Goal: Task Accomplishment & Management: Manage account settings

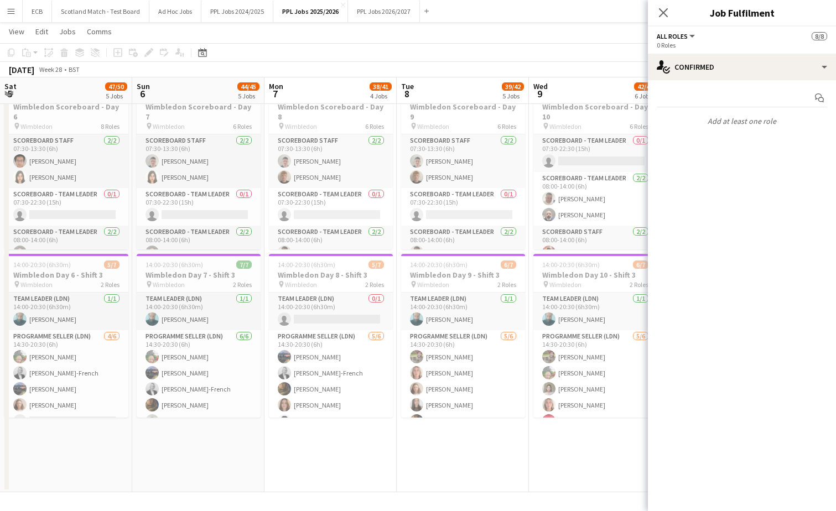
scroll to position [0, 292]
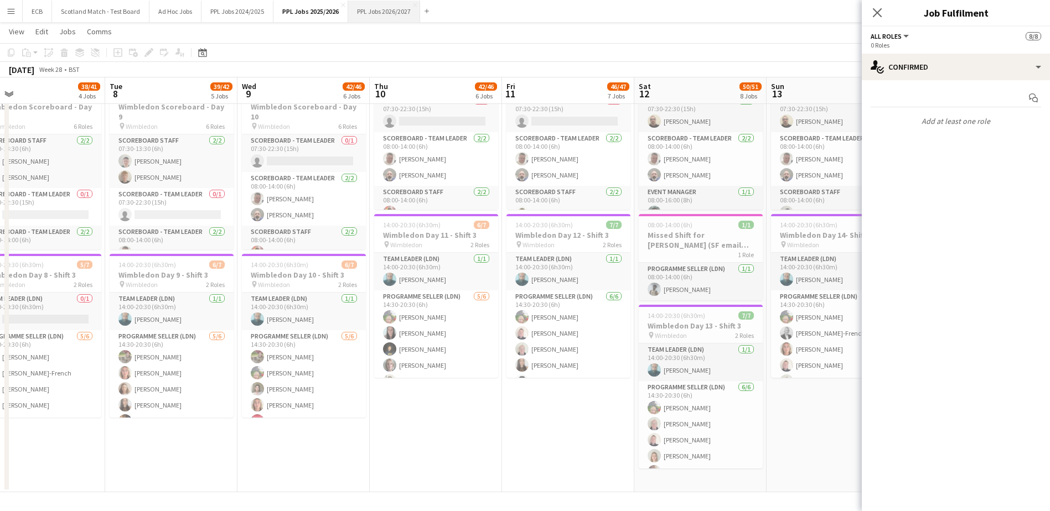
click at [361, 1] on button "PPL Jobs 2026/2027 Close" at bounding box center [384, 12] width 72 height 22
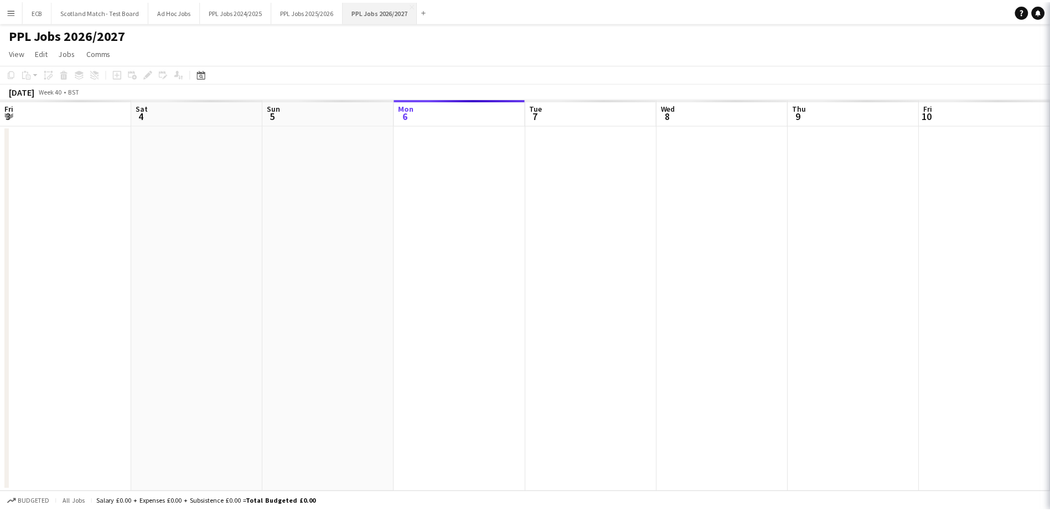
scroll to position [0, 265]
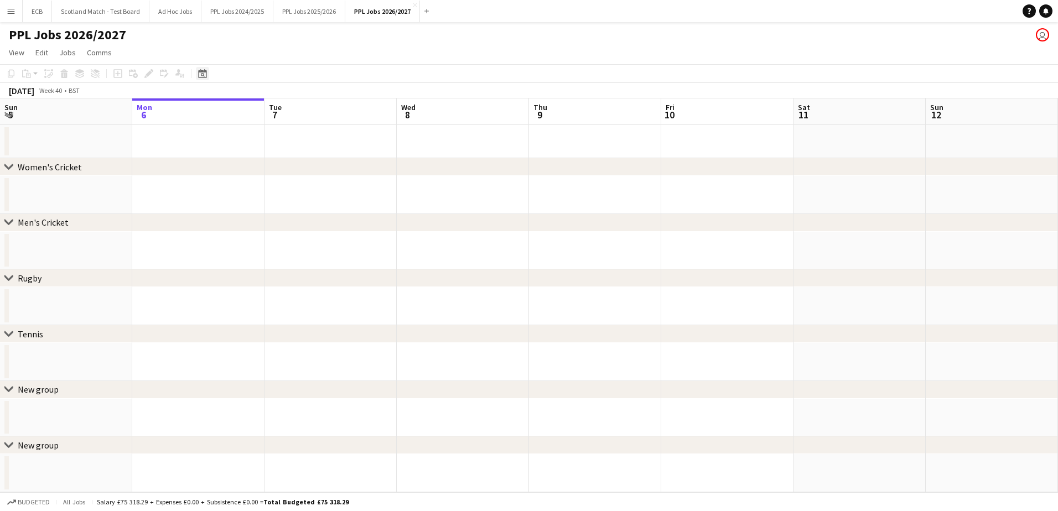
click at [204, 72] on icon at bounding box center [202, 73] width 8 height 9
click at [290, 108] on span "Next month" at bounding box center [292, 112] width 22 height 22
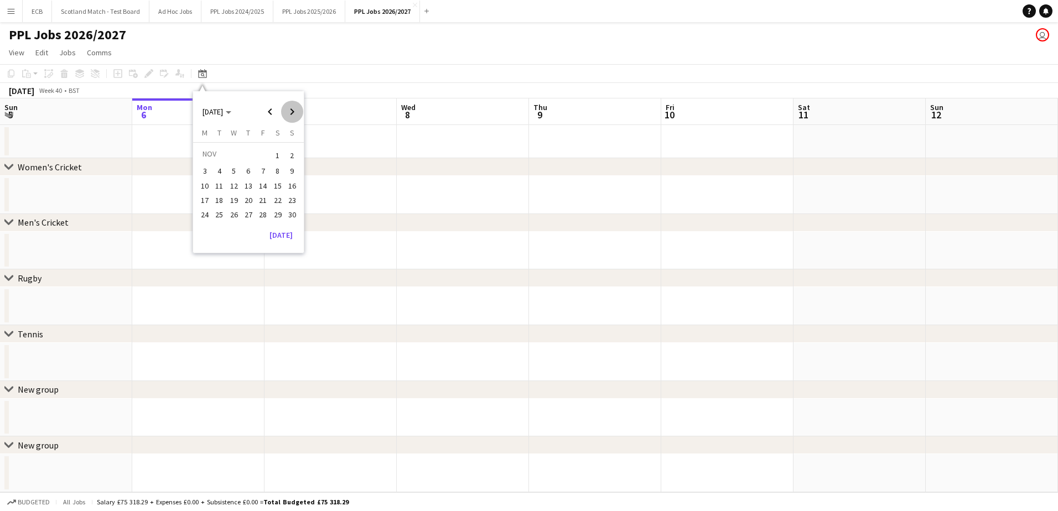
click at [290, 108] on span "Next month" at bounding box center [292, 112] width 22 height 22
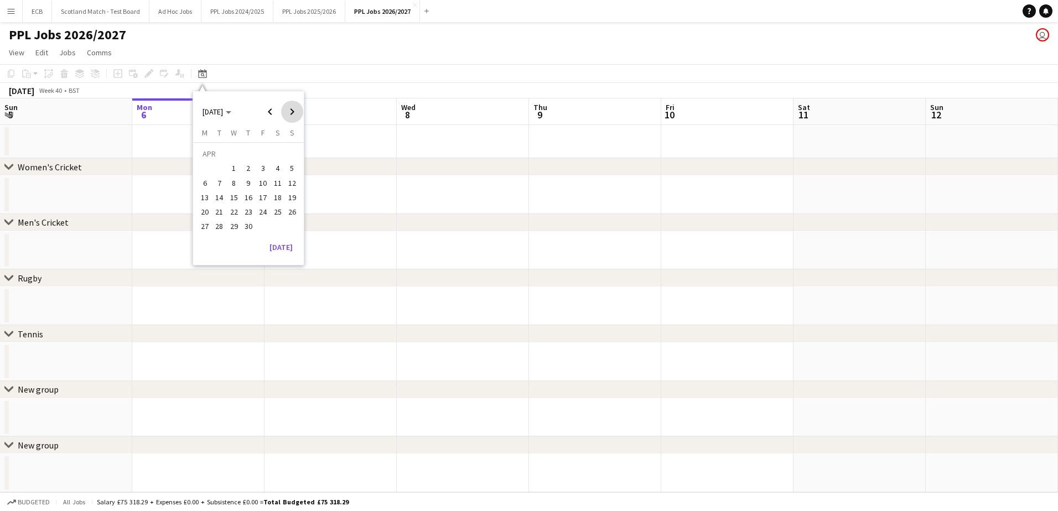
click at [290, 108] on span "Next month" at bounding box center [292, 112] width 22 height 22
click at [267, 113] on span "Previous month" at bounding box center [270, 112] width 22 height 22
click at [294, 171] on span "10" at bounding box center [292, 171] width 13 height 13
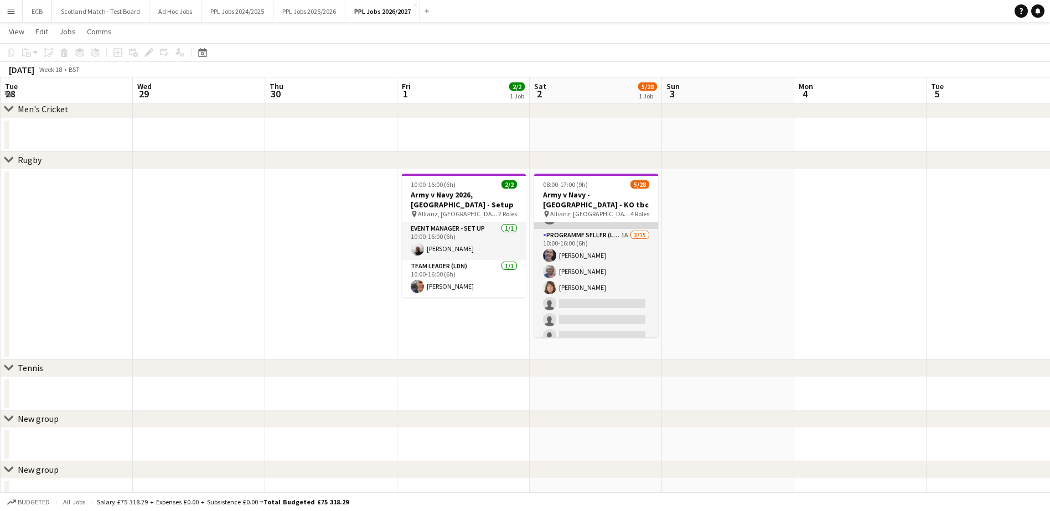
scroll to position [150, 0]
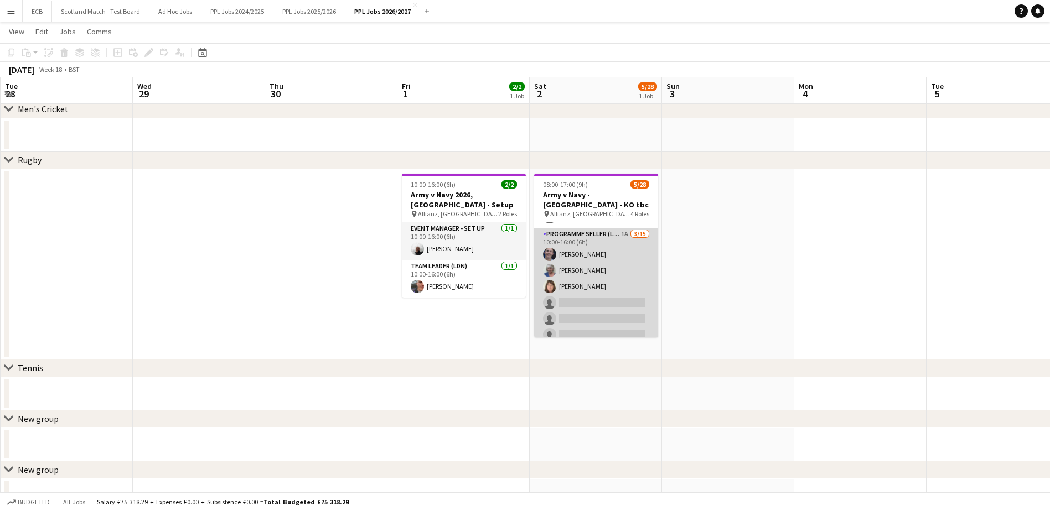
click at [593, 256] on app-card-role "Programme Seller (LDN) 1A [DATE] 10:00-16:00 (6h) [PERSON_NAME] [PERSON_NAME] […" at bounding box center [596, 359] width 124 height 262
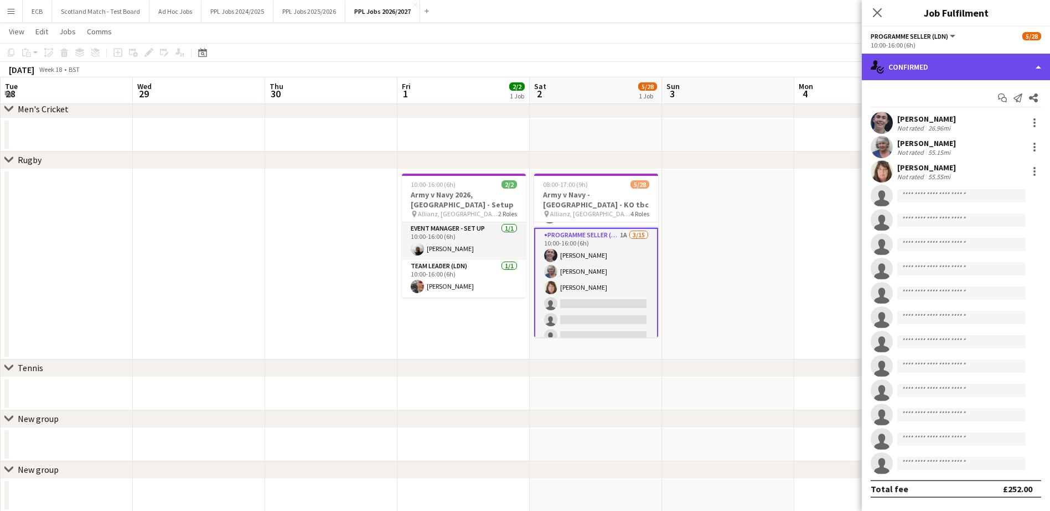
click at [836, 71] on div "single-neutral-actions-check-2 Confirmed" at bounding box center [956, 67] width 188 height 27
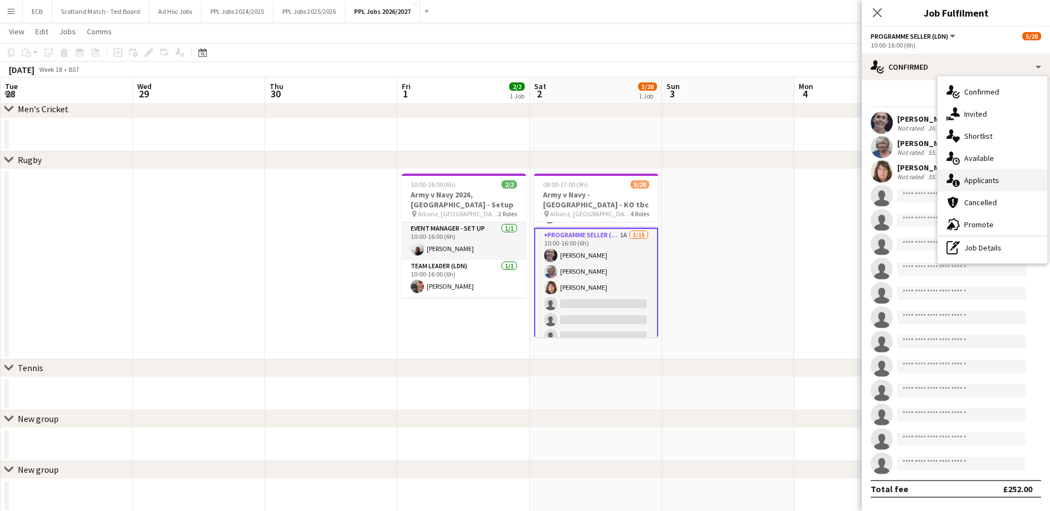
click at [836, 183] on span "Applicants" at bounding box center [981, 180] width 35 height 10
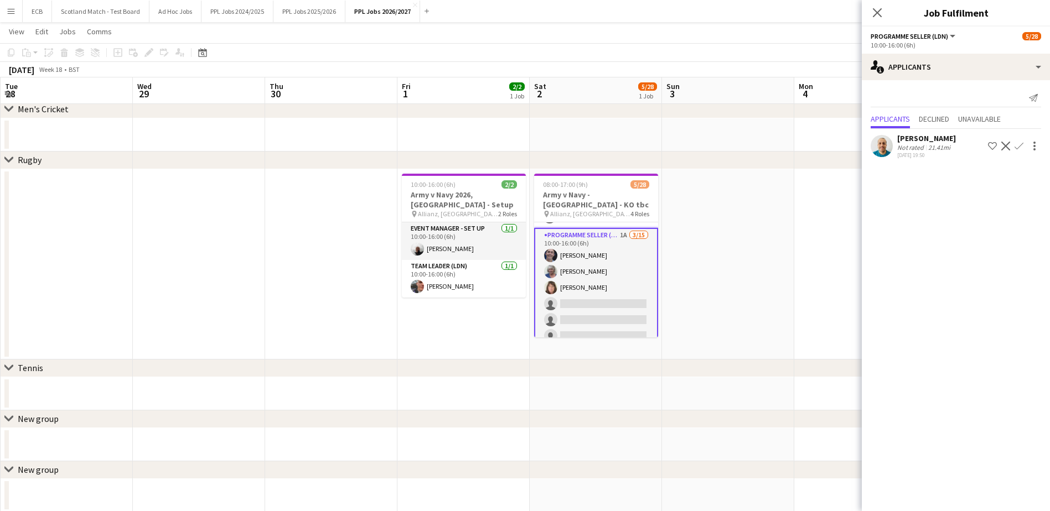
click at [836, 147] on app-icon "Confirm" at bounding box center [1018, 146] width 9 height 9
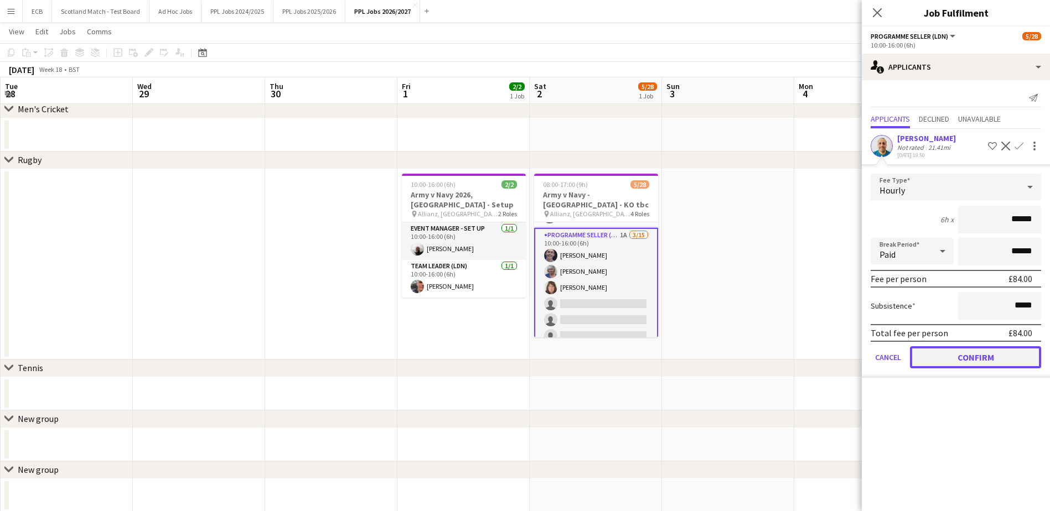
click at [836, 353] on button "Confirm" at bounding box center [975, 357] width 131 height 22
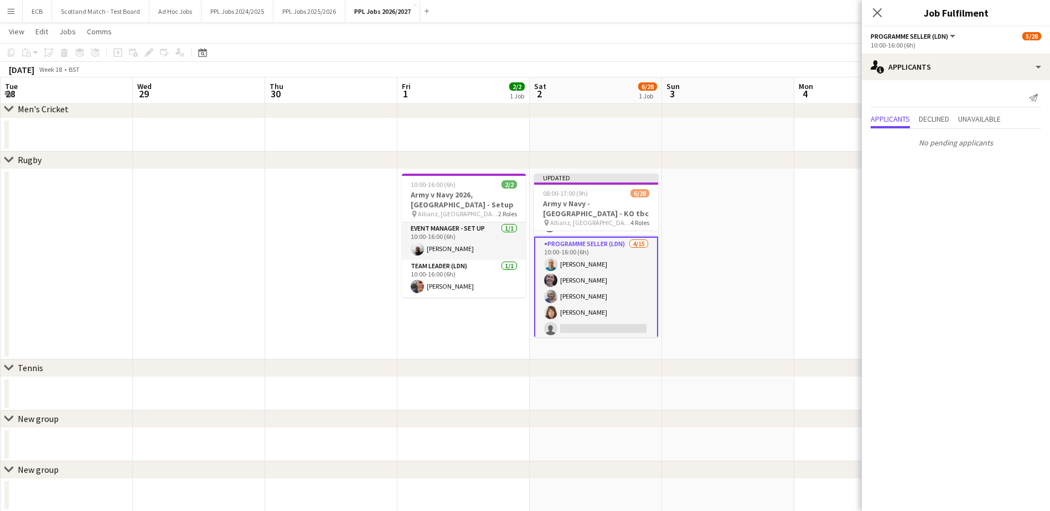
click at [688, 247] on app-date-cell at bounding box center [728, 264] width 132 height 190
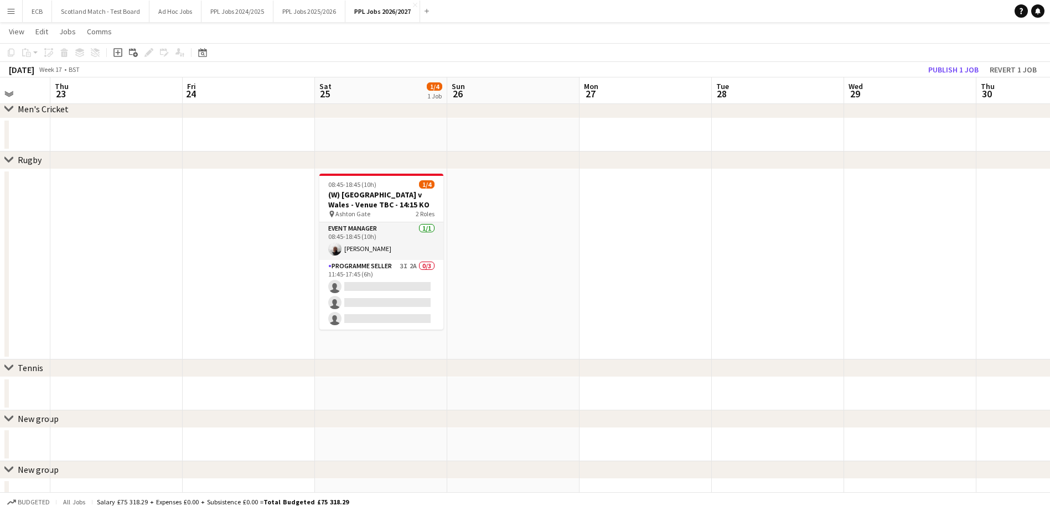
scroll to position [0, 347]
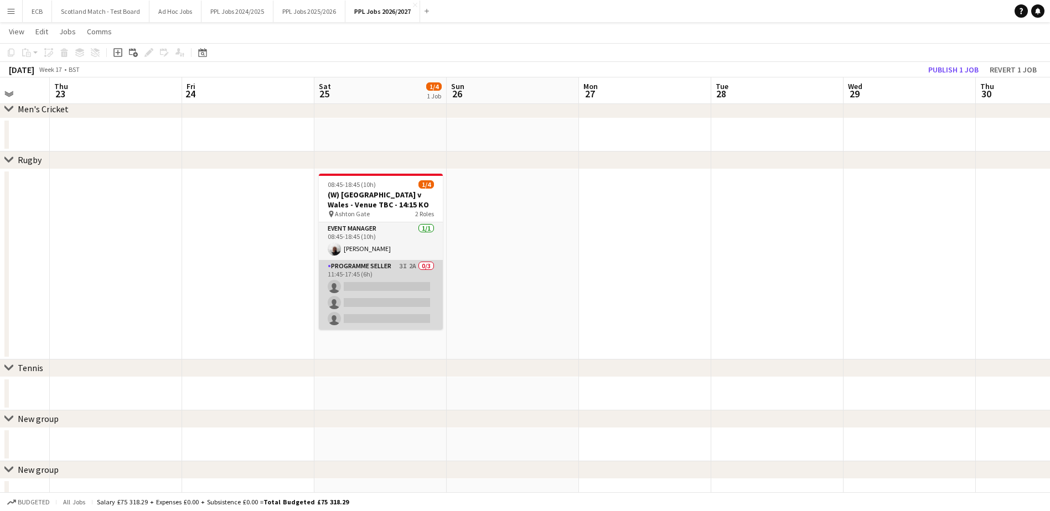
click at [381, 296] on app-card-role "Programme Seller 3I 2A 0/3 11:45-17:45 (6h) single-neutral-actions single-neutr…" at bounding box center [381, 295] width 124 height 70
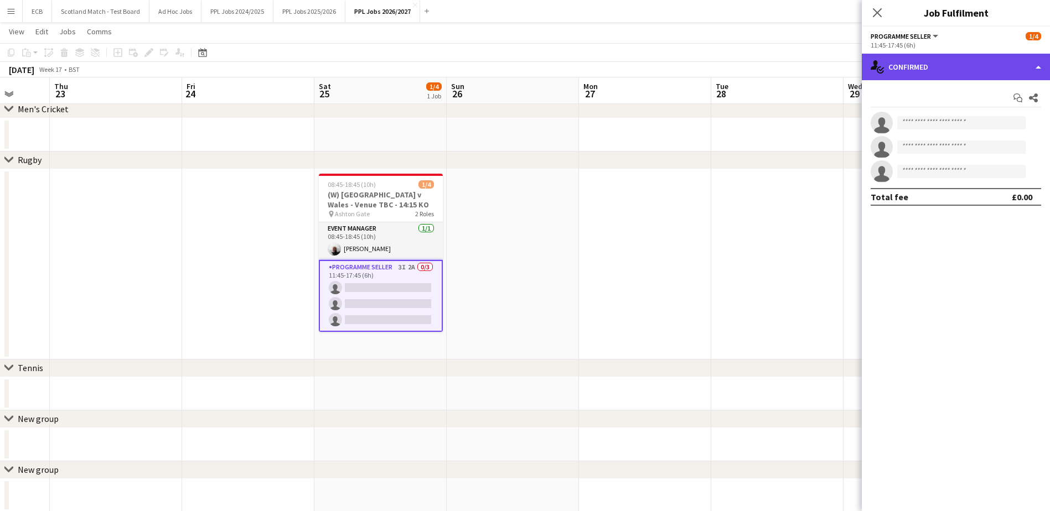
click at [836, 60] on div "single-neutral-actions-check-2 Confirmed" at bounding box center [956, 67] width 188 height 27
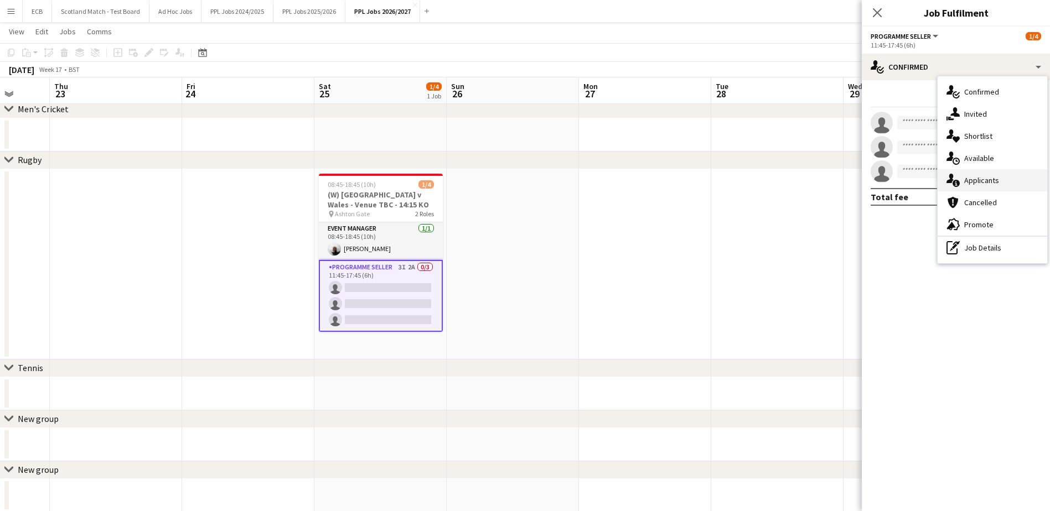
click at [836, 177] on div "single-neutral-actions-information Applicants" at bounding box center [992, 180] width 110 height 22
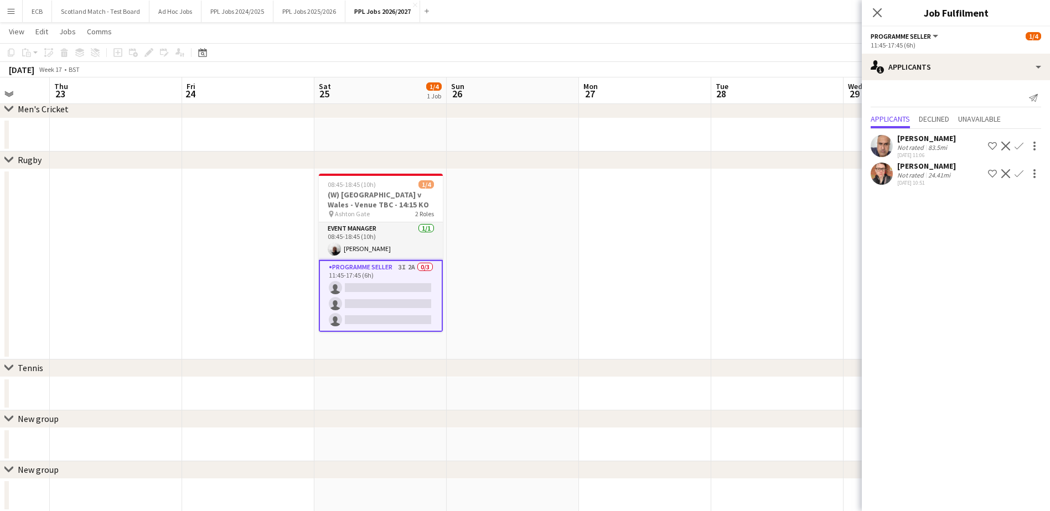
click at [836, 178] on app-icon "Confirm" at bounding box center [1018, 173] width 9 height 9
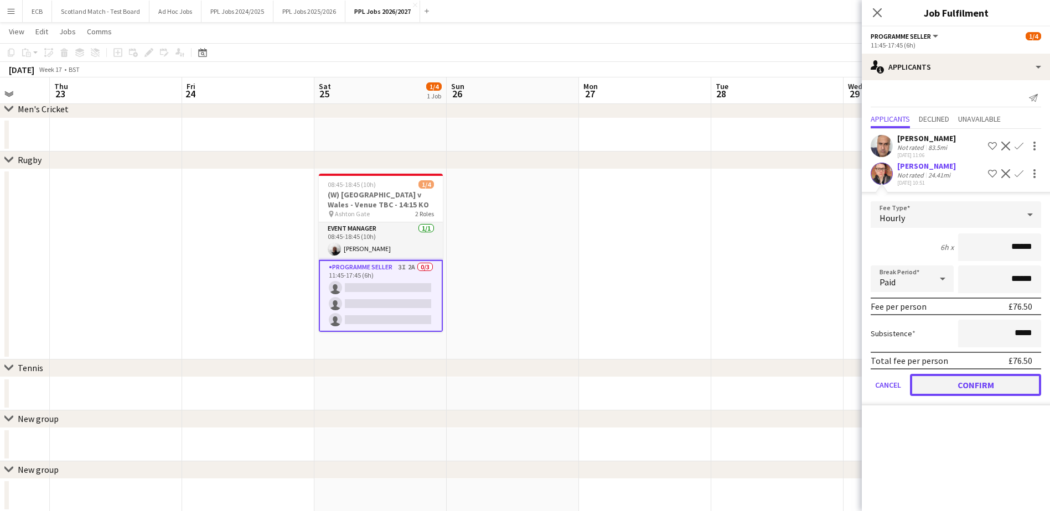
click at [836, 391] on button "Confirm" at bounding box center [975, 385] width 131 height 22
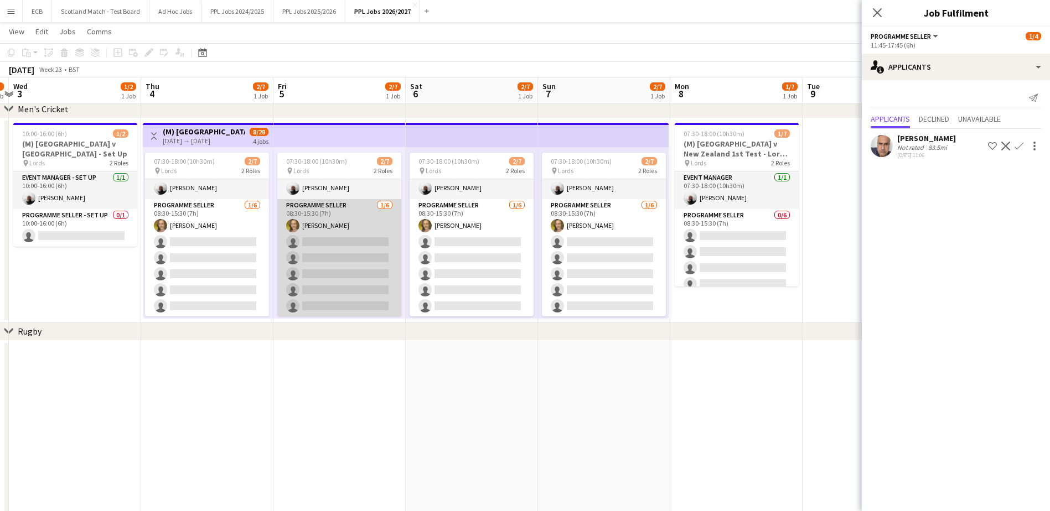
scroll to position [18, 0]
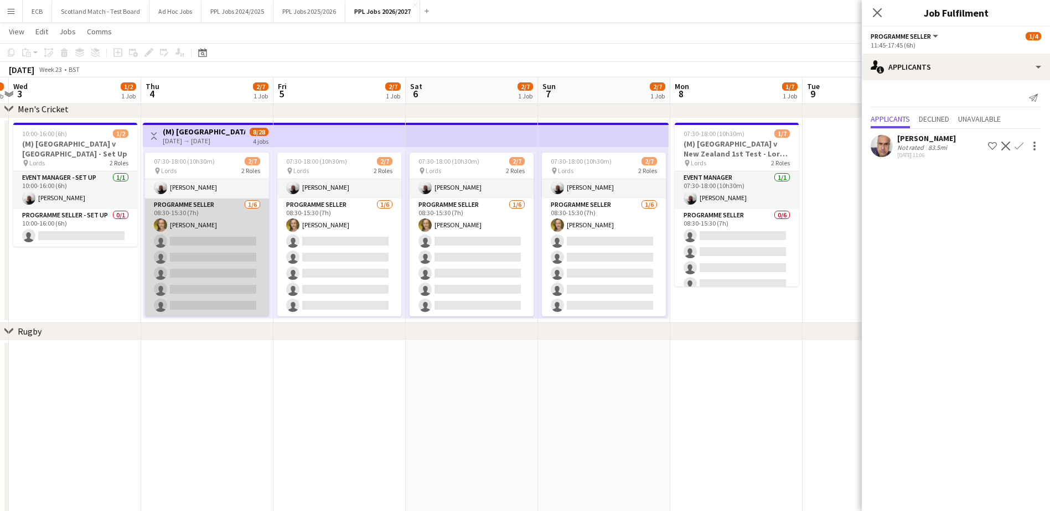
click at [215, 249] on app-card-role "Programme Seller [DATE] 08:30-15:30 (7h) [PERSON_NAME] single-neutral-actions s…" at bounding box center [207, 258] width 124 height 118
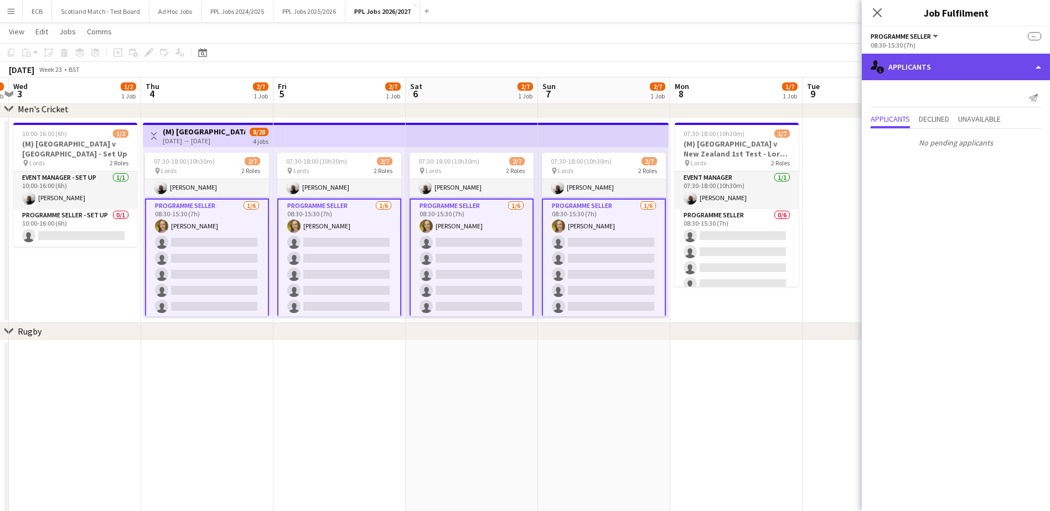
click at [836, 65] on div "single-neutral-actions-information Applicants" at bounding box center [956, 67] width 188 height 27
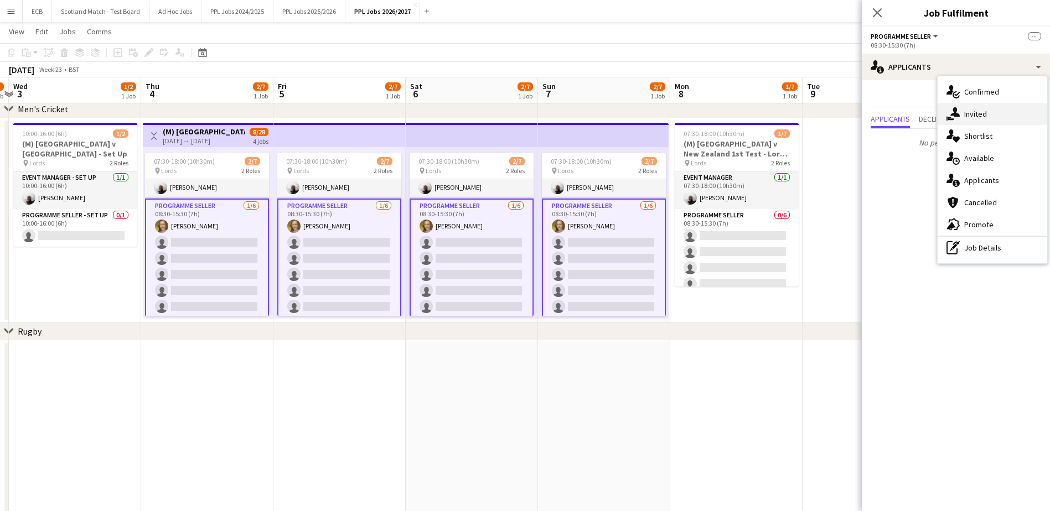
click at [836, 114] on div "single-neutral-actions-share-1 Invited" at bounding box center [992, 114] width 110 height 22
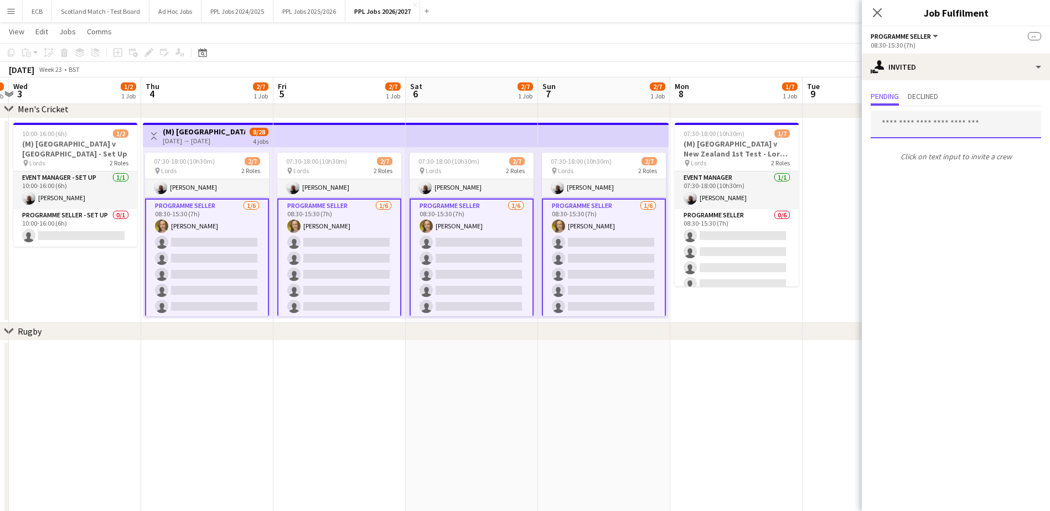
click at [836, 126] on input "text" at bounding box center [955, 125] width 170 height 28
type input "***"
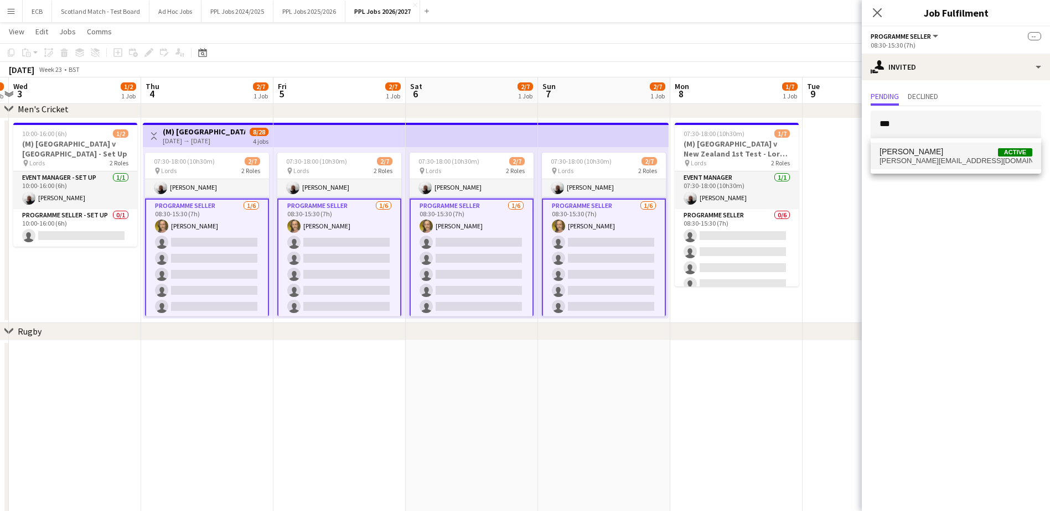
click at [836, 153] on span "[PERSON_NAME]" at bounding box center [911, 151] width 64 height 9
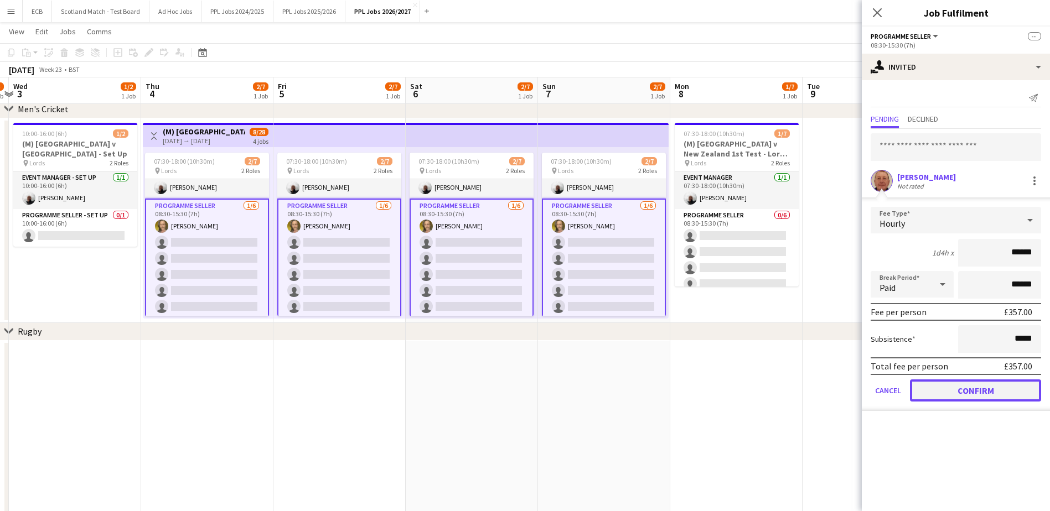
click at [836, 392] on button "Confirm" at bounding box center [975, 391] width 131 height 22
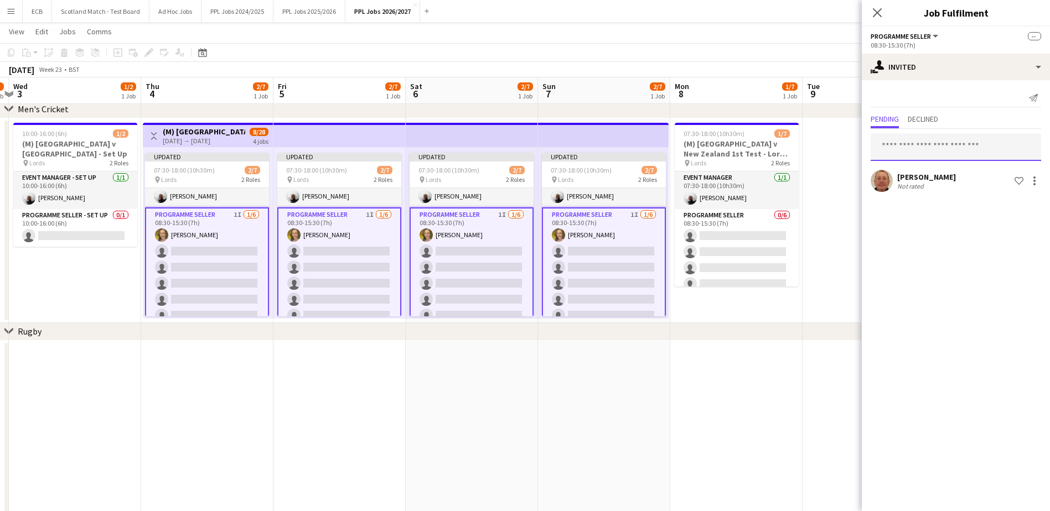
click at [836, 153] on input "text" at bounding box center [955, 147] width 170 height 28
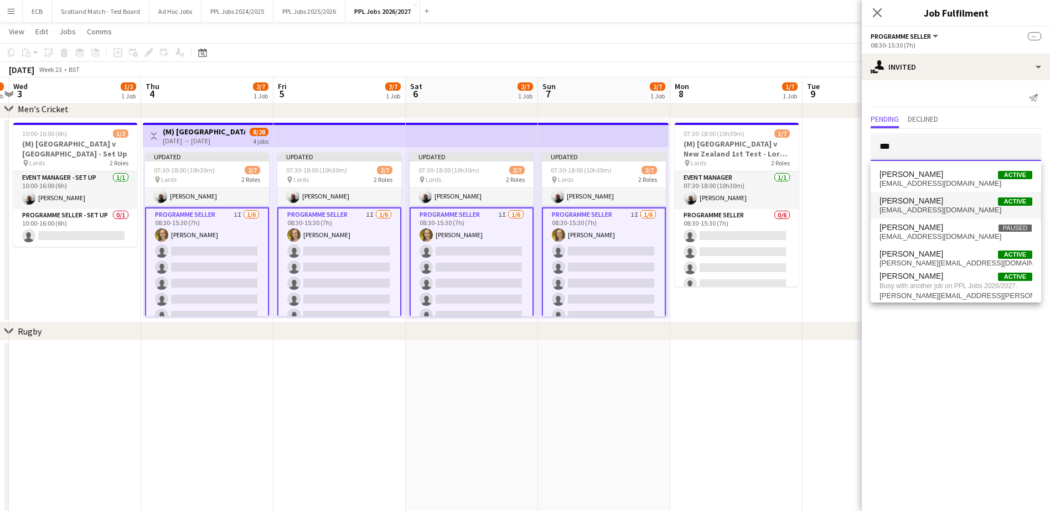
type input "***"
click at [836, 196] on span "[PERSON_NAME] Active" at bounding box center [955, 200] width 153 height 9
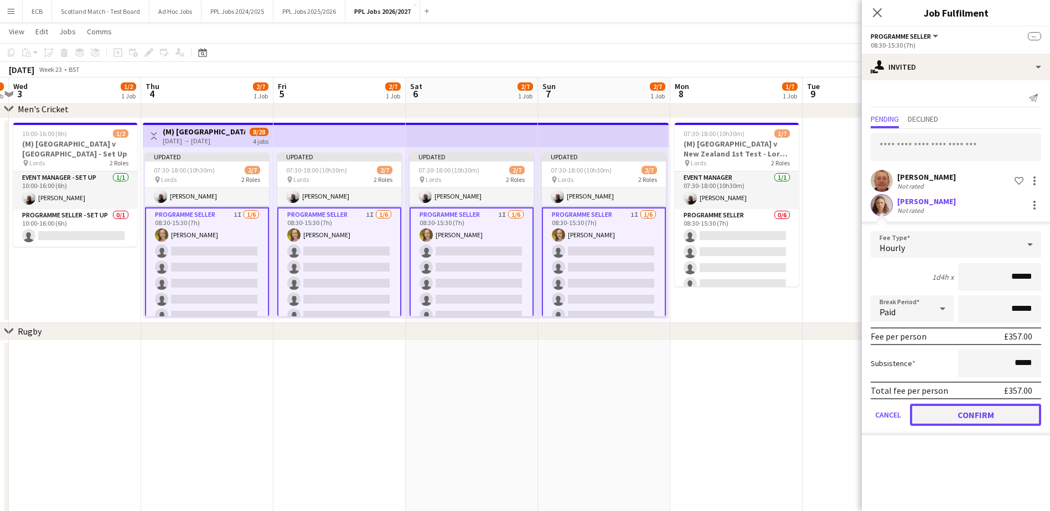
click at [836, 408] on button "Confirm" at bounding box center [975, 415] width 131 height 22
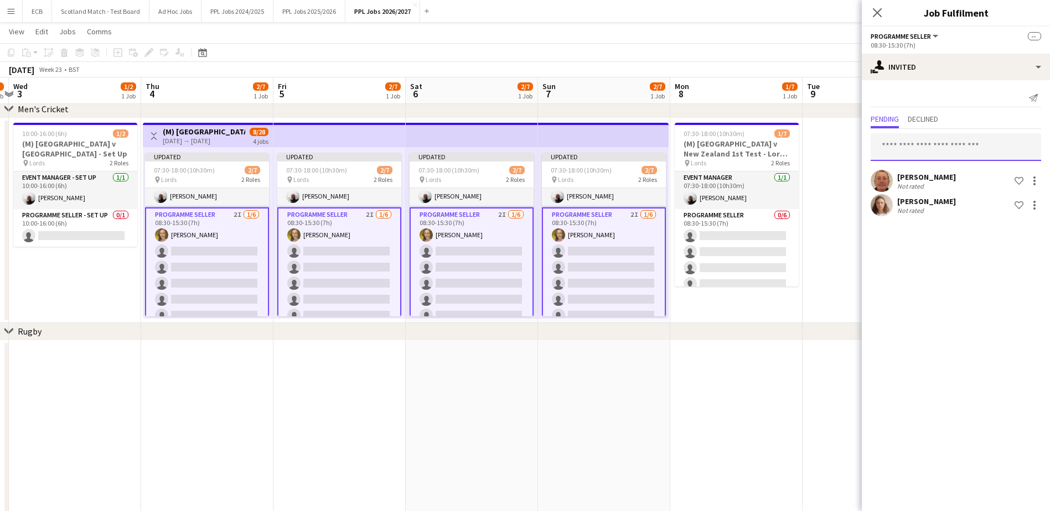
click at [836, 149] on input "text" at bounding box center [955, 147] width 170 height 28
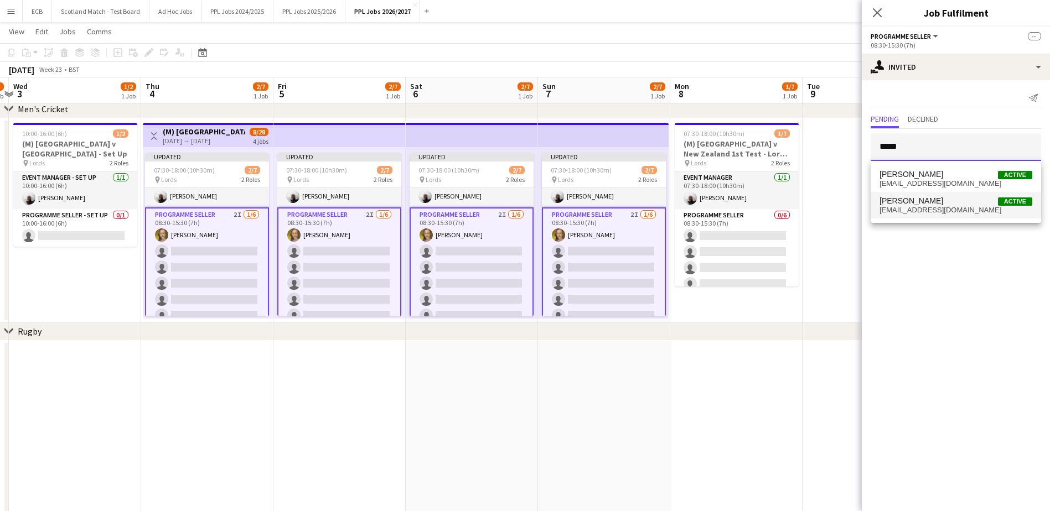
type input "*****"
click at [836, 209] on span "[EMAIL_ADDRESS][DOMAIN_NAME]" at bounding box center [955, 210] width 153 height 9
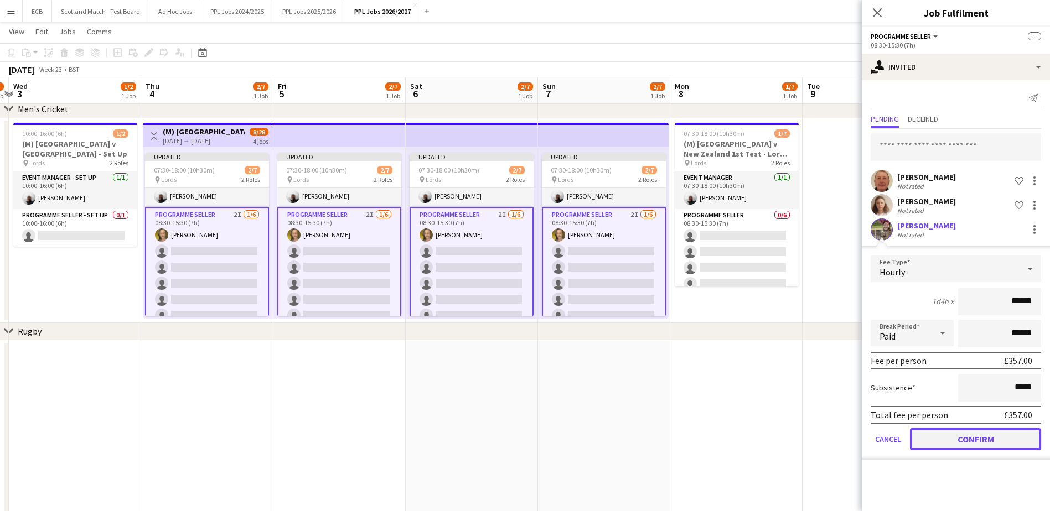
click at [836, 437] on button "Confirm" at bounding box center [975, 439] width 131 height 22
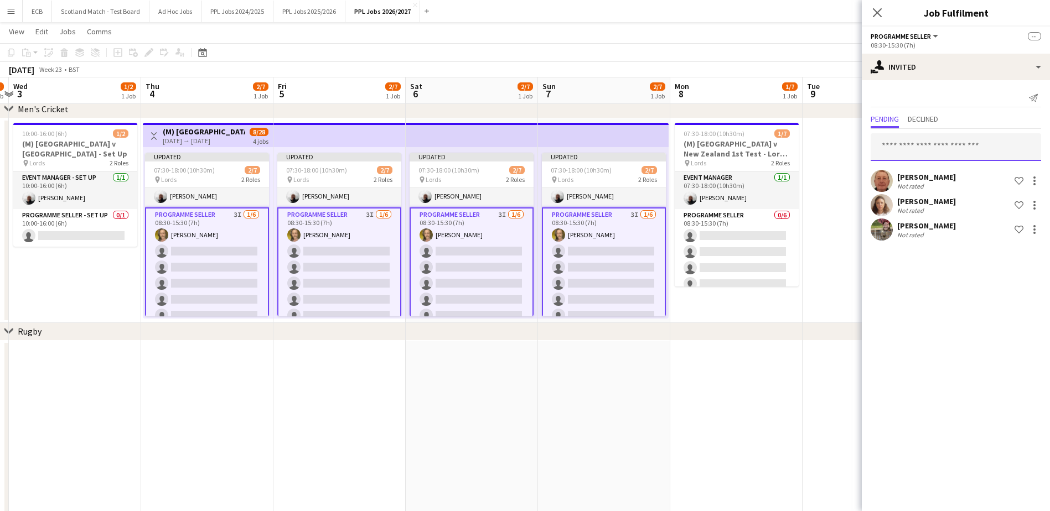
click at [836, 147] on input "text" at bounding box center [955, 147] width 170 height 28
type input "***"
click at [836, 178] on span "[PERSON_NAME]" at bounding box center [911, 174] width 64 height 9
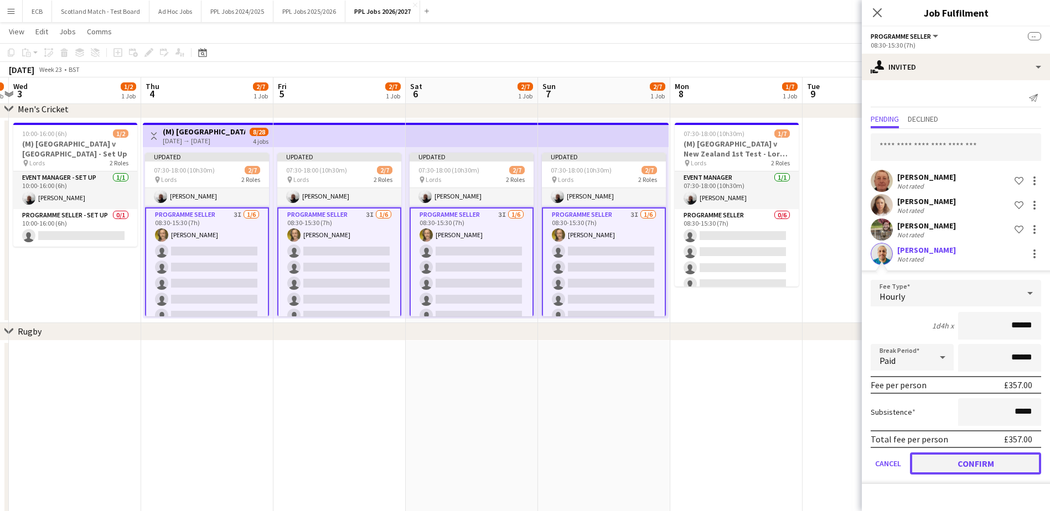
click at [836, 461] on button "Confirm" at bounding box center [975, 464] width 131 height 22
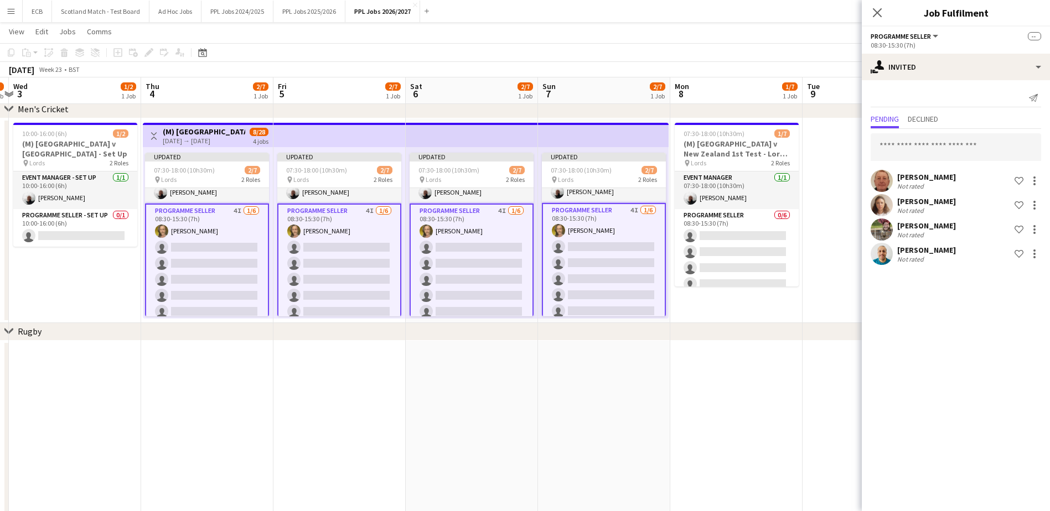
scroll to position [23, 0]
click at [836, 146] on input "text" at bounding box center [955, 147] width 170 height 28
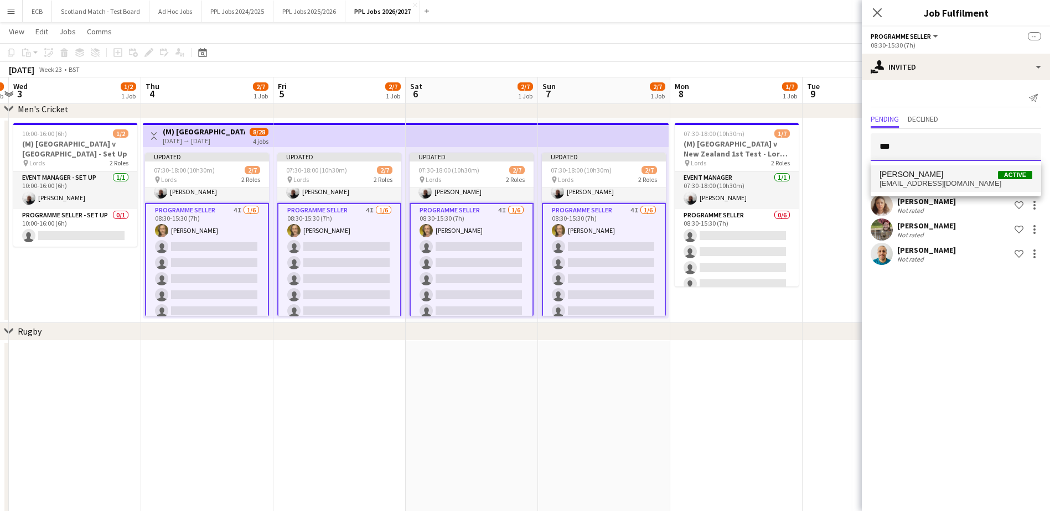
type input "***"
click at [836, 178] on span "[PERSON_NAME] Active" at bounding box center [955, 174] width 153 height 9
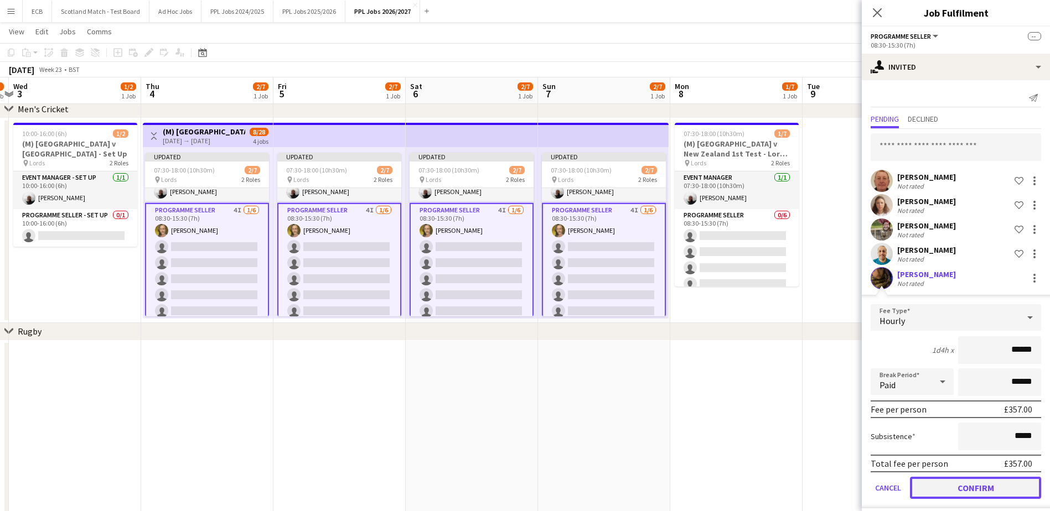
click at [836, 482] on button "Confirm" at bounding box center [975, 488] width 131 height 22
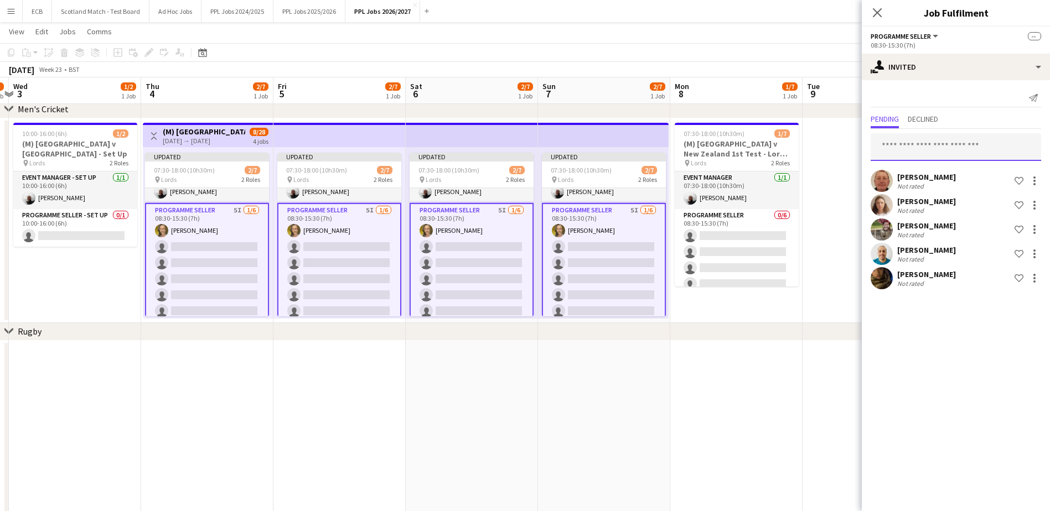
click at [836, 149] on input "text" at bounding box center [955, 147] width 170 height 28
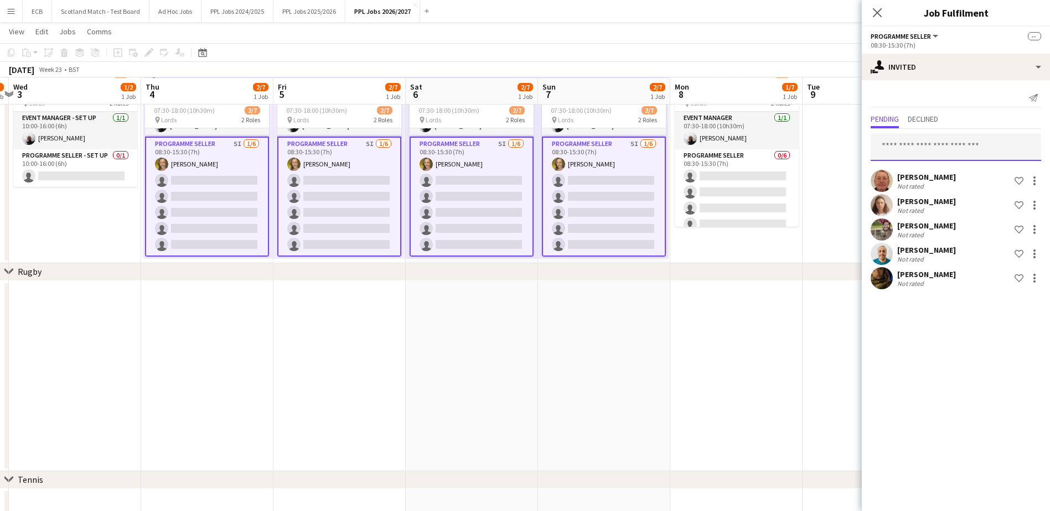
scroll to position [303, 0]
click at [836, 133] on app-date-cell at bounding box center [868, 159] width 132 height 205
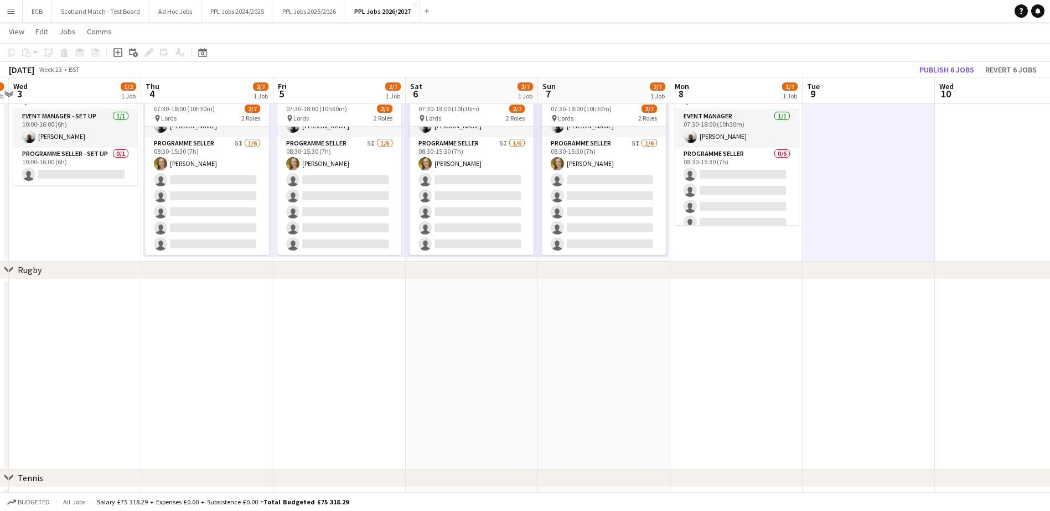
scroll to position [27, 0]
click at [836, 69] on button "Revert 6 jobs" at bounding box center [1011, 70] width 60 height 14
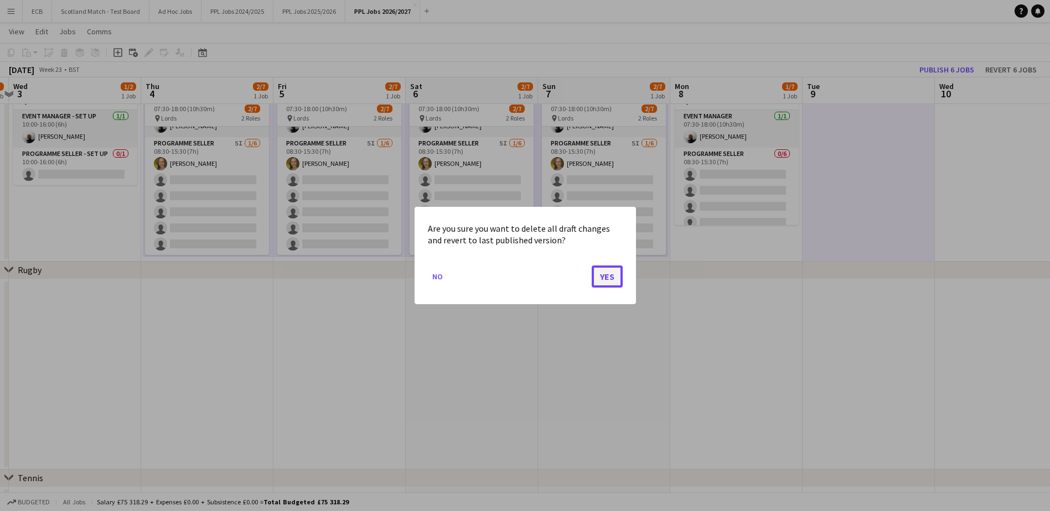
click at [605, 276] on button "Yes" at bounding box center [607, 277] width 31 height 22
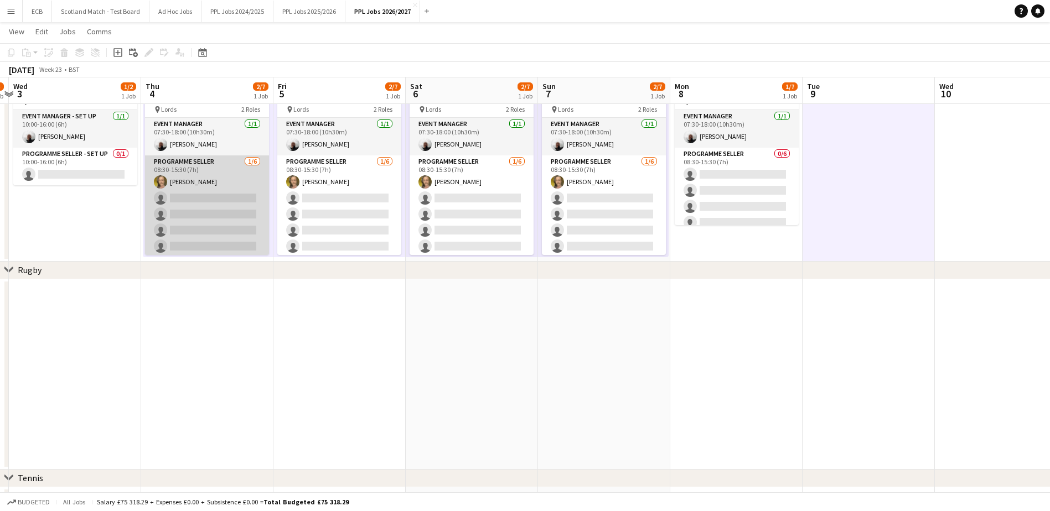
click at [216, 198] on app-card-role "Programme Seller [DATE] 08:30-15:30 (7h) [PERSON_NAME] single-neutral-actions s…" at bounding box center [207, 215] width 124 height 118
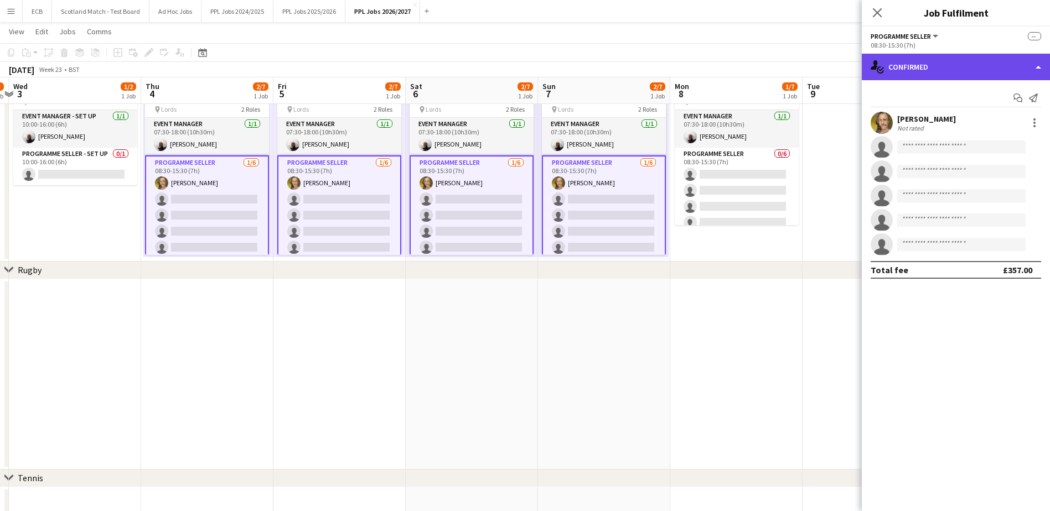
click at [836, 72] on div "single-neutral-actions-check-2 Confirmed" at bounding box center [956, 67] width 188 height 27
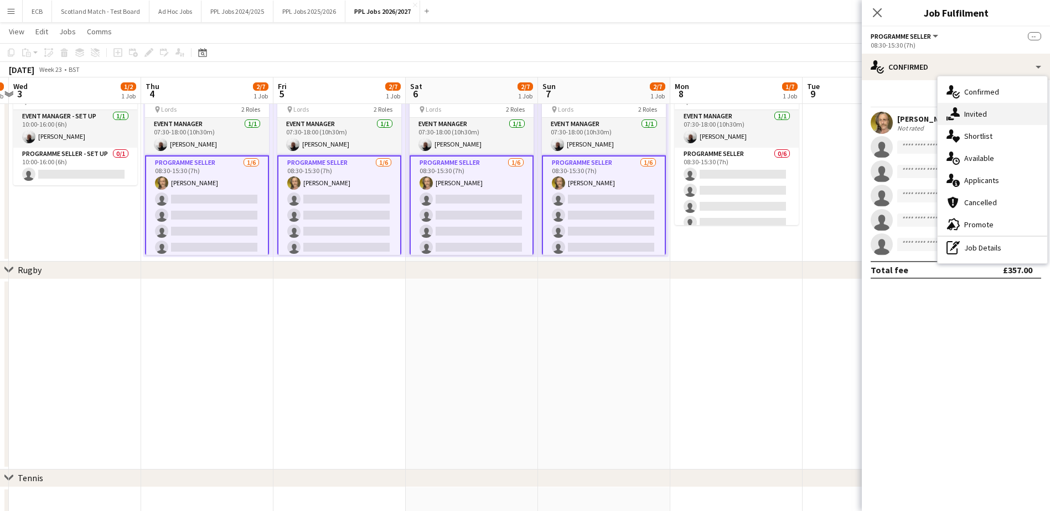
click at [836, 113] on span "Invited" at bounding box center [975, 114] width 23 height 10
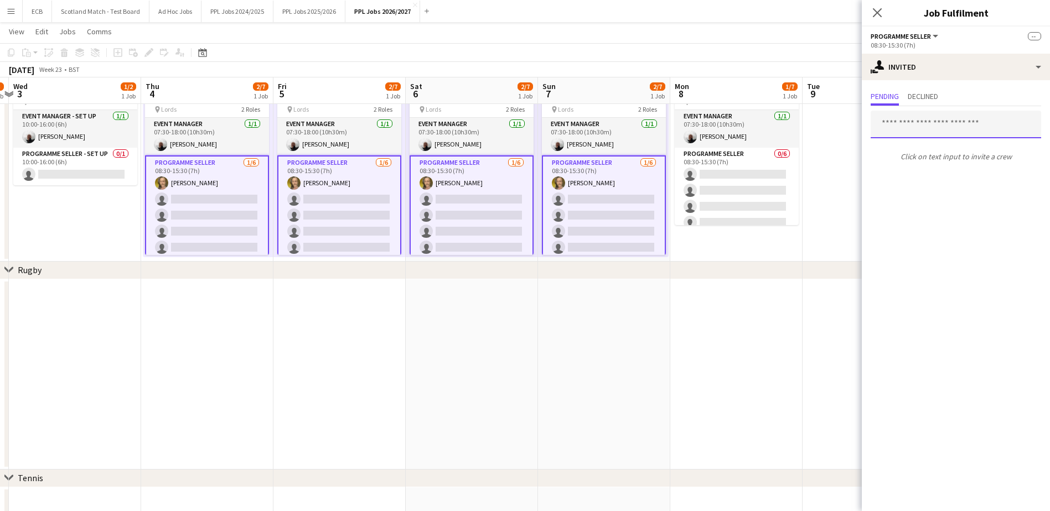
click at [836, 120] on input "text" at bounding box center [955, 125] width 170 height 28
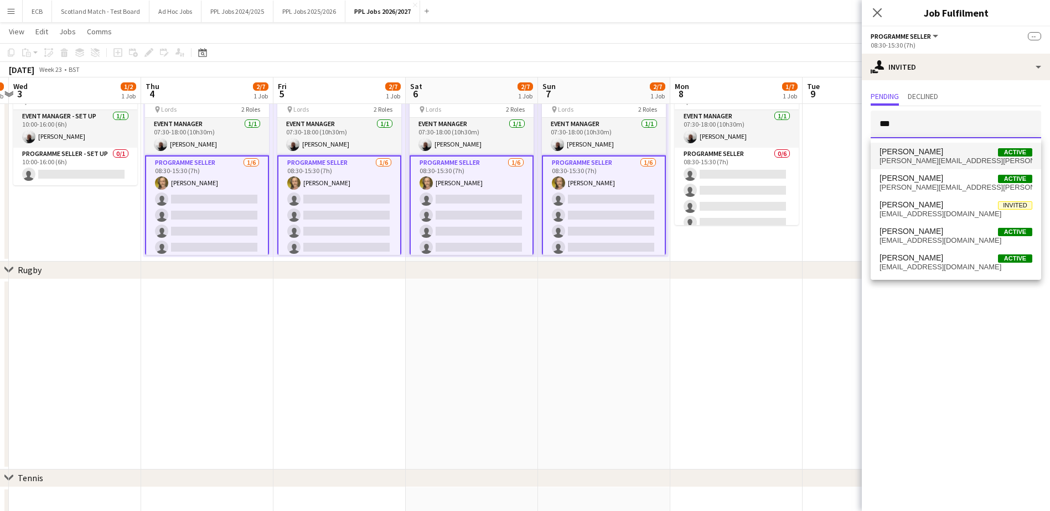
type input "***"
click at [836, 152] on span "[PERSON_NAME]" at bounding box center [911, 151] width 64 height 9
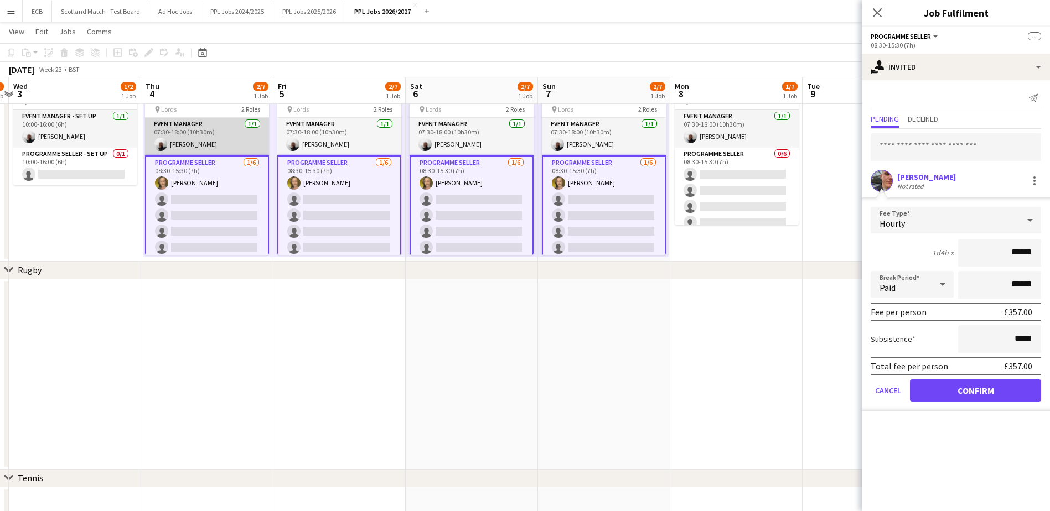
click at [209, 125] on app-card-role "Event Manager [DATE] 07:30-18:00 (10h30m) [PERSON_NAME]" at bounding box center [207, 137] width 124 height 38
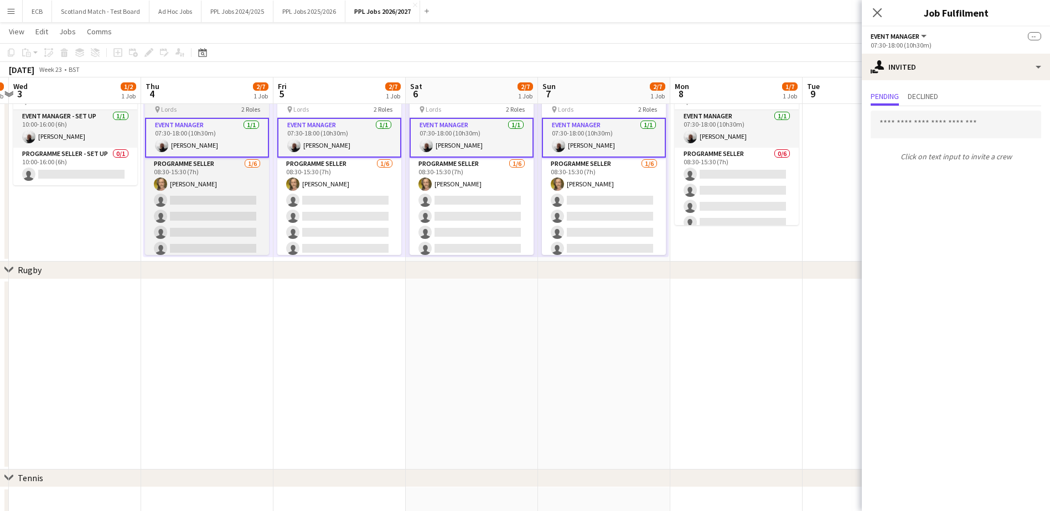
click at [199, 110] on div "pin Lords 2 Roles" at bounding box center [207, 109] width 124 height 9
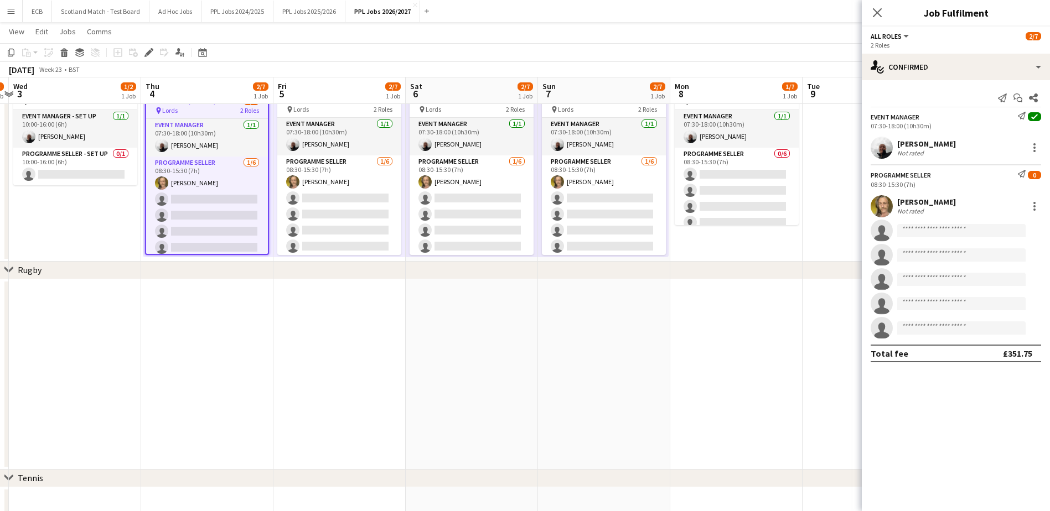
click at [138, 50] on div "Add job Add linked Job Edit Edit linked Job Applicants" at bounding box center [144, 52] width 85 height 13
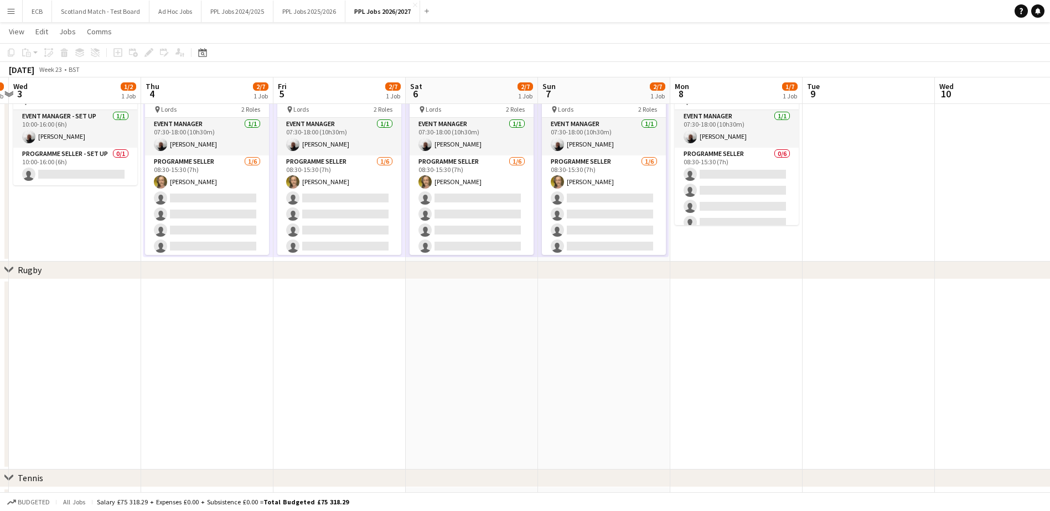
click at [166, 103] on app-board-header-date "Thu 4 2/7 1 Job" at bounding box center [207, 90] width 132 height 27
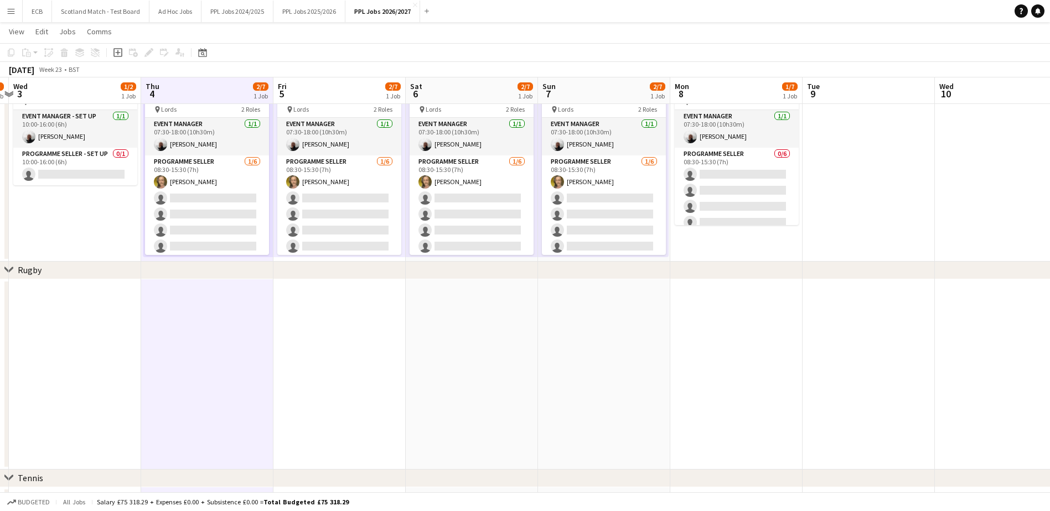
click at [175, 80] on app-board-header-date "Thu 4 2/7 1 Job" at bounding box center [207, 90] width 132 height 27
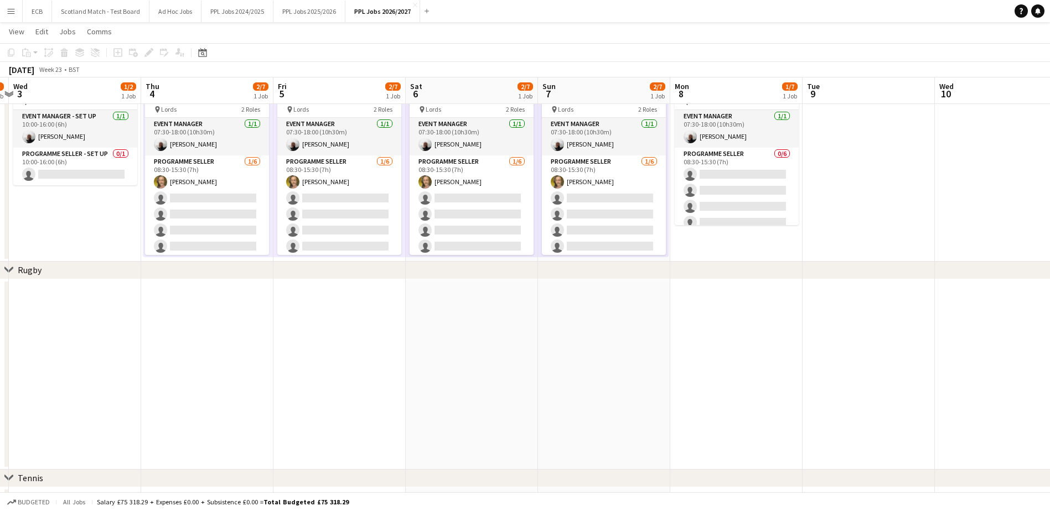
click at [183, 85] on app-board-header-date "Thu 4 2/7 1 Job" at bounding box center [207, 90] width 132 height 27
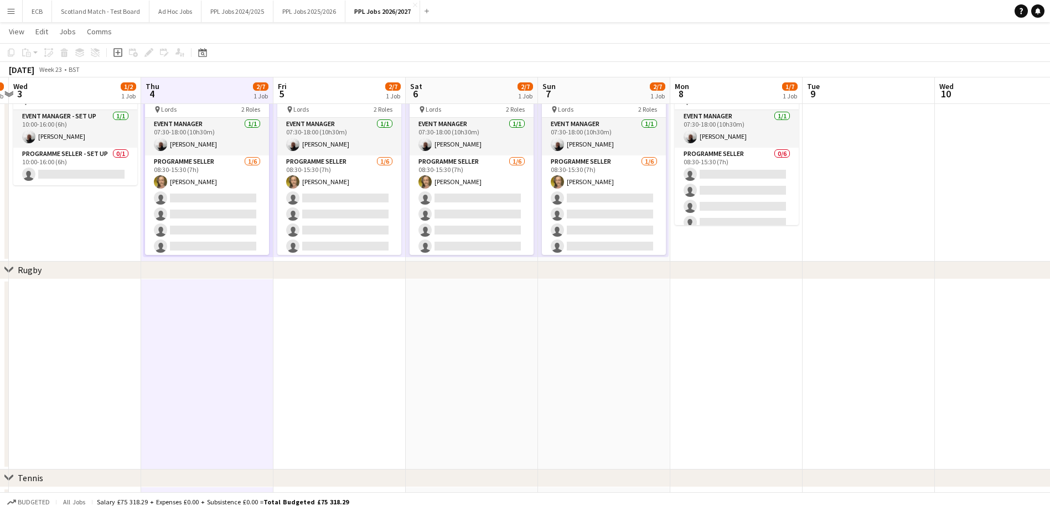
click at [146, 54] on div "Add job Add linked Job Edit Edit linked Job Applicants" at bounding box center [144, 52] width 85 height 13
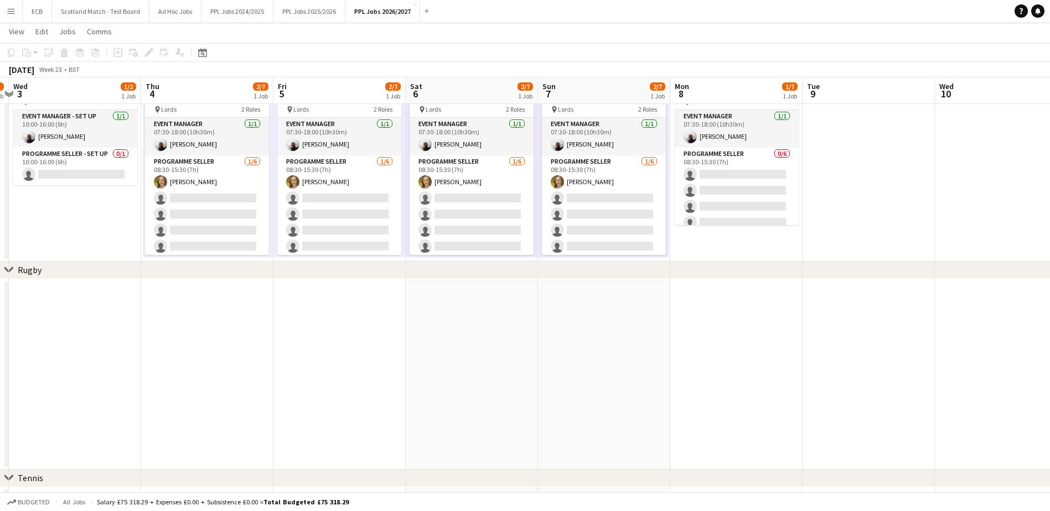
click at [214, 90] on app-board-header-date "Thu 4 2/7 1 Job" at bounding box center [207, 90] width 132 height 27
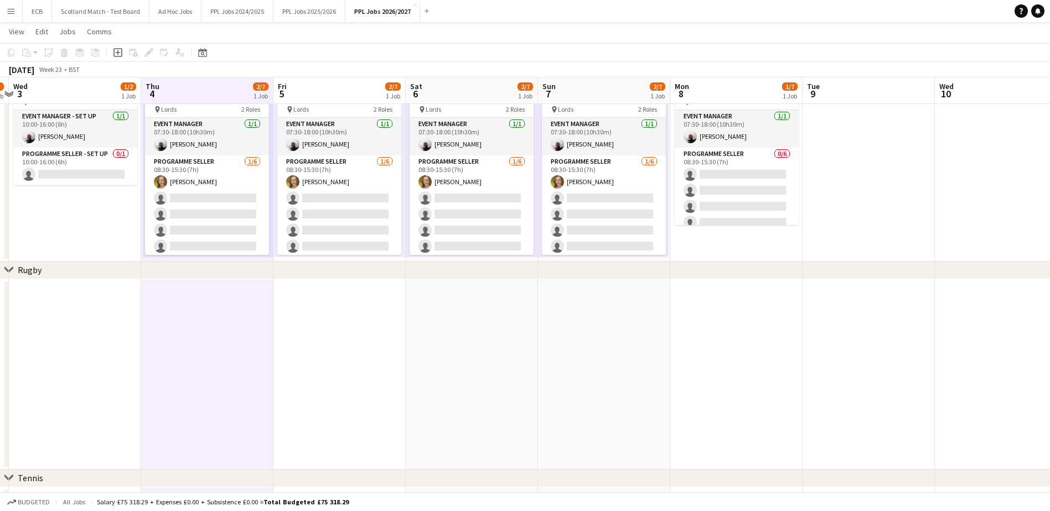
click at [336, 94] on div "Mon 1 Tue 2 1/3 1 Job Wed 3 1/2 1 Job Thu 4 2/7 1 Job Fri 5 2/7 1 Job Sat 6 2/7…" at bounding box center [603, 198] width 1719 height 916
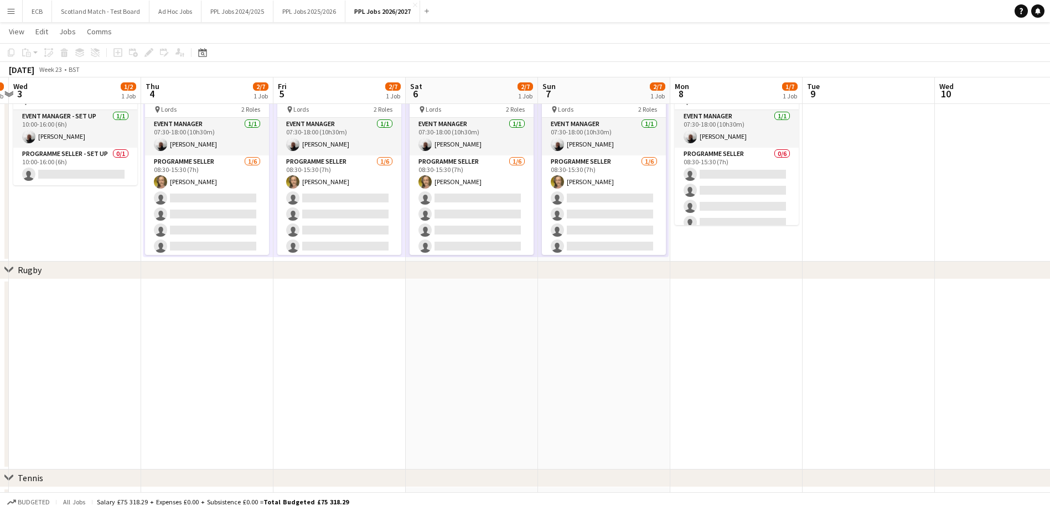
scroll to position [0, 253]
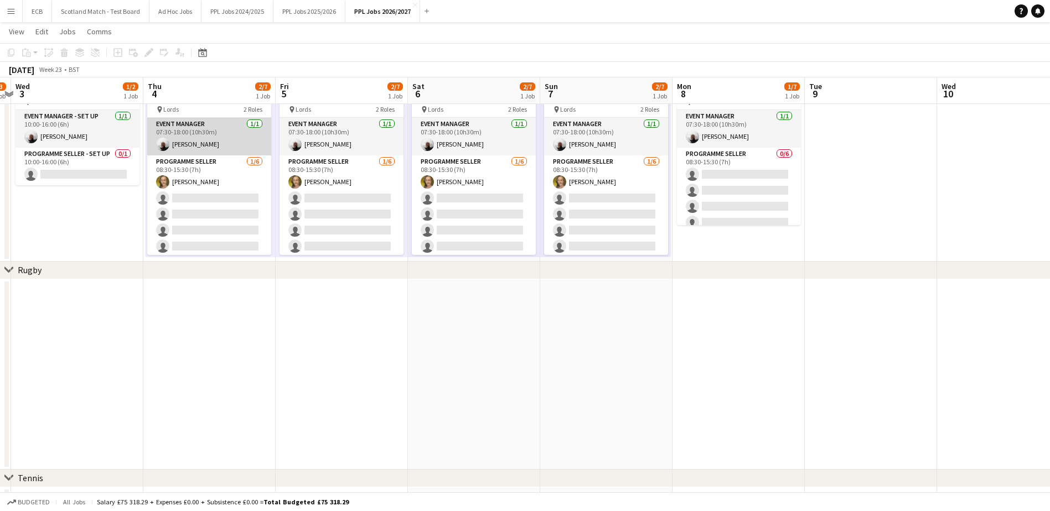
click at [190, 139] on app-card-role "Event Manager [DATE] 07:30-18:00 (10h30m) [PERSON_NAME]" at bounding box center [209, 137] width 124 height 38
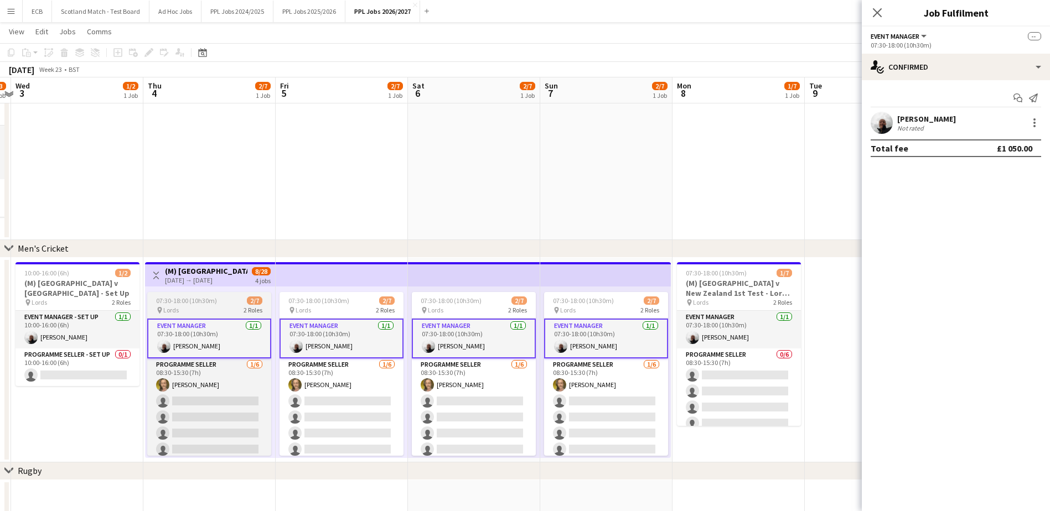
scroll to position [102, 0]
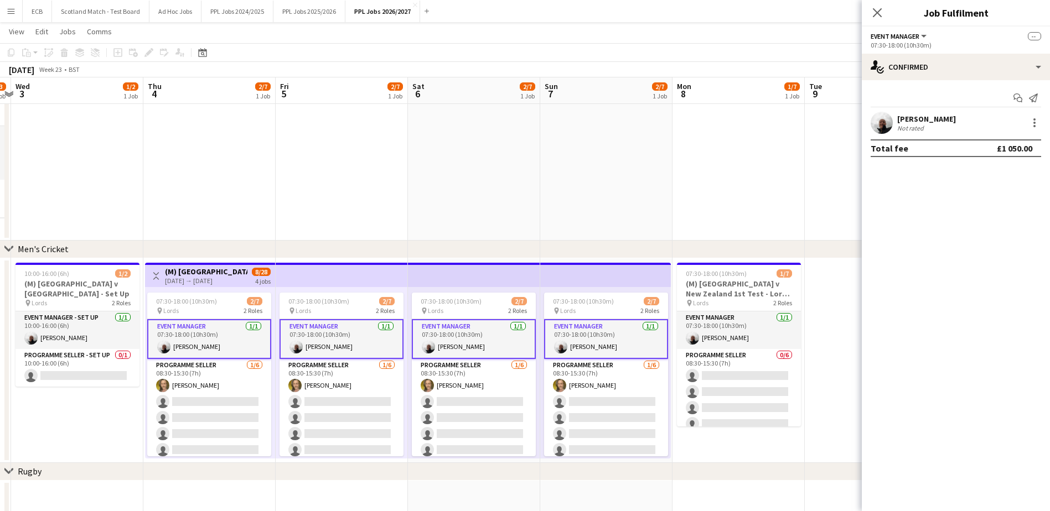
click at [198, 279] on div "[DATE] → [DATE]" at bounding box center [206, 281] width 82 height 8
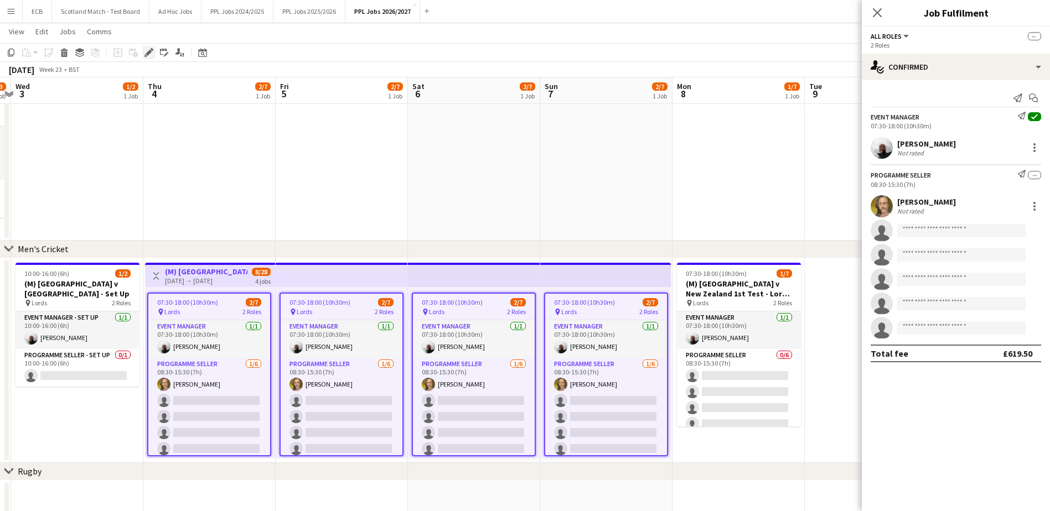
click at [147, 54] on icon at bounding box center [149, 53] width 6 height 6
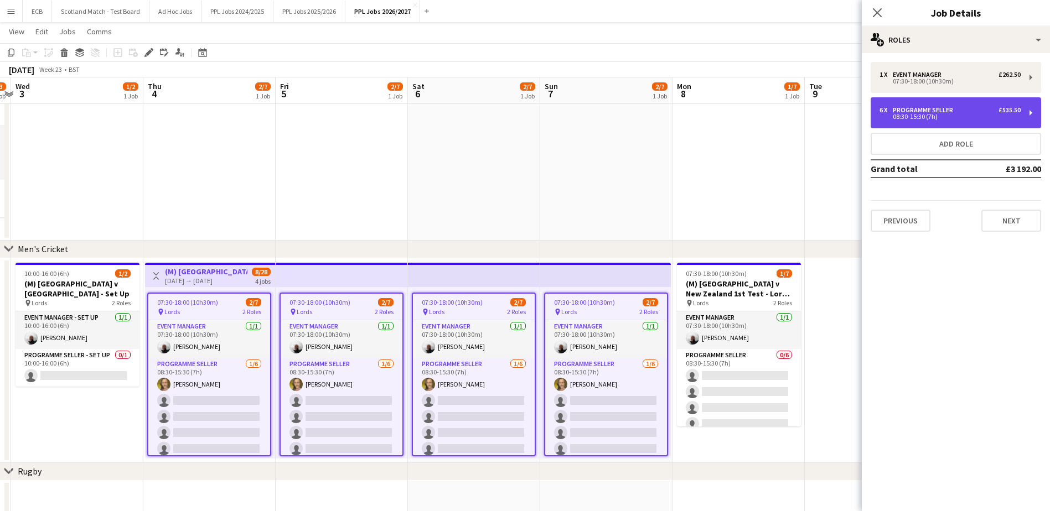
click at [836, 108] on div "Programme Seller" at bounding box center [925, 110] width 65 height 8
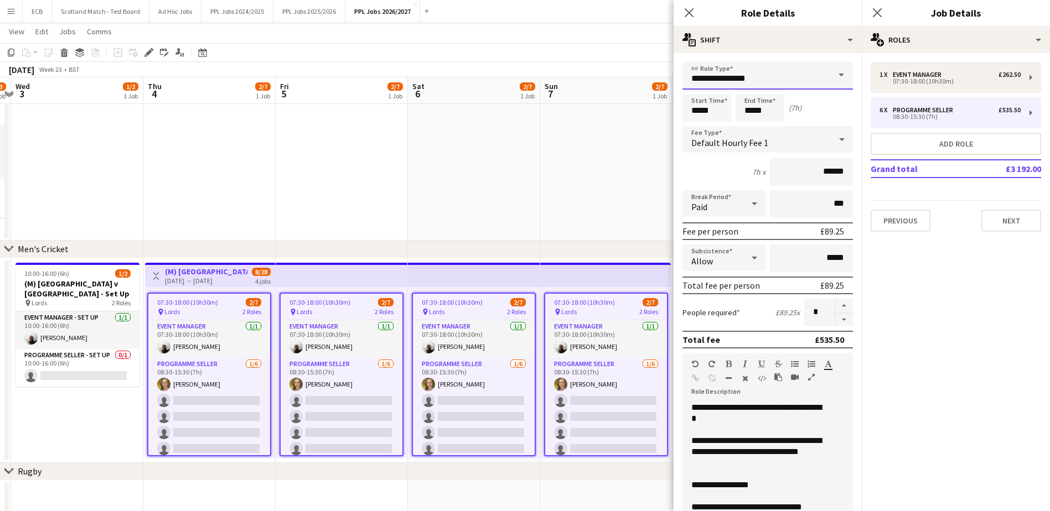
click at [801, 70] on input "**********" at bounding box center [767, 76] width 170 height 28
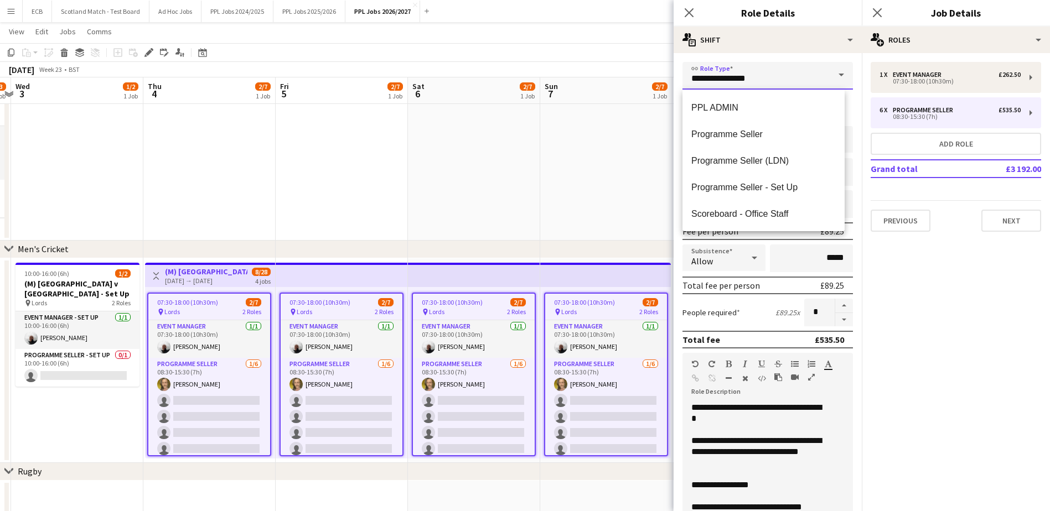
scroll to position [133, 0]
click at [749, 164] on span "Programme Seller (LDN)" at bounding box center [763, 160] width 144 height 11
type input "**********"
type input "******"
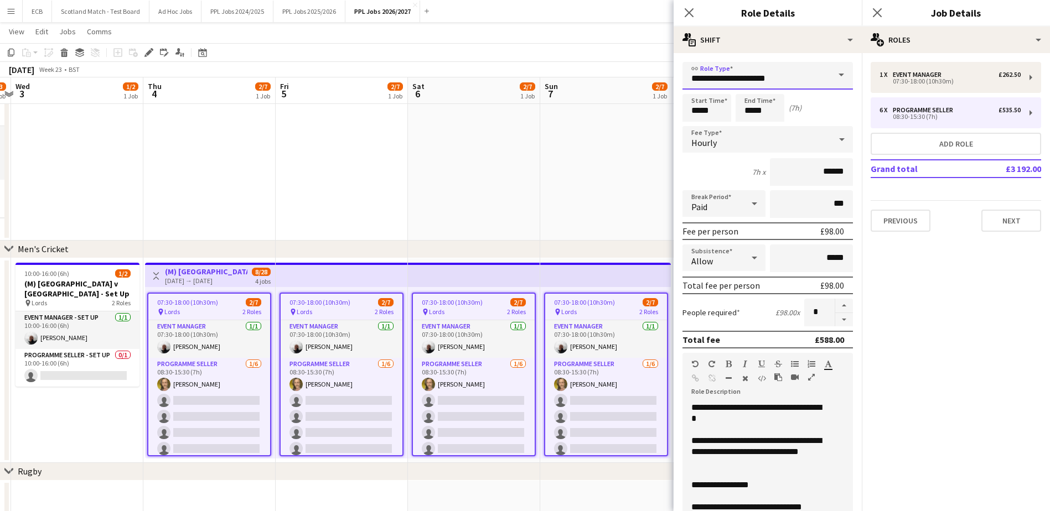
scroll to position [149, 0]
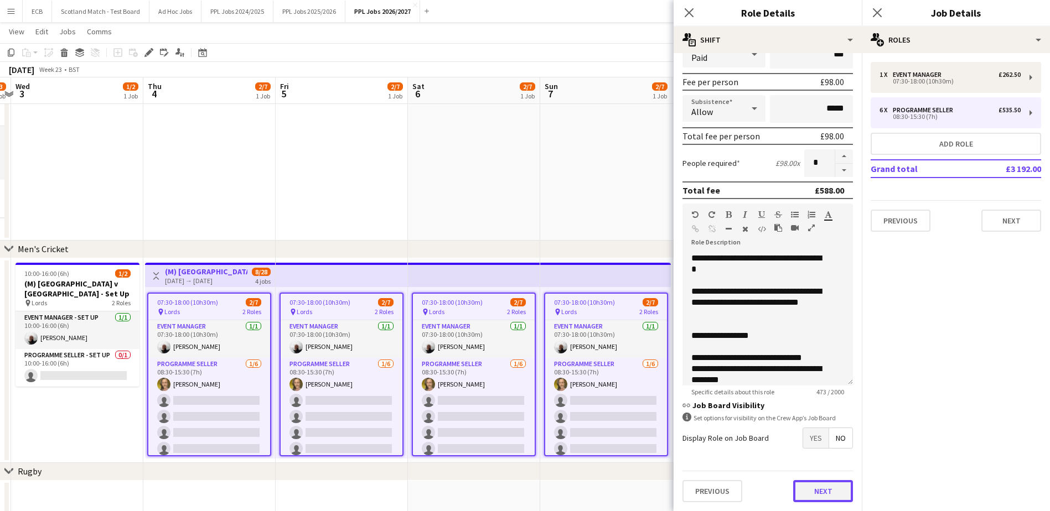
click at [816, 491] on button "Next" at bounding box center [823, 491] width 60 height 22
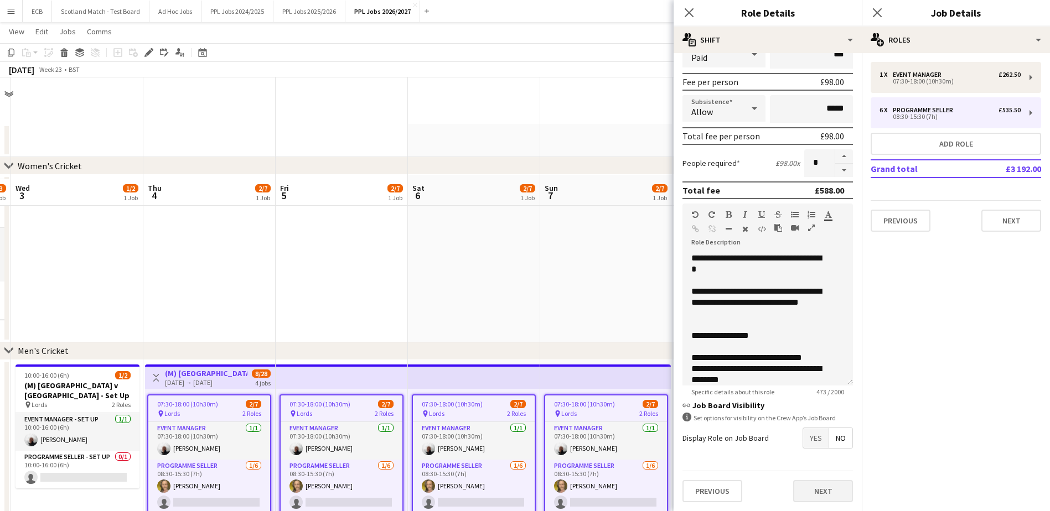
scroll to position [0, 0]
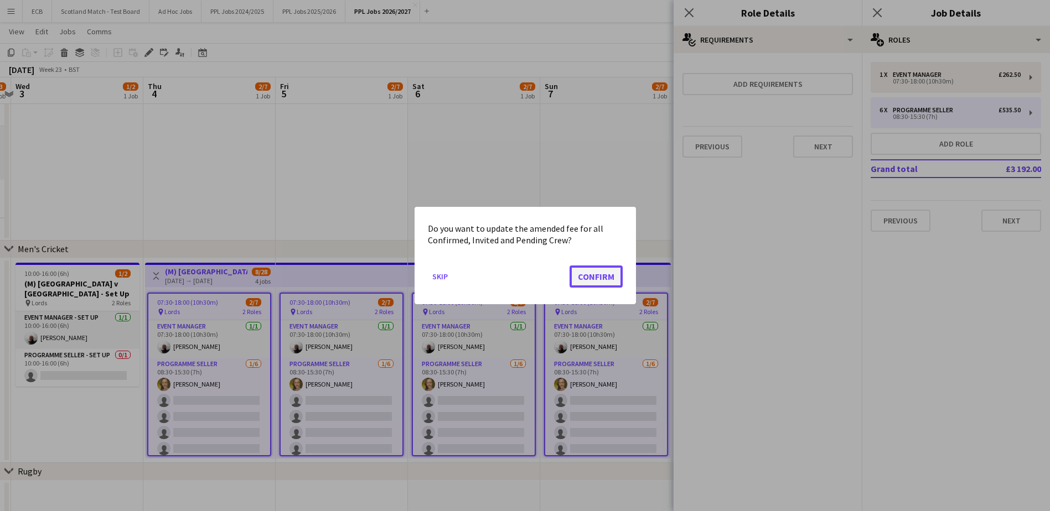
click at [608, 278] on button "Confirm" at bounding box center [595, 277] width 53 height 22
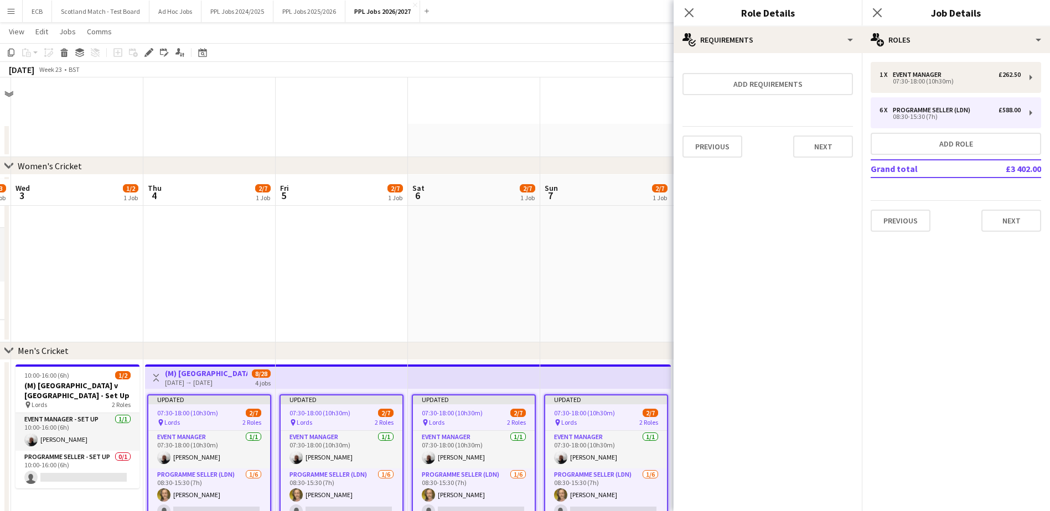
scroll to position [102, 0]
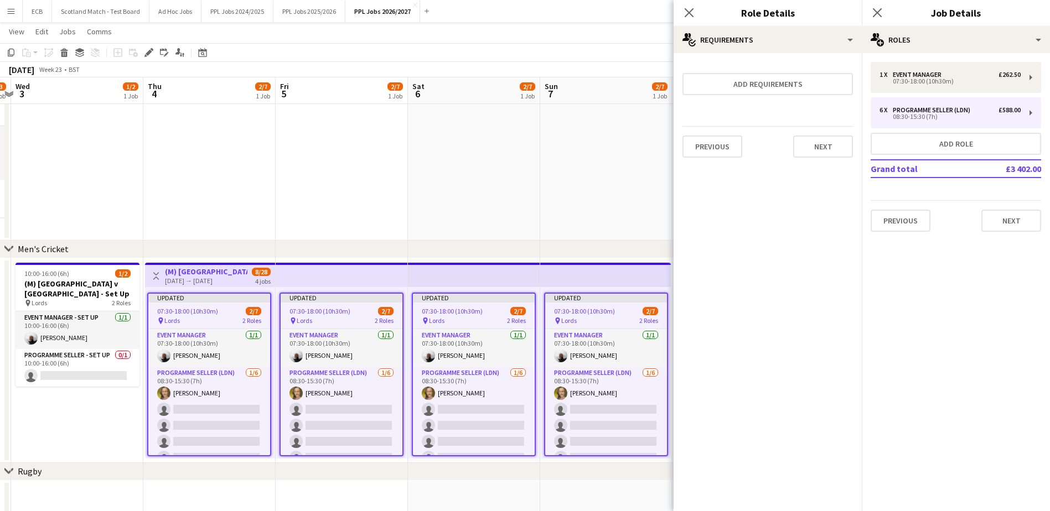
click at [511, 208] on app-date-cell at bounding box center [474, 157] width 132 height 168
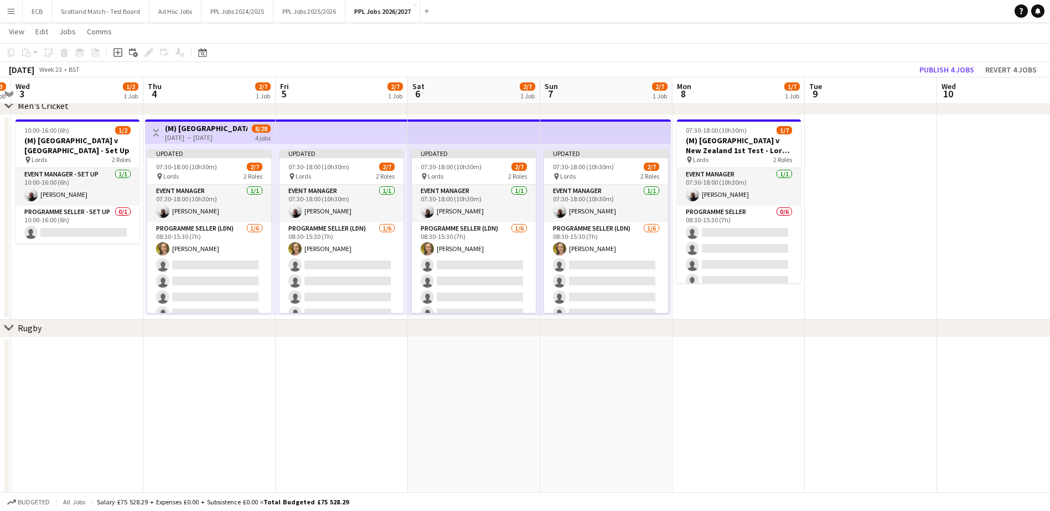
scroll to position [244, 0]
click at [836, 69] on button "Publish 4 jobs" at bounding box center [947, 70] width 64 height 14
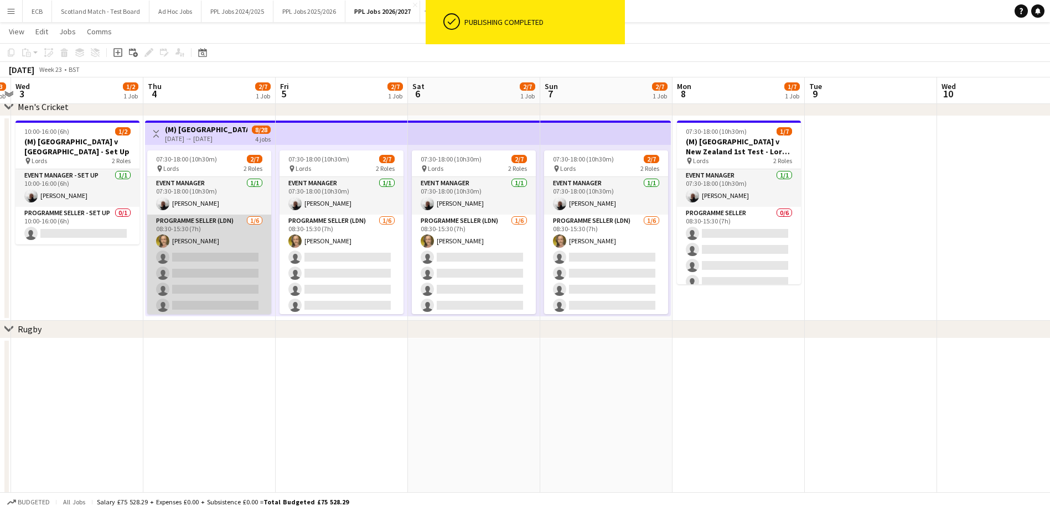
scroll to position [18, 0]
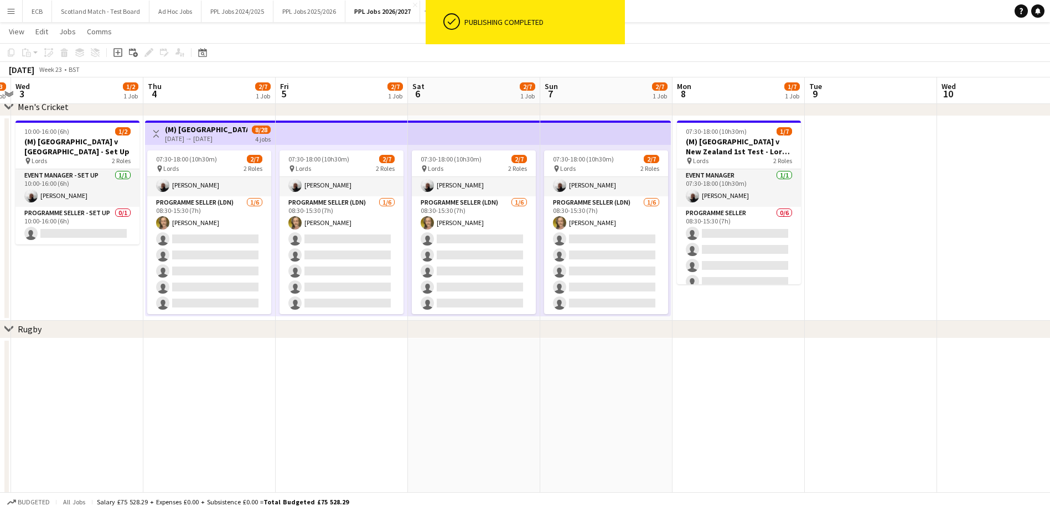
click at [212, 136] on div "[DATE] → [DATE]" at bounding box center [206, 138] width 82 height 8
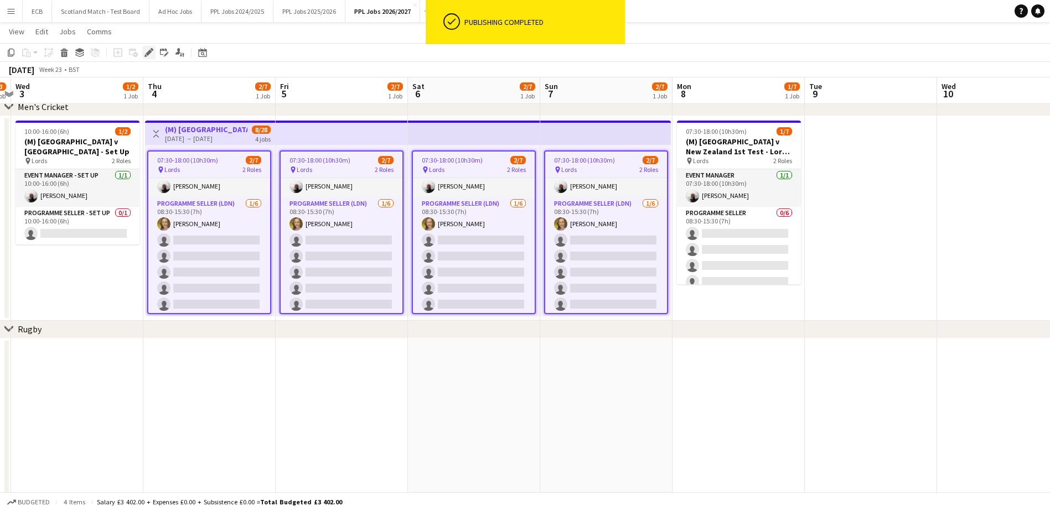
click at [147, 51] on icon "Edit" at bounding box center [148, 52] width 9 height 9
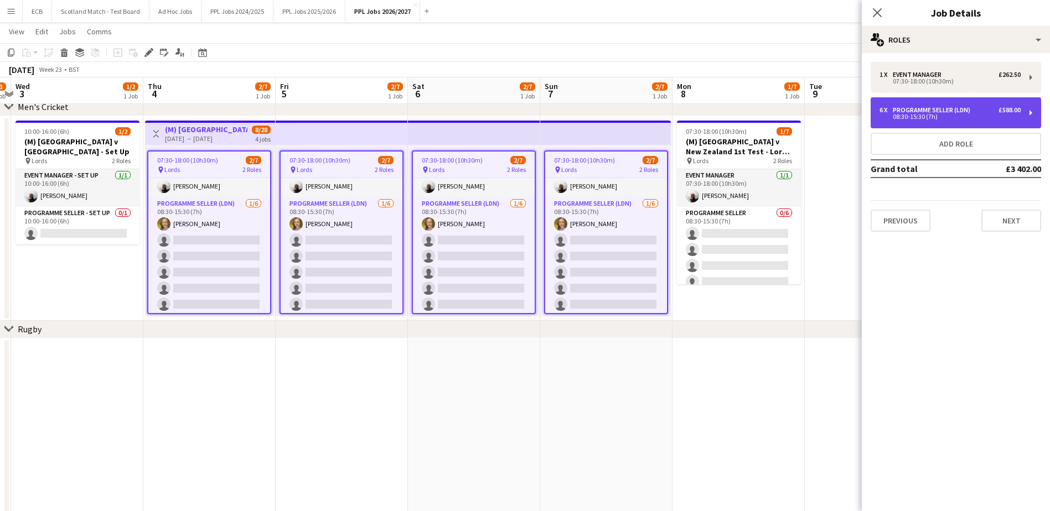
click at [836, 110] on div "Programme Seller (LDN)" at bounding box center [934, 110] width 82 height 8
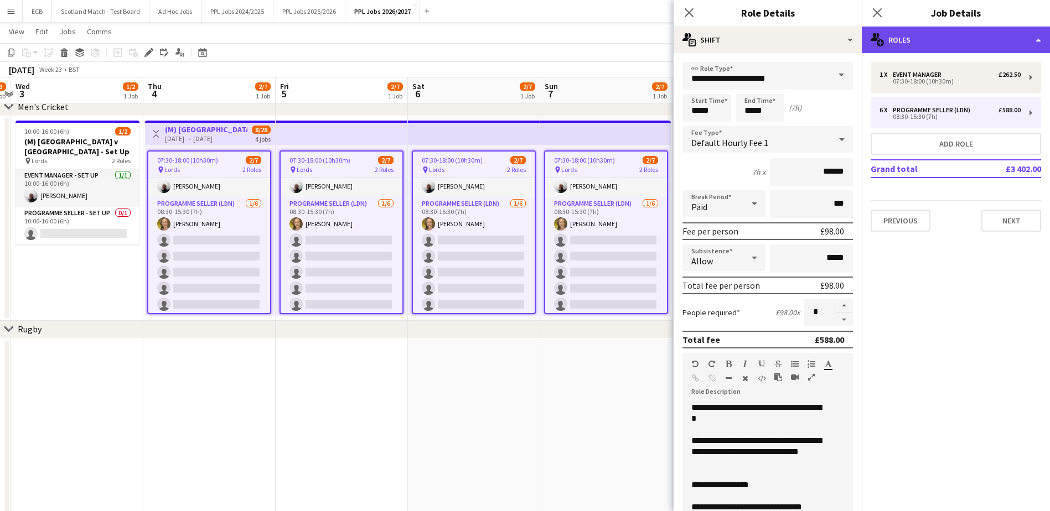
click at [836, 33] on div "multiple-users-add Roles" at bounding box center [956, 40] width 188 height 27
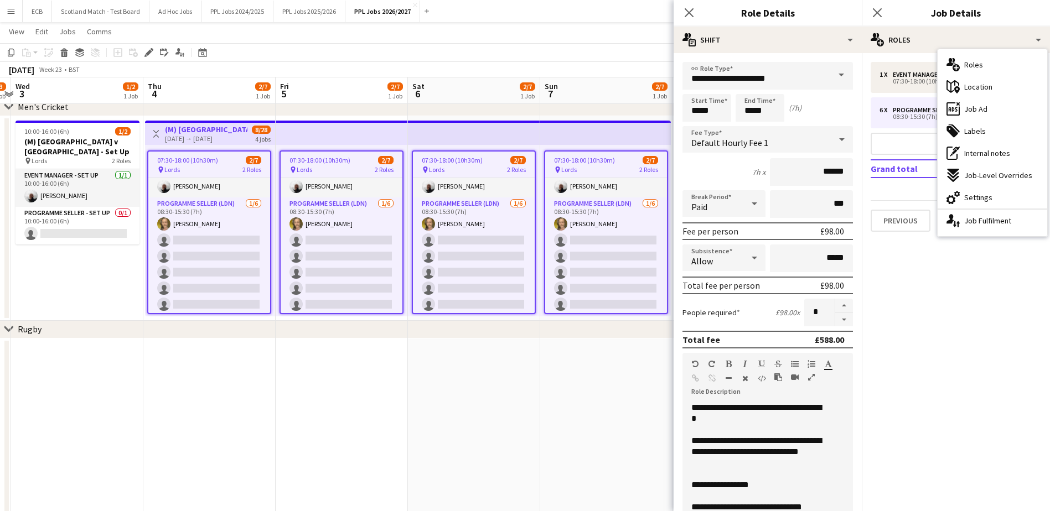
click at [836, 319] on mat-expansion-panel "pencil3 General details 1 x Event Manager £262.50 07:30-18:00 (10h30m) 6 x Prog…" at bounding box center [956, 282] width 188 height 458
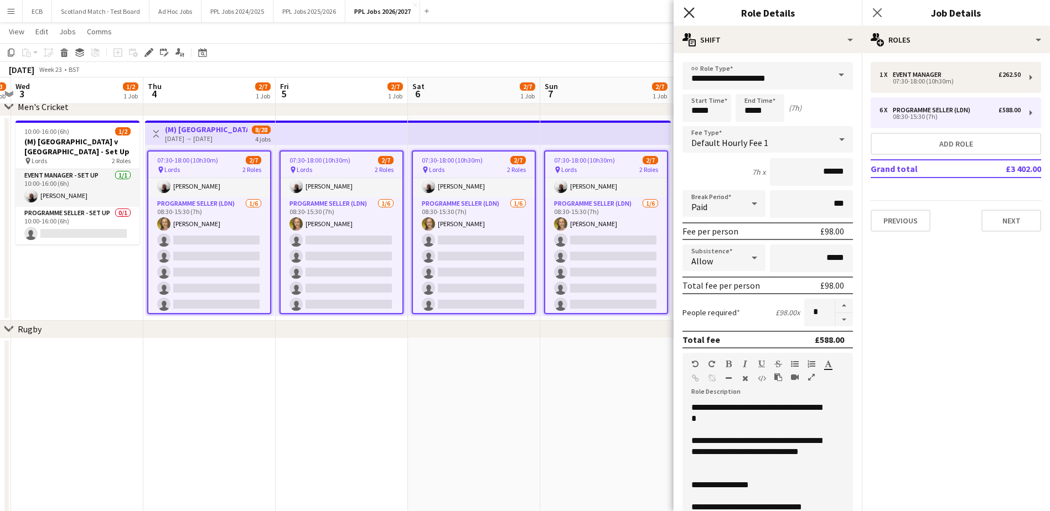
click at [688, 11] on icon "Close pop-in" at bounding box center [688, 12] width 11 height 11
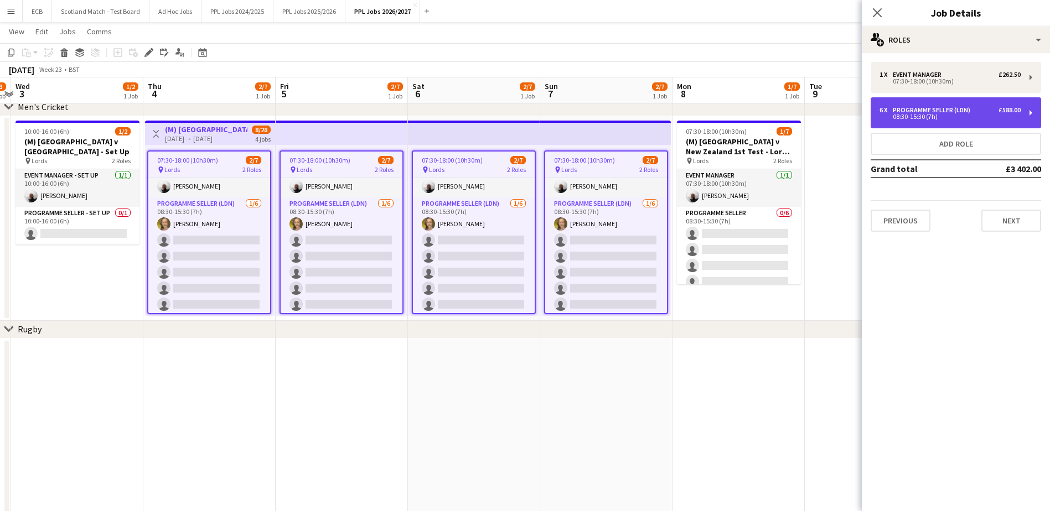
click at [836, 114] on div "08:30-15:30 (7h)" at bounding box center [949, 117] width 141 height 6
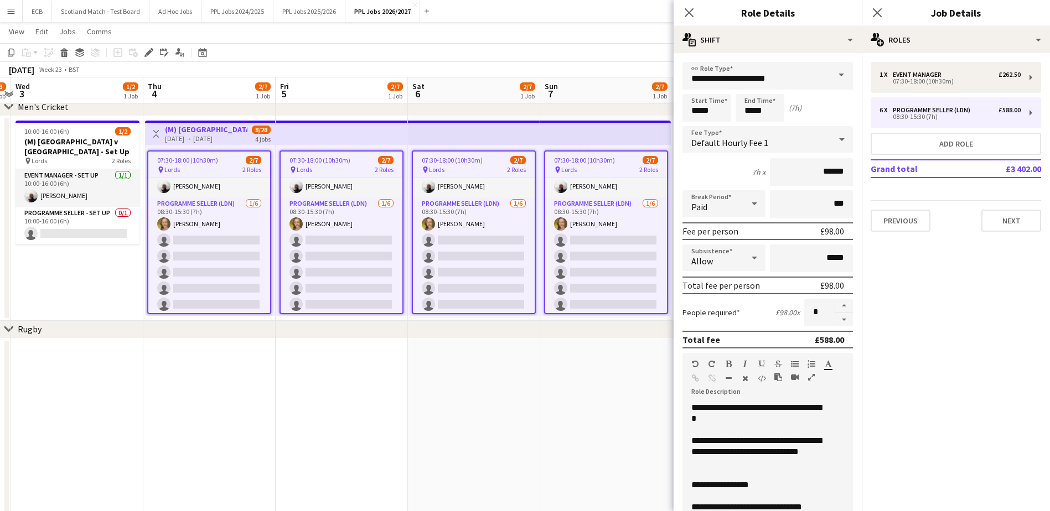
click at [443, 48] on app-toolbar "Copy Paste Paste Ctrl+V Paste with crew Ctrl+Shift+V Paste linked Job [GEOGRAPH…" at bounding box center [525, 52] width 1050 height 19
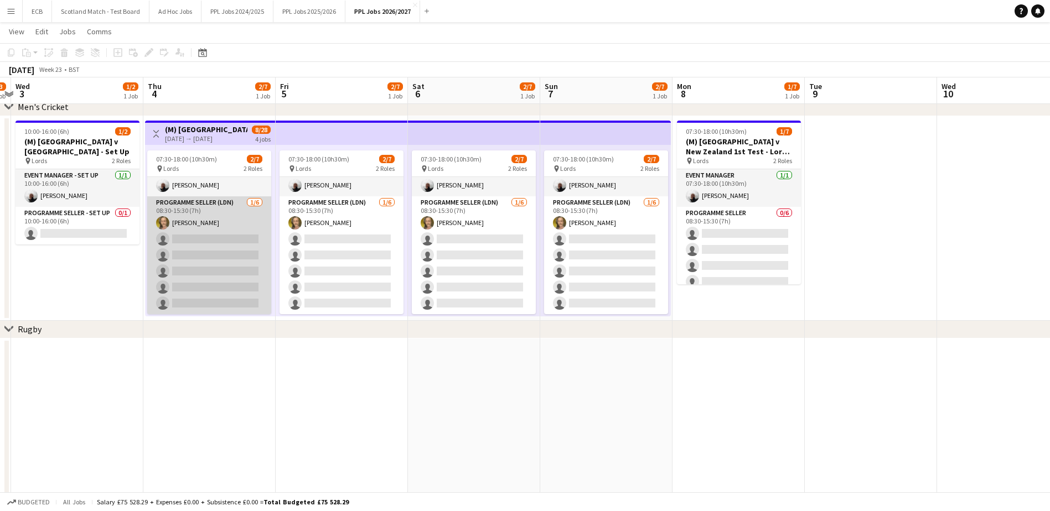
click at [234, 234] on app-card-role "Programme Seller (LDN) [DATE] 08:30-15:30 (7h) [PERSON_NAME] single-neutral-act…" at bounding box center [209, 255] width 124 height 118
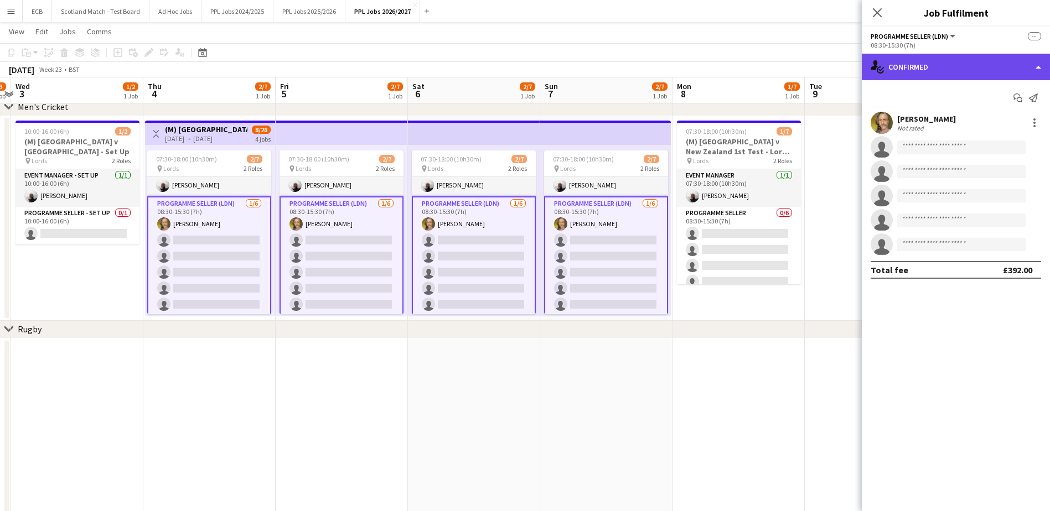
click at [836, 61] on div "single-neutral-actions-check-2 Confirmed" at bounding box center [956, 67] width 188 height 27
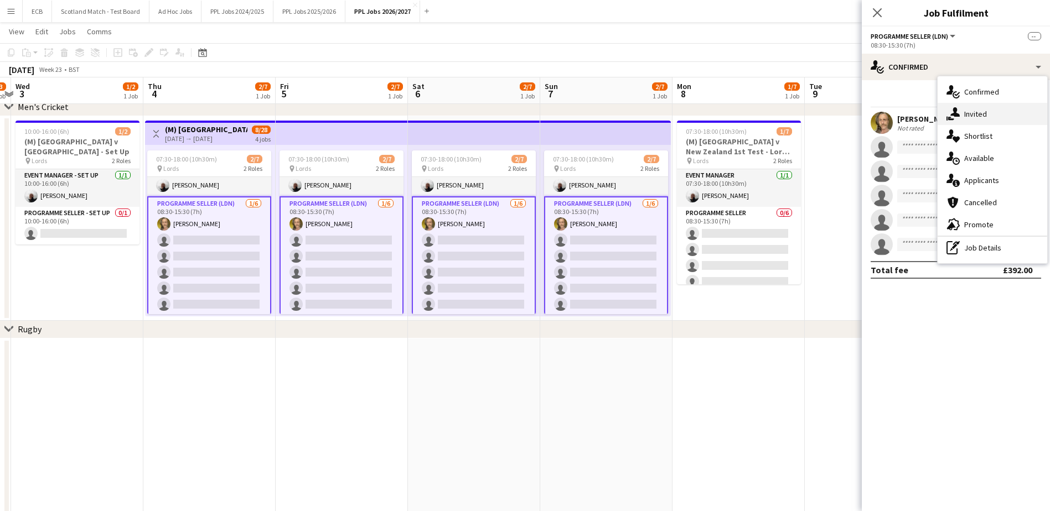
click at [836, 107] on div "single-neutral-actions-share-1 Invited" at bounding box center [992, 114] width 110 height 22
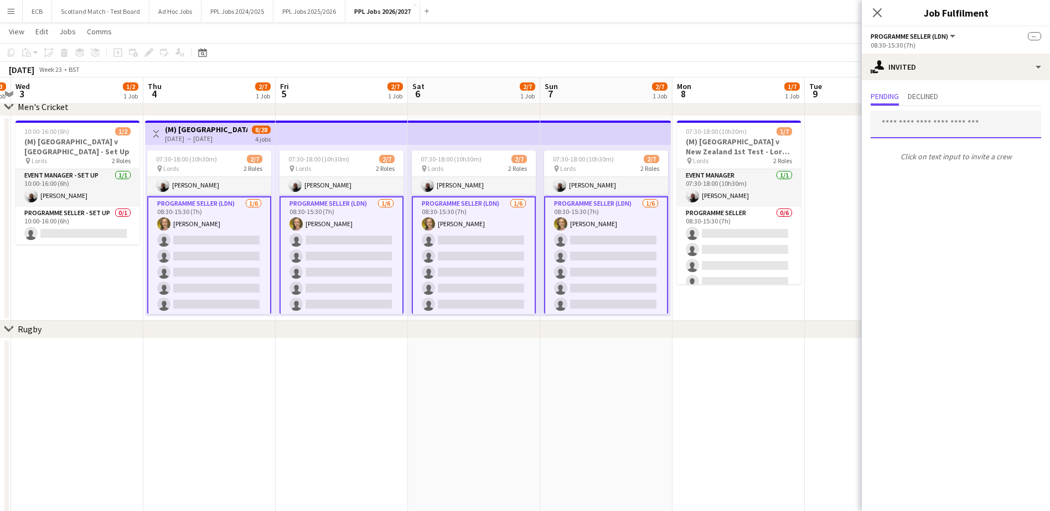
click at [836, 130] on input "text" at bounding box center [955, 125] width 170 height 28
type input "****"
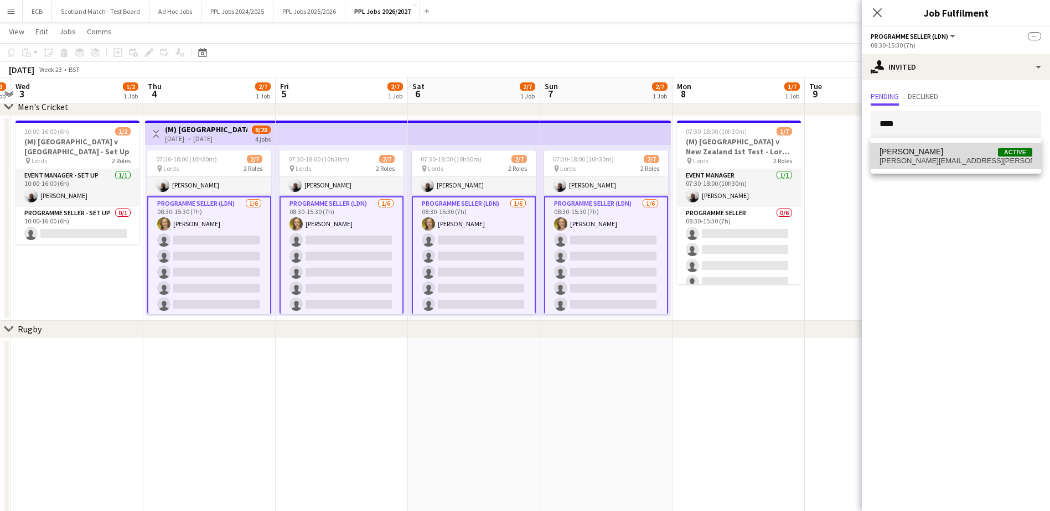
click at [836, 158] on span "[PERSON_NAME][EMAIL_ADDRESS][PERSON_NAME][DOMAIN_NAME]" at bounding box center [955, 161] width 153 height 9
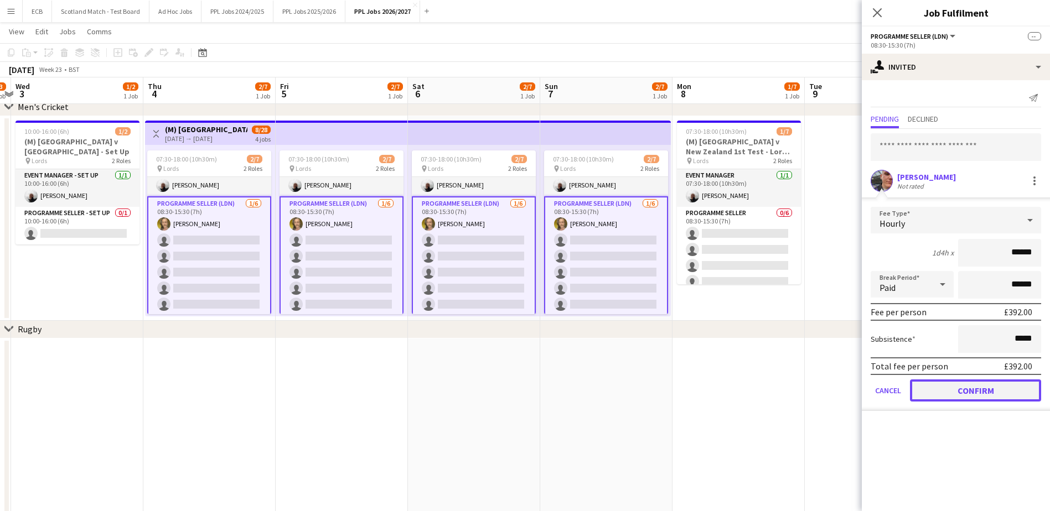
click at [836, 396] on button "Confirm" at bounding box center [975, 391] width 131 height 22
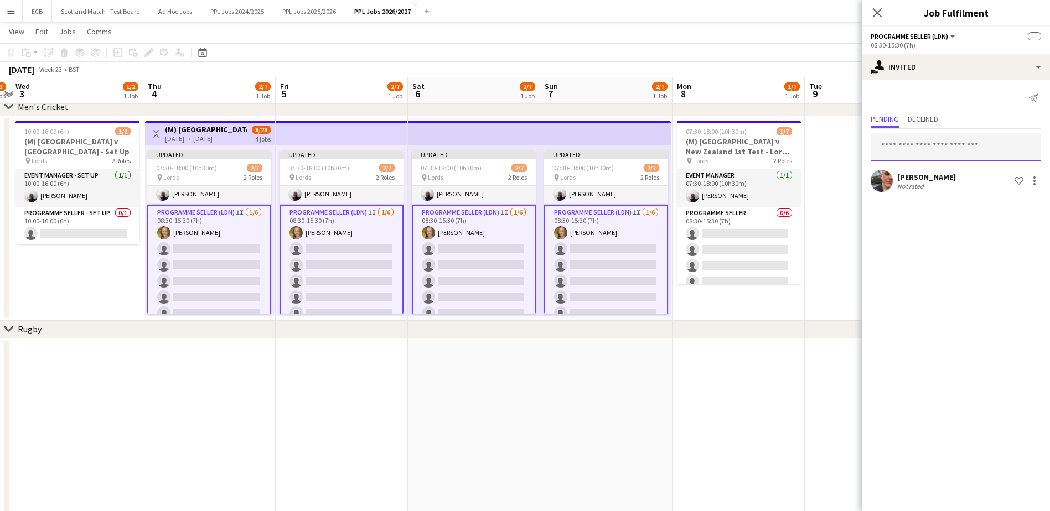
click at [836, 147] on input "text" at bounding box center [955, 147] width 170 height 28
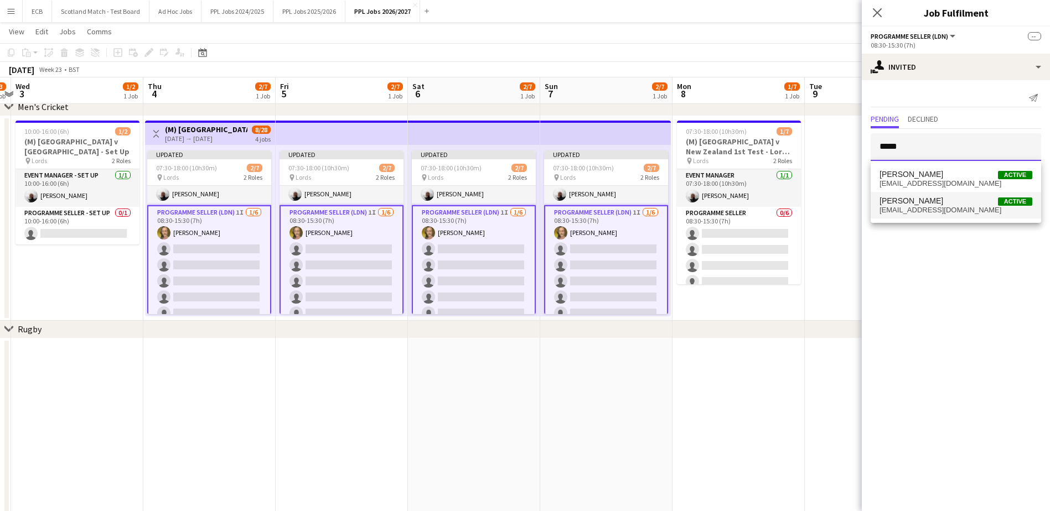
type input "*****"
click at [836, 206] on span "[EMAIL_ADDRESS][DOMAIN_NAME]" at bounding box center [955, 210] width 153 height 9
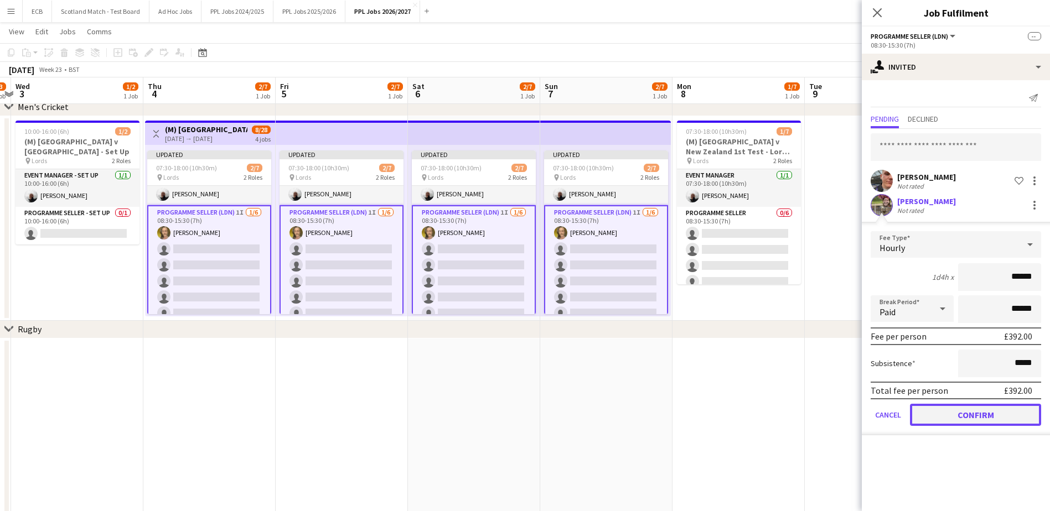
click at [836, 415] on button "Confirm" at bounding box center [975, 415] width 131 height 22
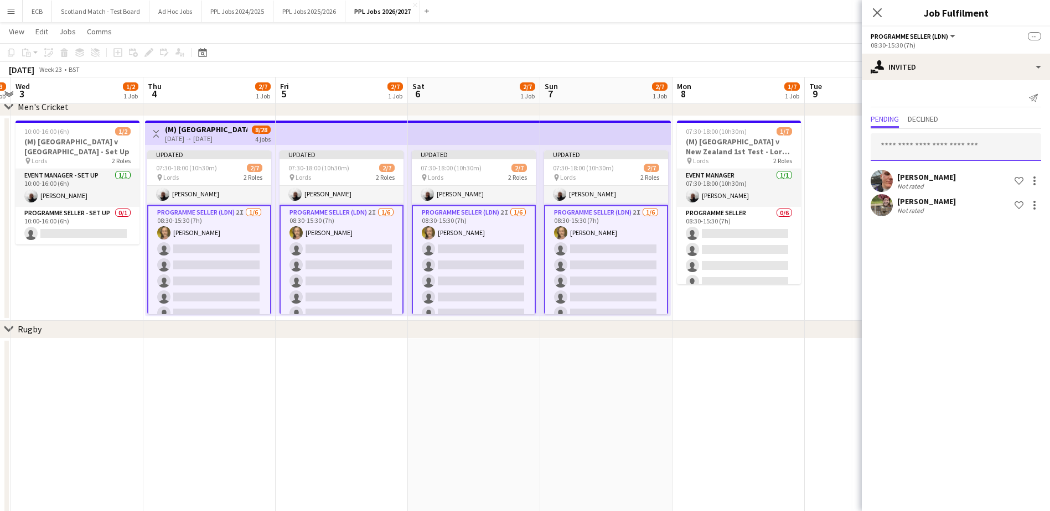
click at [836, 154] on input "text" at bounding box center [955, 147] width 170 height 28
type input "***"
click at [836, 182] on span "[EMAIL_ADDRESS][DOMAIN_NAME]" at bounding box center [955, 183] width 153 height 9
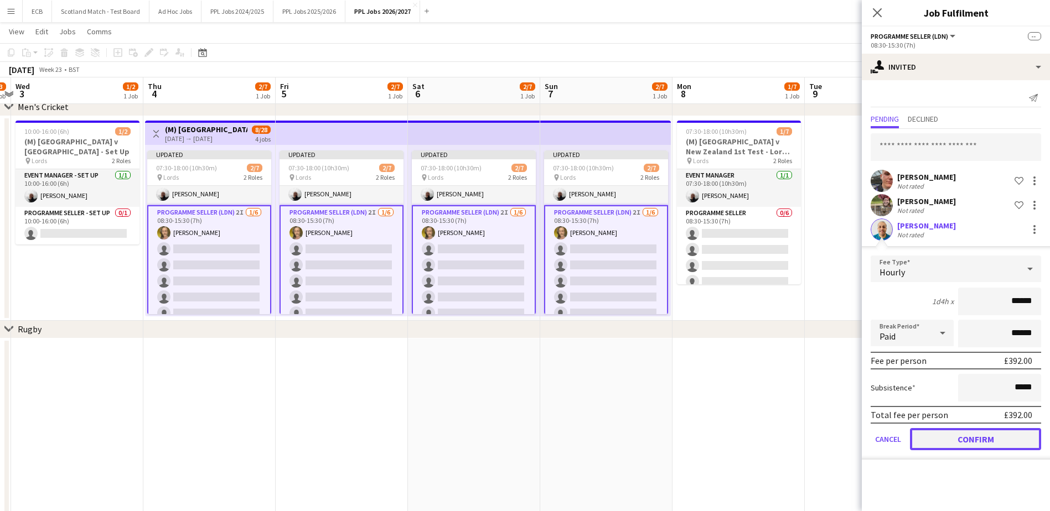
click at [836, 436] on button "Confirm" at bounding box center [975, 439] width 131 height 22
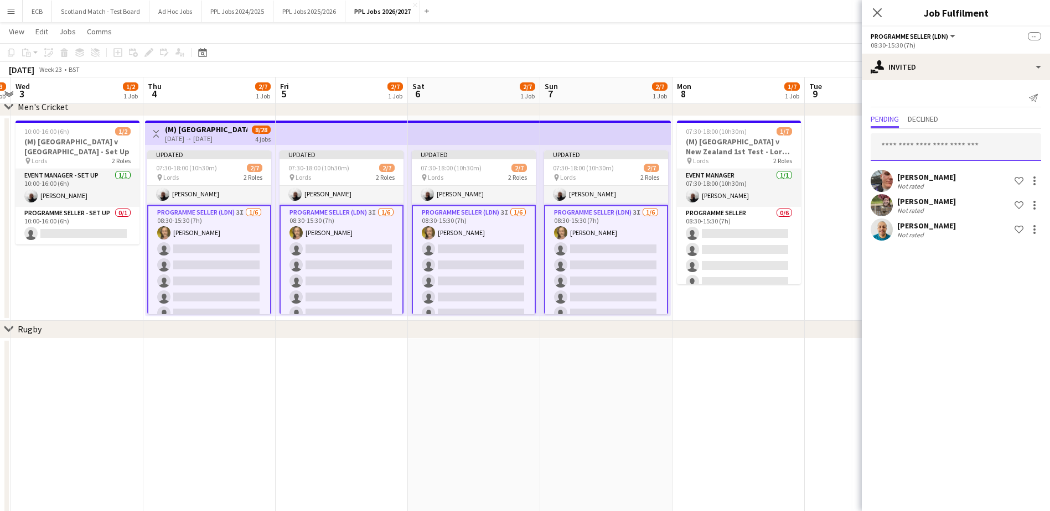
click at [836, 144] on input "text" at bounding box center [955, 147] width 170 height 28
type input "***"
click at [836, 180] on span "[EMAIL_ADDRESS][DOMAIN_NAME]" at bounding box center [955, 183] width 153 height 9
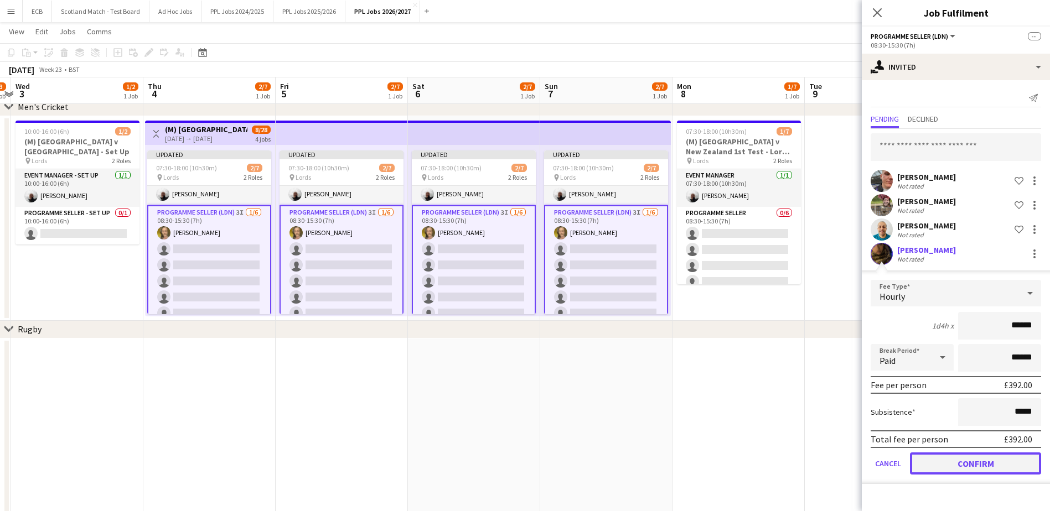
click at [836, 464] on button "Confirm" at bounding box center [975, 464] width 131 height 22
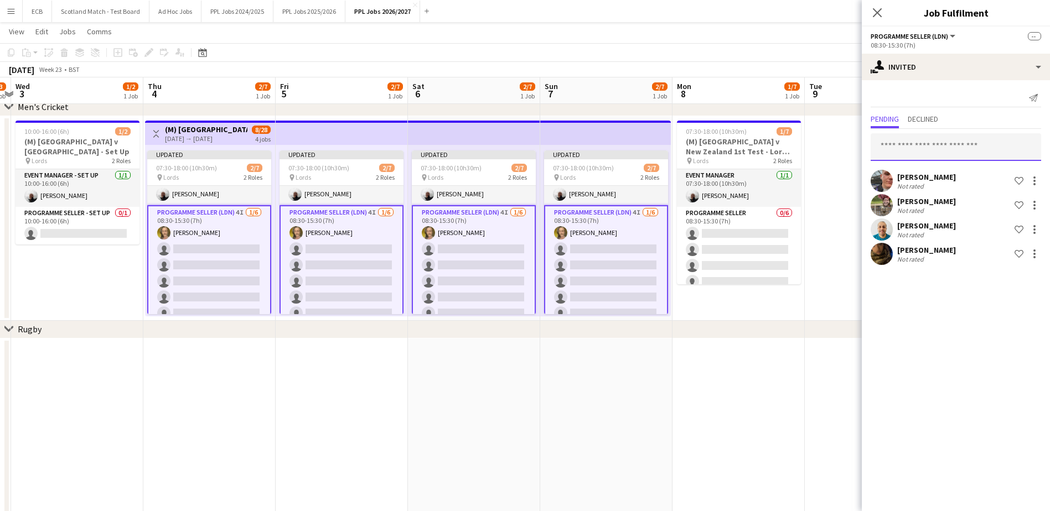
click at [836, 148] on input "text" at bounding box center [955, 147] width 170 height 28
type input "***"
click at [836, 182] on span "[PERSON_NAME][EMAIL_ADDRESS][DOMAIN_NAME]" at bounding box center [955, 183] width 153 height 9
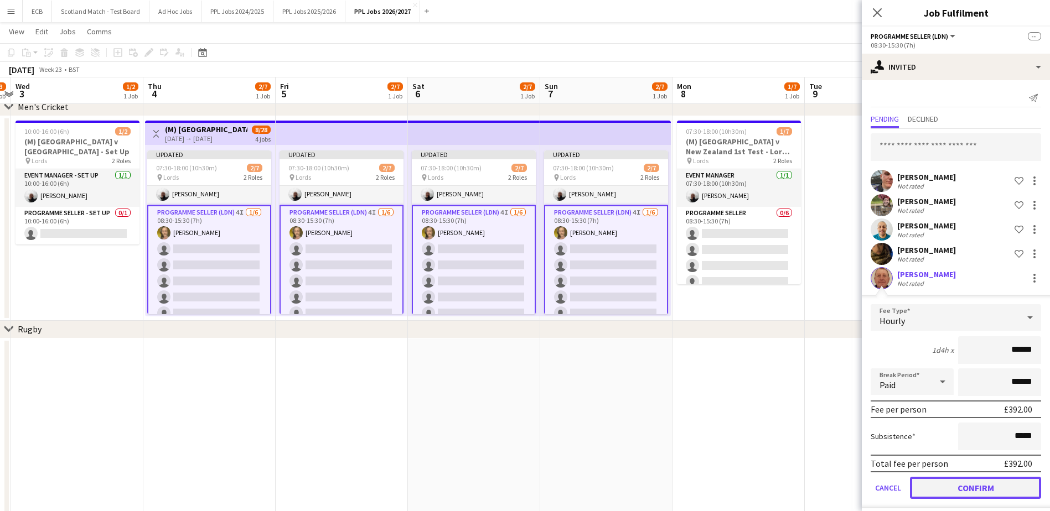
click at [836, 494] on button "Confirm" at bounding box center [975, 488] width 131 height 22
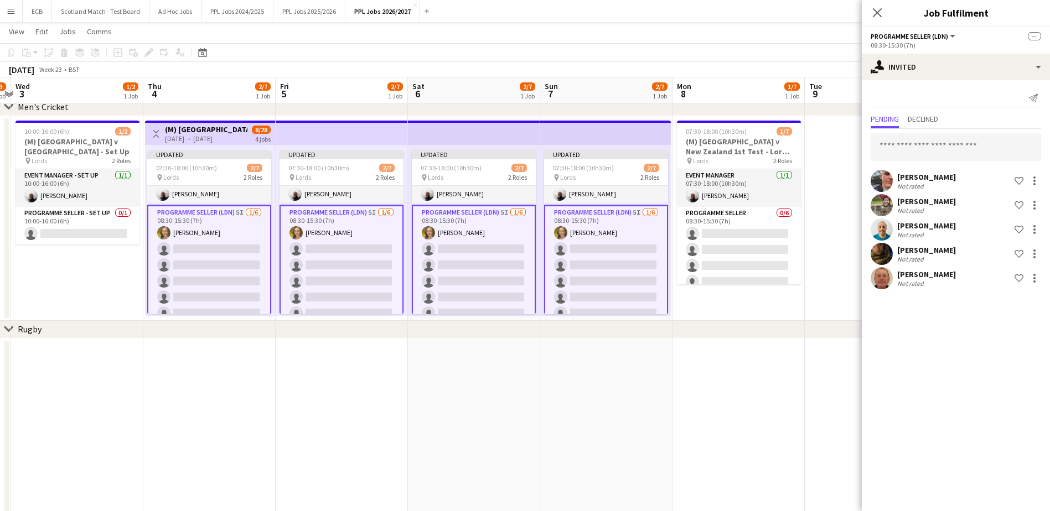
click at [755, 388] on app-date-cell at bounding box center [738, 434] width 132 height 190
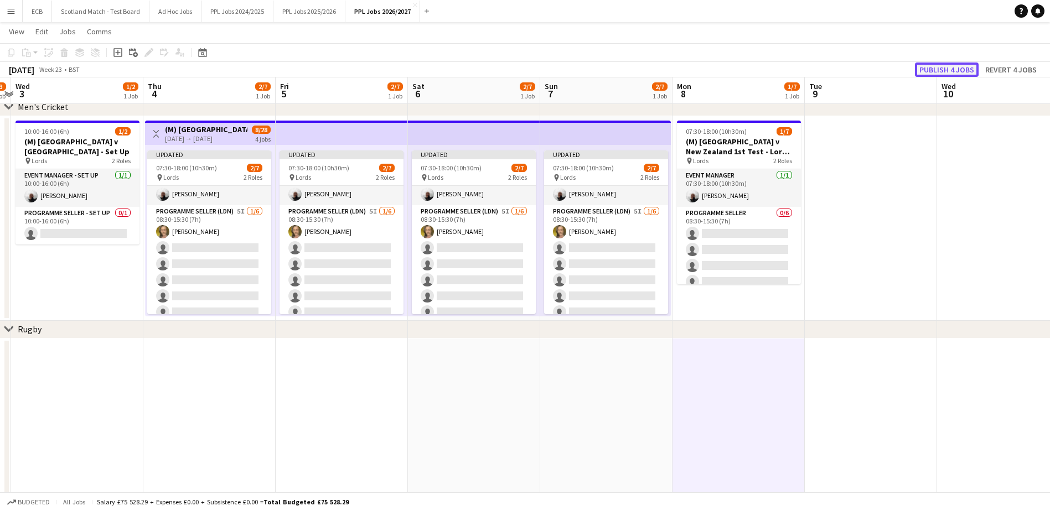
click at [836, 67] on button "Publish 4 jobs" at bounding box center [947, 70] width 64 height 14
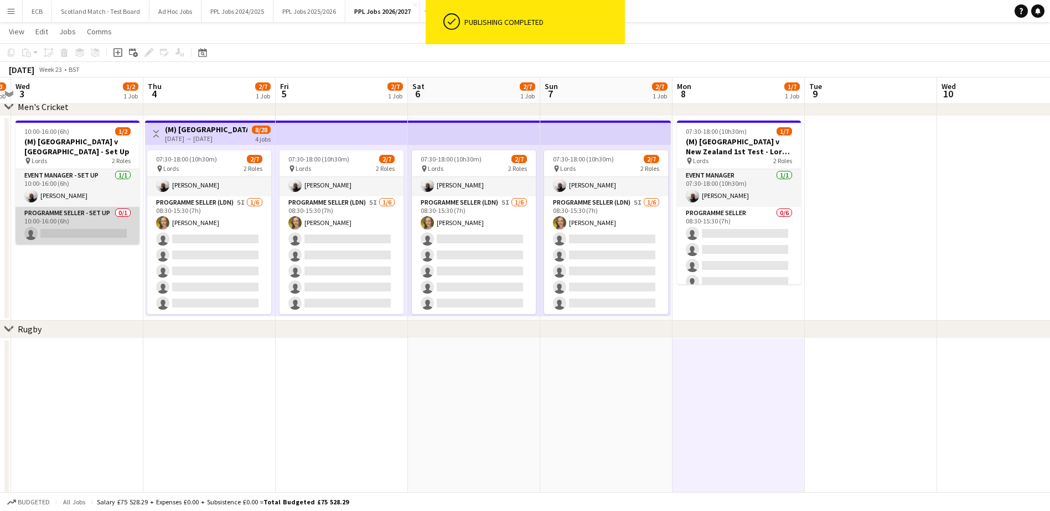
click at [110, 225] on app-card-role "Programme Seller - Set Up 0/1 10:00-16:00 (6h) single-neutral-actions" at bounding box center [77, 226] width 124 height 38
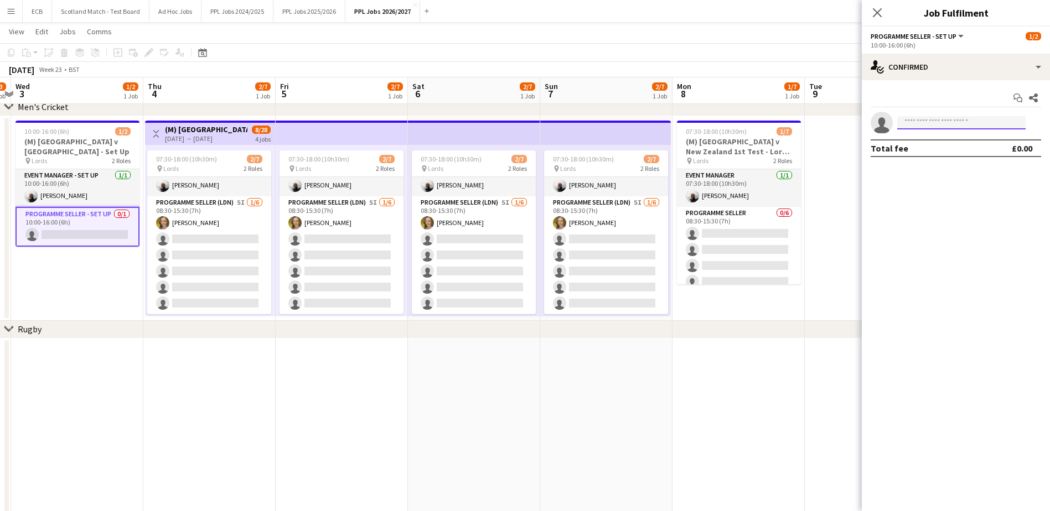
click at [836, 124] on input at bounding box center [961, 122] width 128 height 13
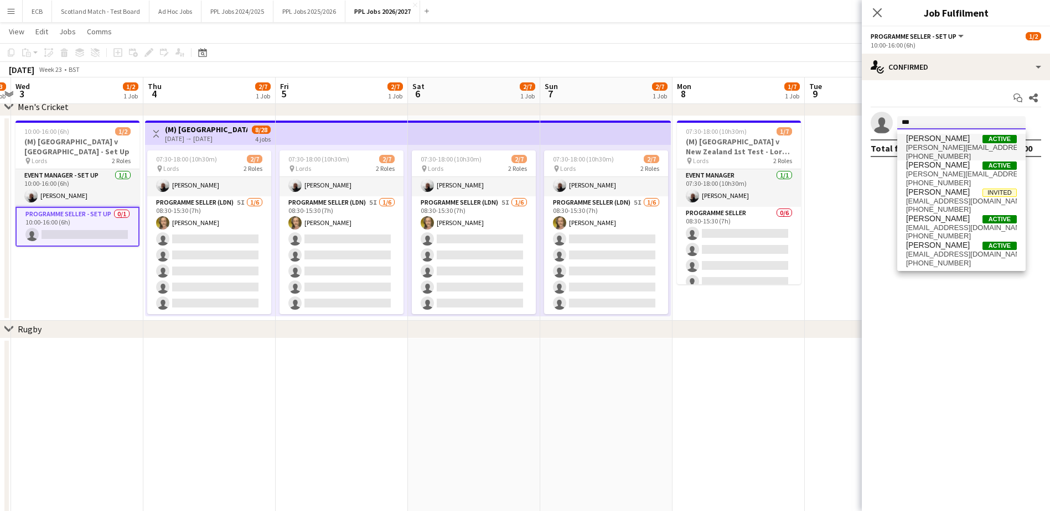
type input "***"
click at [836, 142] on span "[PERSON_NAME]" at bounding box center [938, 138] width 64 height 9
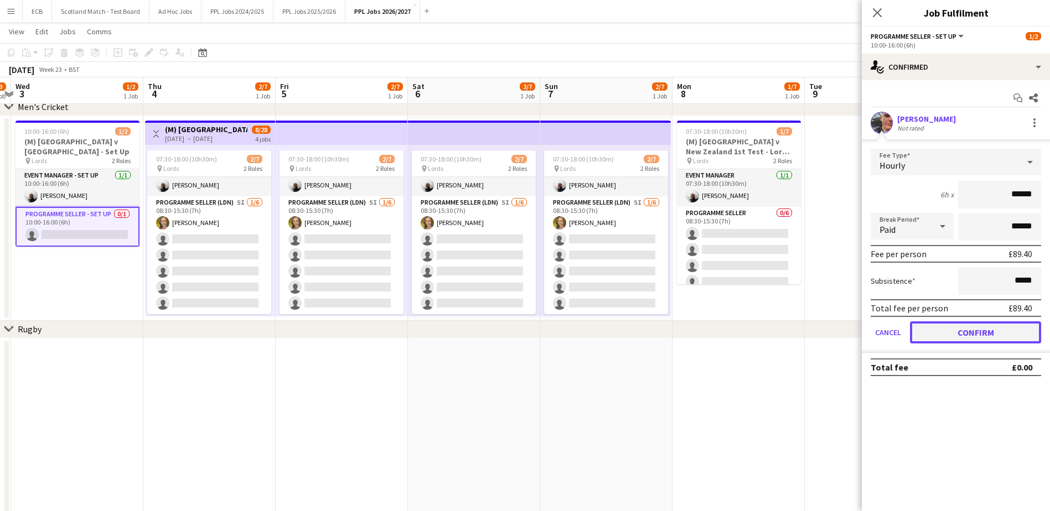
click at [836, 331] on button "Confirm" at bounding box center [975, 333] width 131 height 22
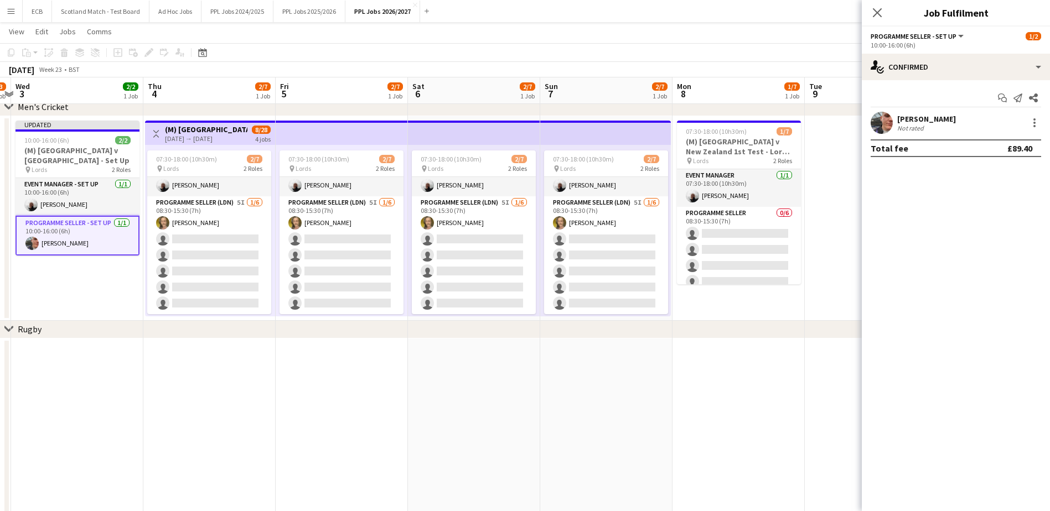
click at [105, 230] on app-card-role "Programme Seller - Set Up [DATE] 10:00-16:00 (6h) [PERSON_NAME]" at bounding box center [77, 236] width 124 height 40
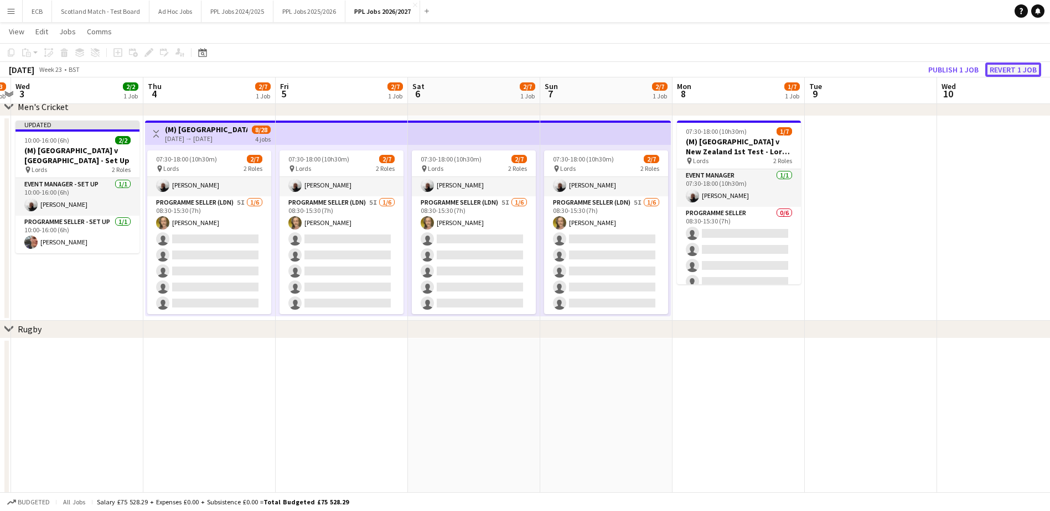
click at [836, 68] on button "Revert 1 job" at bounding box center [1013, 70] width 56 height 14
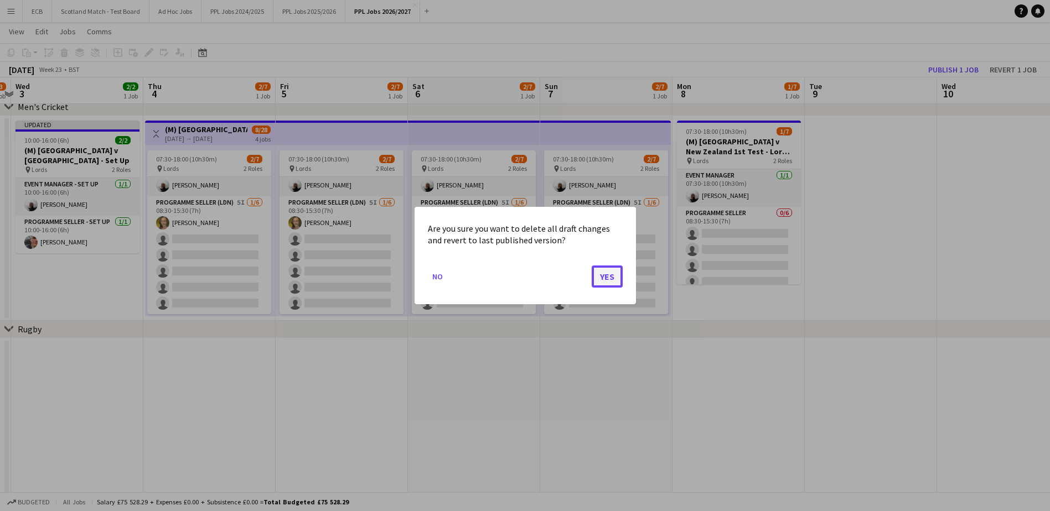
click at [606, 275] on button "Yes" at bounding box center [607, 277] width 31 height 22
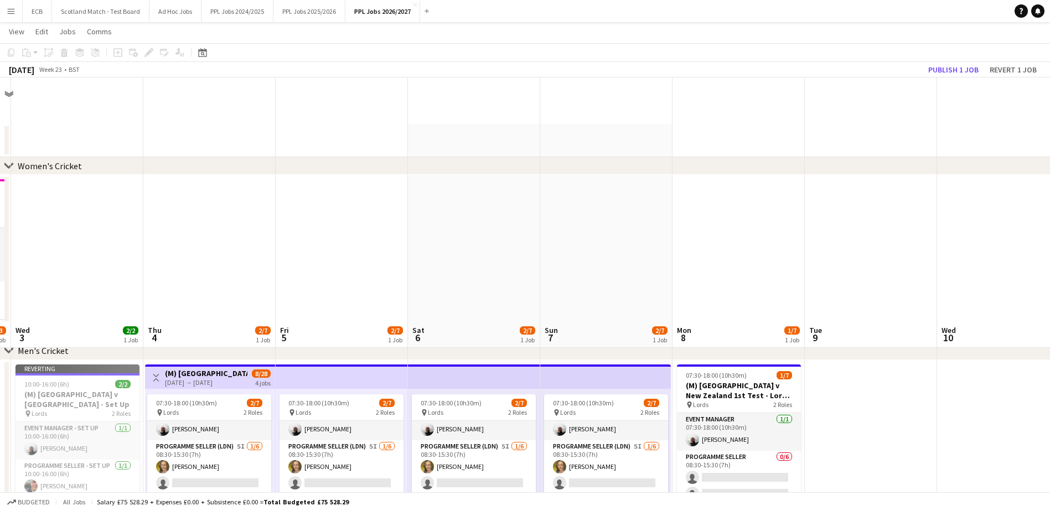
scroll to position [244, 0]
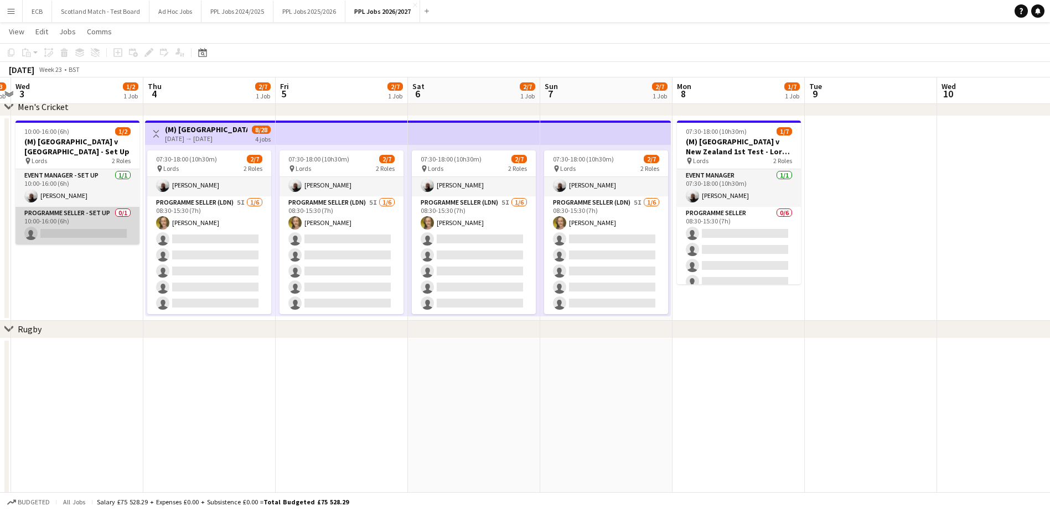
click at [98, 228] on app-card-role "Programme Seller - Set Up 0/1 10:00-16:00 (6h) single-neutral-actions" at bounding box center [77, 226] width 124 height 38
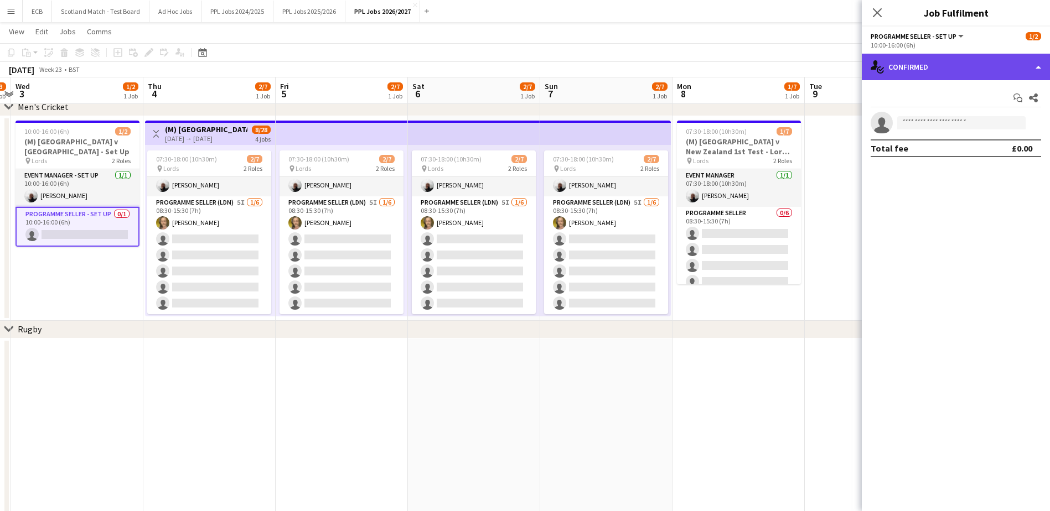
click at [836, 59] on div "single-neutral-actions-check-2 Confirmed" at bounding box center [956, 67] width 188 height 27
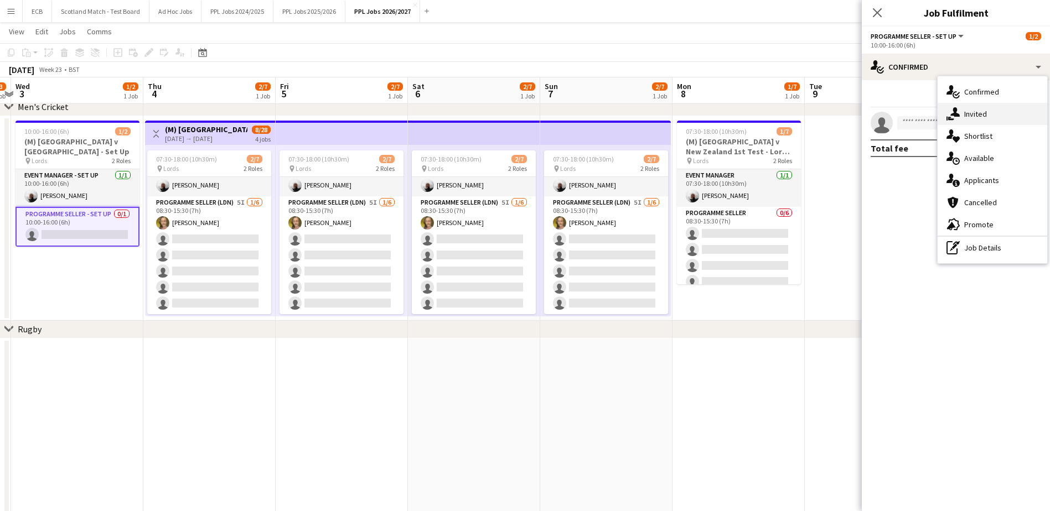
click at [836, 110] on span "Invited" at bounding box center [975, 114] width 23 height 10
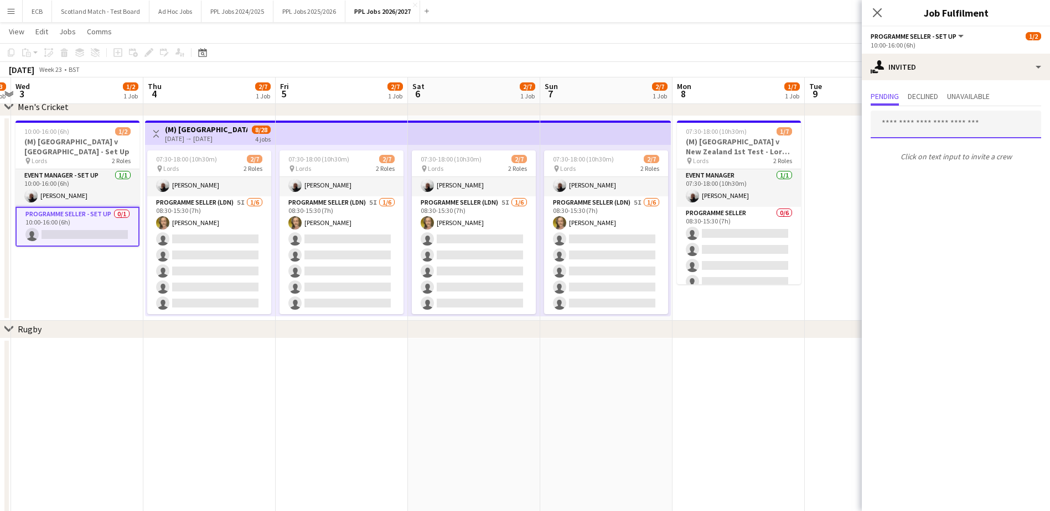
click at [836, 122] on input "text" at bounding box center [955, 125] width 170 height 28
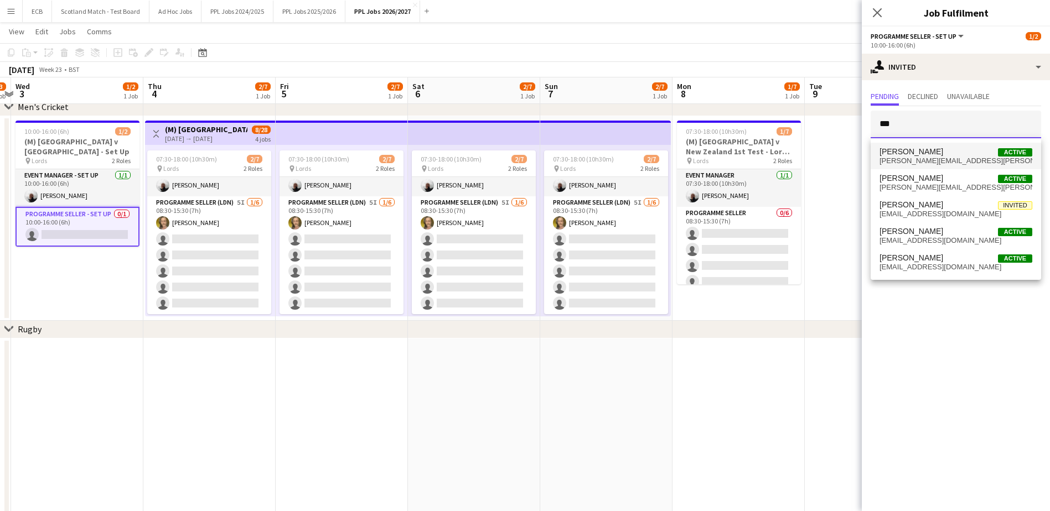
type input "***"
click at [836, 157] on span "[PERSON_NAME][EMAIL_ADDRESS][PERSON_NAME][DOMAIN_NAME]" at bounding box center [955, 161] width 153 height 9
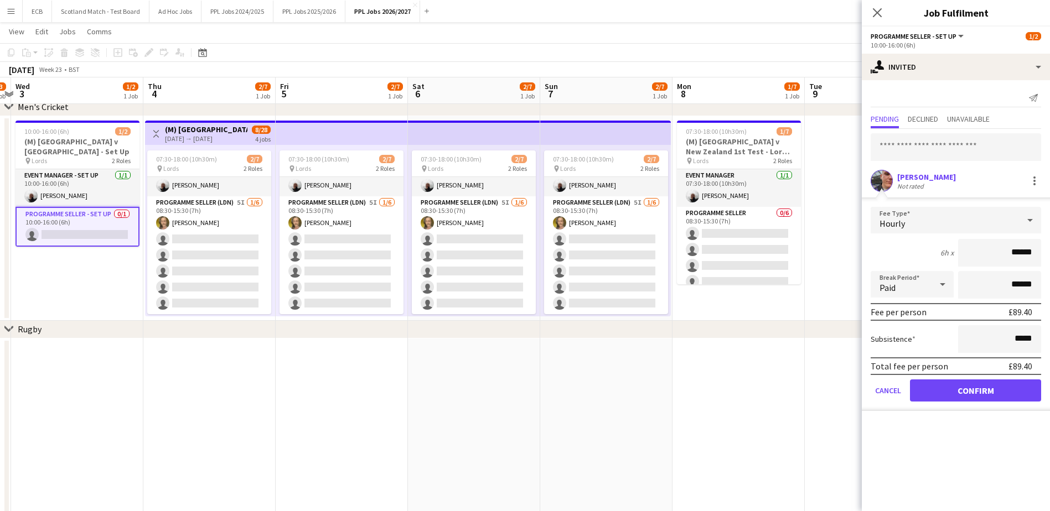
click at [836, 402] on form "Fee Type Hourly 6h x ****** Break Period Paid ****** Fee per person £89.40 Subs…" at bounding box center [956, 309] width 188 height 204
click at [836, 391] on button "Confirm" at bounding box center [975, 391] width 131 height 22
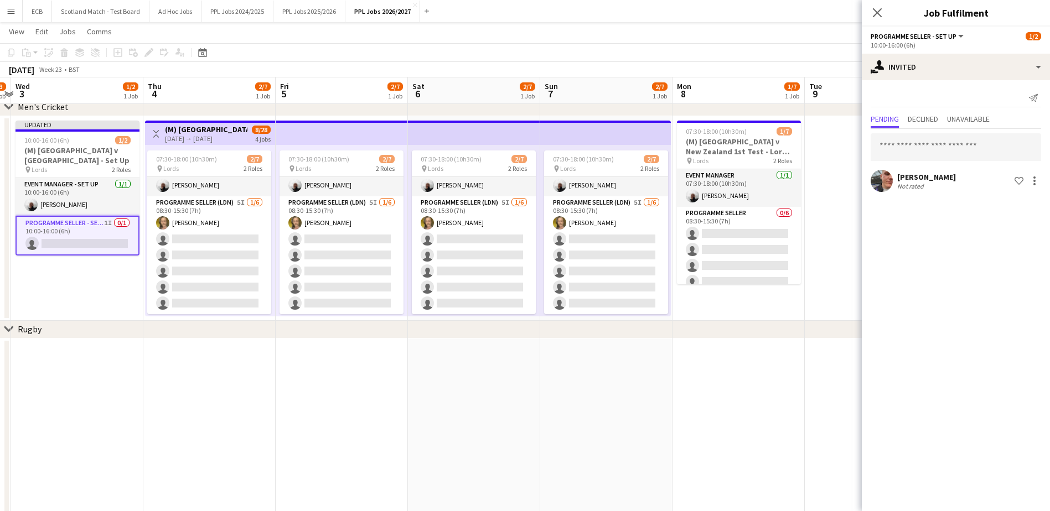
click at [652, 413] on app-date-cell at bounding box center [606, 434] width 132 height 190
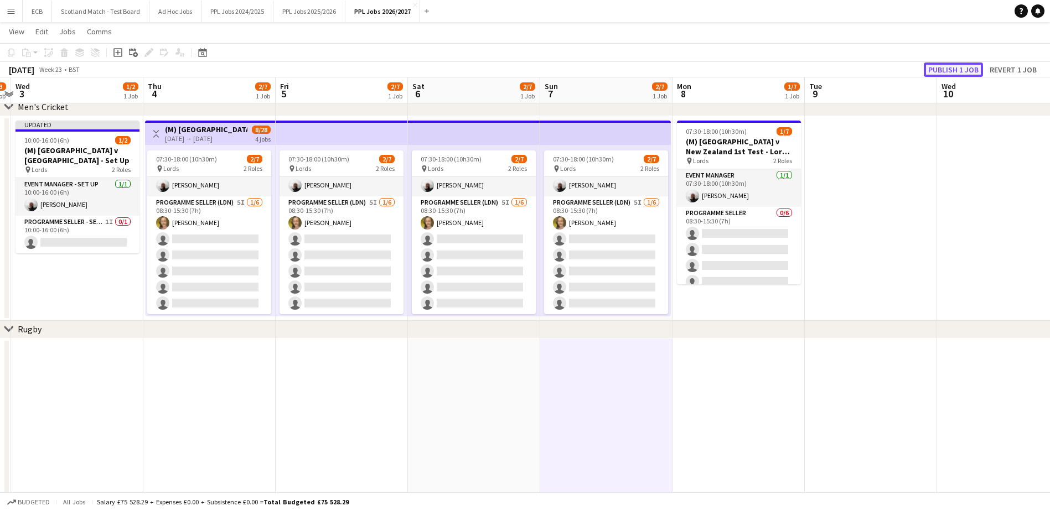
click at [836, 70] on button "Publish 1 job" at bounding box center [953, 70] width 59 height 14
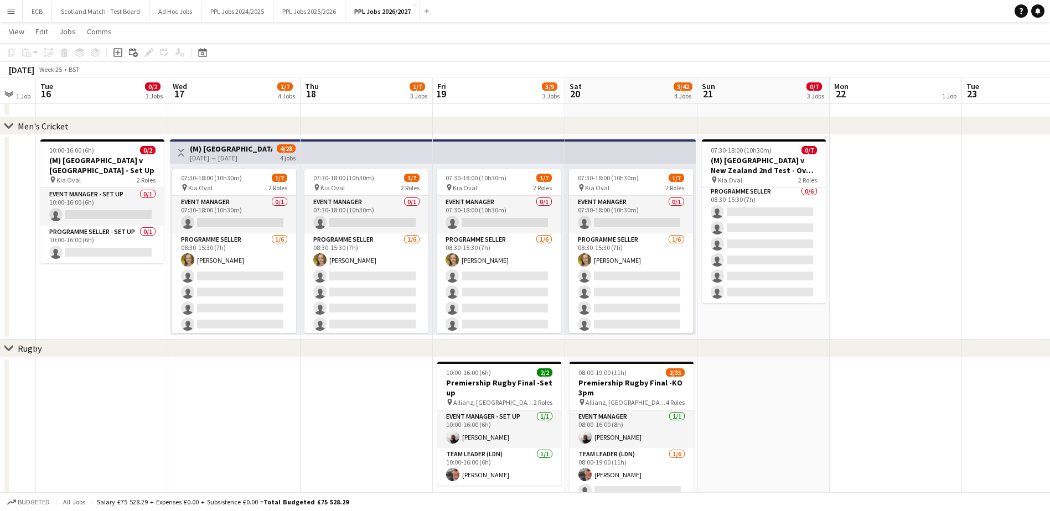
scroll to position [40, 0]
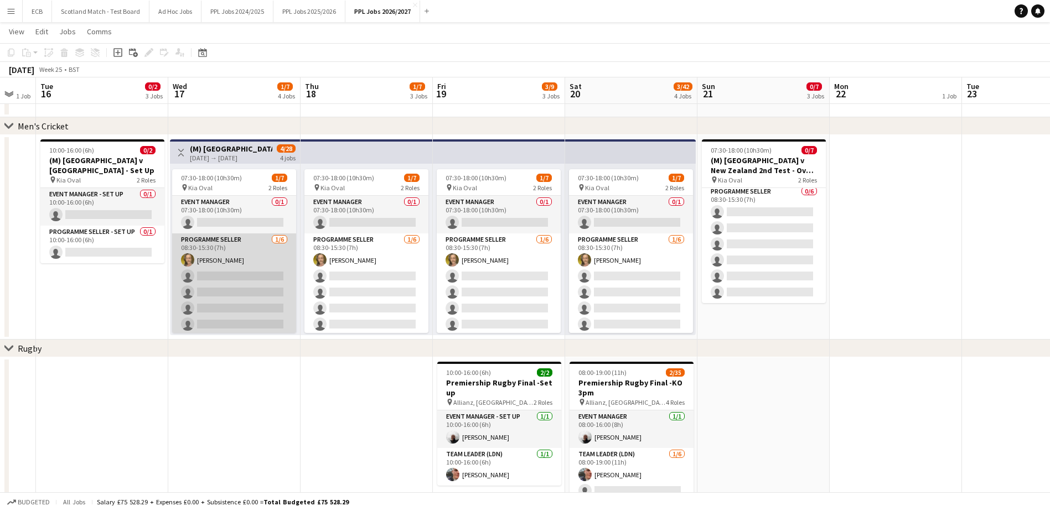
click at [233, 276] on app-card-role "Programme Seller [DATE] 08:30-15:30 (7h) [PERSON_NAME] single-neutral-actions s…" at bounding box center [234, 293] width 124 height 118
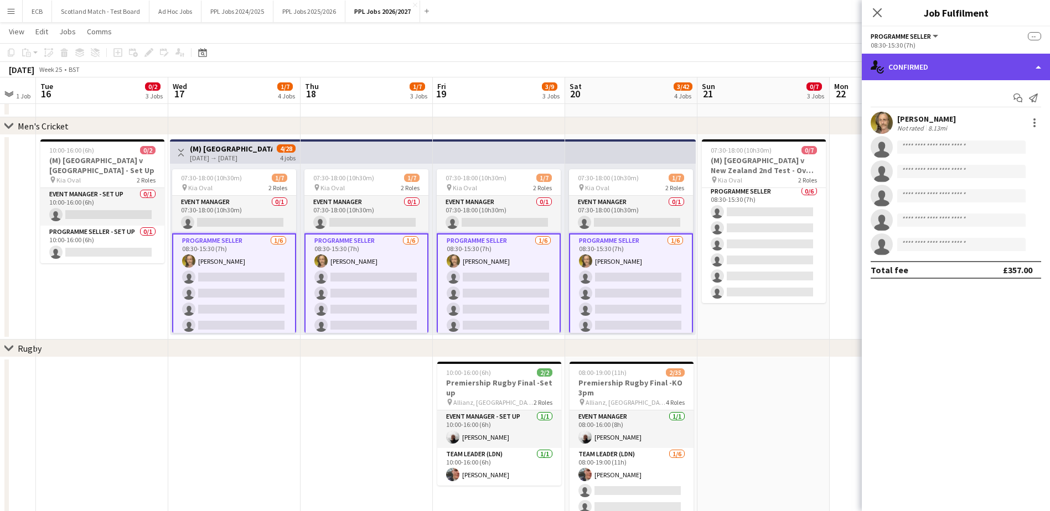
click at [836, 71] on div "single-neutral-actions-check-2 Confirmed" at bounding box center [956, 67] width 188 height 27
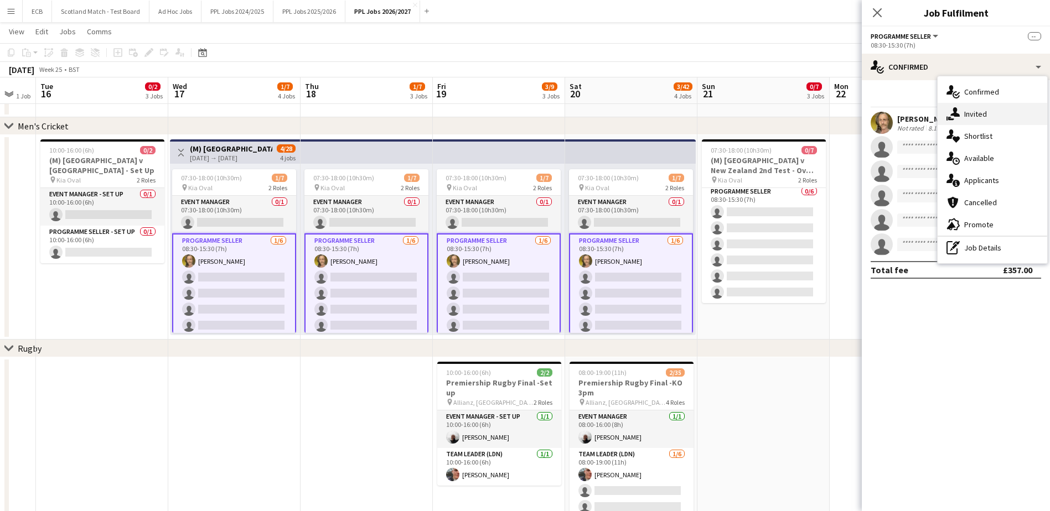
click at [836, 118] on span "Invited" at bounding box center [975, 114] width 23 height 10
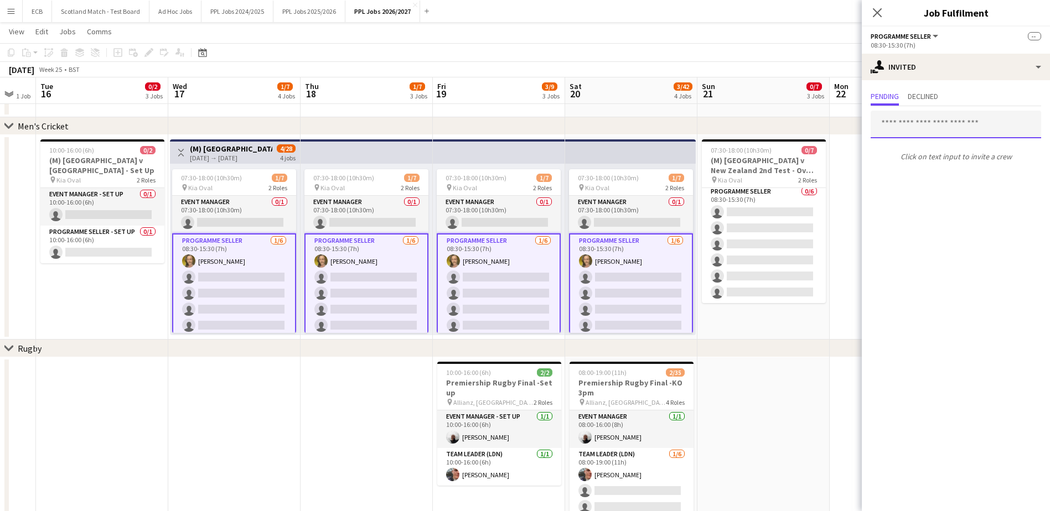
click at [836, 130] on input "text" at bounding box center [955, 125] width 170 height 28
type input "***"
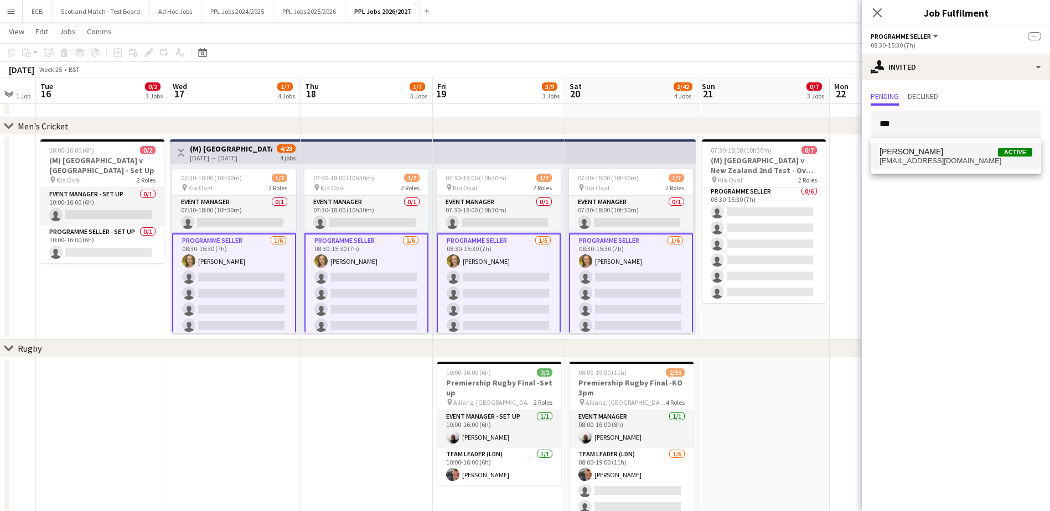
click at [836, 152] on span "[PERSON_NAME] Active" at bounding box center [955, 151] width 153 height 9
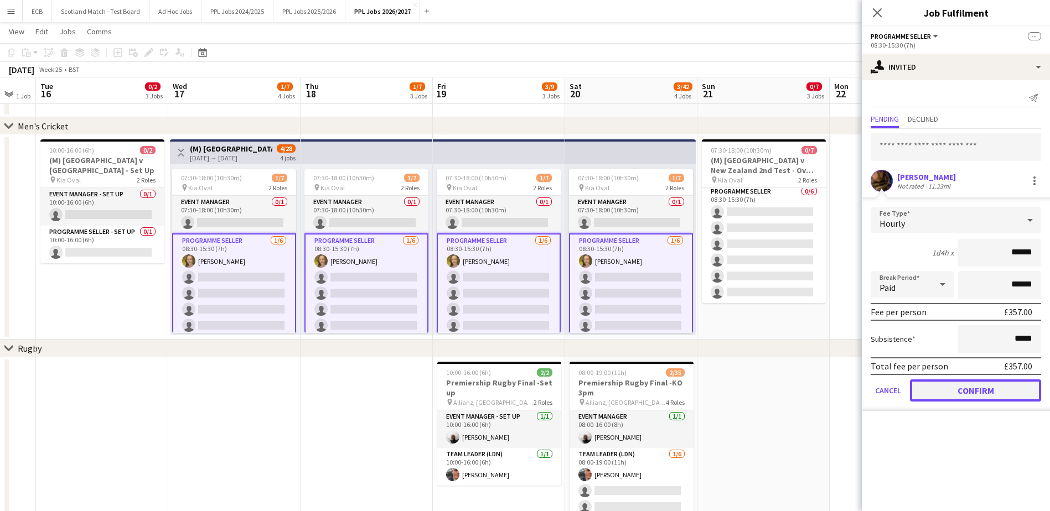
click at [836, 392] on button "Confirm" at bounding box center [975, 391] width 131 height 22
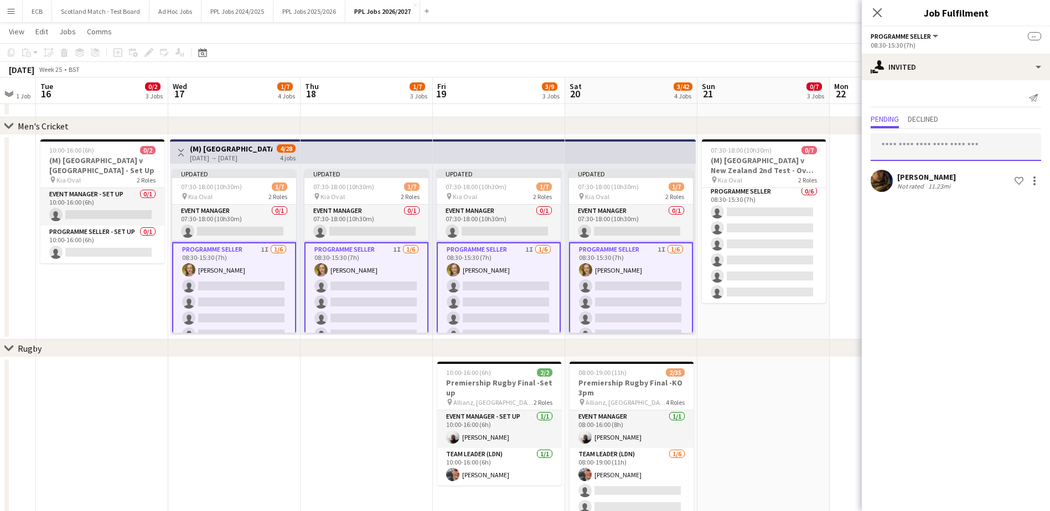
click at [836, 152] on input "text" at bounding box center [955, 147] width 170 height 28
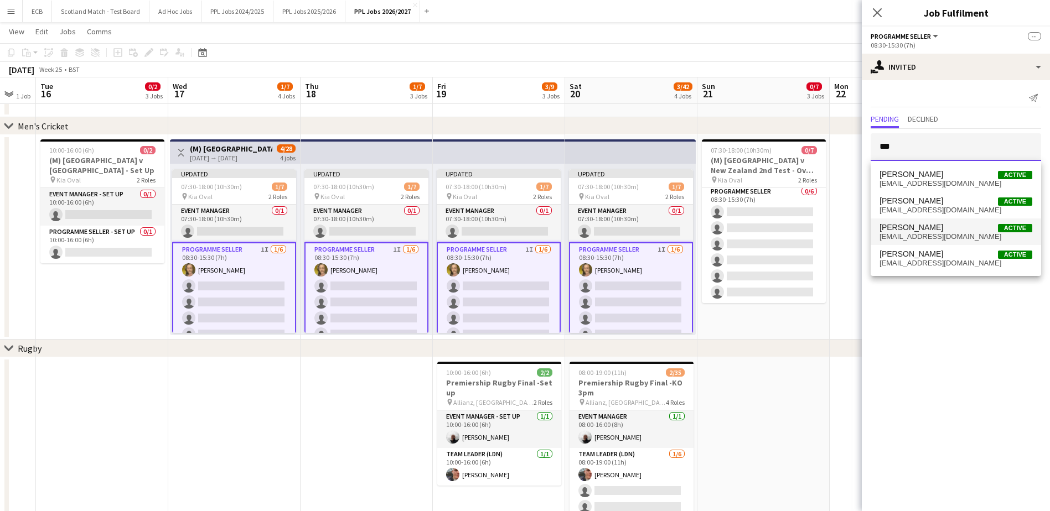
type input "***"
click at [836, 237] on span "[EMAIL_ADDRESS][DOMAIN_NAME]" at bounding box center [955, 236] width 153 height 9
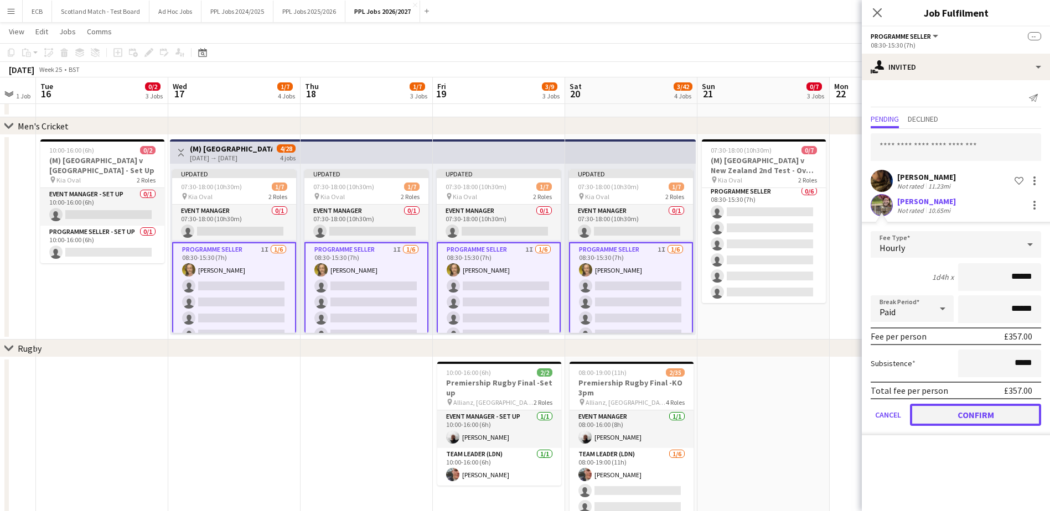
click at [836, 414] on button "Confirm" at bounding box center [975, 415] width 131 height 22
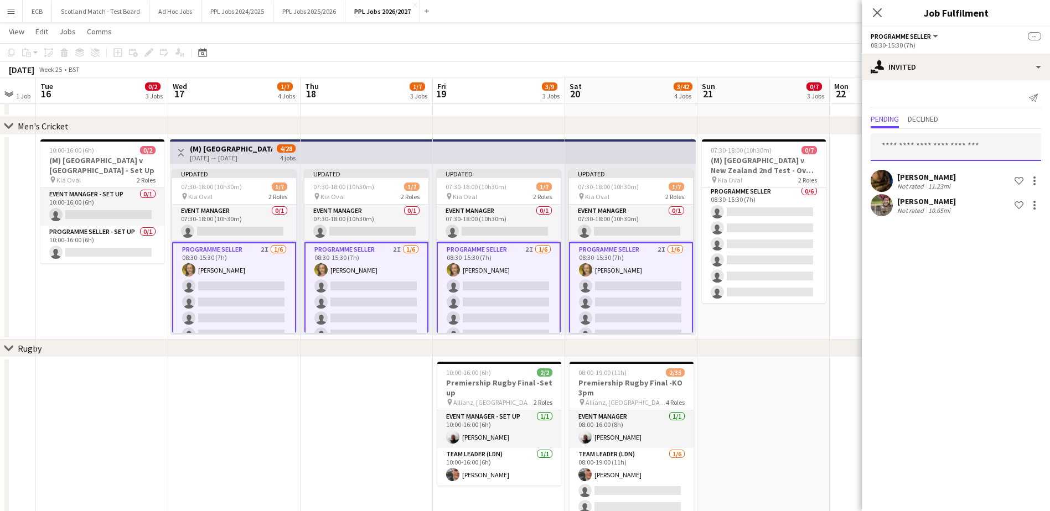
click at [836, 151] on input "text" at bounding box center [955, 147] width 170 height 28
type input "***"
click at [836, 175] on span "[PERSON_NAME] Active" at bounding box center [955, 174] width 153 height 9
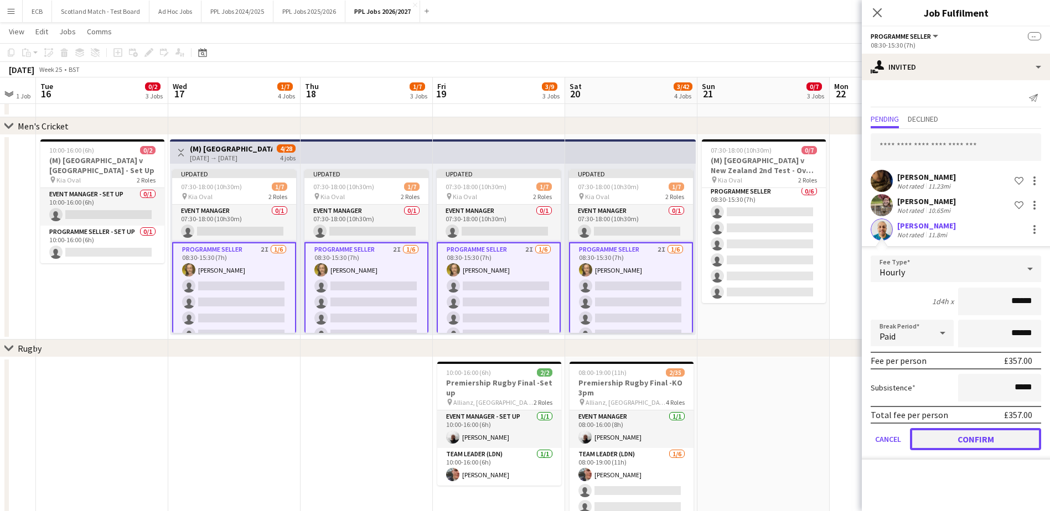
click at [836, 438] on button "Confirm" at bounding box center [975, 439] width 131 height 22
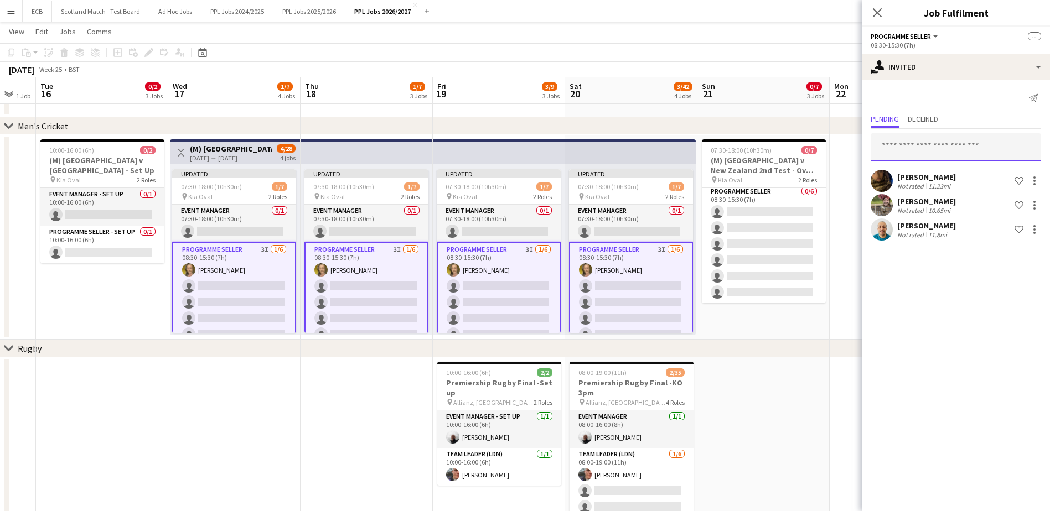
click at [836, 143] on input "text" at bounding box center [955, 147] width 170 height 28
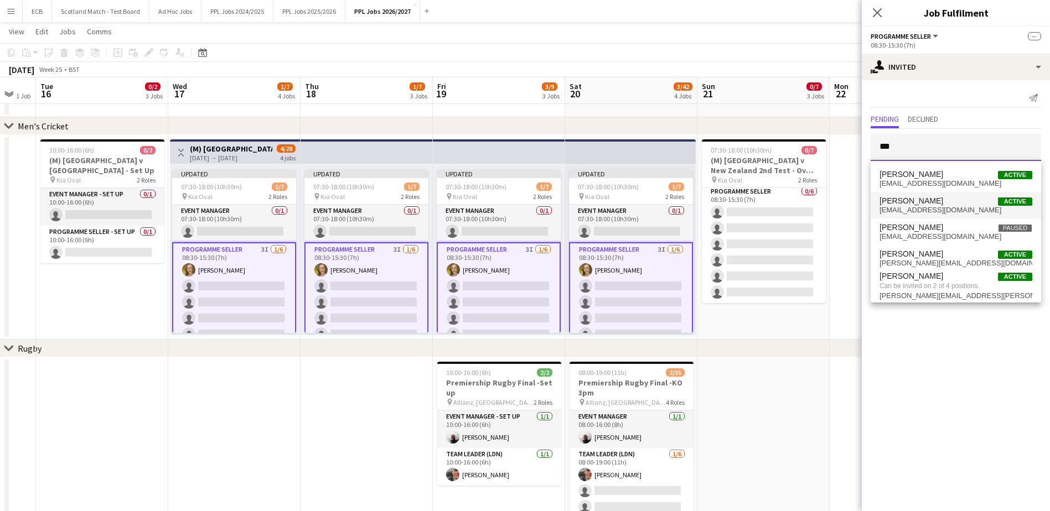
type input "***"
click at [836, 202] on span "[PERSON_NAME]" at bounding box center [911, 200] width 64 height 9
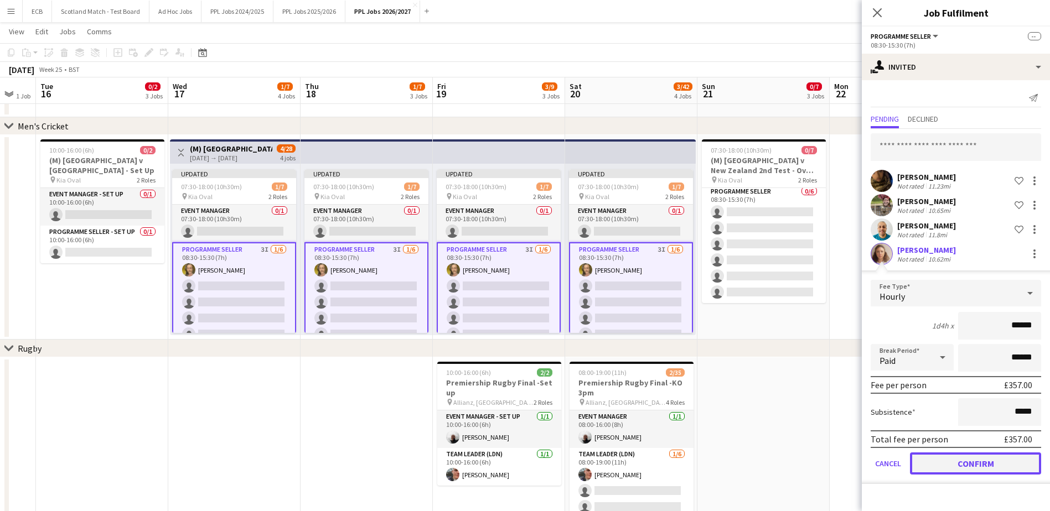
click at [836, 464] on button "Confirm" at bounding box center [975, 464] width 131 height 22
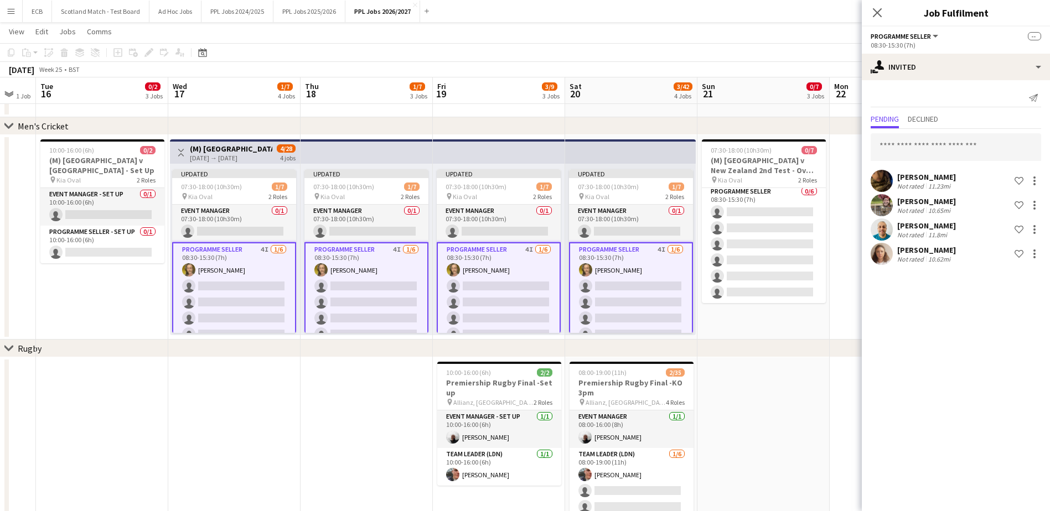
click at [797, 31] on app-page-menu "View Day view expanded Day view collapsed Month view Date picker Jump to [DATE]…" at bounding box center [525, 32] width 1050 height 21
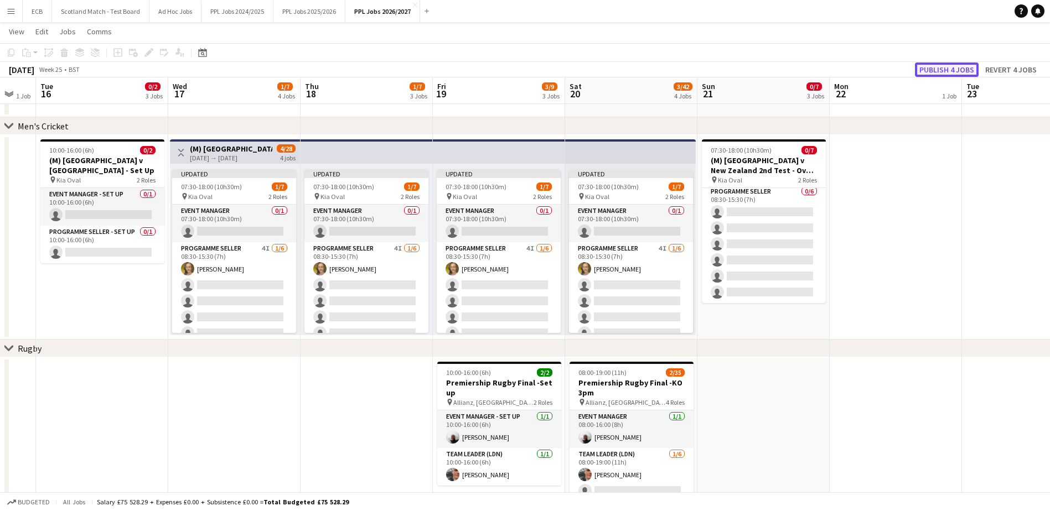
click at [836, 65] on button "Publish 4 jobs" at bounding box center [947, 70] width 64 height 14
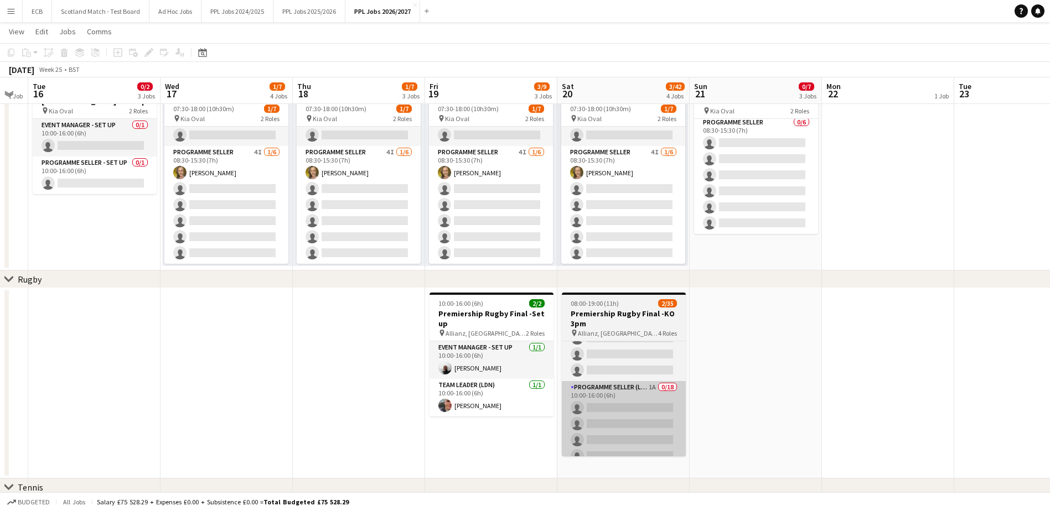
scroll to position [116, 0]
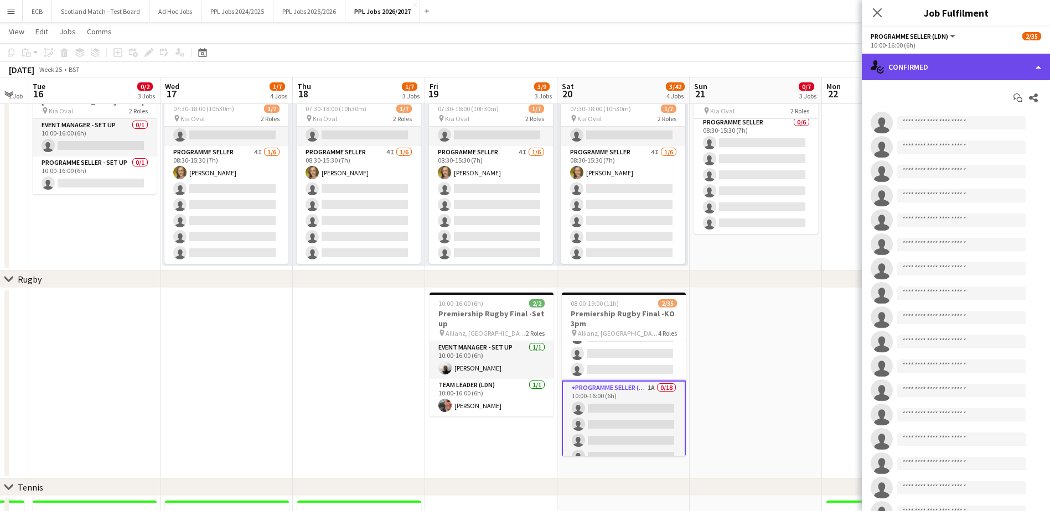
click at [836, 77] on div "single-neutral-actions-check-2 Confirmed" at bounding box center [956, 67] width 188 height 27
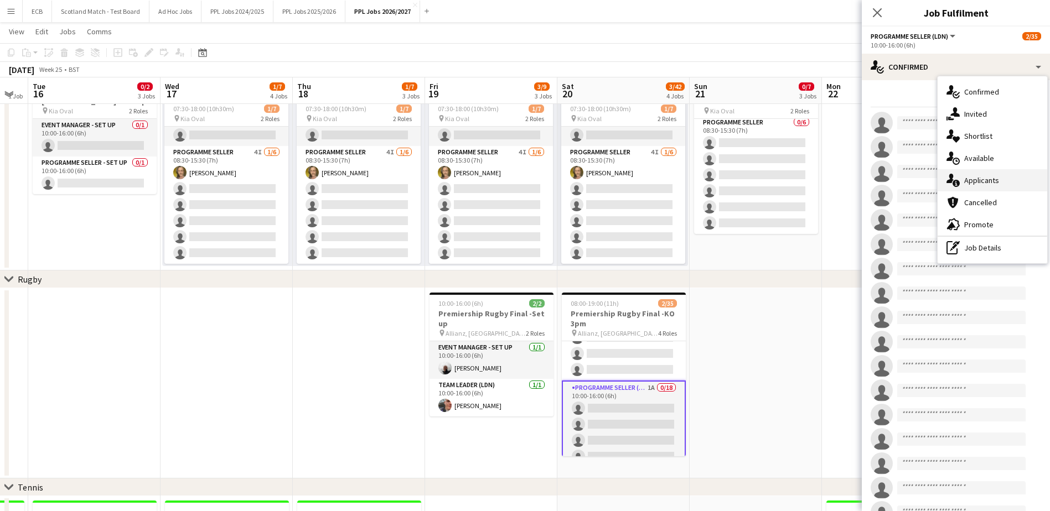
click at [836, 178] on span "Applicants" at bounding box center [981, 180] width 35 height 10
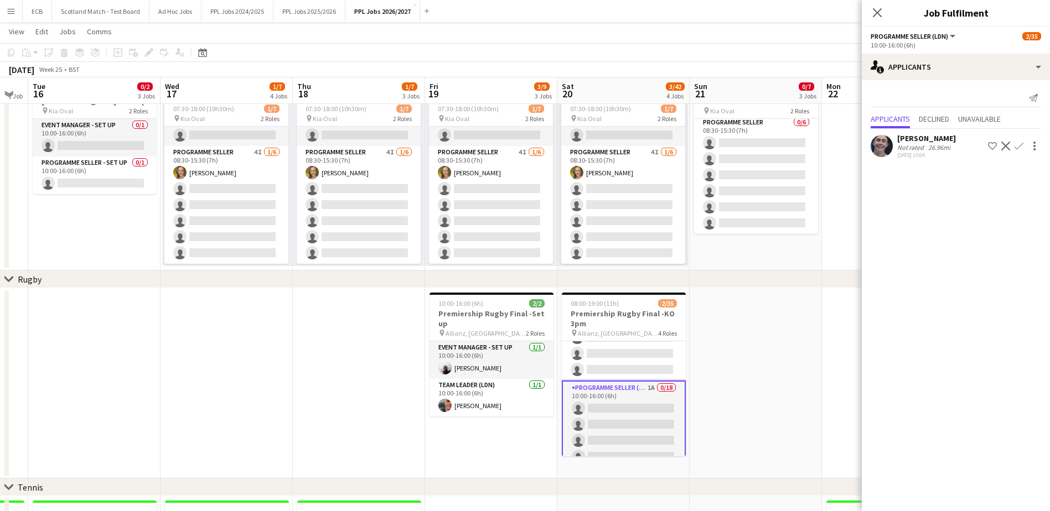
click at [836, 146] on app-icon "Confirm" at bounding box center [1018, 146] width 9 height 9
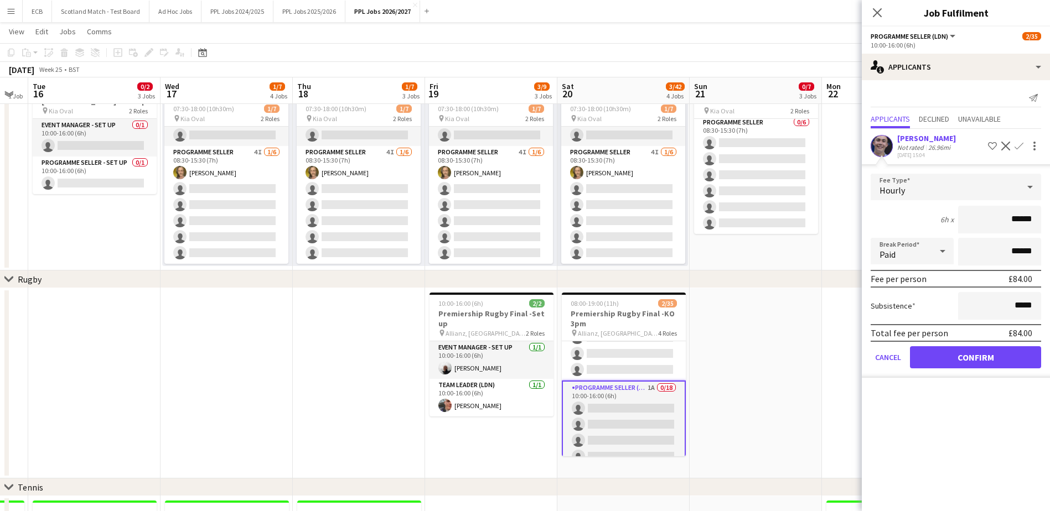
click at [836, 346] on form "Fee Type Hourly 6h x ****** Break Period Paid ****** Fee per person £84.00 Subs…" at bounding box center [956, 276] width 188 height 204
click at [836, 354] on button "Confirm" at bounding box center [975, 357] width 131 height 22
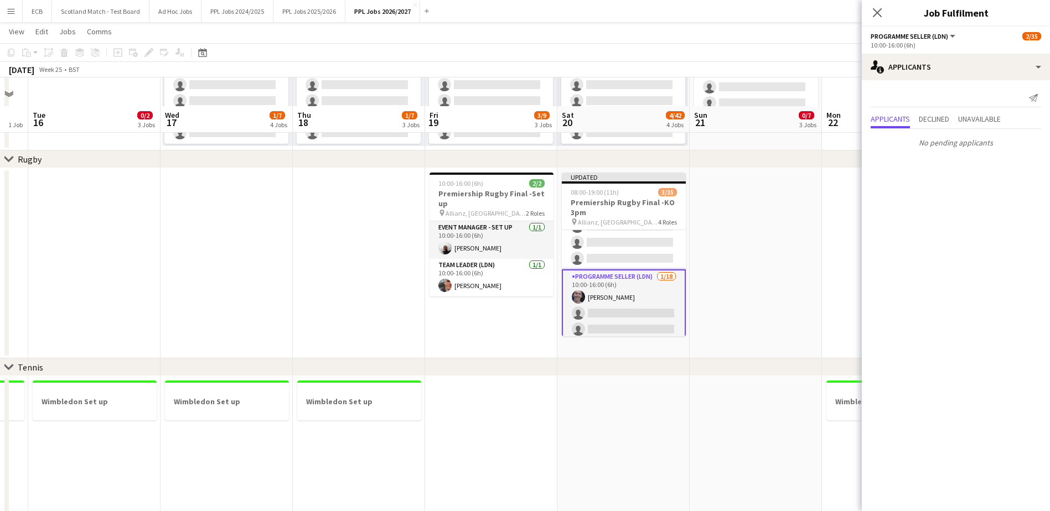
scroll to position [486, 0]
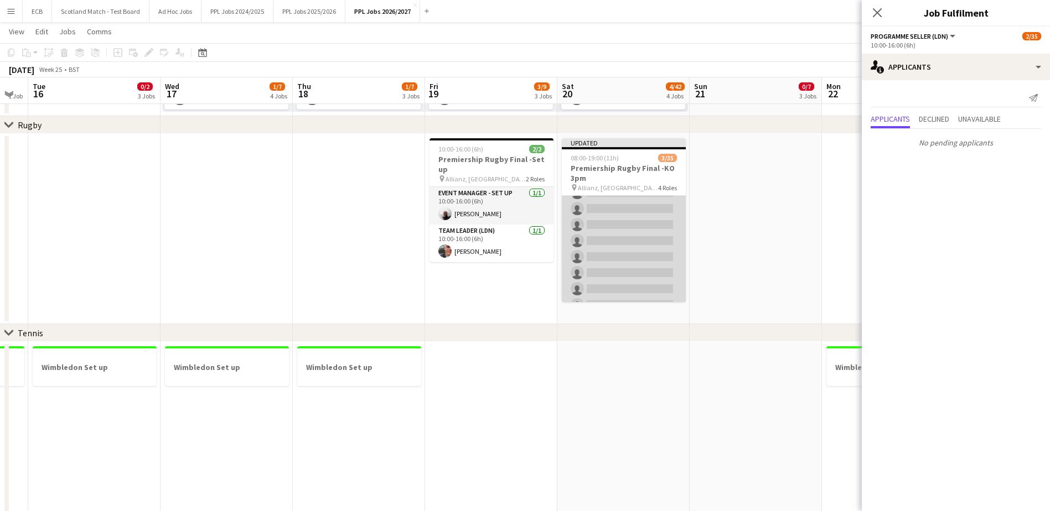
click at [631, 241] on app-card-role "Programme Seller (LDN) 2A 0/10 11:00-17:00 (6h) single-neutral-actions single-n…" at bounding box center [624, 257] width 124 height 182
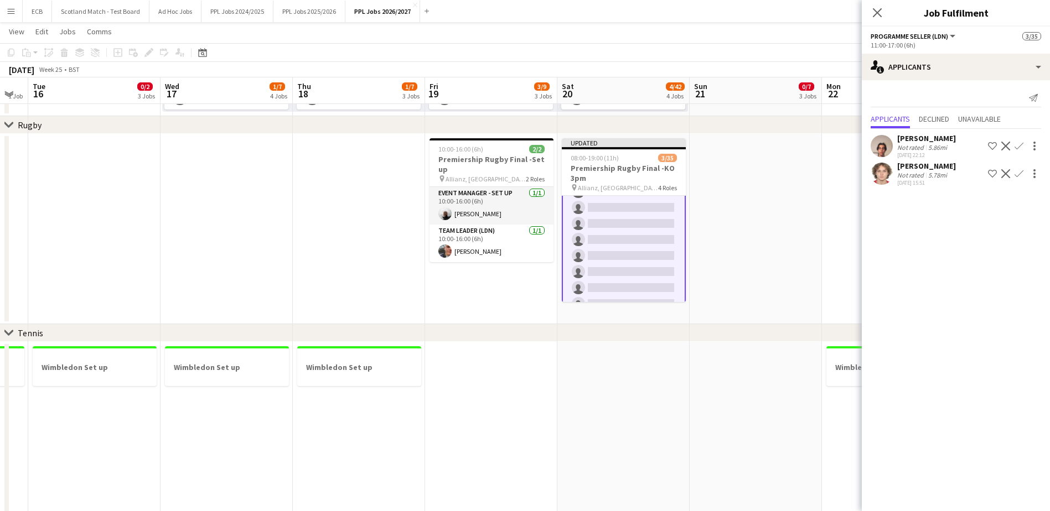
scroll to position [497, 0]
click at [836, 148] on app-icon "Confirm" at bounding box center [1018, 146] width 9 height 9
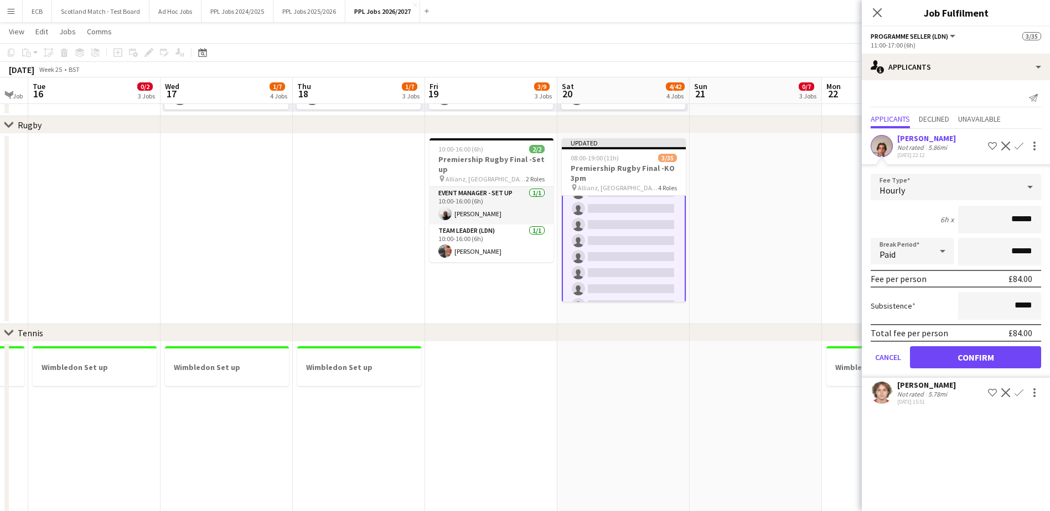
click at [836, 145] on app-icon "Confirm" at bounding box center [1018, 146] width 9 height 9
click at [836, 358] on button "Confirm" at bounding box center [975, 357] width 131 height 22
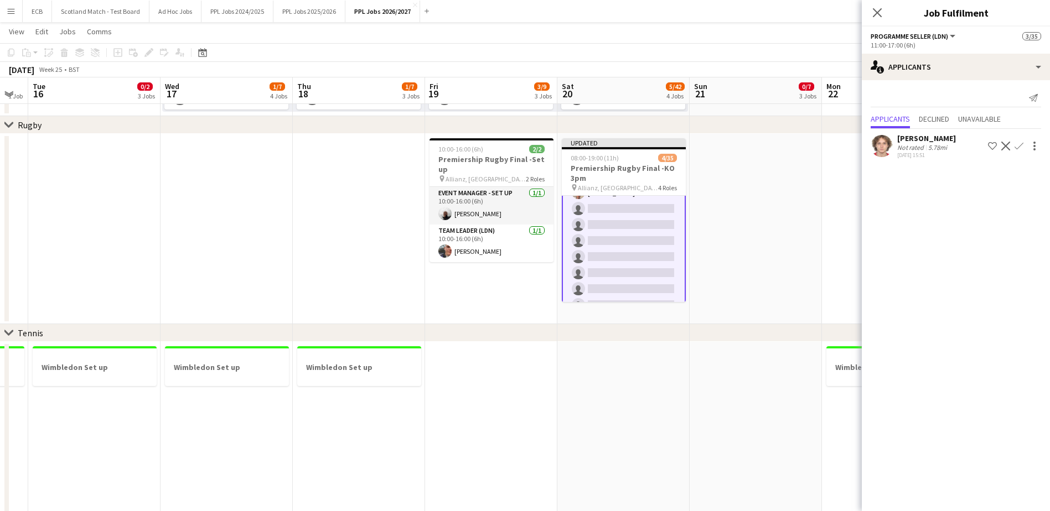
click at [836, 146] on app-icon "Confirm" at bounding box center [1018, 146] width 9 height 9
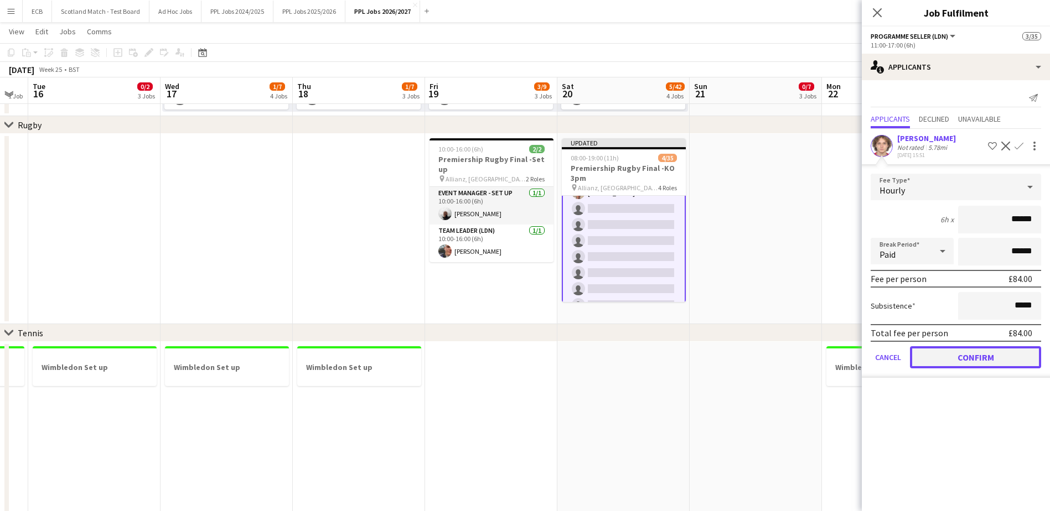
click at [836, 357] on button "Confirm" at bounding box center [975, 357] width 131 height 22
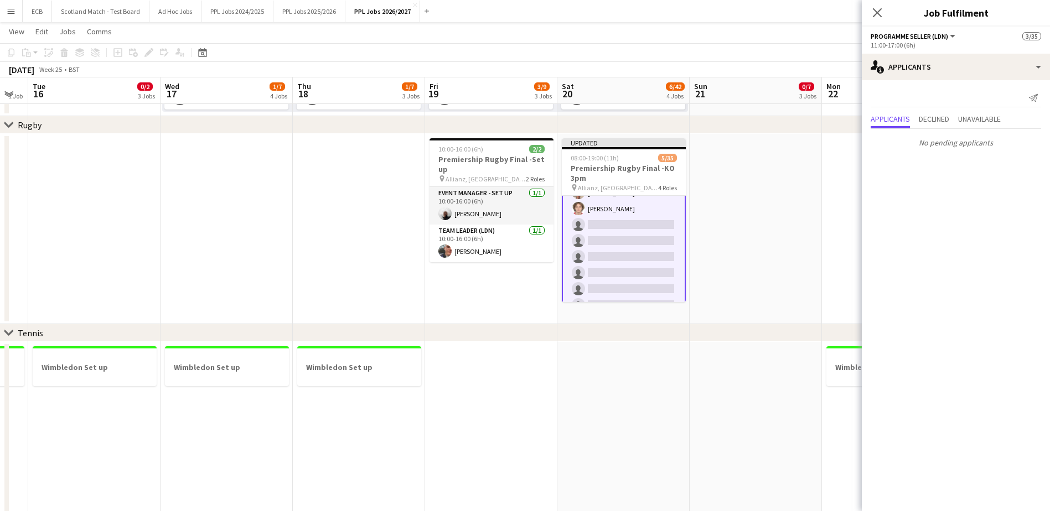
click at [777, 257] on app-date-cell at bounding box center [756, 229] width 132 height 190
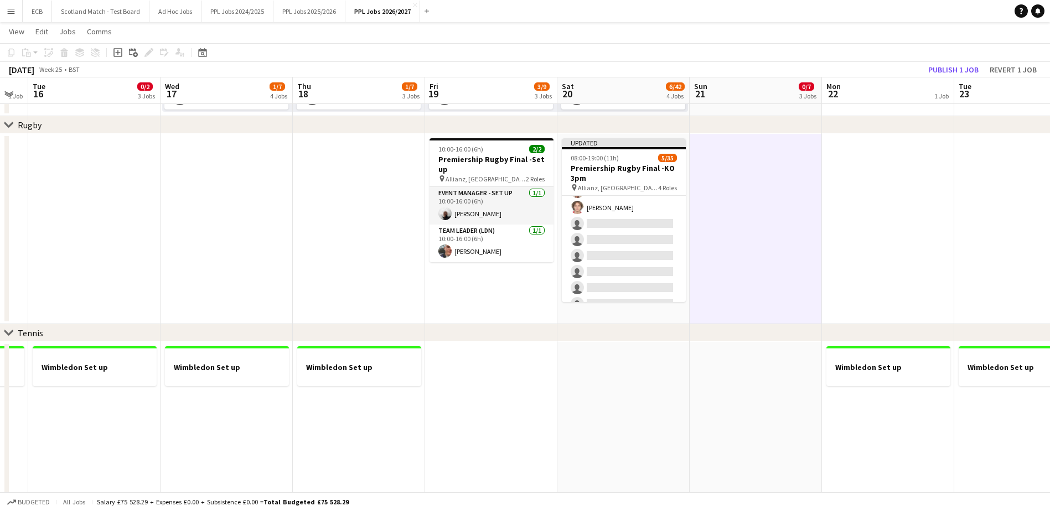
scroll to position [496, 0]
click at [836, 63] on button "Publish 1 job" at bounding box center [953, 70] width 59 height 14
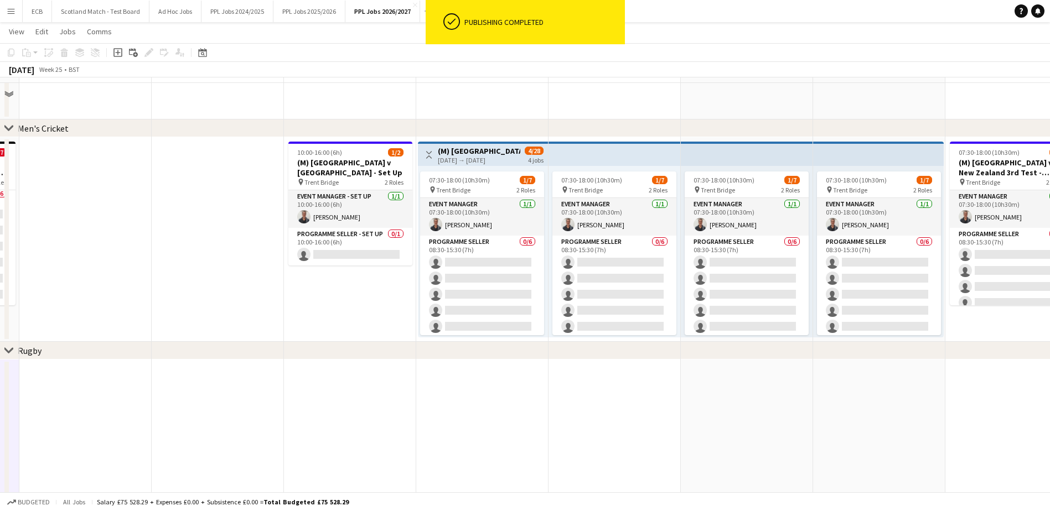
scroll to position [237, 0]
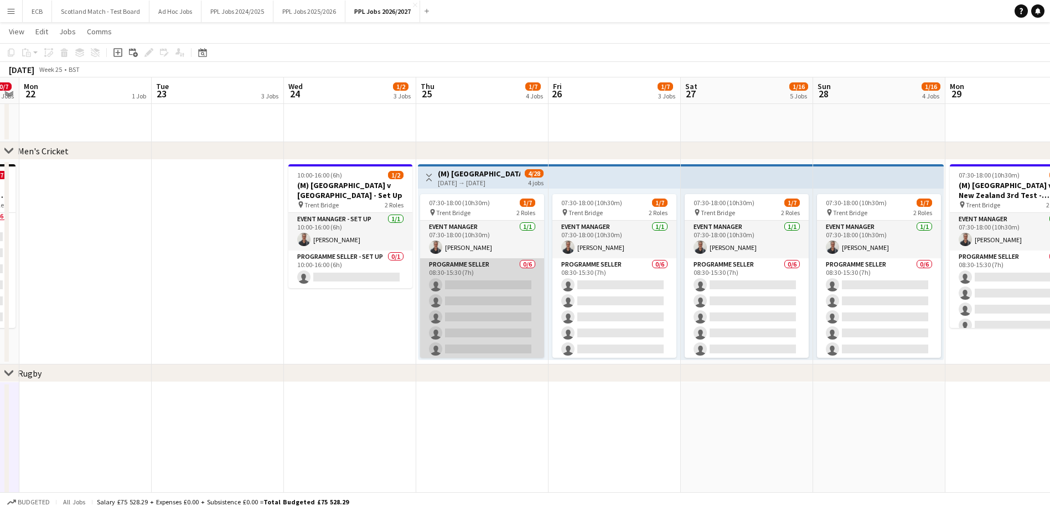
click at [501, 273] on app-card-role "Programme Seller 0/6 08:30-15:30 (7h) single-neutral-actions single-neutral-act…" at bounding box center [482, 317] width 124 height 118
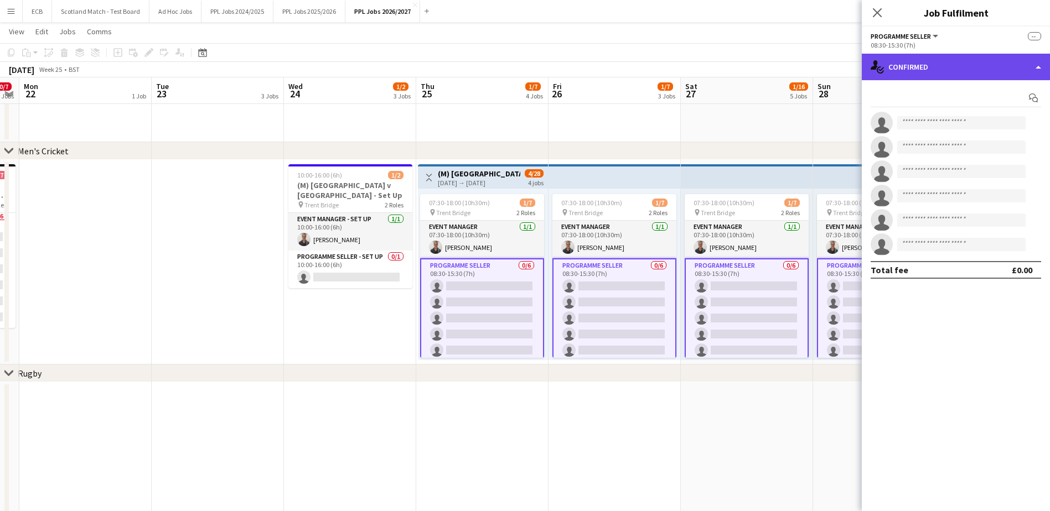
click at [836, 61] on div "single-neutral-actions-check-2 Confirmed" at bounding box center [956, 67] width 188 height 27
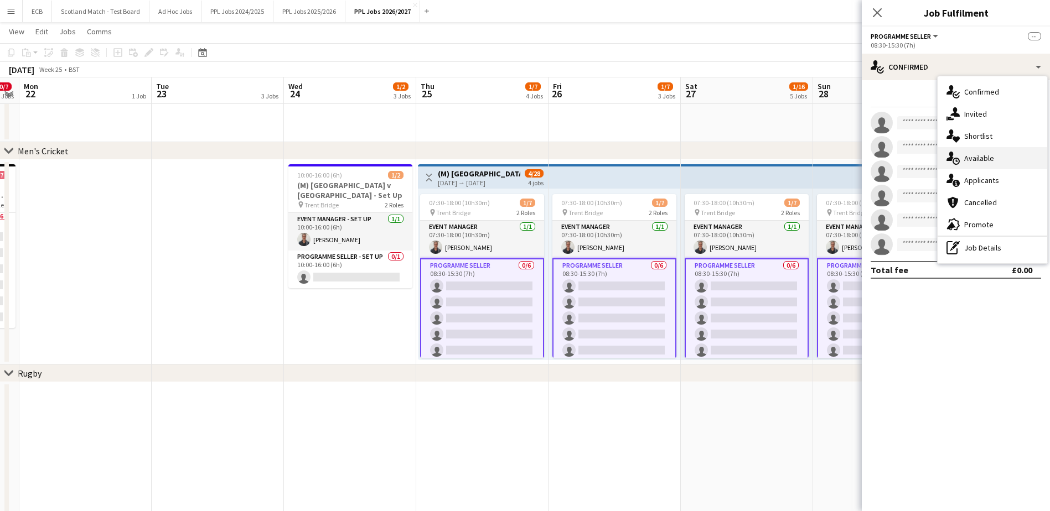
click at [836, 157] on span "Available" at bounding box center [979, 158] width 30 height 10
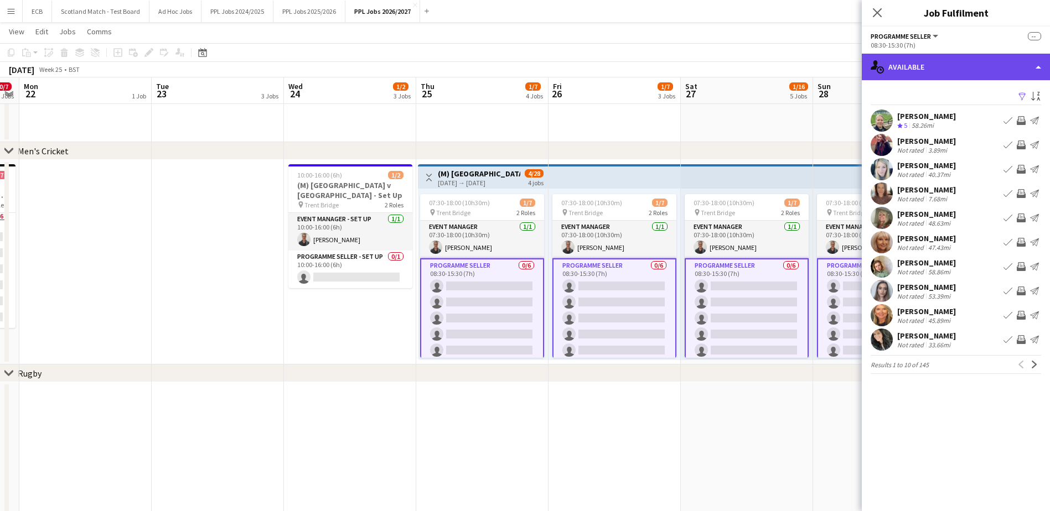
click at [836, 69] on div "single-neutral-actions-upload Available" at bounding box center [956, 67] width 188 height 27
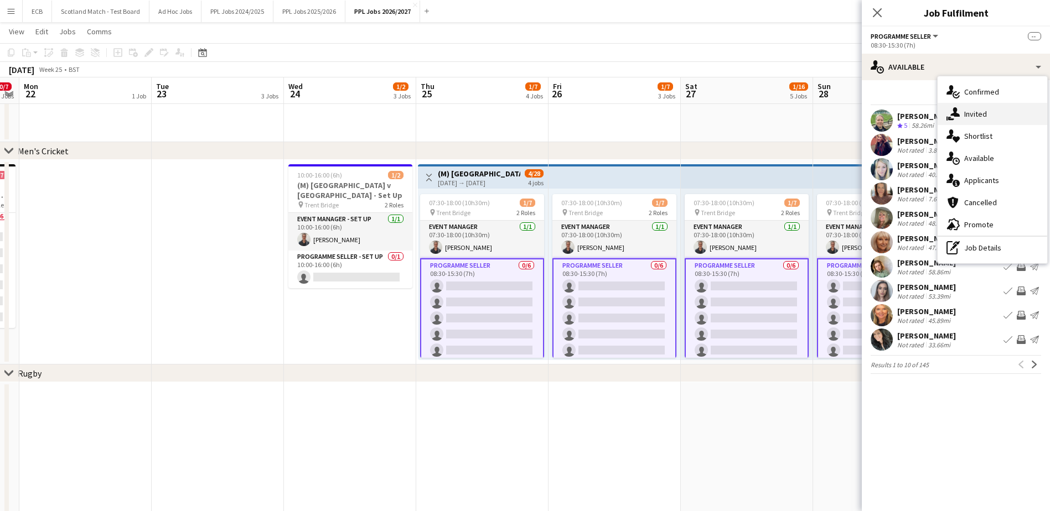
click at [836, 115] on span "Invited" at bounding box center [975, 114] width 23 height 10
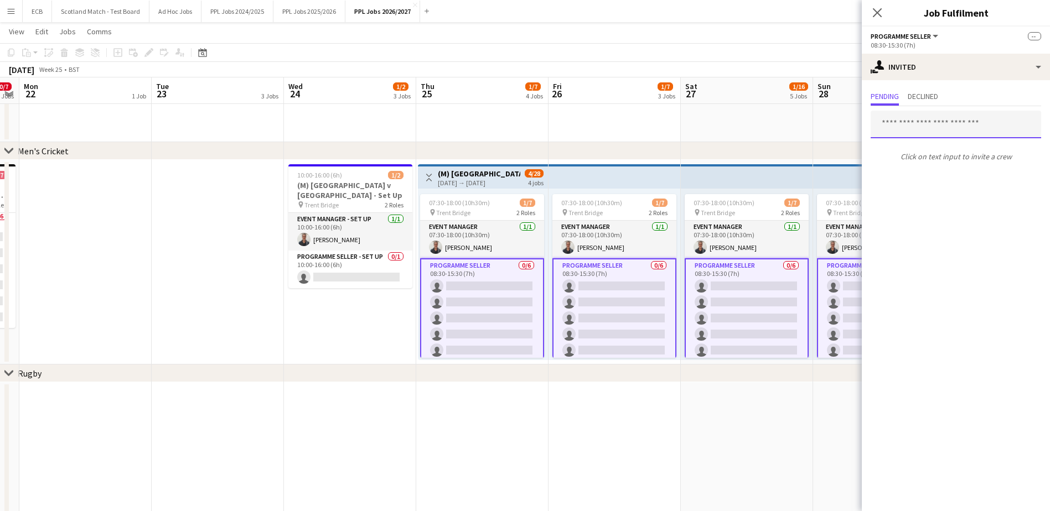
click at [836, 129] on input "text" at bounding box center [955, 125] width 170 height 28
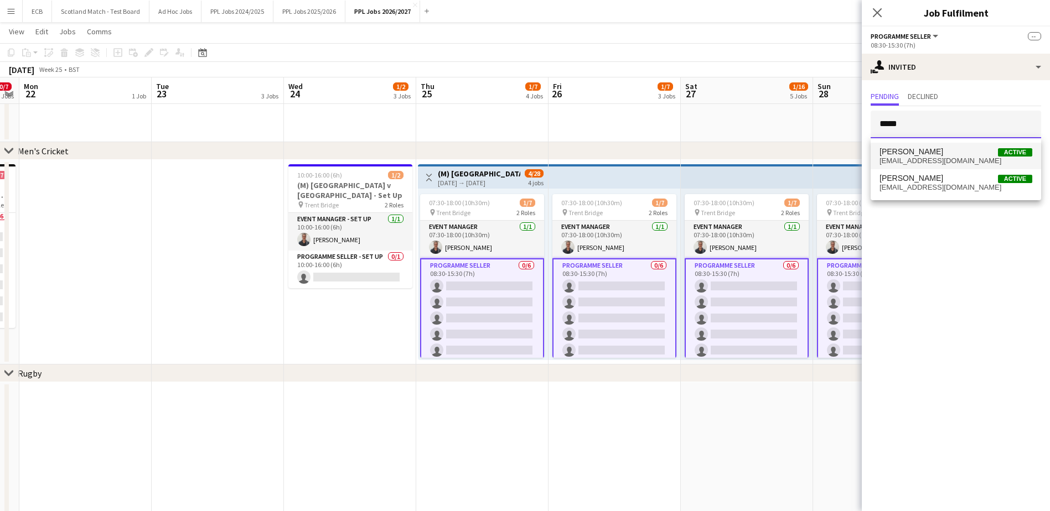
type input "*****"
click at [836, 149] on span "[PERSON_NAME] Active" at bounding box center [955, 151] width 153 height 9
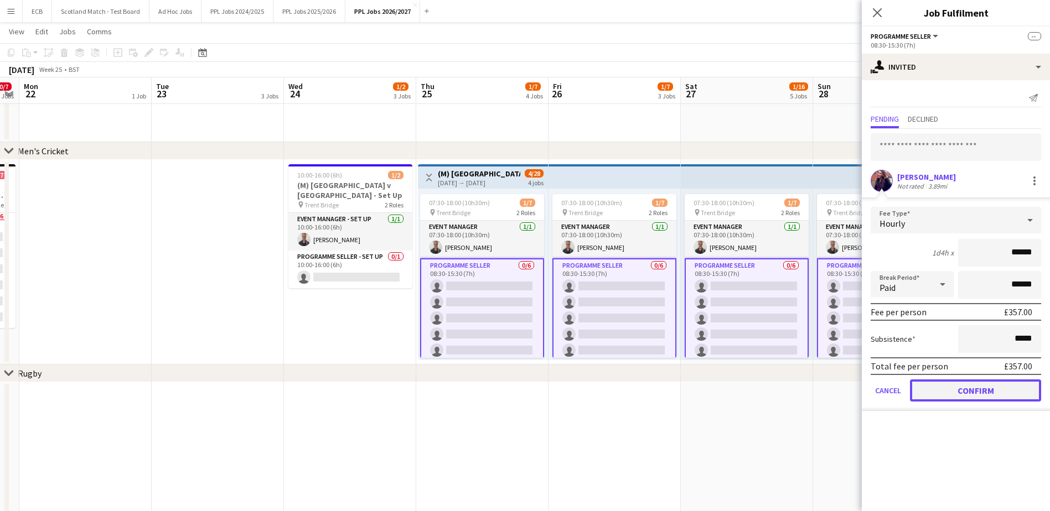
click at [836, 384] on button "Confirm" at bounding box center [975, 391] width 131 height 22
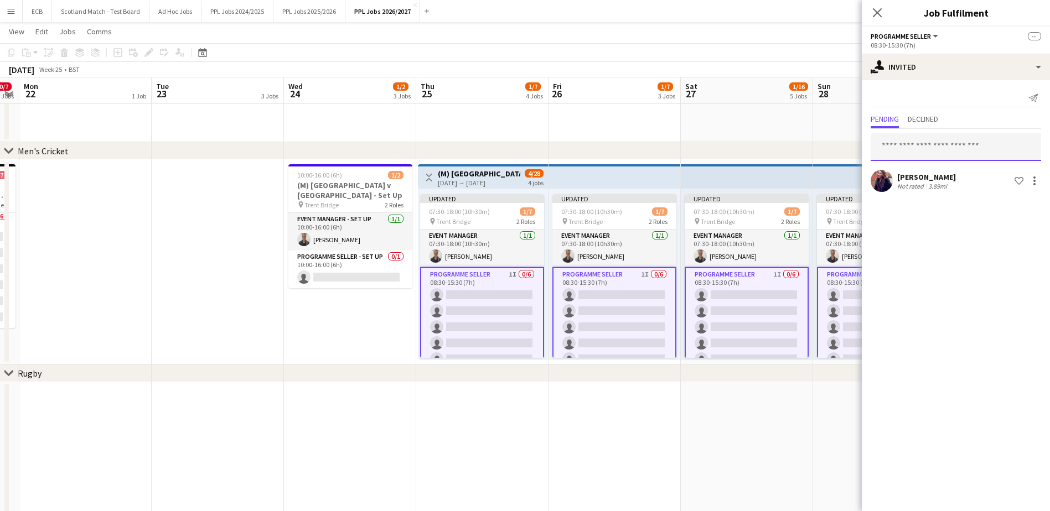
click at [836, 141] on input "text" at bounding box center [955, 147] width 170 height 28
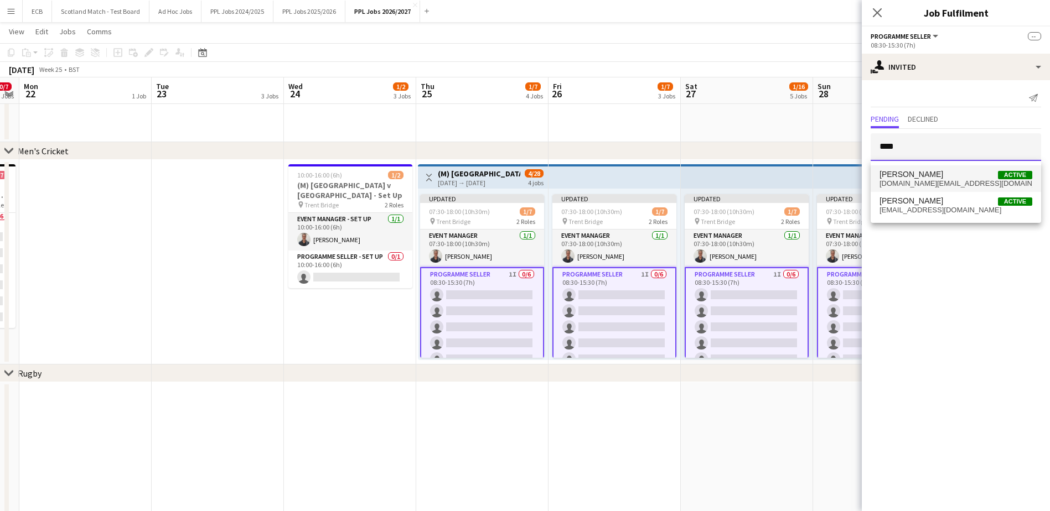
type input "****"
click at [836, 175] on span "[PERSON_NAME]" at bounding box center [911, 174] width 64 height 9
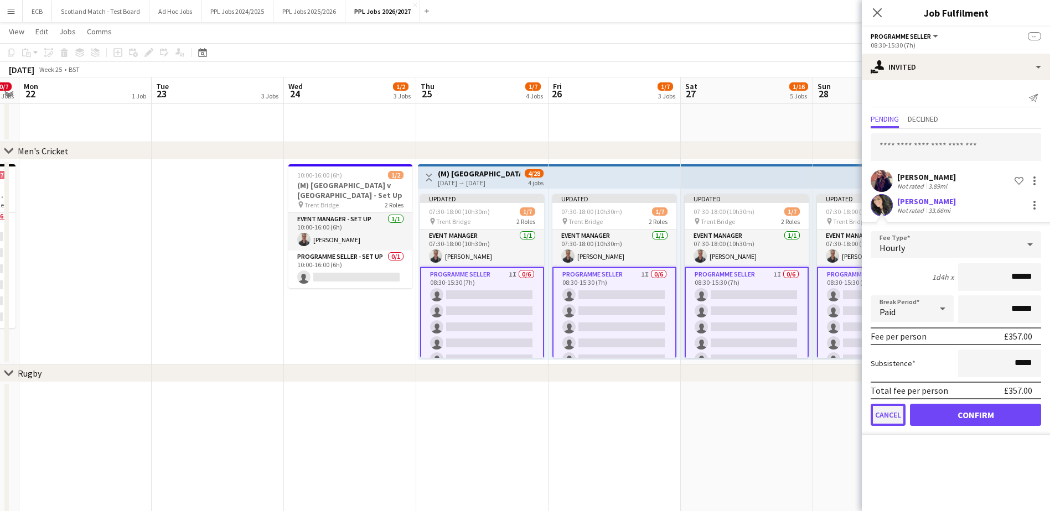
click at [836, 413] on button "Cancel" at bounding box center [887, 415] width 35 height 22
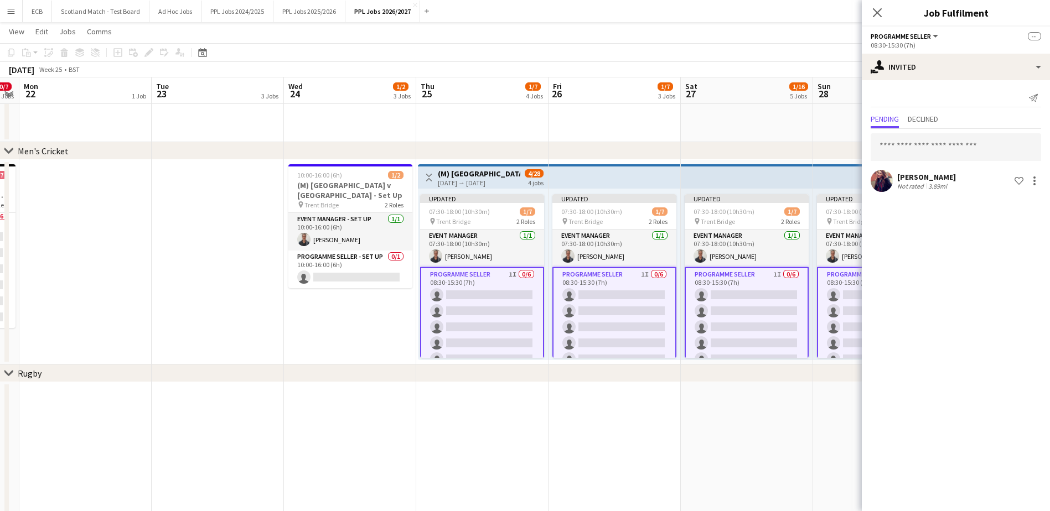
click at [739, 488] on app-date-cell at bounding box center [747, 477] width 132 height 190
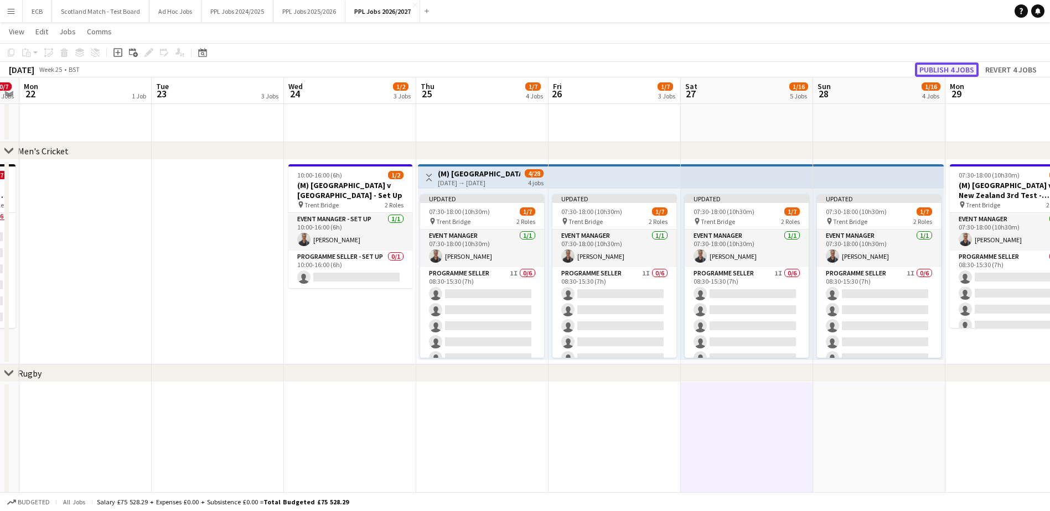
click at [836, 68] on button "Publish 4 jobs" at bounding box center [947, 70] width 64 height 14
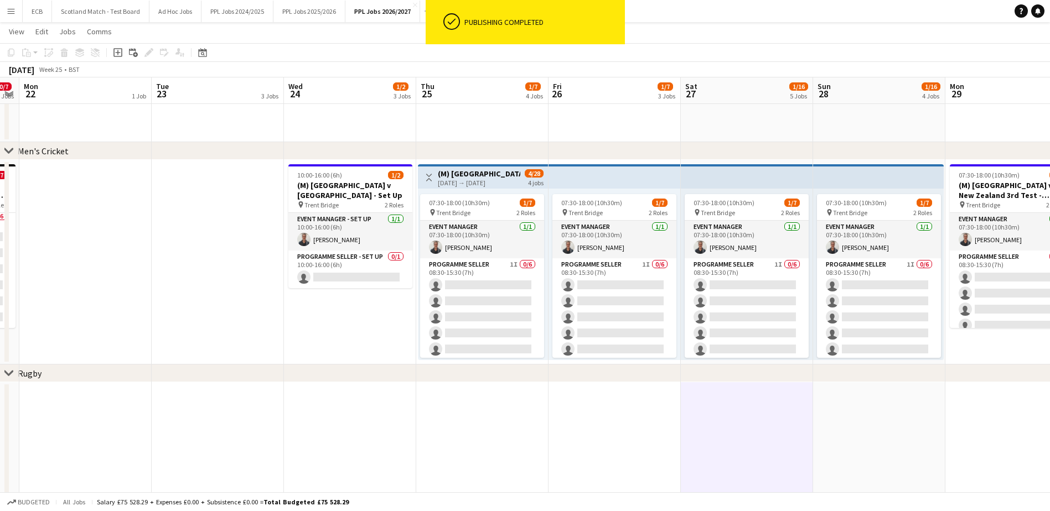
click at [496, 173] on h3 "(M) [GEOGRAPHIC_DATA] v New Zealand 3rd Test - [GEOGRAPHIC_DATA] - 11am" at bounding box center [479, 174] width 82 height 10
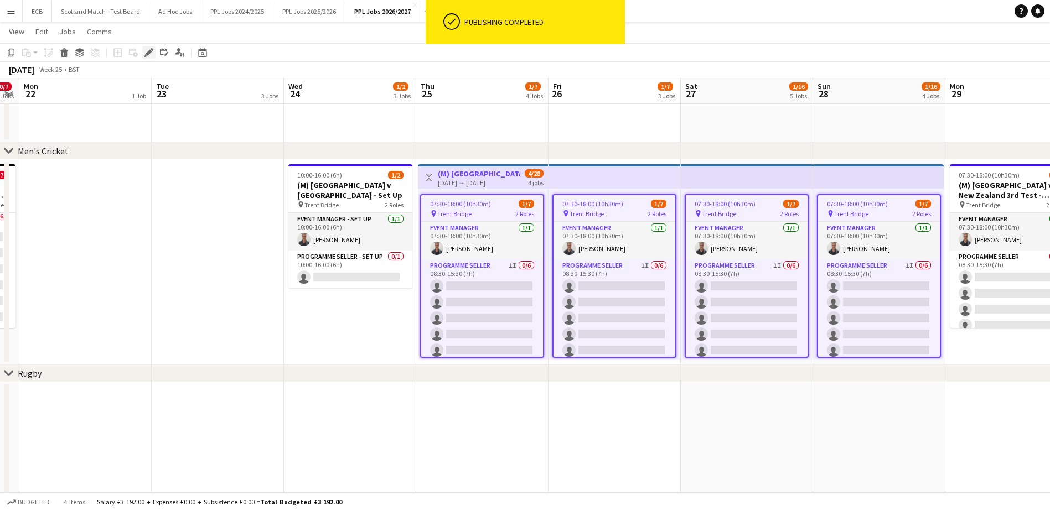
click at [147, 55] on icon at bounding box center [149, 53] width 6 height 6
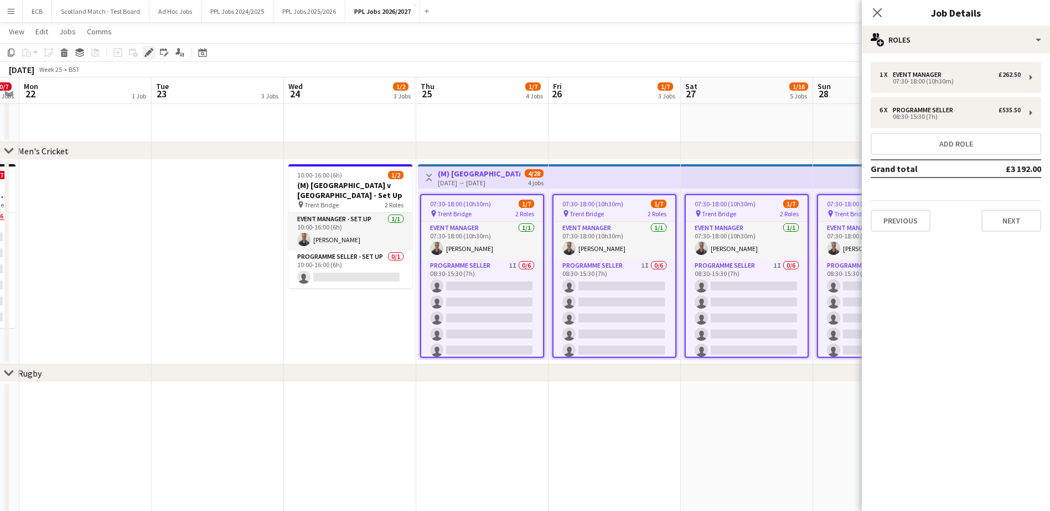
click at [152, 49] on icon at bounding box center [152, 49] width 3 height 3
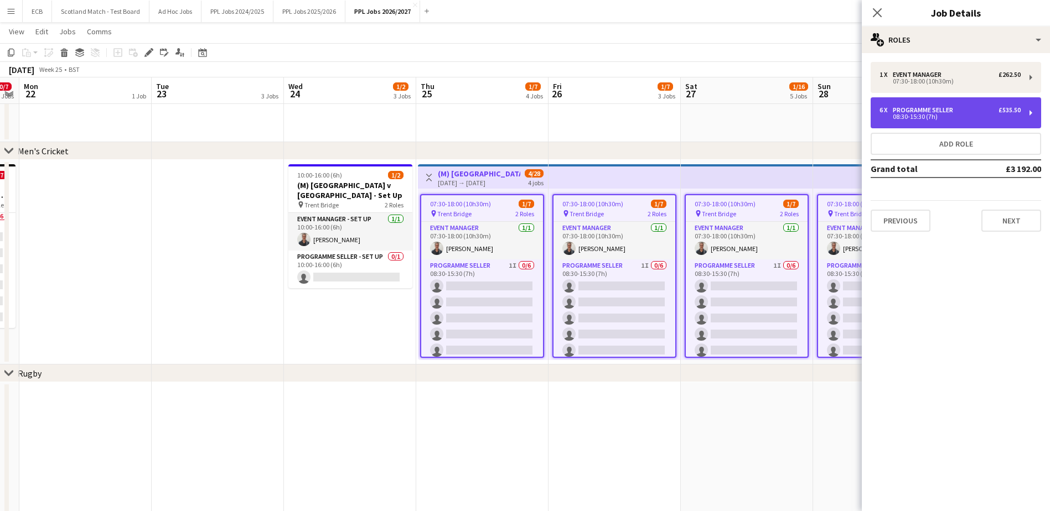
click at [836, 108] on div "Programme Seller" at bounding box center [925, 110] width 65 height 8
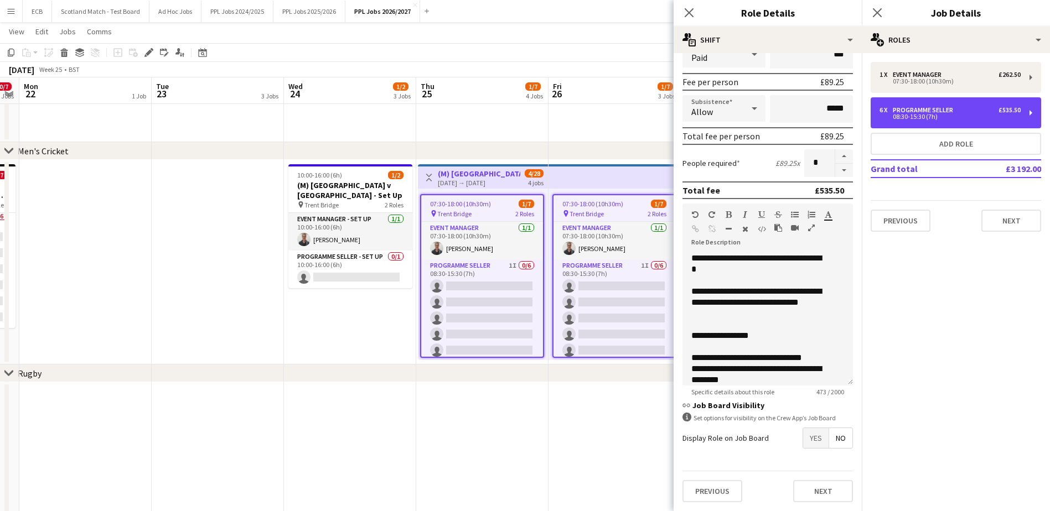
scroll to position [108, 0]
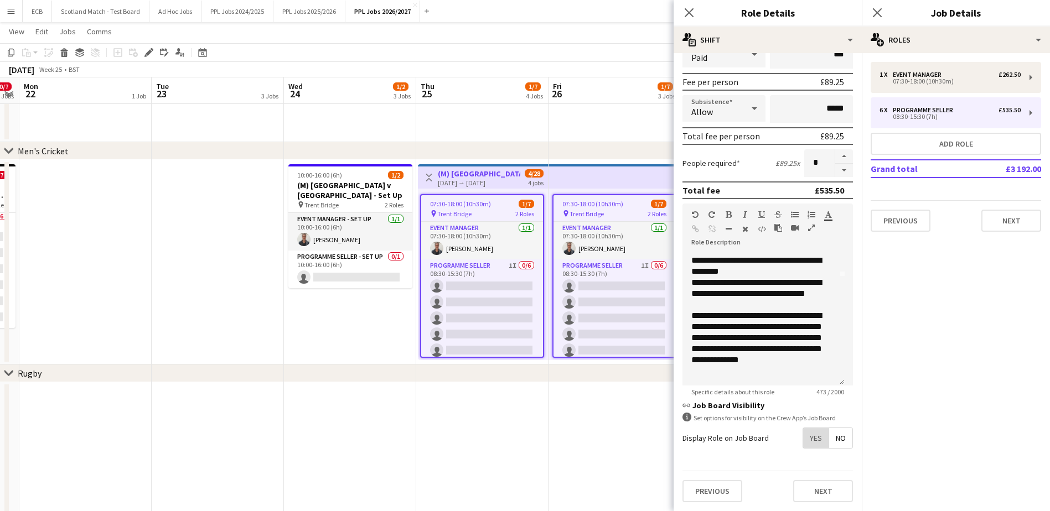
click at [809, 437] on span "Yes" at bounding box center [815, 438] width 25 height 20
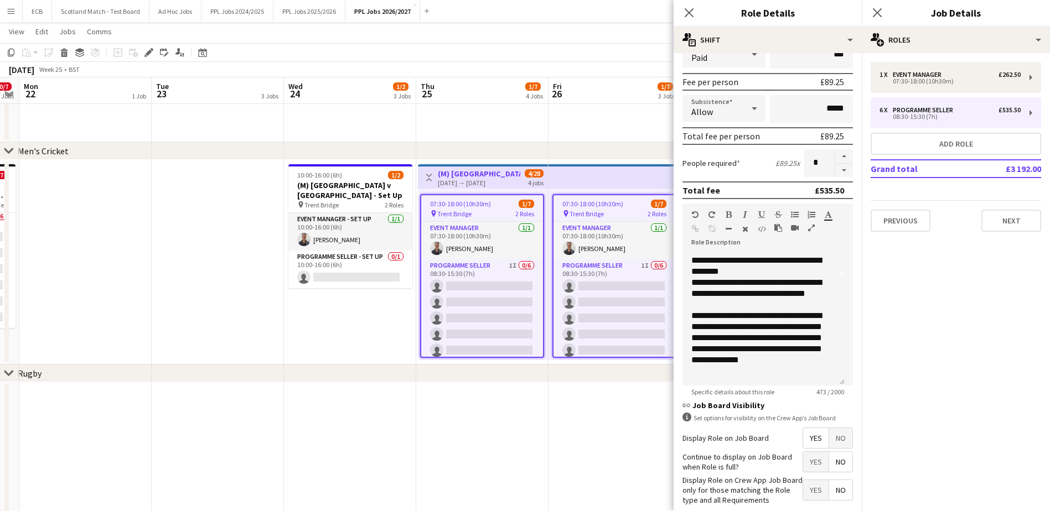
click at [829, 458] on span "No" at bounding box center [840, 462] width 23 height 20
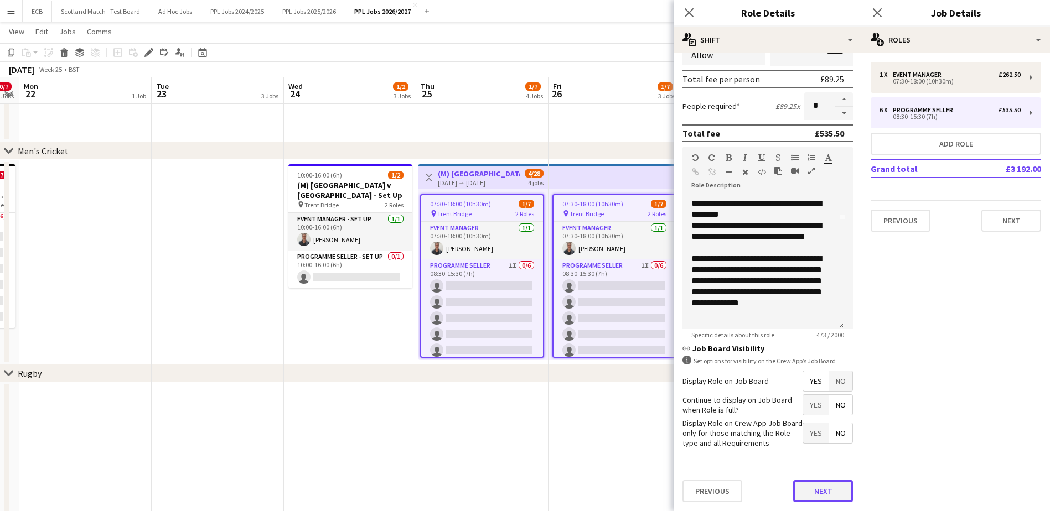
click at [817, 487] on button "Next" at bounding box center [823, 491] width 60 height 22
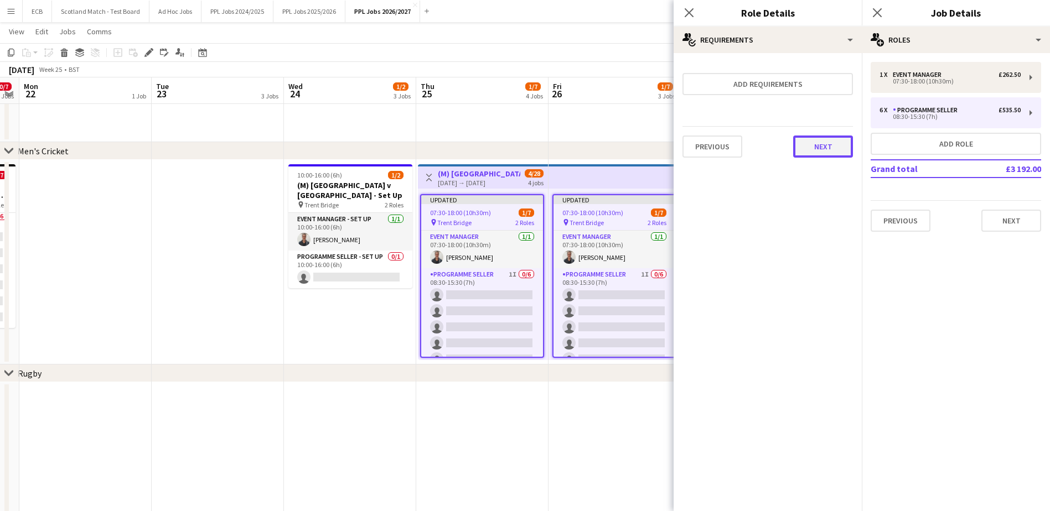
click at [809, 151] on button "Next" at bounding box center [823, 147] width 60 height 22
click at [821, 150] on button "Finish" at bounding box center [832, 148] width 42 height 22
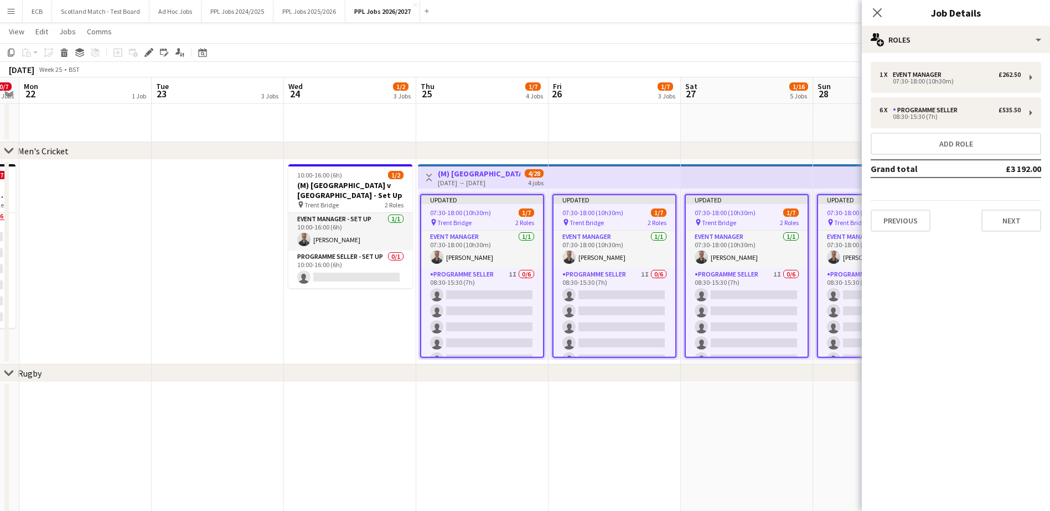
click at [720, 395] on app-date-cell at bounding box center [747, 477] width 132 height 190
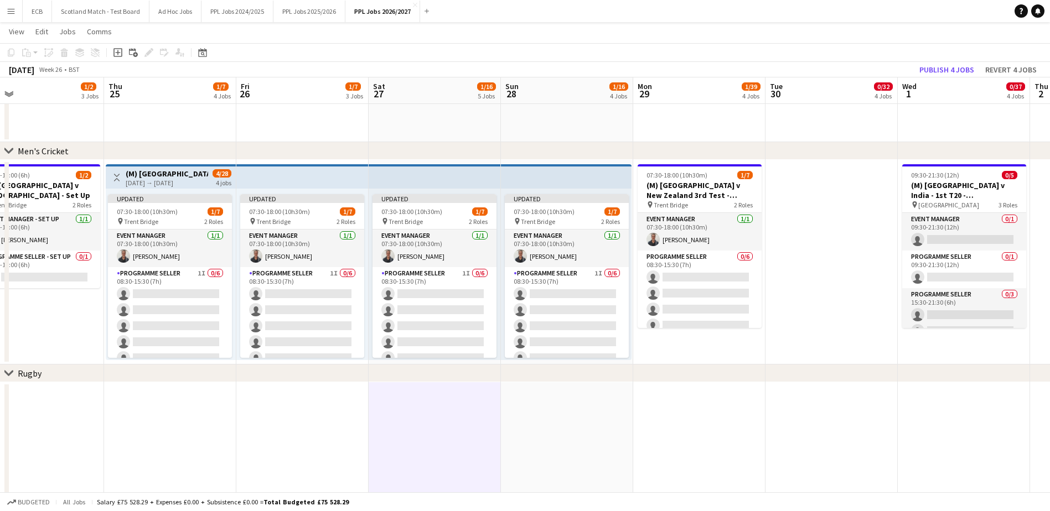
scroll to position [0, 440]
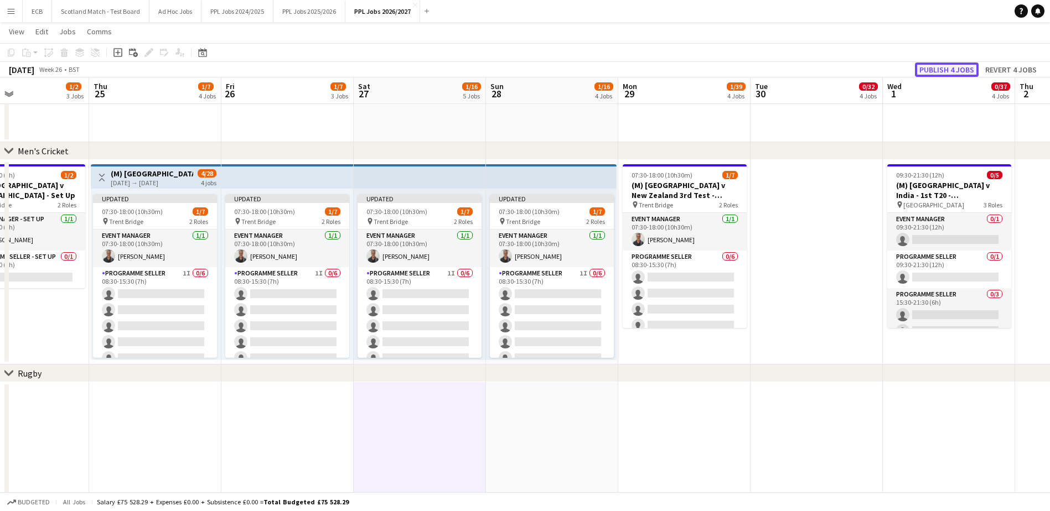
click at [836, 68] on button "Publish 4 jobs" at bounding box center [947, 70] width 64 height 14
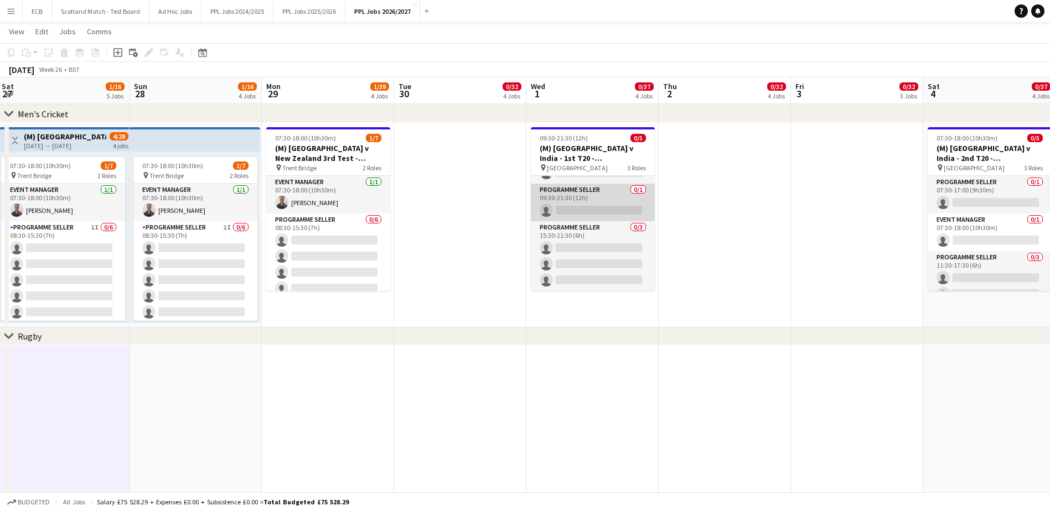
scroll to position [275, 0]
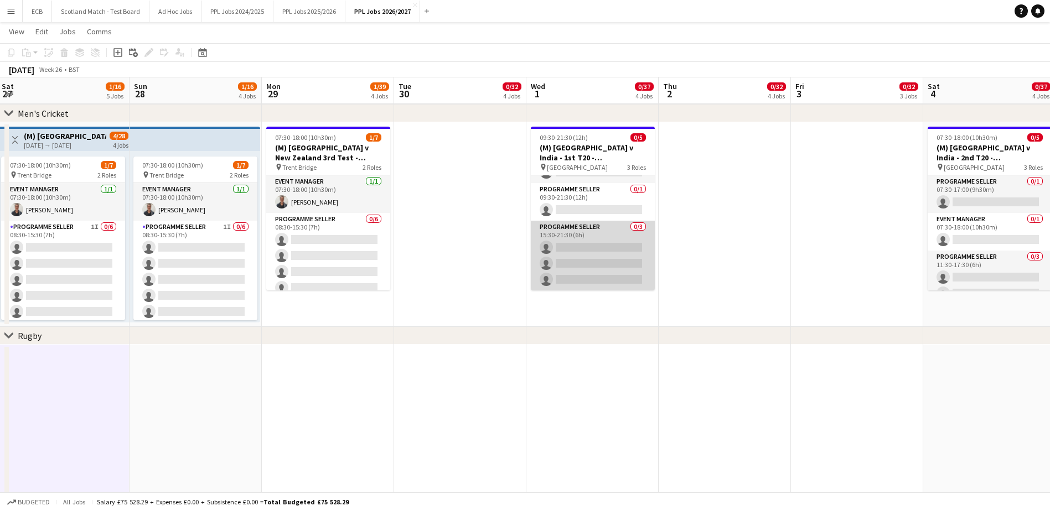
click at [590, 240] on app-card-role "Programme Seller 0/3 15:30-21:30 (6h) single-neutral-actions single-neutral-act…" at bounding box center [593, 256] width 124 height 70
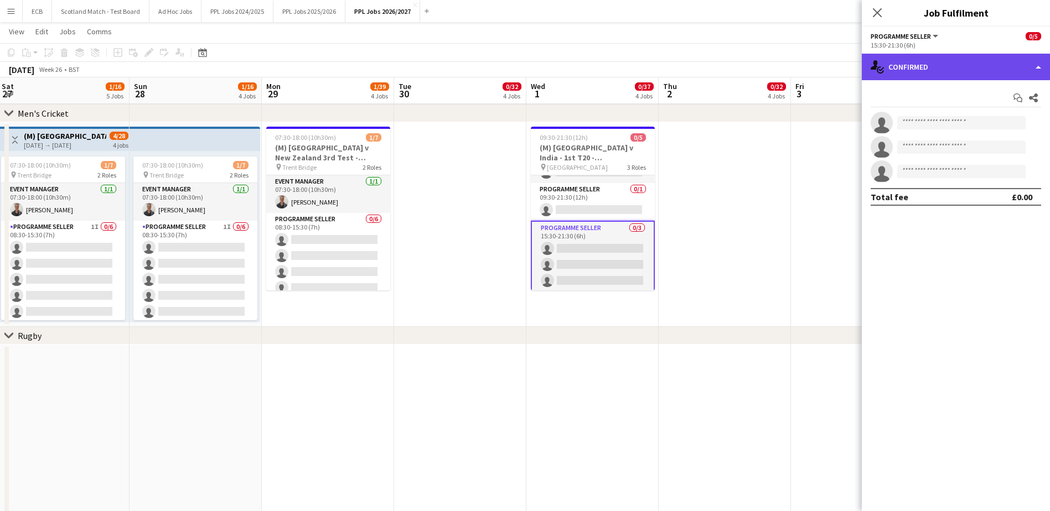
click at [836, 69] on div "single-neutral-actions-check-2 Confirmed" at bounding box center [956, 67] width 188 height 27
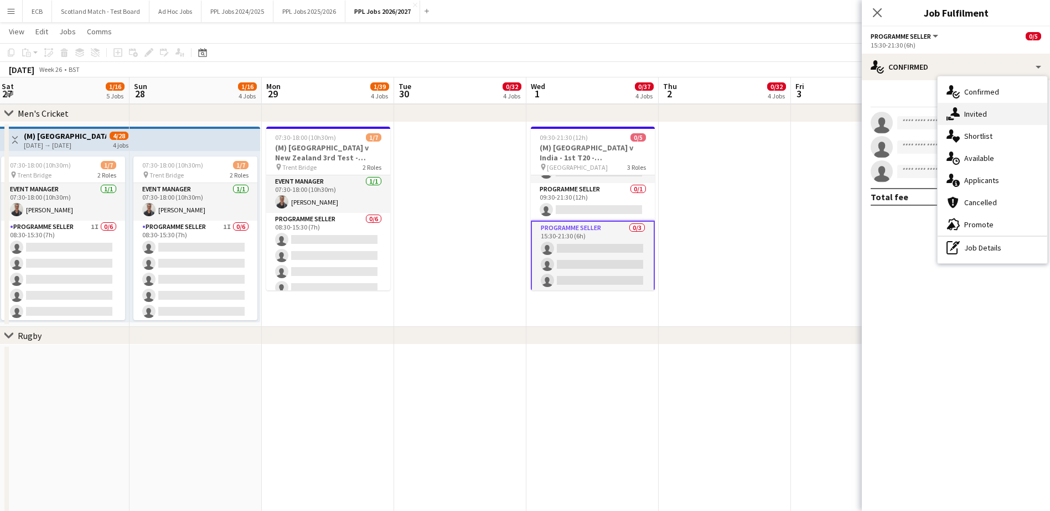
click at [836, 110] on span "Invited" at bounding box center [975, 114] width 23 height 10
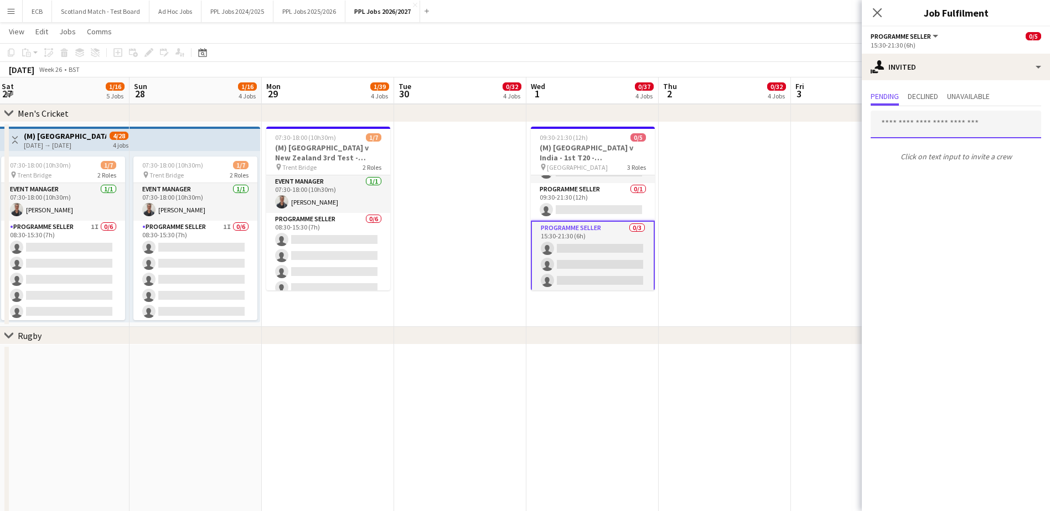
click at [836, 123] on input "text" at bounding box center [955, 125] width 170 height 28
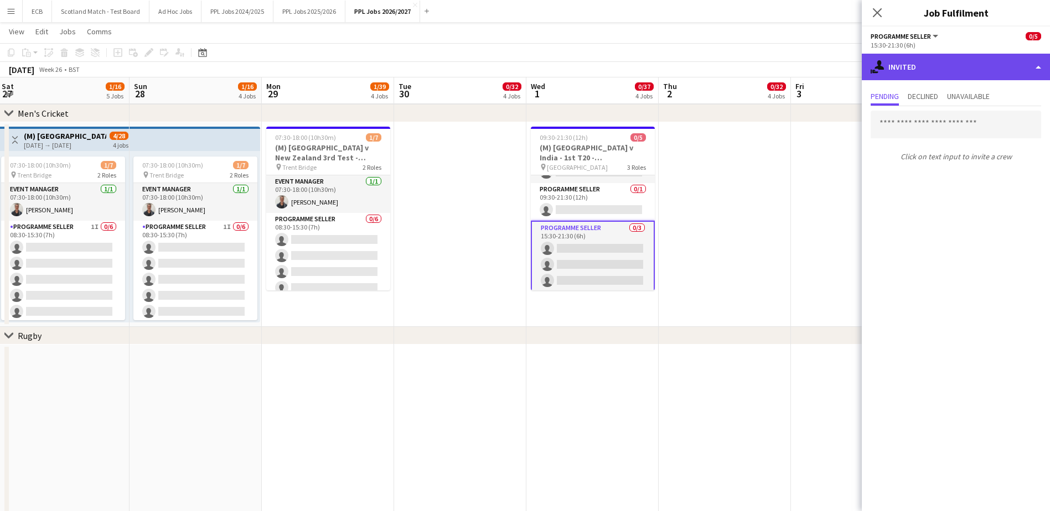
click at [836, 69] on div "single-neutral-actions-share-1 Invited" at bounding box center [956, 67] width 188 height 27
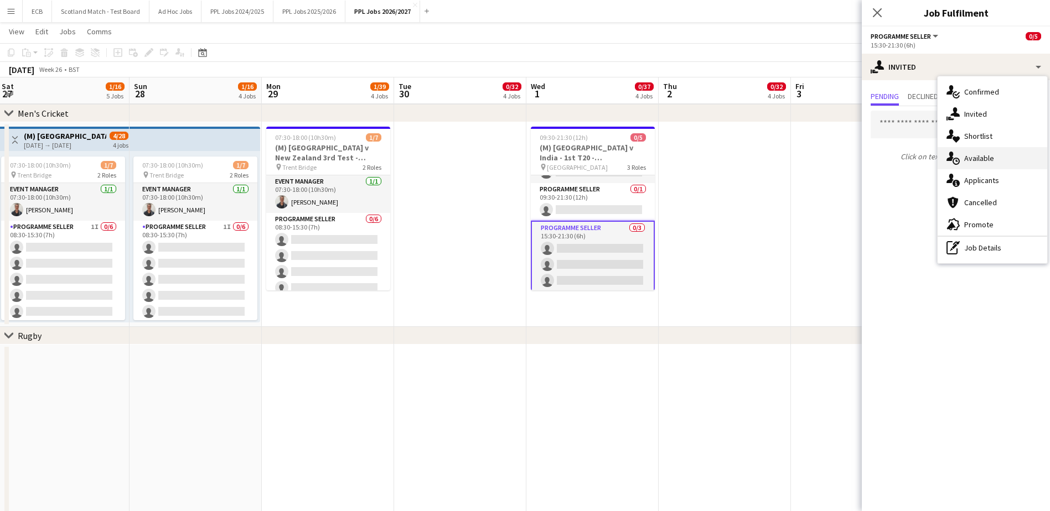
click at [836, 149] on div "single-neutral-actions-upload Available" at bounding box center [992, 158] width 110 height 22
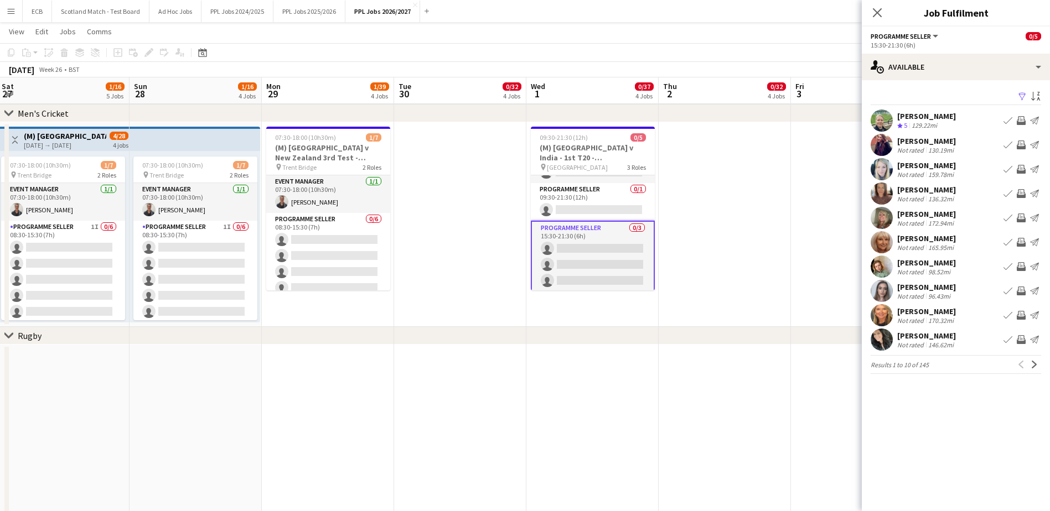
click at [836, 94] on app-icon "Filter" at bounding box center [1022, 97] width 9 height 11
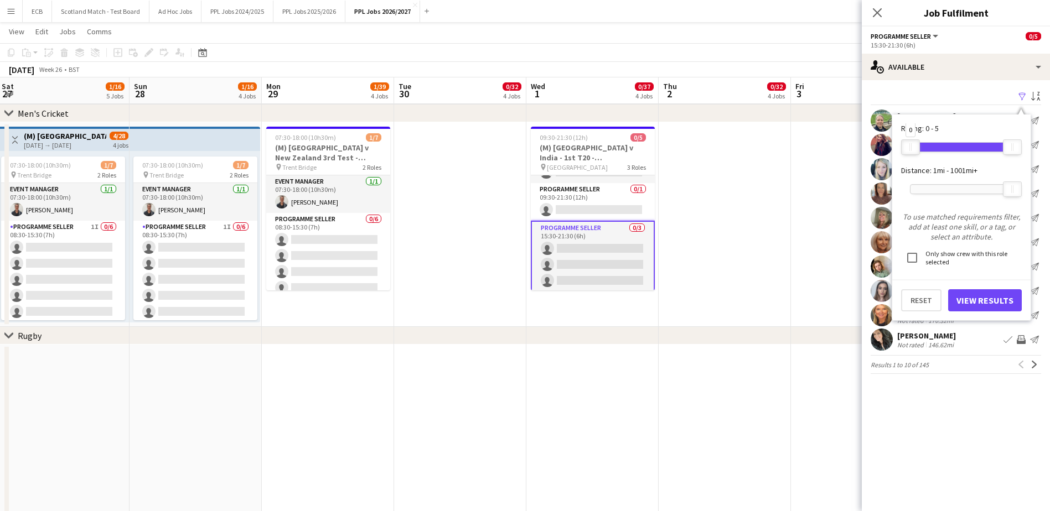
click at [836, 145] on div "0" at bounding box center [910, 146] width 19 height 15
drag, startPoint x: 1008, startPoint y: 187, endPoint x: 921, endPoint y: 194, distance: 87.7
click at [836, 194] on div at bounding box center [925, 189] width 18 height 14
click at [836, 299] on button "View Results" at bounding box center [985, 300] width 74 height 22
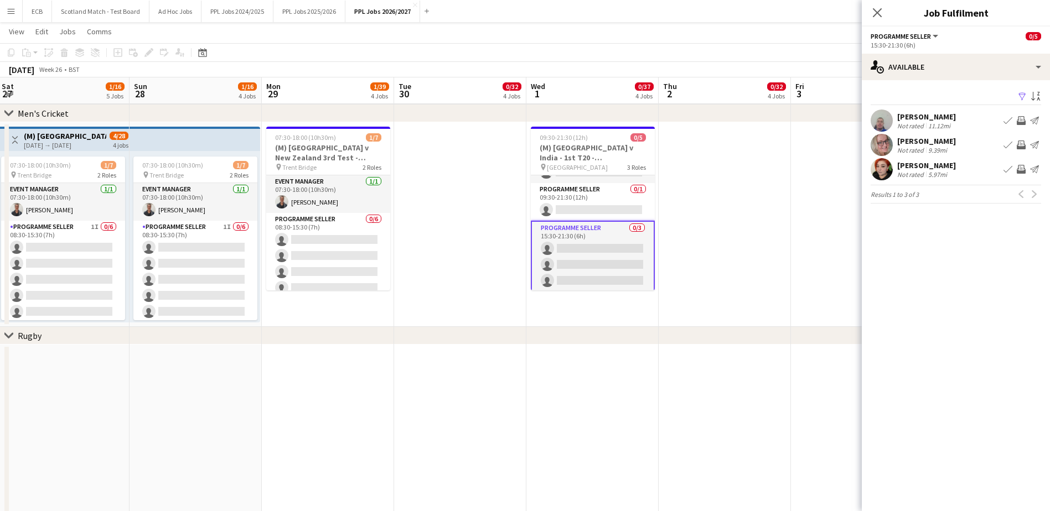
click at [836, 119] on div "[PERSON_NAME]" at bounding box center [926, 117] width 59 height 10
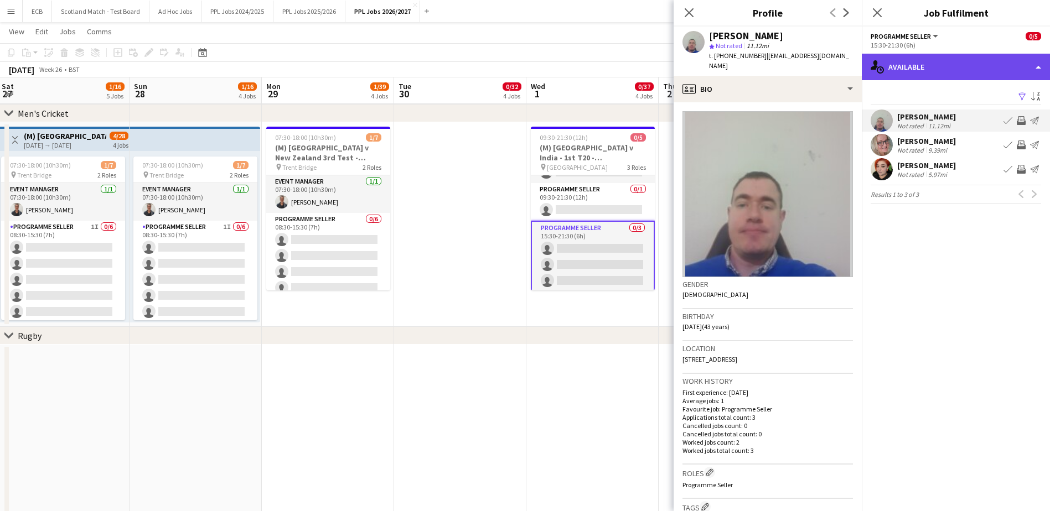
click at [836, 66] on div "single-neutral-actions-upload Available" at bounding box center [956, 67] width 188 height 27
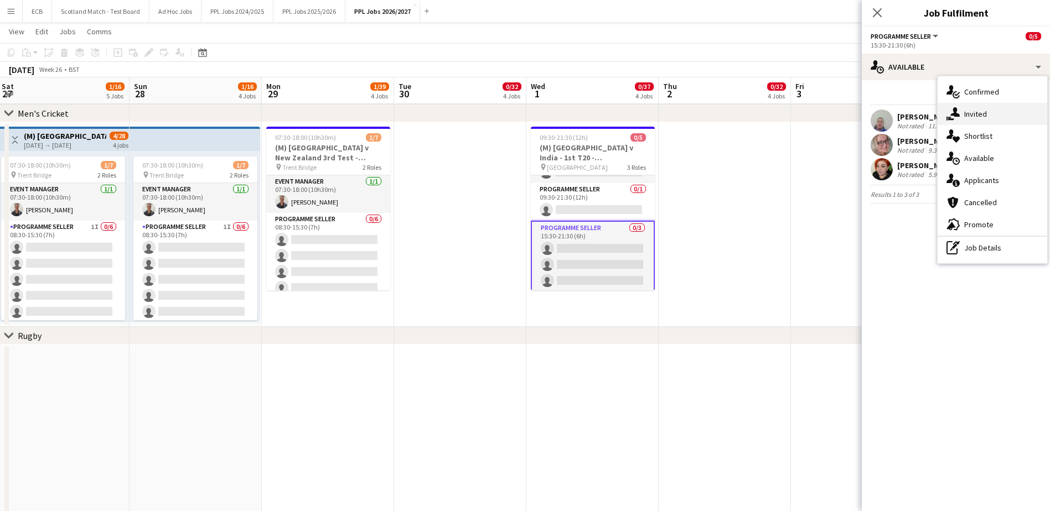
click at [836, 107] on div "single-neutral-actions-share-1 Invited" at bounding box center [992, 114] width 110 height 22
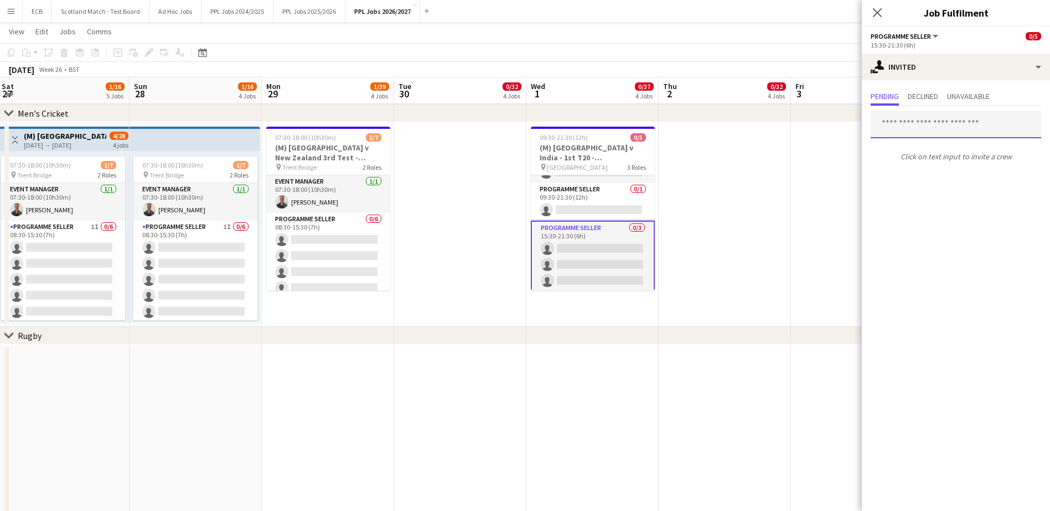
click at [836, 125] on input "text" at bounding box center [955, 125] width 170 height 28
type input "*****"
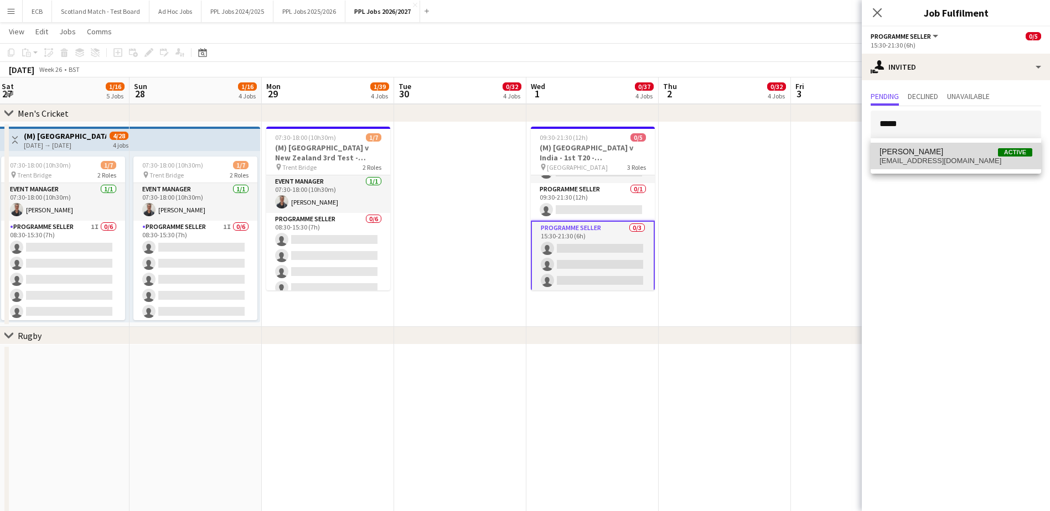
click at [836, 159] on span "[EMAIL_ADDRESS][DOMAIN_NAME]" at bounding box center [955, 161] width 153 height 9
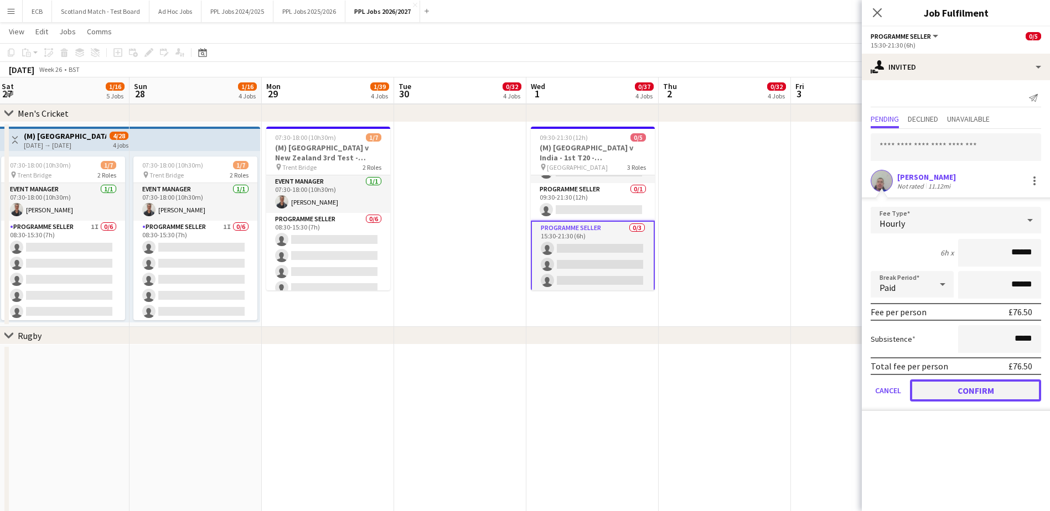
click at [836, 393] on button "Confirm" at bounding box center [975, 391] width 131 height 22
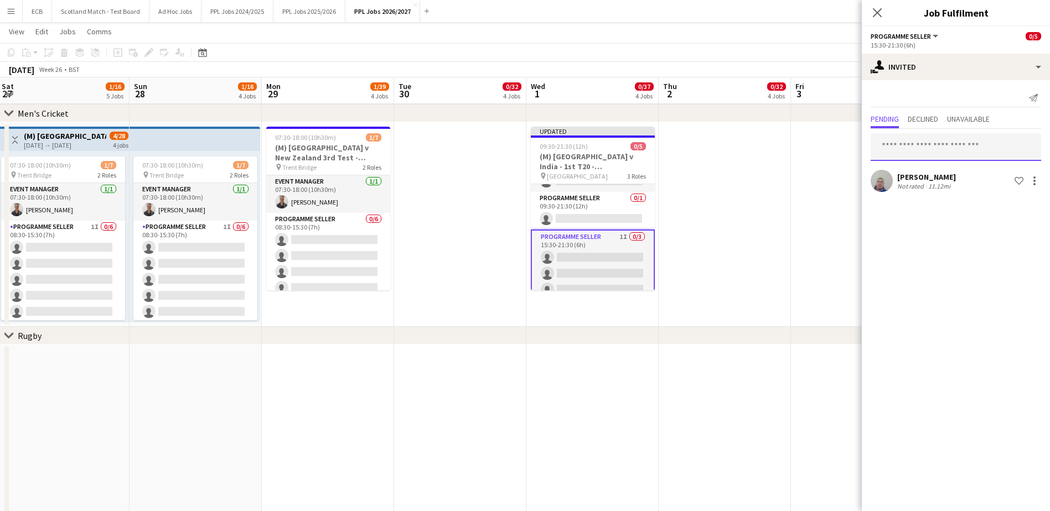
click at [836, 147] on input "text" at bounding box center [955, 147] width 170 height 28
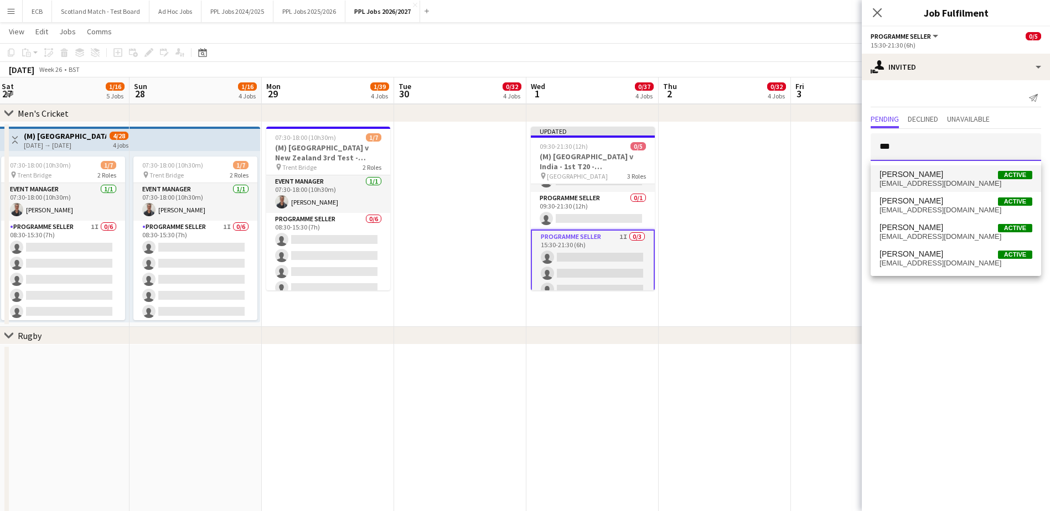
type input "***"
click at [836, 170] on span "[PERSON_NAME] Active" at bounding box center [955, 174] width 153 height 9
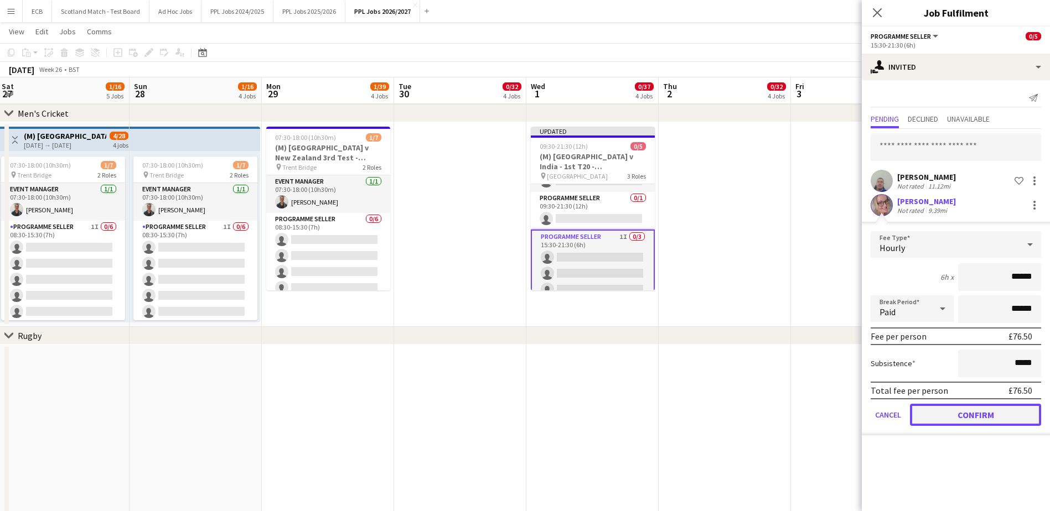
click at [836, 413] on button "Confirm" at bounding box center [975, 415] width 131 height 22
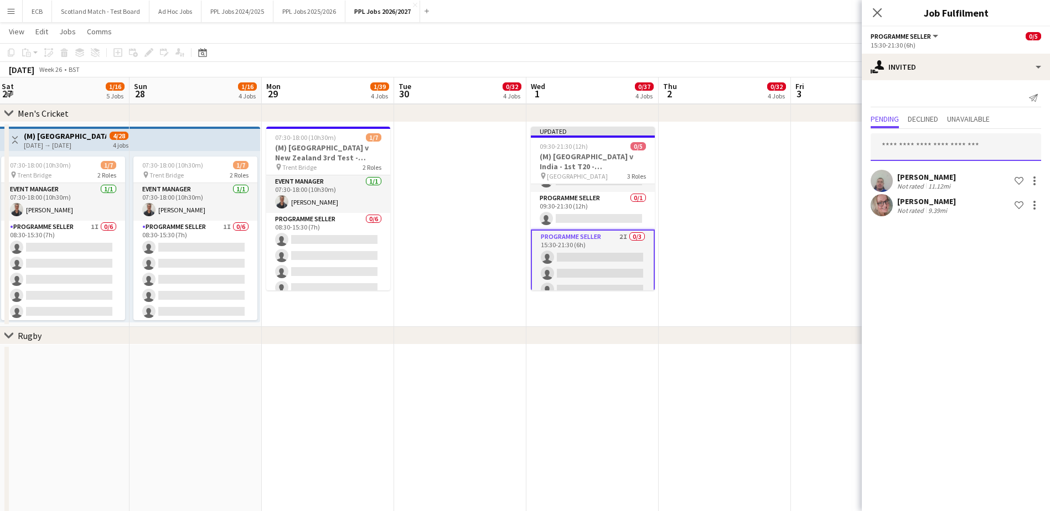
click at [836, 143] on input "text" at bounding box center [955, 147] width 170 height 28
type input "***"
click at [836, 178] on span "[PERSON_NAME]" at bounding box center [911, 174] width 64 height 9
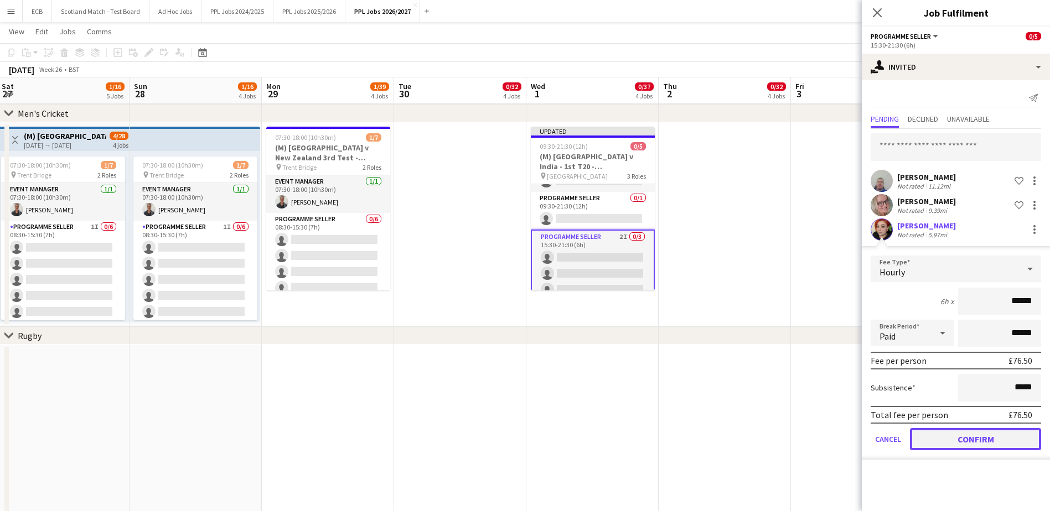
click at [836, 441] on button "Confirm" at bounding box center [975, 439] width 131 height 22
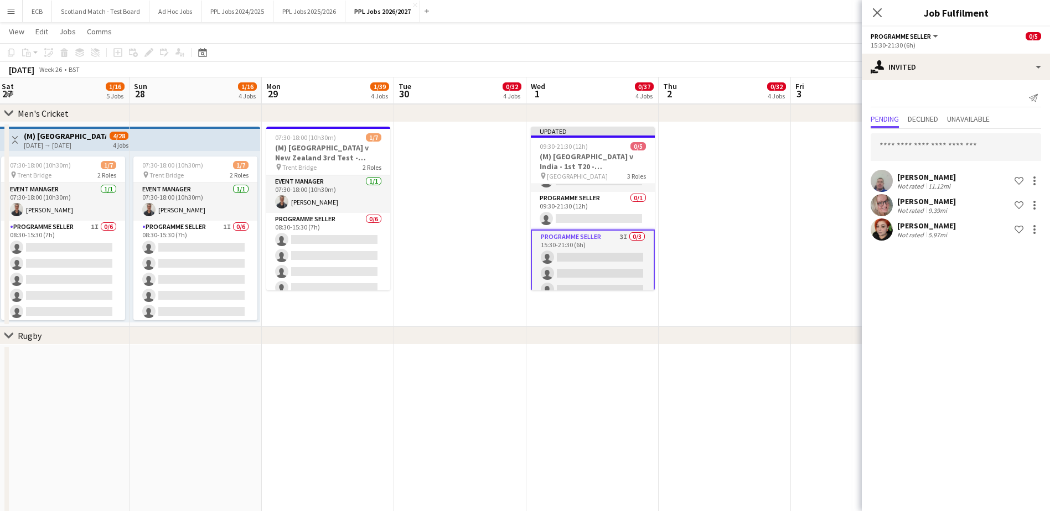
click at [762, 203] on app-date-cell at bounding box center [725, 224] width 132 height 205
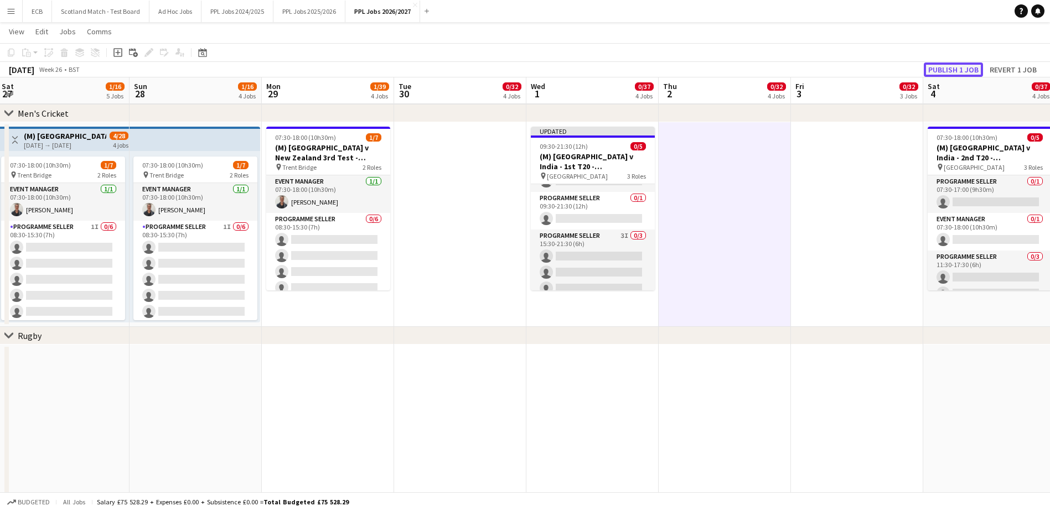
click at [836, 65] on button "Publish 1 job" at bounding box center [953, 70] width 59 height 14
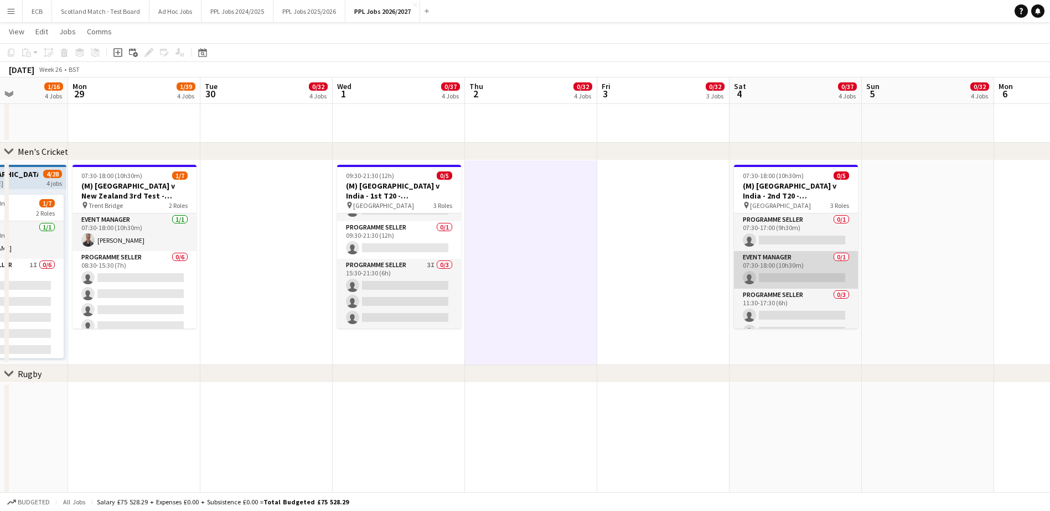
scroll to position [30, 0]
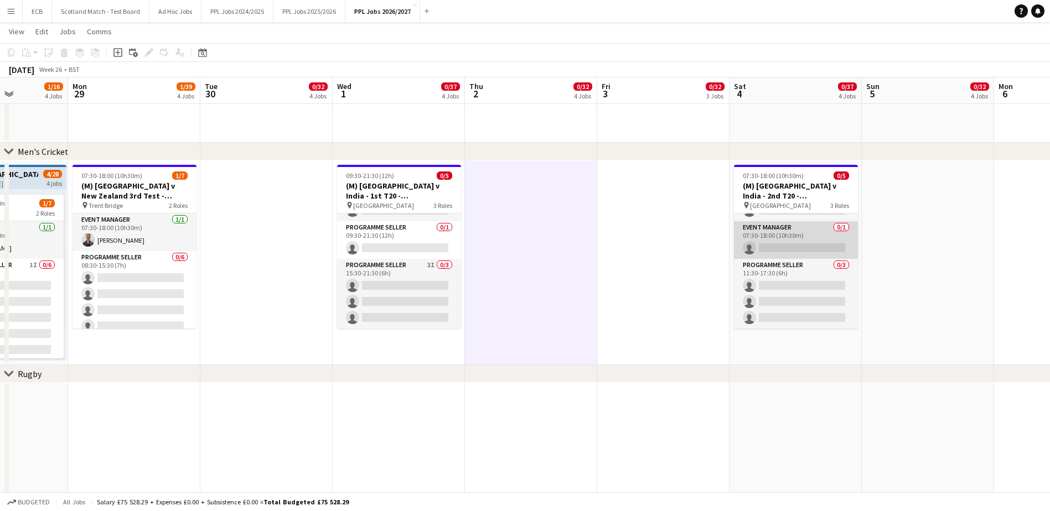
click at [775, 235] on app-card-role "Event Manager 0/1 07:30-18:00 (10h30m) single-neutral-actions" at bounding box center [796, 240] width 124 height 38
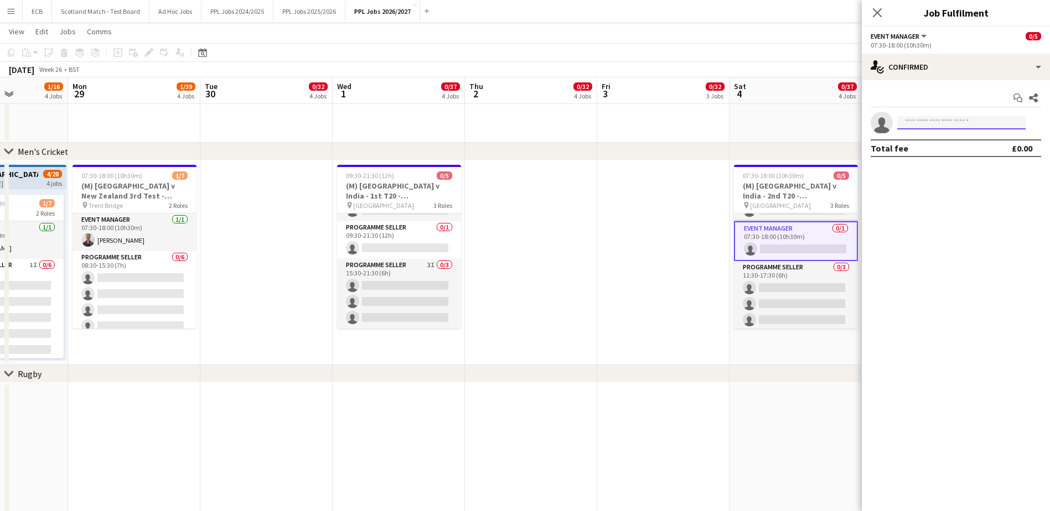
click at [836, 128] on input at bounding box center [961, 122] width 128 height 13
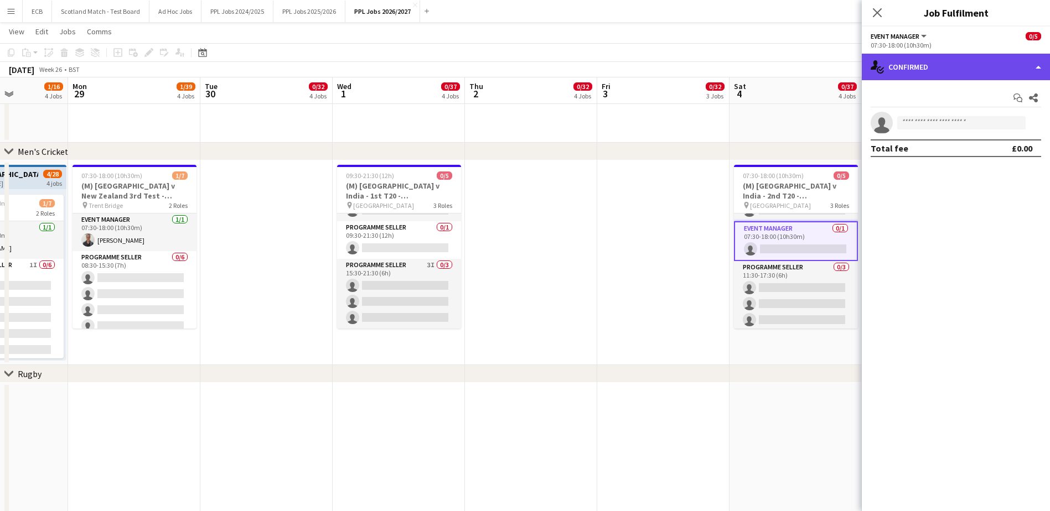
click at [836, 64] on div "single-neutral-actions-check-2 Confirmed" at bounding box center [956, 67] width 188 height 27
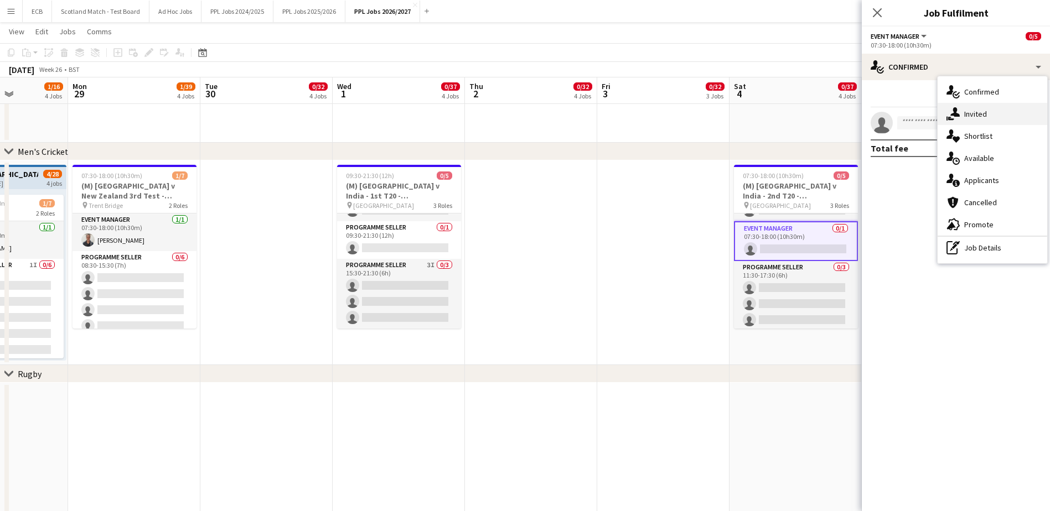
click at [836, 107] on div "single-neutral-actions-share-1 Invited" at bounding box center [992, 114] width 110 height 22
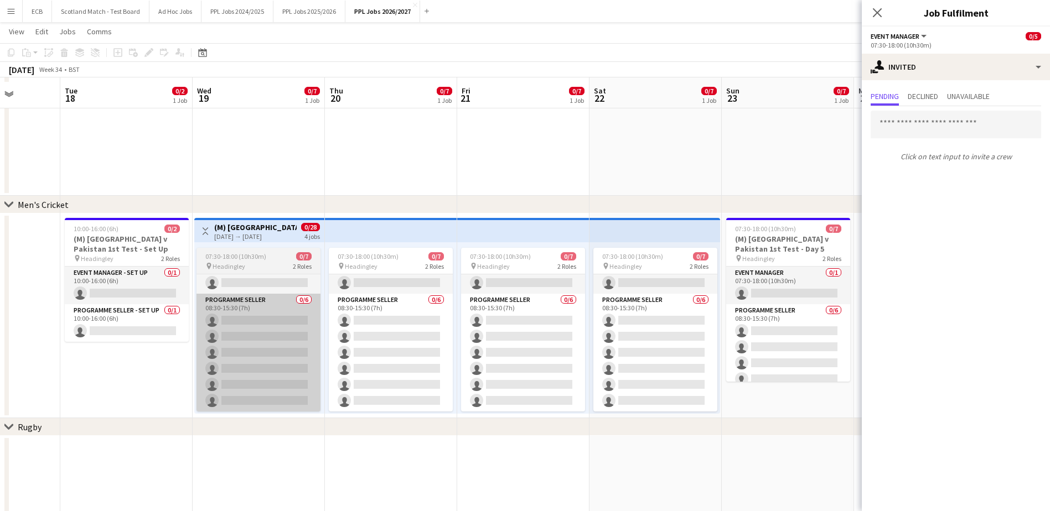
scroll to position [345, 0]
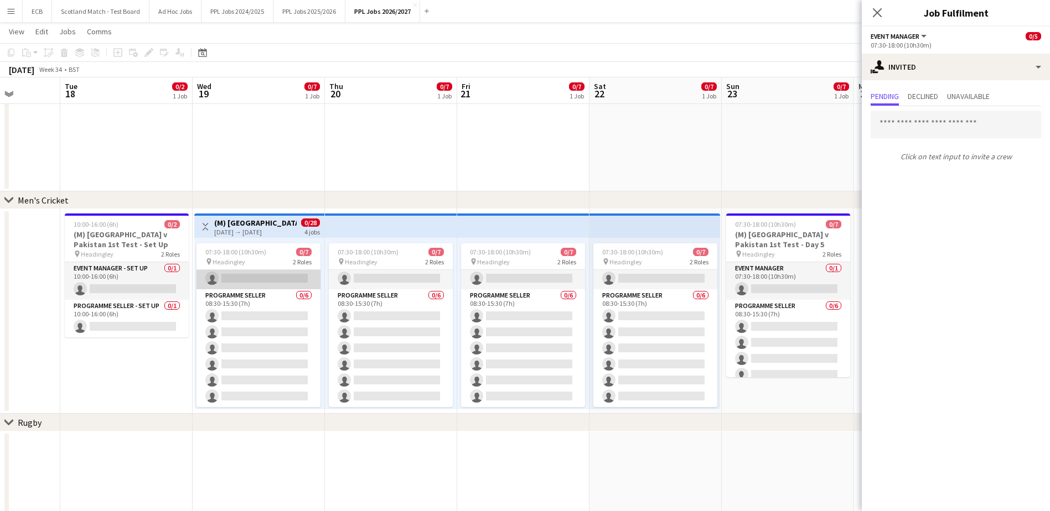
click at [246, 274] on app-card-role "Event Manager 0/1 07:30-18:00 (10h30m) single-neutral-actions" at bounding box center [258, 271] width 124 height 38
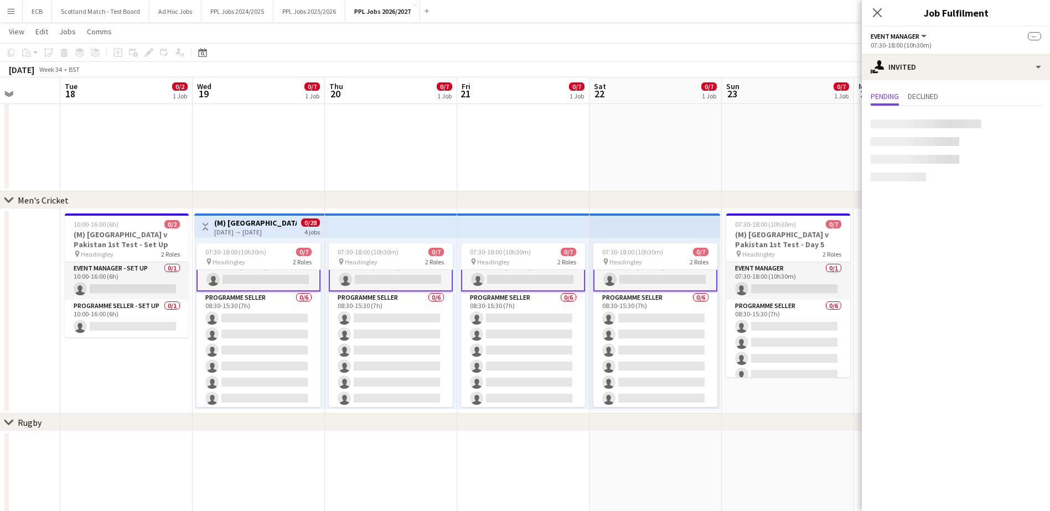
scroll to position [19, 0]
click at [836, 123] on input "text" at bounding box center [955, 125] width 170 height 28
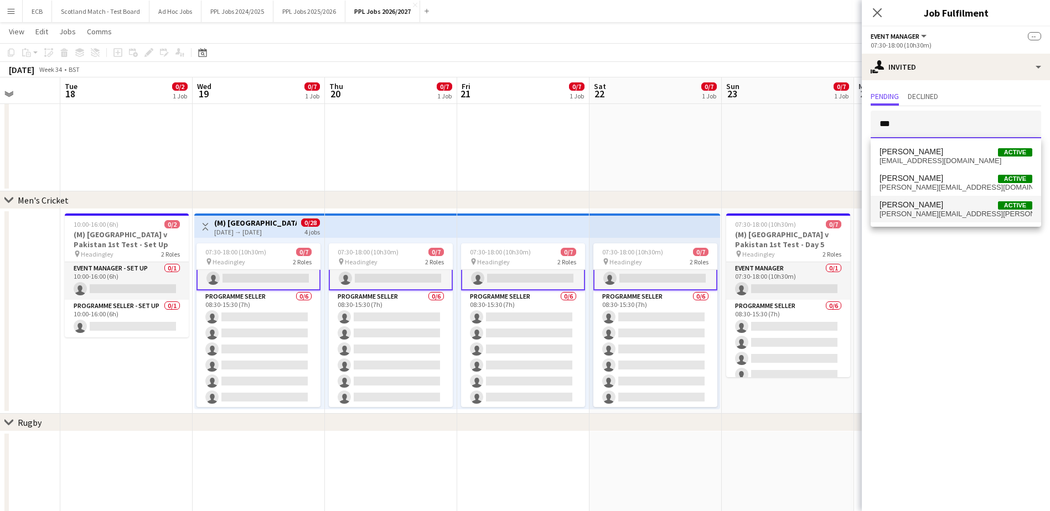
type input "***"
click at [836, 211] on span "[PERSON_NAME][EMAIL_ADDRESS][PERSON_NAME][DOMAIN_NAME]" at bounding box center [955, 214] width 153 height 9
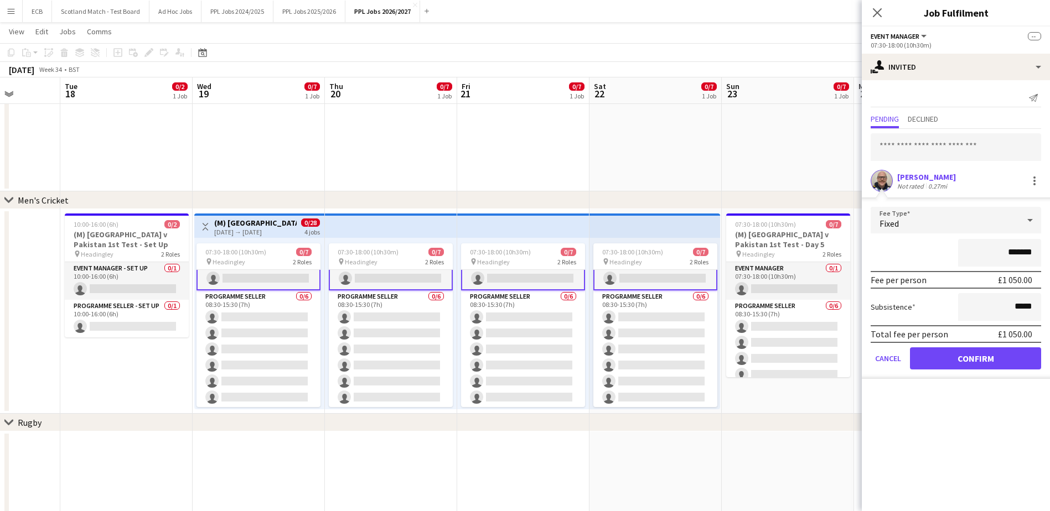
click at [836, 216] on div "Fixed" at bounding box center [944, 220] width 148 height 27
click at [836, 413] on div at bounding box center [525, 255] width 1050 height 511
click at [836, 355] on button "Confirm" at bounding box center [975, 359] width 131 height 22
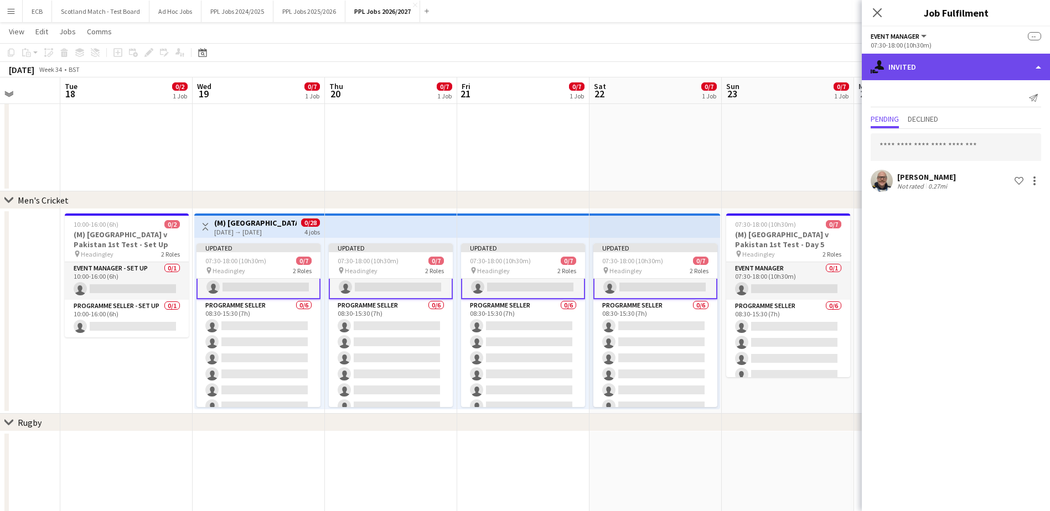
click at [836, 75] on div "single-neutral-actions-share-1 Invited" at bounding box center [956, 67] width 188 height 27
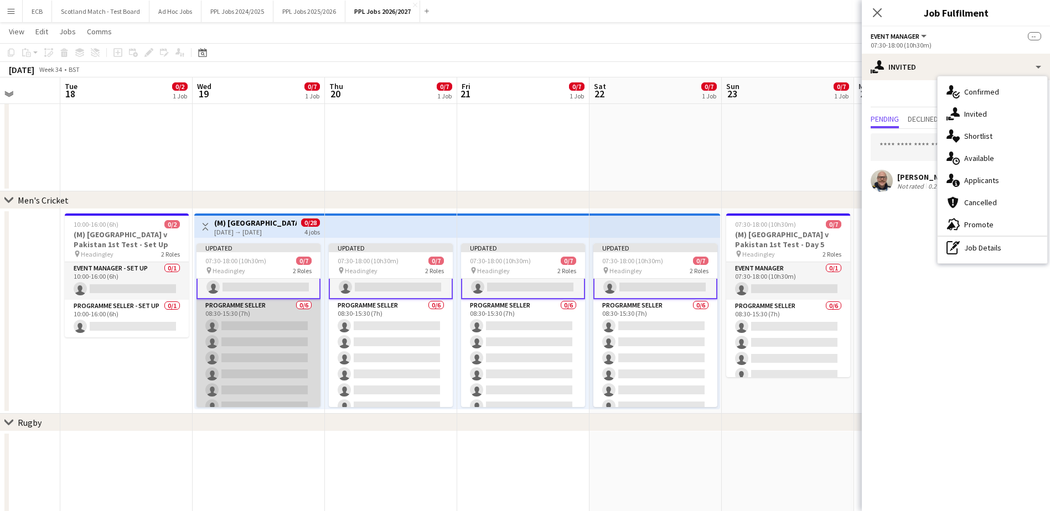
click at [236, 322] on app-card-role "Programme Seller 0/6 08:30-15:30 (7h) single-neutral-actions single-neutral-act…" at bounding box center [258, 358] width 124 height 118
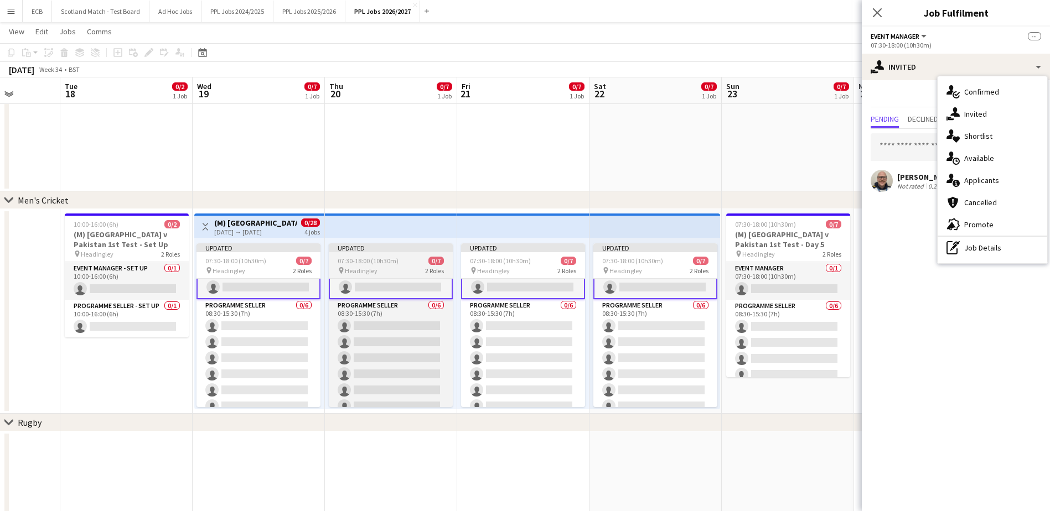
scroll to position [18, 0]
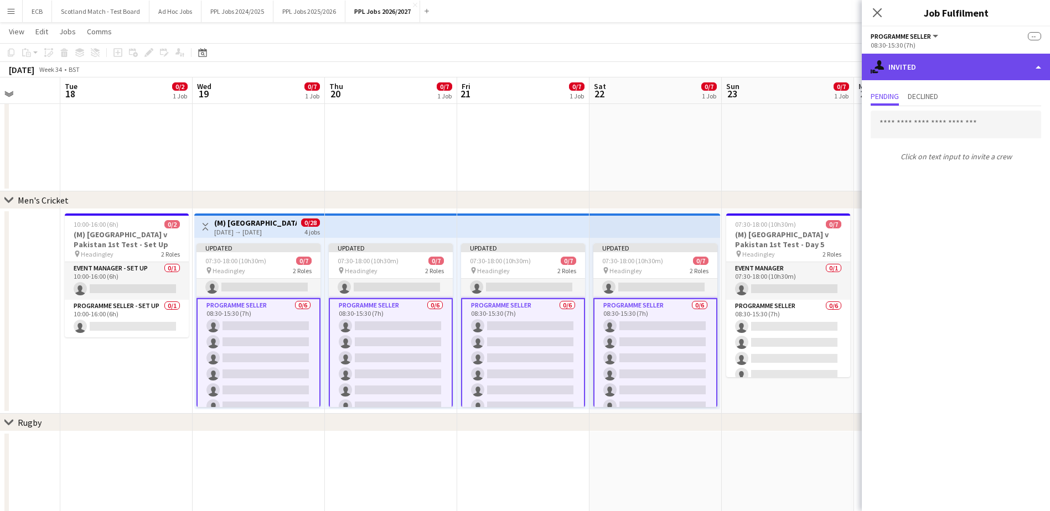
click at [836, 65] on div "single-neutral-actions-share-1 Invited" at bounding box center [956, 67] width 188 height 27
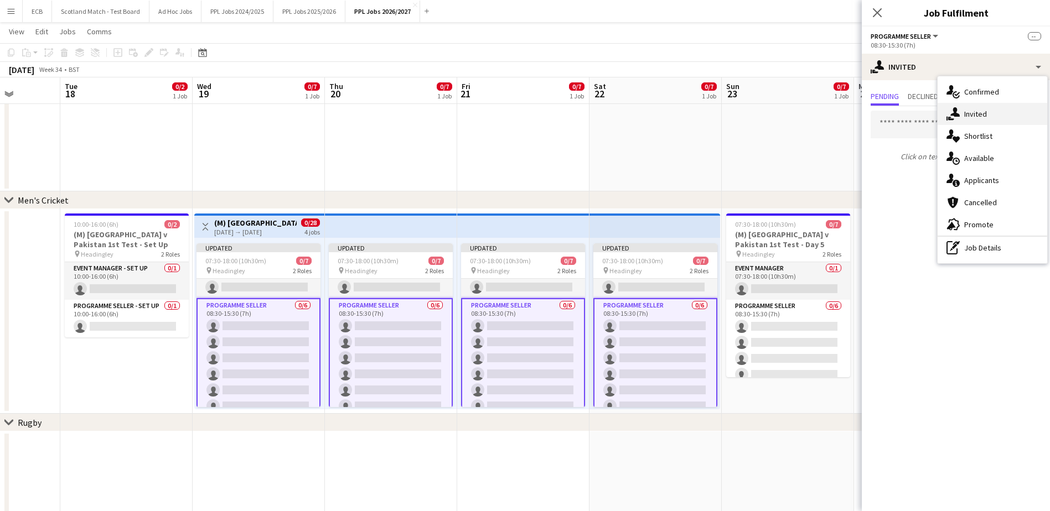
click at [836, 115] on span "Invited" at bounding box center [975, 114] width 23 height 10
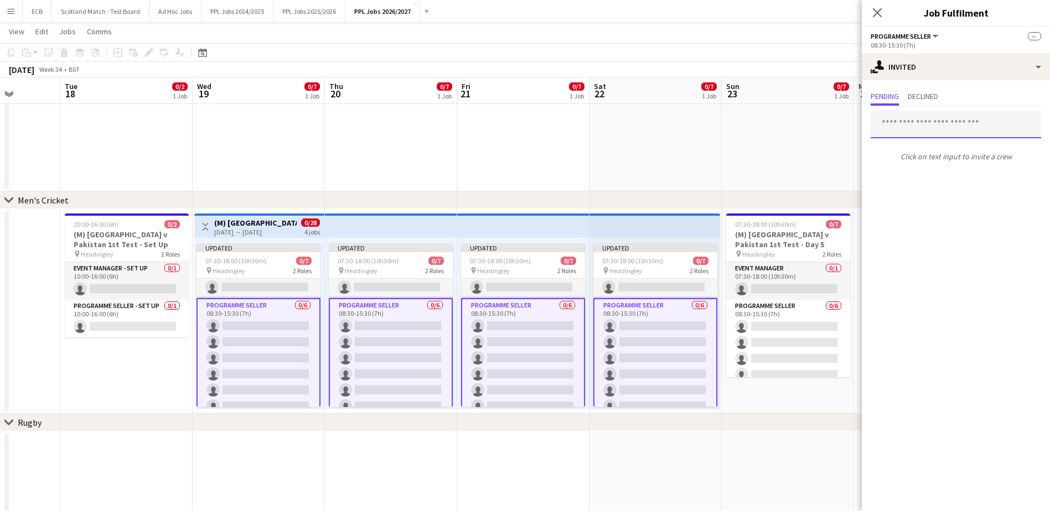
click at [836, 127] on input "text" at bounding box center [955, 125] width 170 height 28
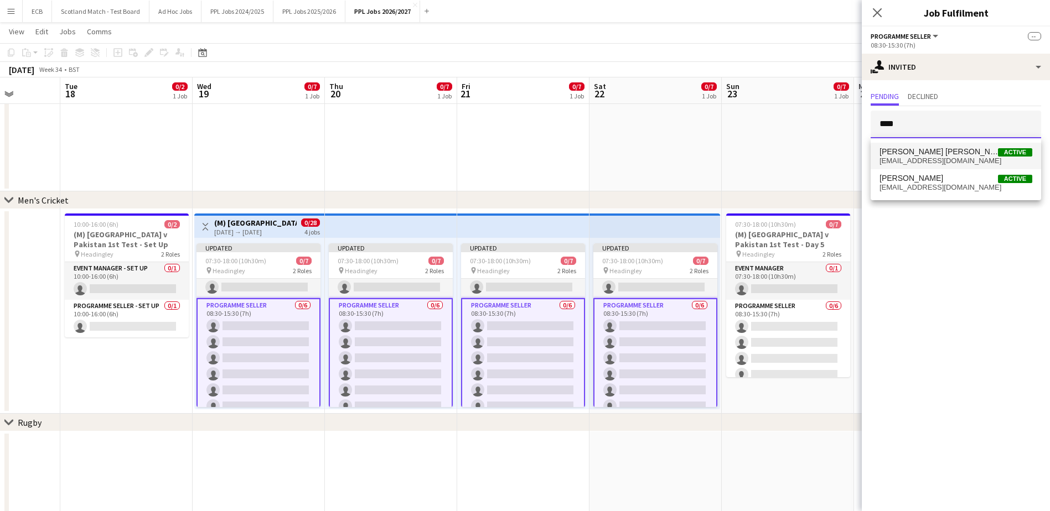
type input "****"
click at [836, 158] on span "[EMAIL_ADDRESS][DOMAIN_NAME]" at bounding box center [955, 161] width 153 height 9
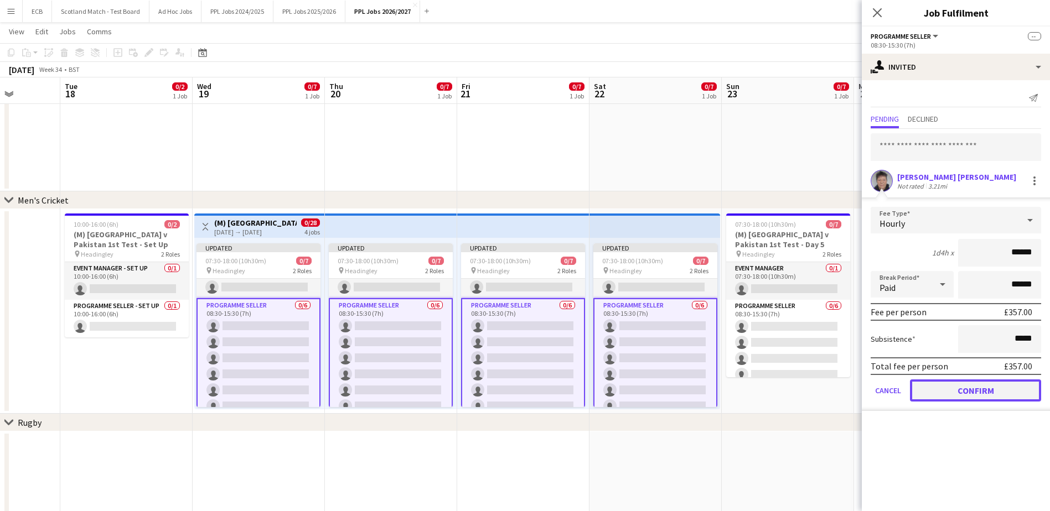
click at [836, 396] on button "Confirm" at bounding box center [975, 391] width 131 height 22
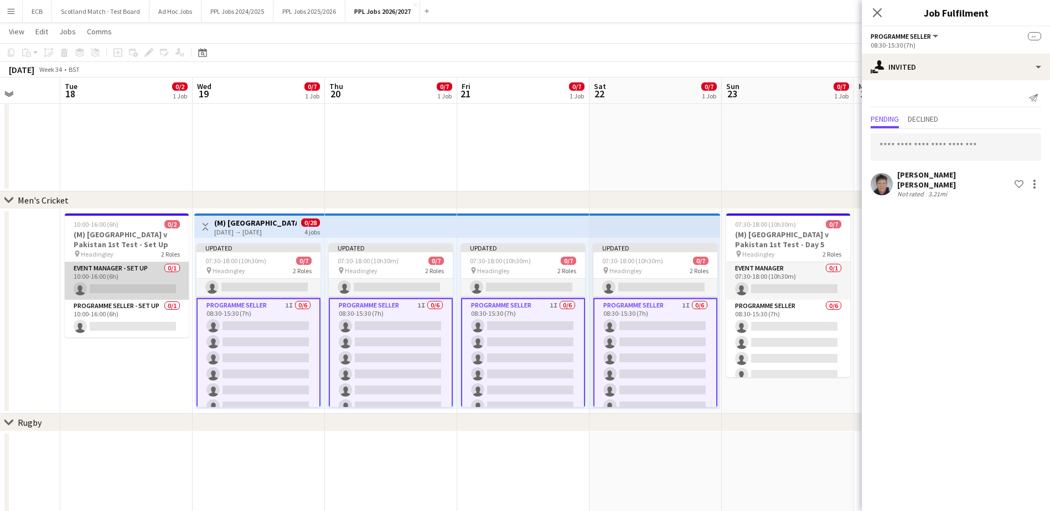
drag, startPoint x: 113, startPoint y: 271, endPoint x: 102, endPoint y: 279, distance: 14.2
click at [102, 279] on app-card-role "Event Manager - Set up 0/1 10:00-16:00 (6h) single-neutral-actions" at bounding box center [127, 281] width 124 height 38
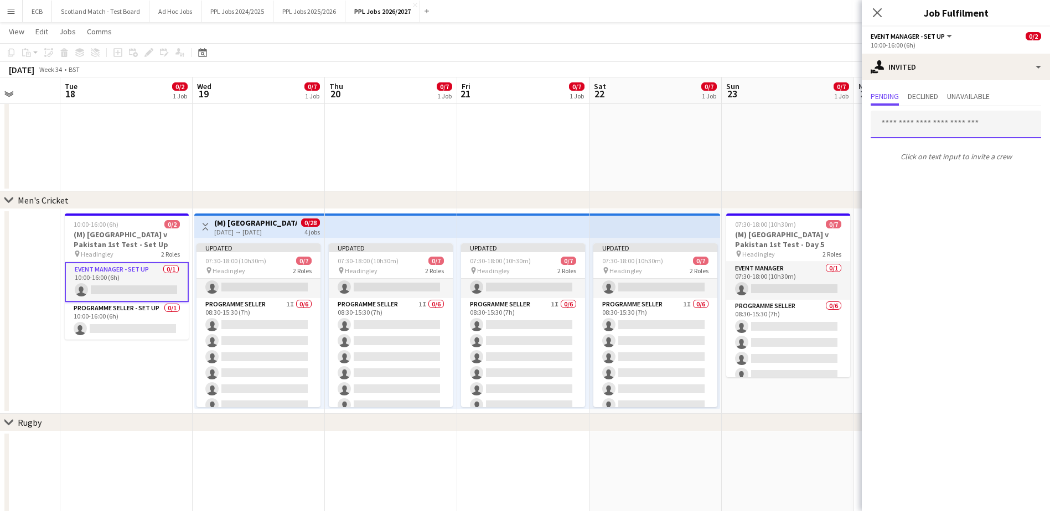
click at [836, 130] on input "text" at bounding box center [955, 125] width 170 height 28
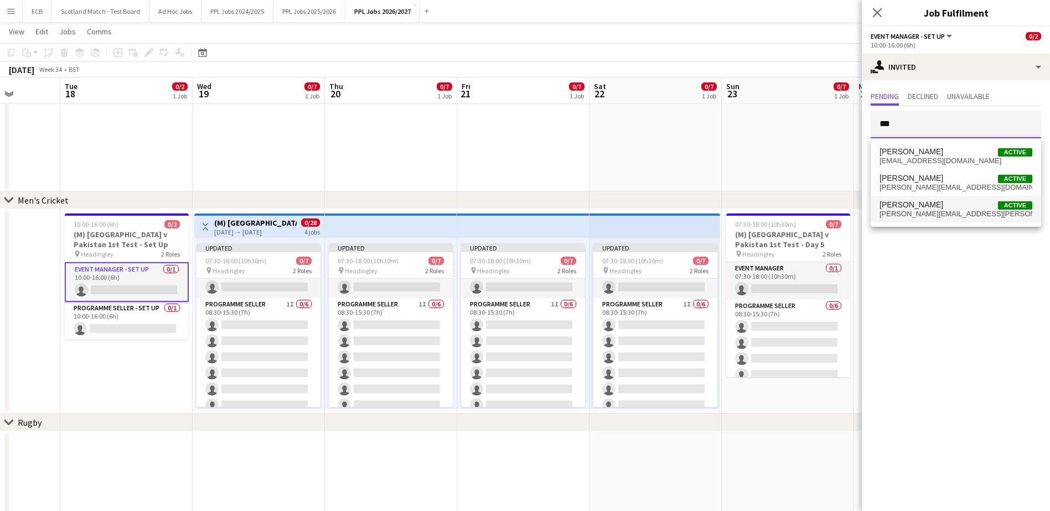
type input "***"
click at [836, 213] on span "[PERSON_NAME][EMAIL_ADDRESS][PERSON_NAME][DOMAIN_NAME]" at bounding box center [955, 214] width 153 height 9
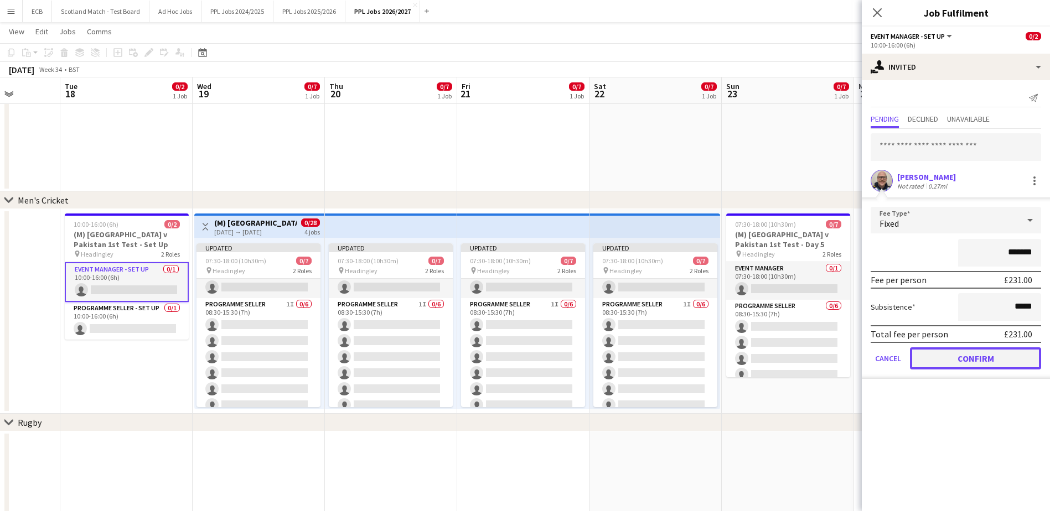
click at [836, 363] on button "Confirm" at bounding box center [975, 359] width 131 height 22
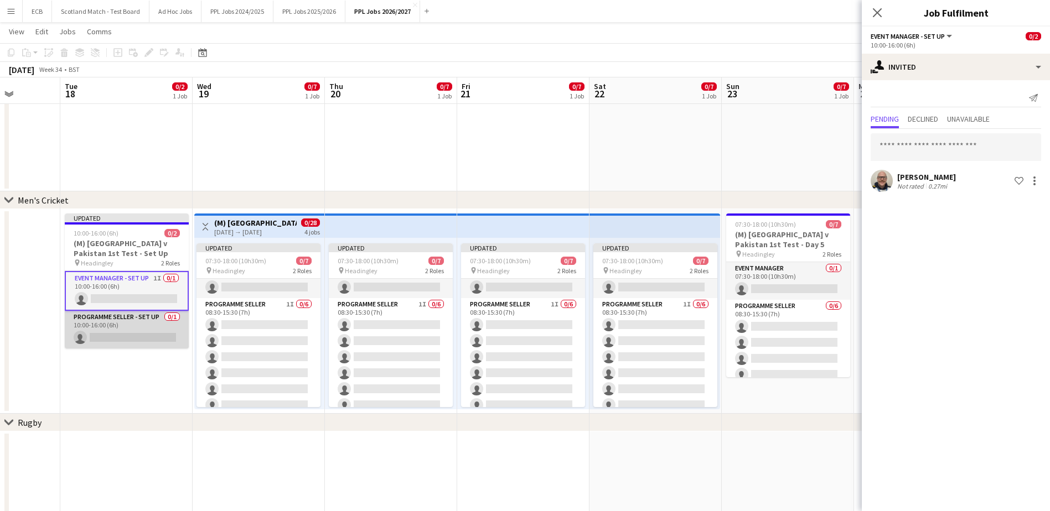
click at [160, 333] on app-card-role "Programme Seller - Set Up 0/1 10:00-16:00 (6h) single-neutral-actions" at bounding box center [127, 330] width 124 height 38
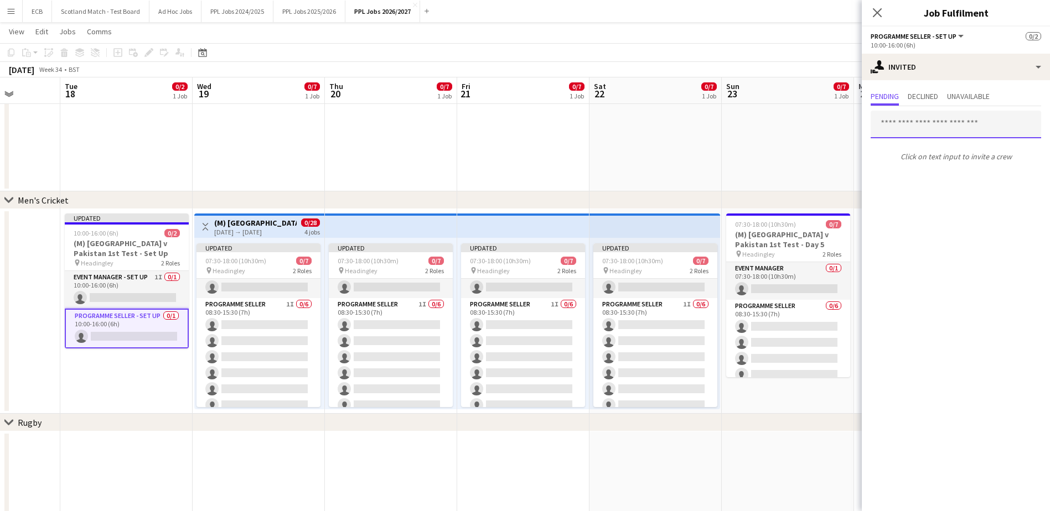
click at [836, 122] on input "text" at bounding box center [955, 125] width 170 height 28
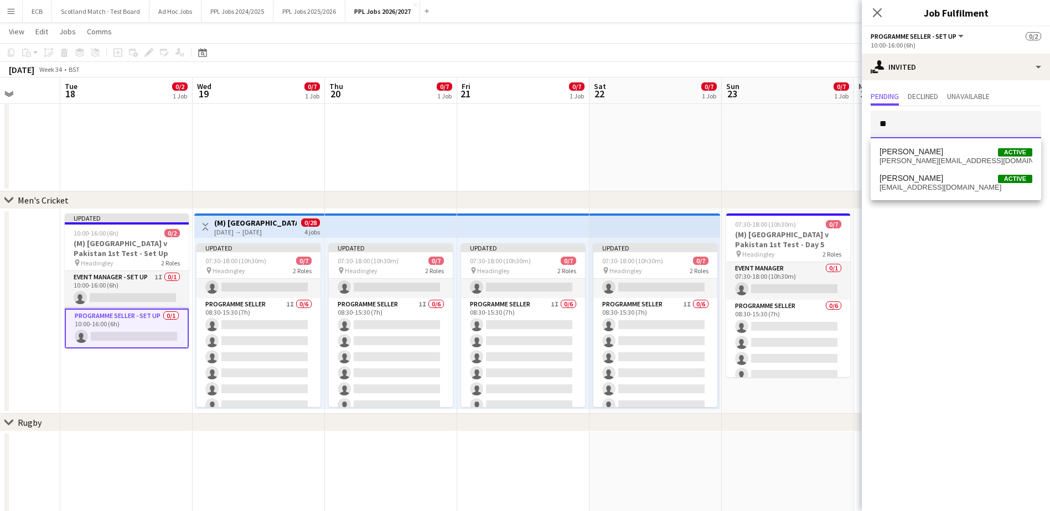
type input "*"
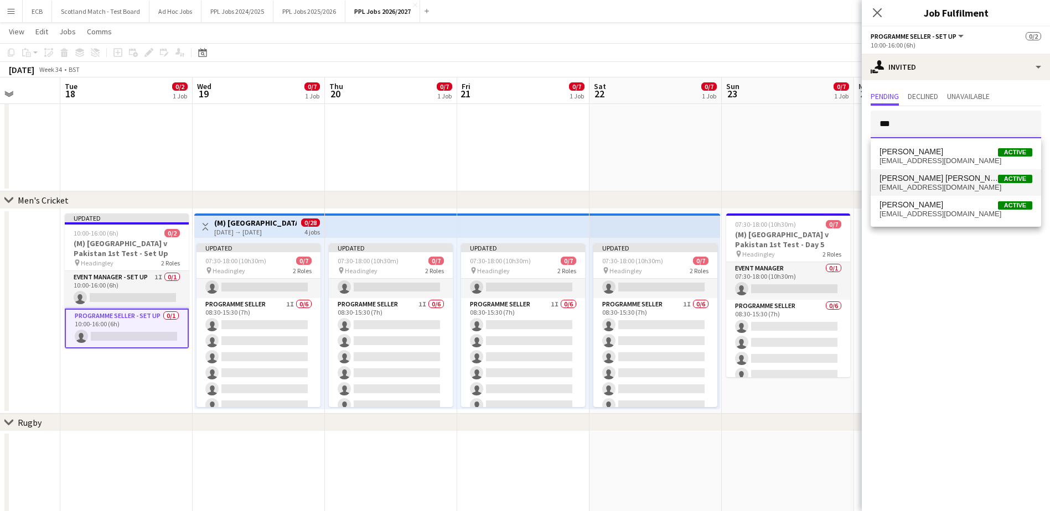
type input "***"
click at [836, 183] on span "[EMAIL_ADDRESS][DOMAIN_NAME]" at bounding box center [955, 187] width 153 height 9
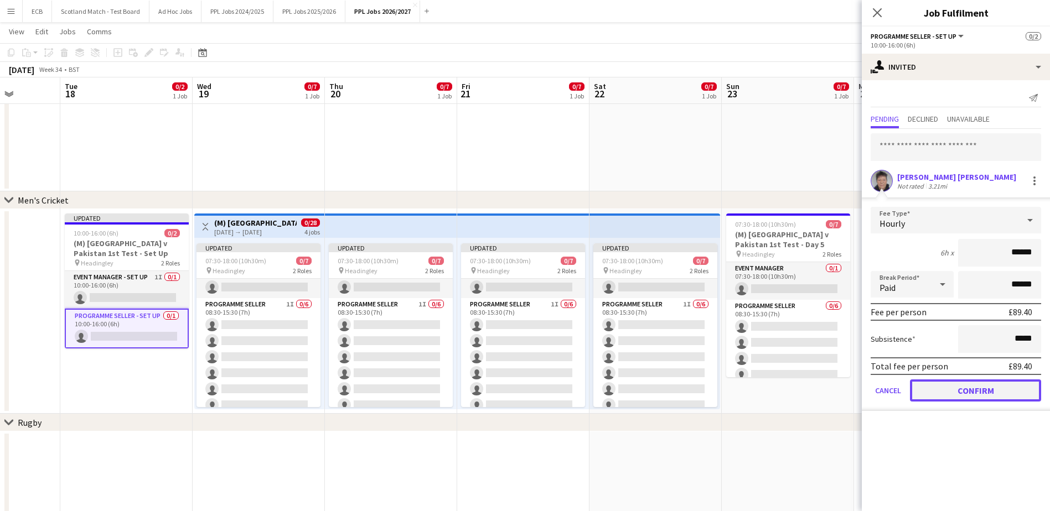
click at [836, 390] on button "Confirm" at bounding box center [975, 391] width 131 height 22
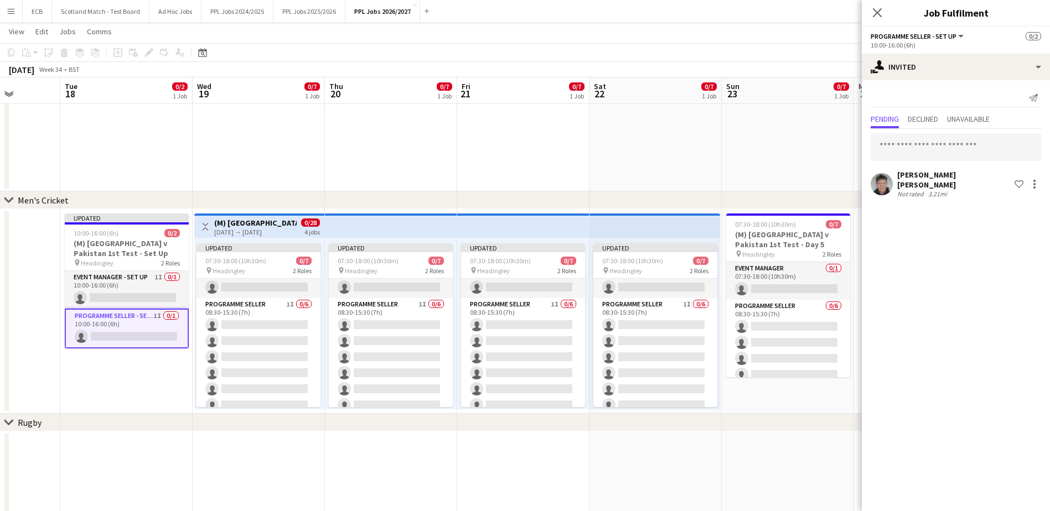
click at [797, 145] on app-date-cell at bounding box center [788, 89] width 132 height 205
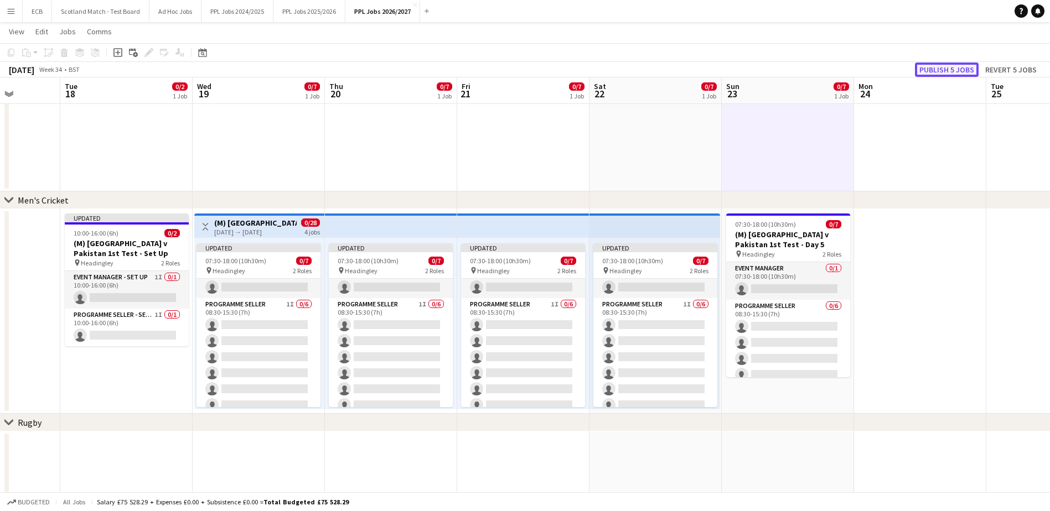
click at [836, 67] on button "Publish 5 jobs" at bounding box center [947, 70] width 64 height 14
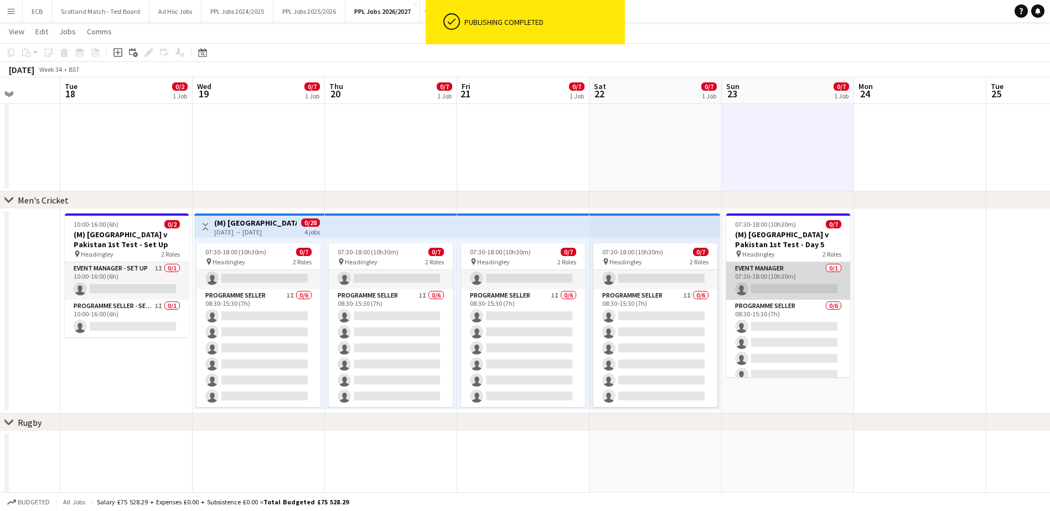
click at [787, 278] on app-card-role "Event Manager 0/1 07:30-18:00 (10h30m) single-neutral-actions" at bounding box center [788, 281] width 124 height 38
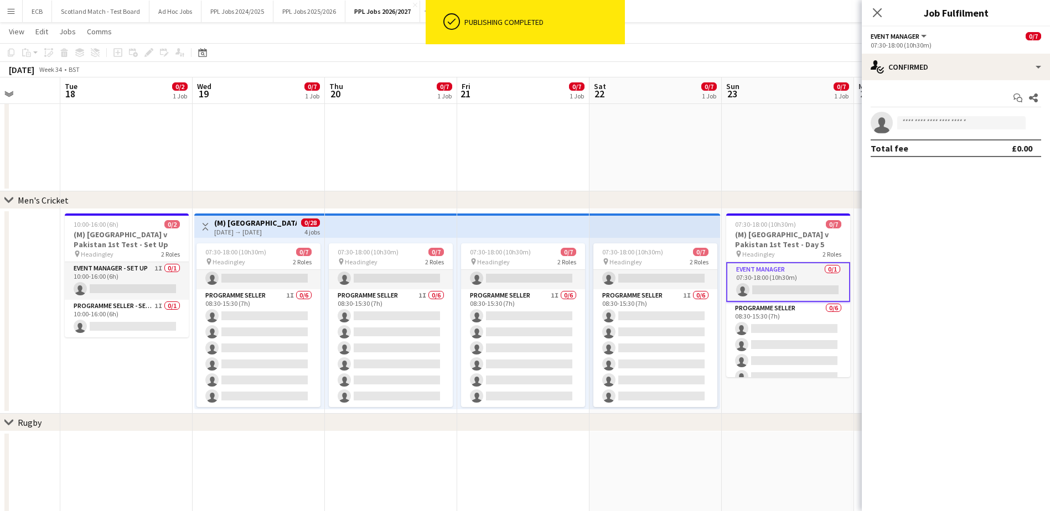
click at [836, 116] on app-invite-slot "single-neutral-actions" at bounding box center [956, 123] width 188 height 22
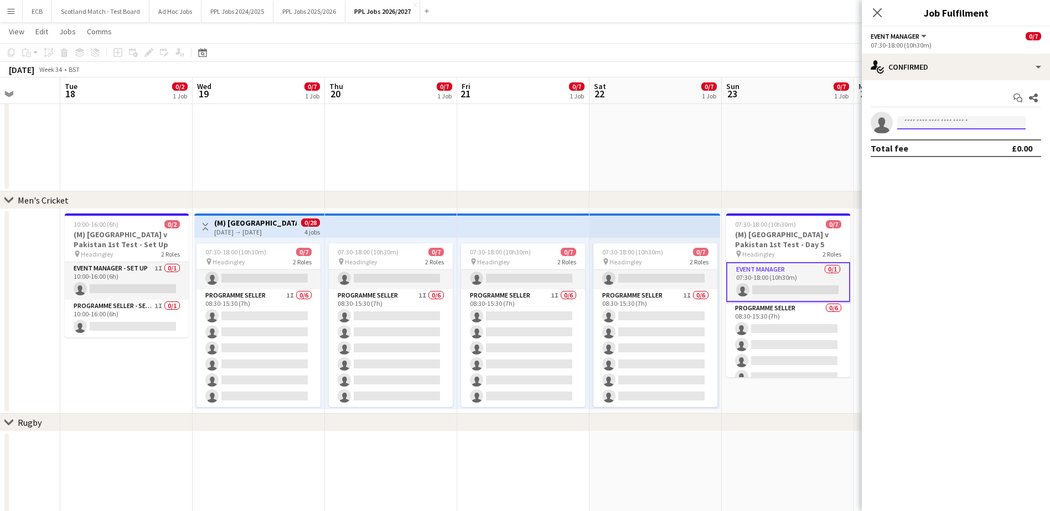
click at [836, 122] on input at bounding box center [961, 122] width 128 height 13
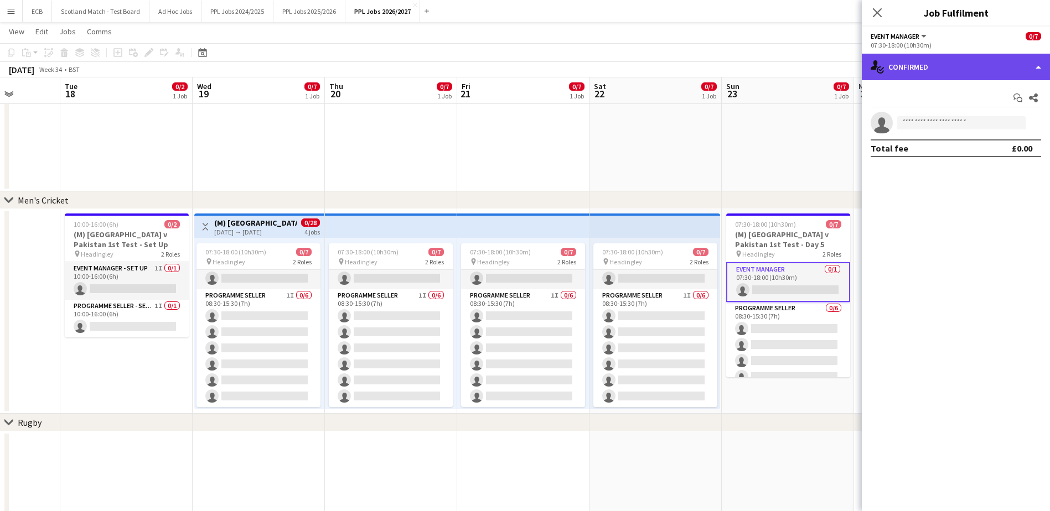
click at [836, 71] on div "single-neutral-actions-check-2 Confirmed" at bounding box center [956, 67] width 188 height 27
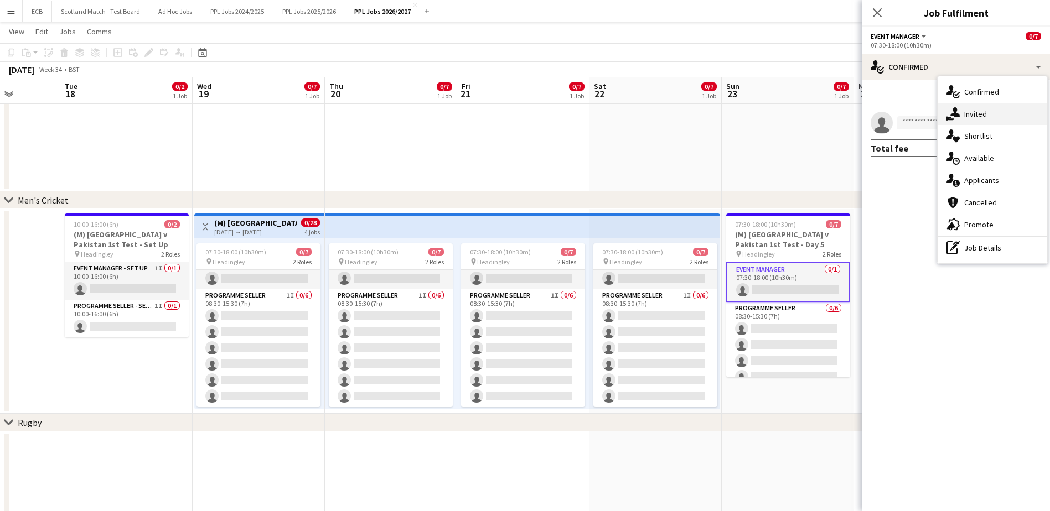
click at [836, 117] on icon "single-neutral-actions-share-1" at bounding box center [952, 113] width 13 height 13
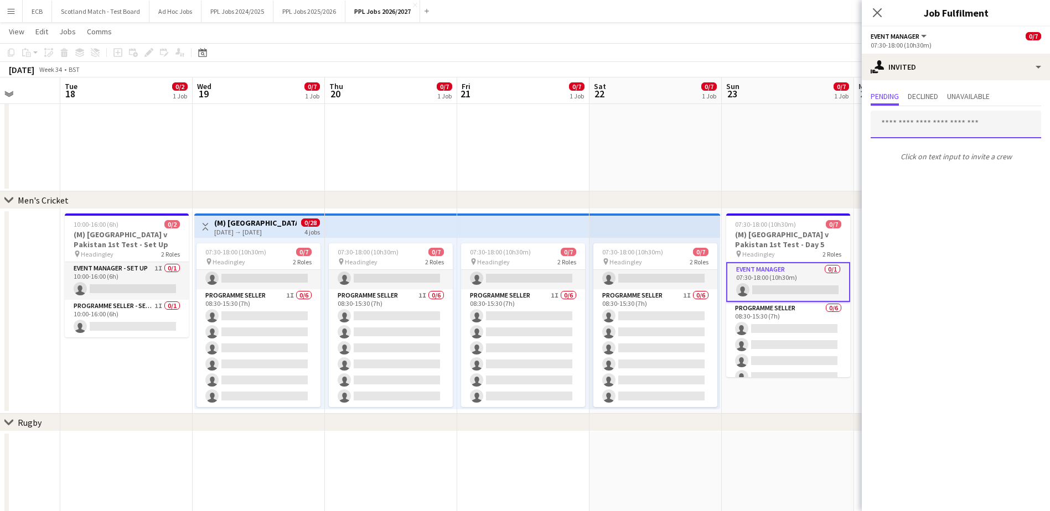
click at [836, 131] on input "text" at bounding box center [955, 125] width 170 height 28
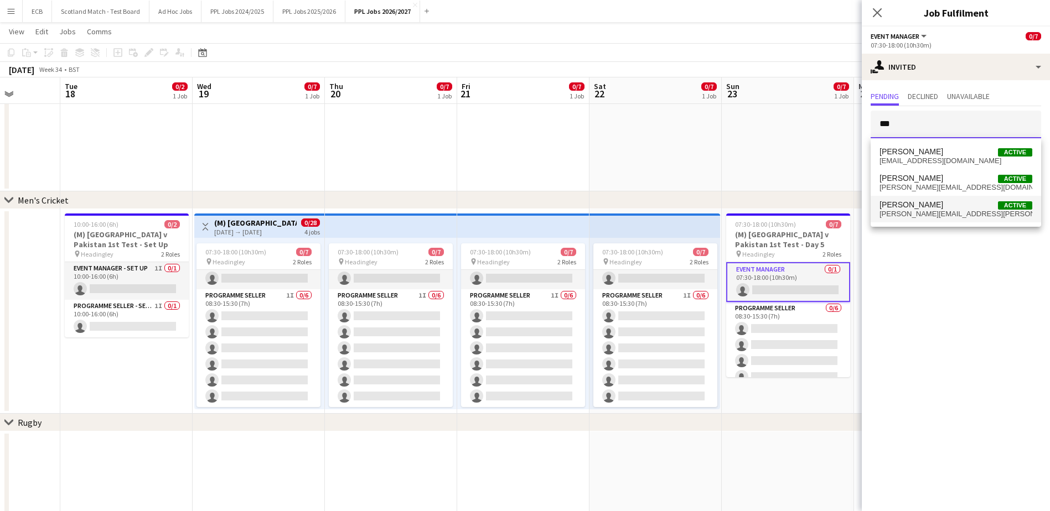
type input "***"
click at [836, 211] on span "[PERSON_NAME][EMAIL_ADDRESS][PERSON_NAME][DOMAIN_NAME]" at bounding box center [955, 214] width 153 height 9
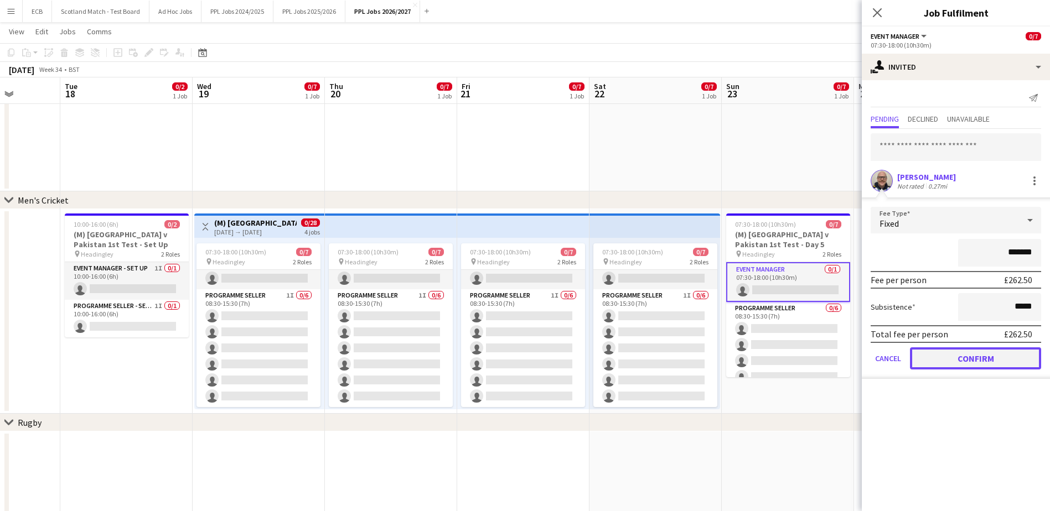
click at [836, 359] on button "Confirm" at bounding box center [975, 359] width 131 height 22
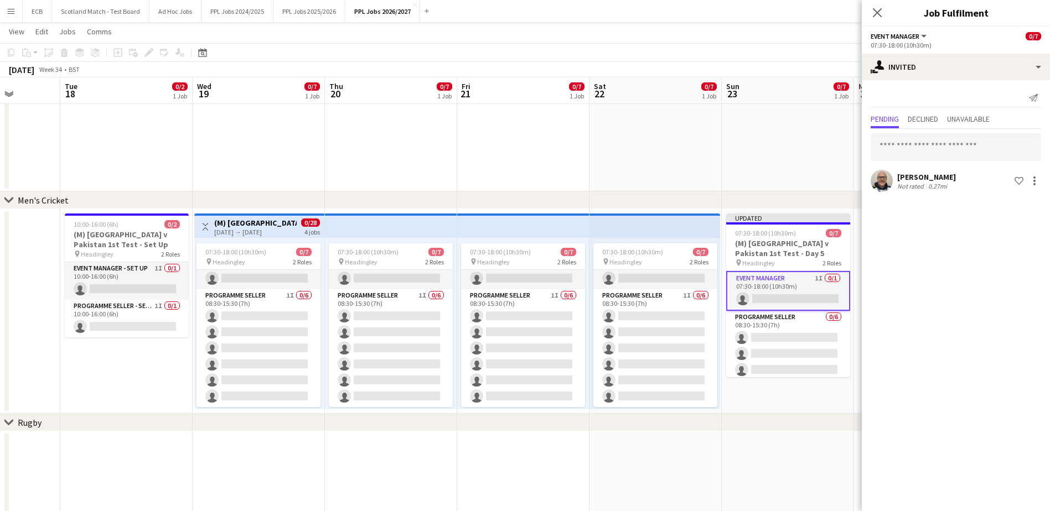
click at [809, 152] on app-date-cell at bounding box center [788, 89] width 132 height 205
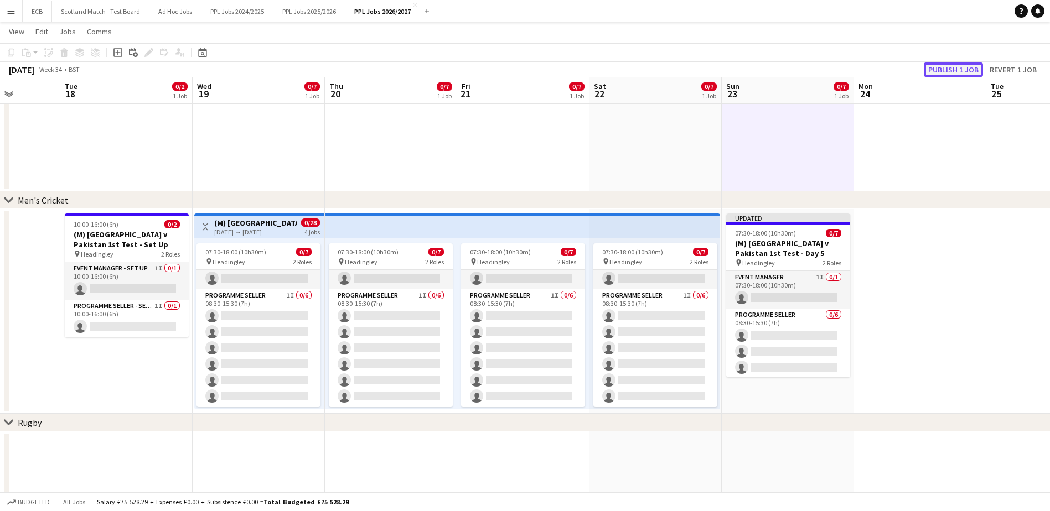
click at [836, 71] on button "Publish 1 job" at bounding box center [953, 70] width 59 height 14
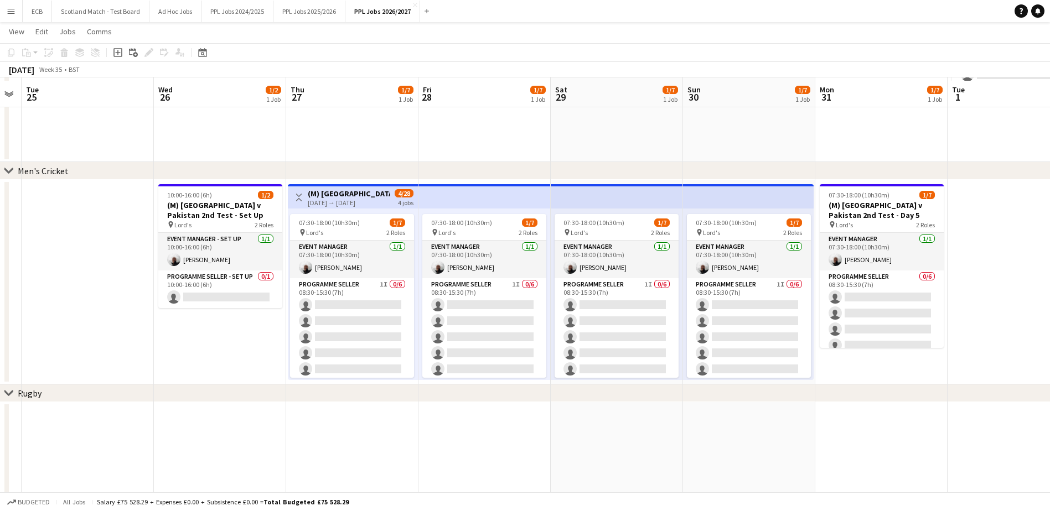
scroll to position [379, 0]
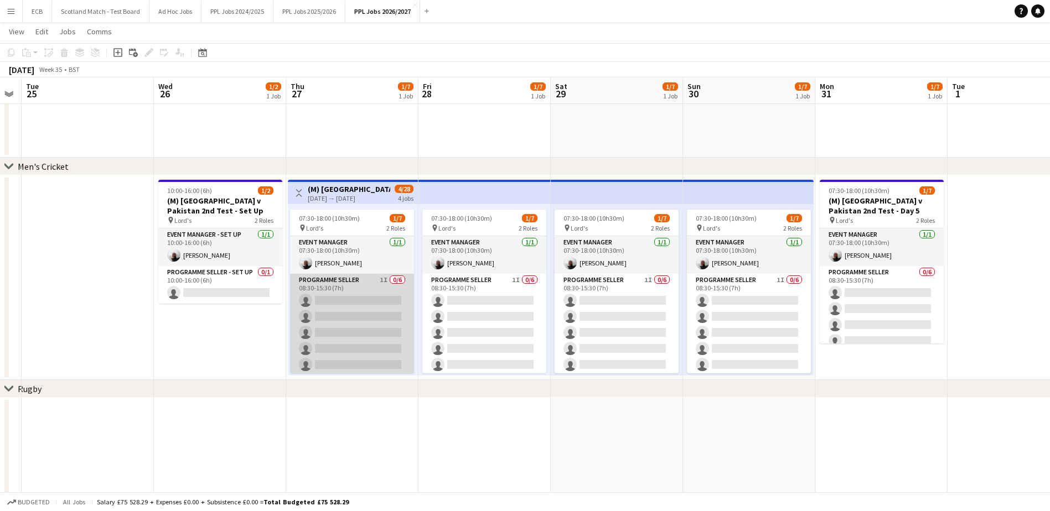
click at [354, 287] on app-card-role "Programme Seller 1I 0/6 08:30-15:30 (7h) single-neutral-actions single-neutral-…" at bounding box center [352, 333] width 124 height 118
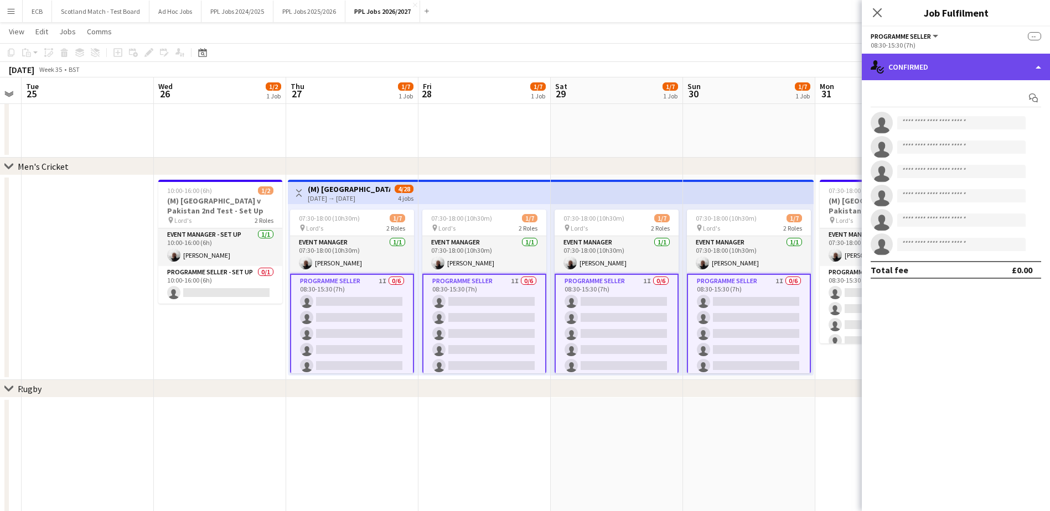
click at [836, 66] on div "single-neutral-actions-check-2 Confirmed" at bounding box center [956, 67] width 188 height 27
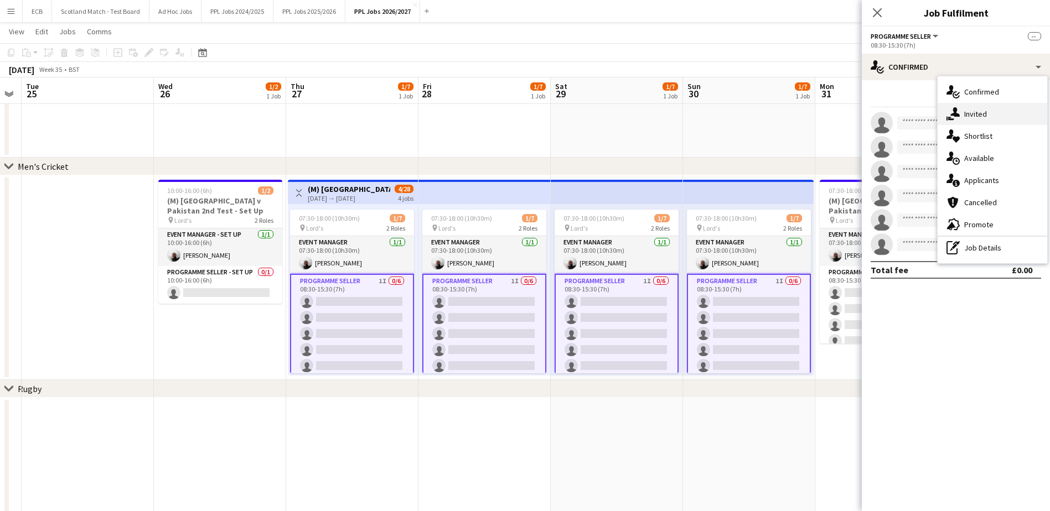
click at [836, 118] on span "Invited" at bounding box center [975, 114] width 23 height 10
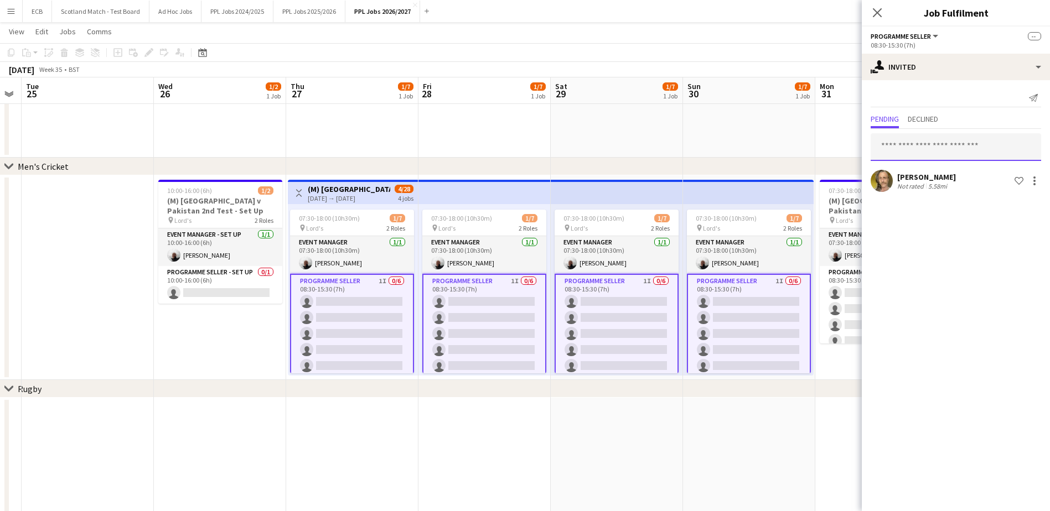
click at [836, 146] on input "text" at bounding box center [955, 147] width 170 height 28
type input "*"
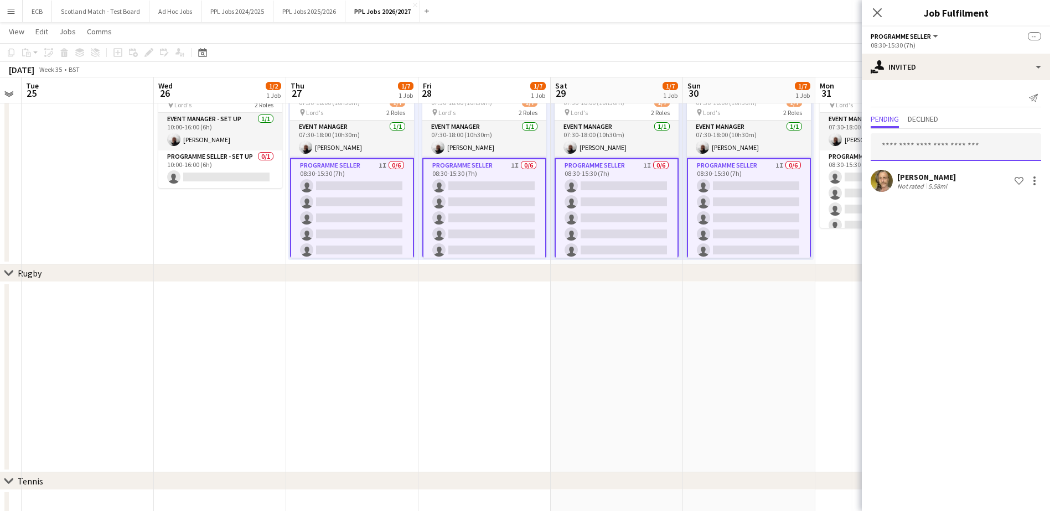
scroll to position [494, 0]
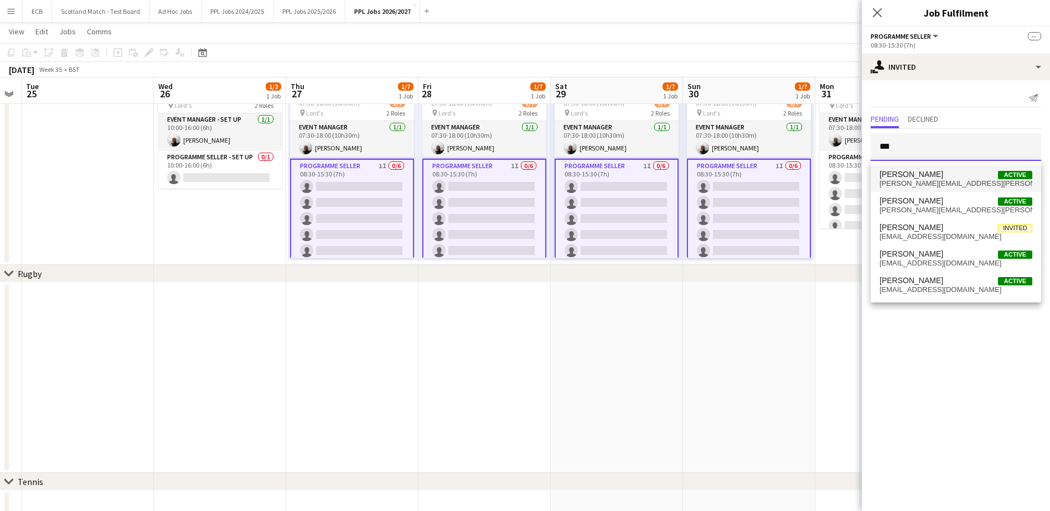
type input "***"
click at [836, 175] on span "[PERSON_NAME]" at bounding box center [911, 174] width 64 height 9
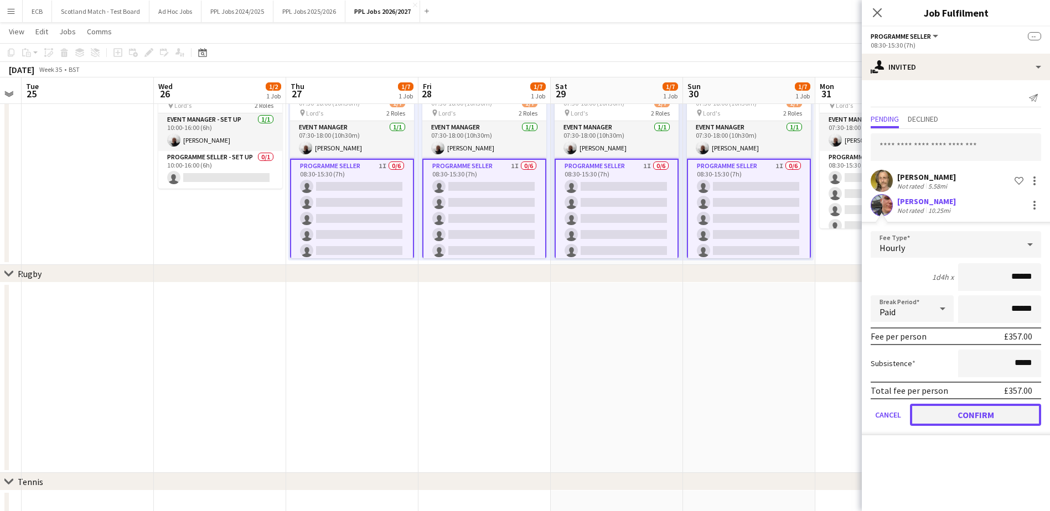
click at [836, 416] on button "Confirm" at bounding box center [975, 415] width 131 height 22
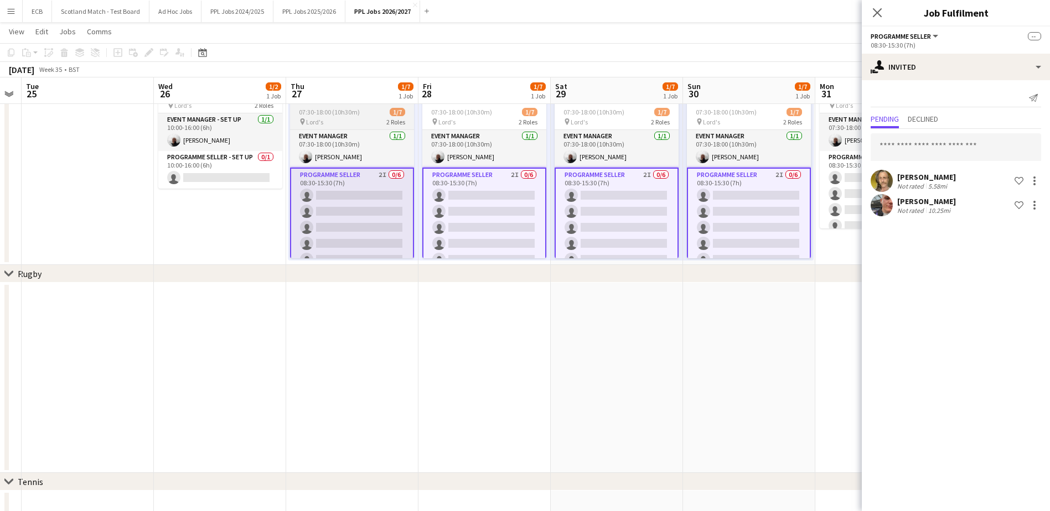
click at [317, 115] on span "07:30-18:00 (10h30m)" at bounding box center [329, 112] width 61 height 8
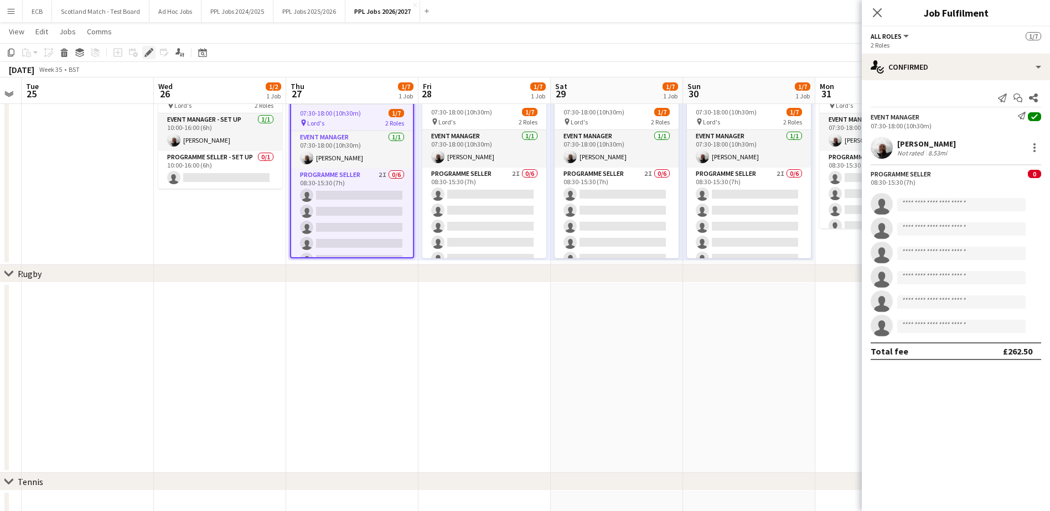
click at [149, 49] on icon "Edit" at bounding box center [148, 52] width 9 height 9
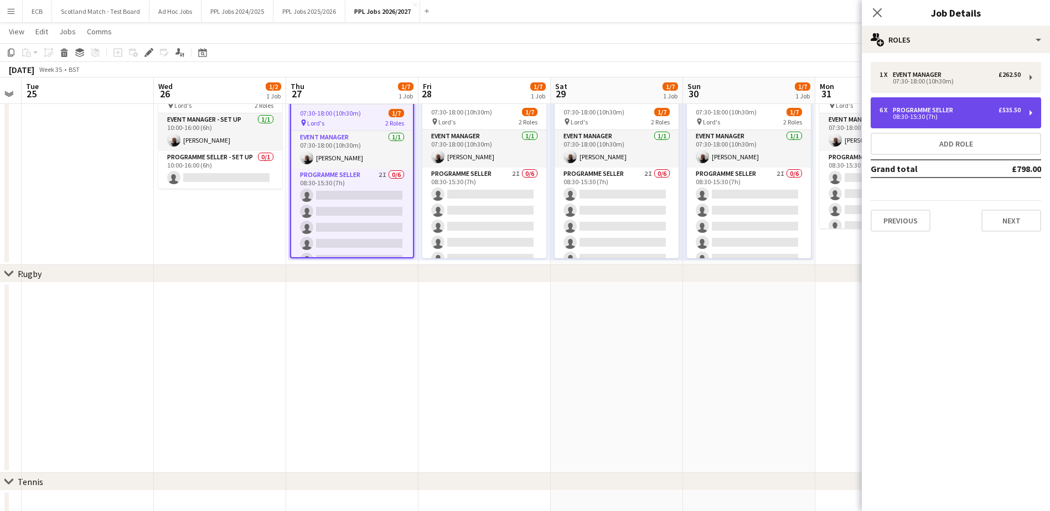
click at [836, 111] on div "Programme Seller" at bounding box center [925, 110] width 65 height 8
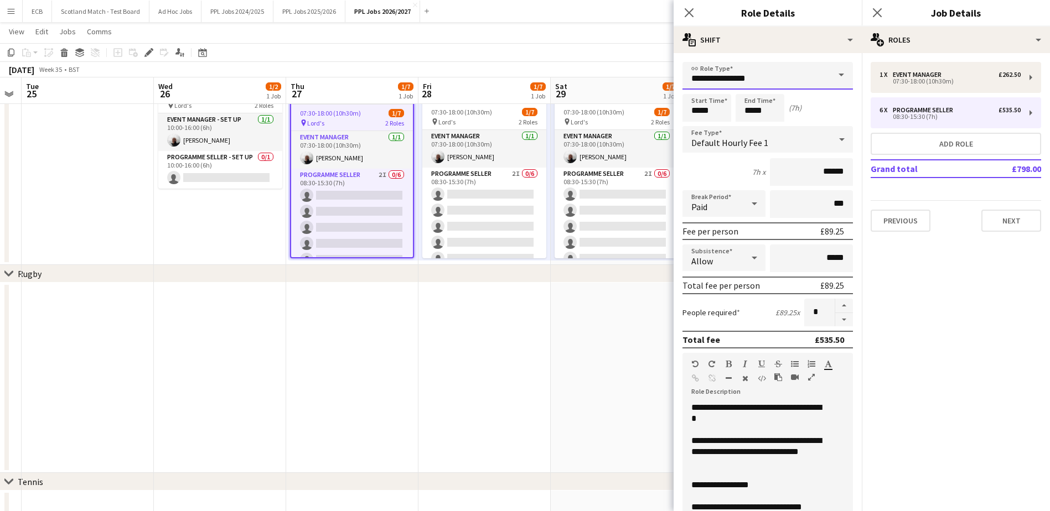
click at [761, 77] on input "**********" at bounding box center [767, 76] width 170 height 28
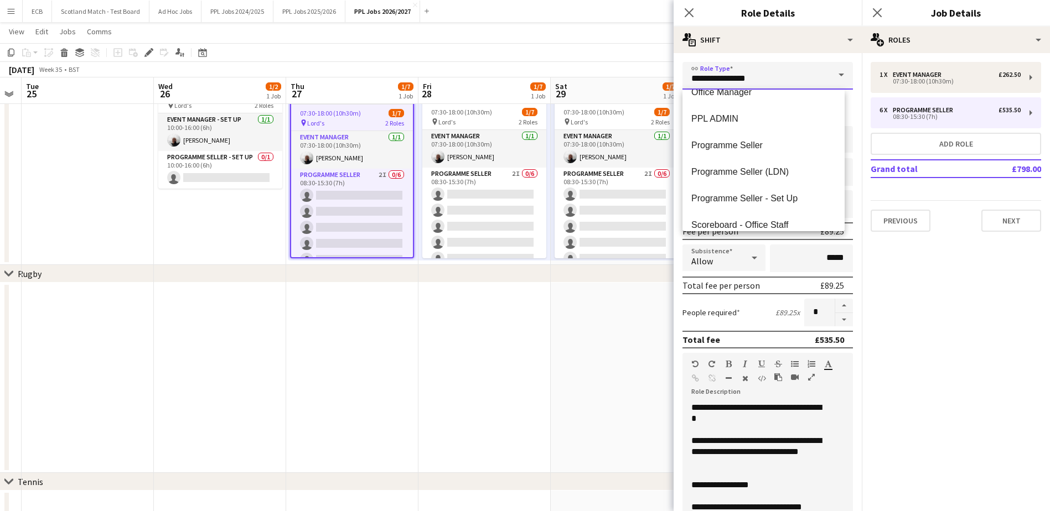
scroll to position [122, 0]
click at [756, 175] on span "Programme Seller (LDN)" at bounding box center [763, 171] width 144 height 11
type input "**********"
type input "******"
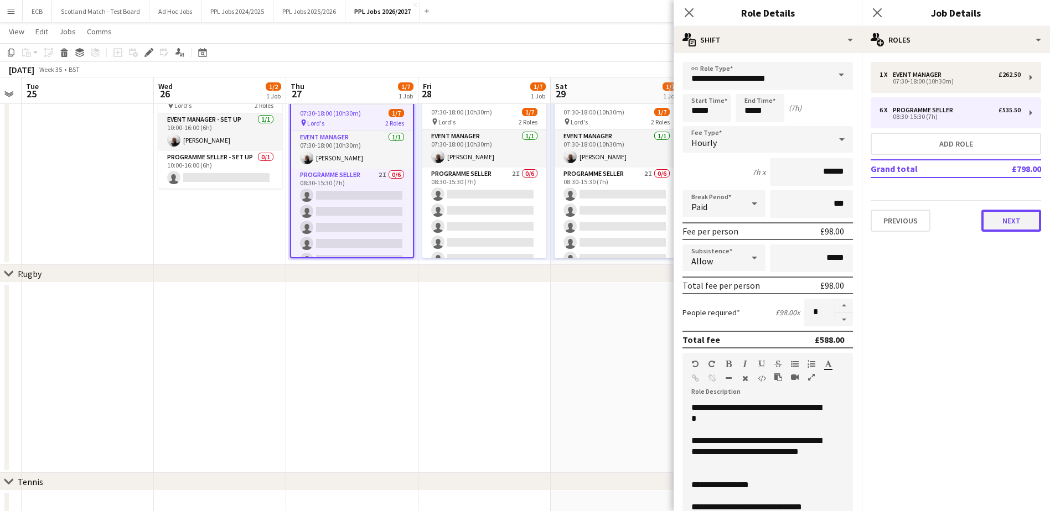
click at [836, 223] on button "Next" at bounding box center [1011, 221] width 60 height 22
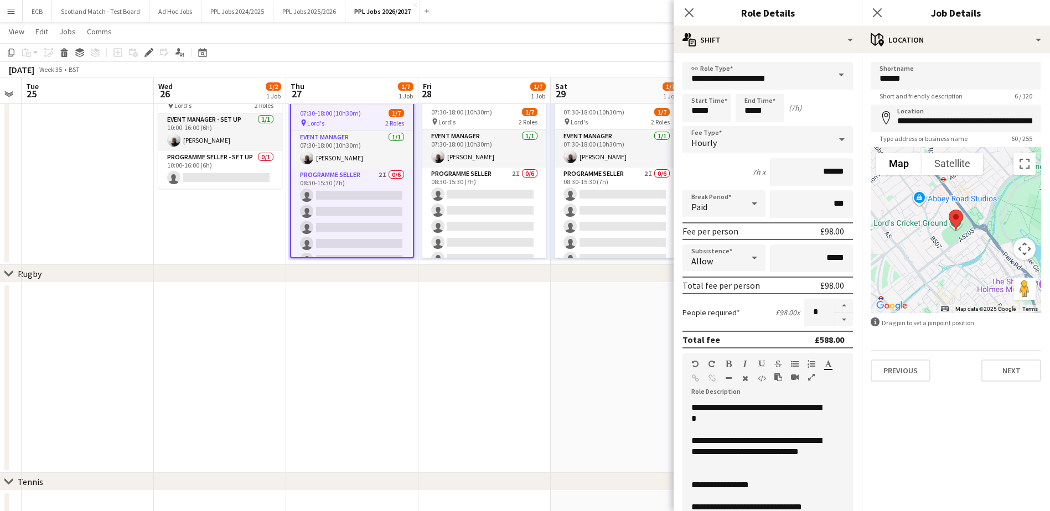
scroll to position [149, 0]
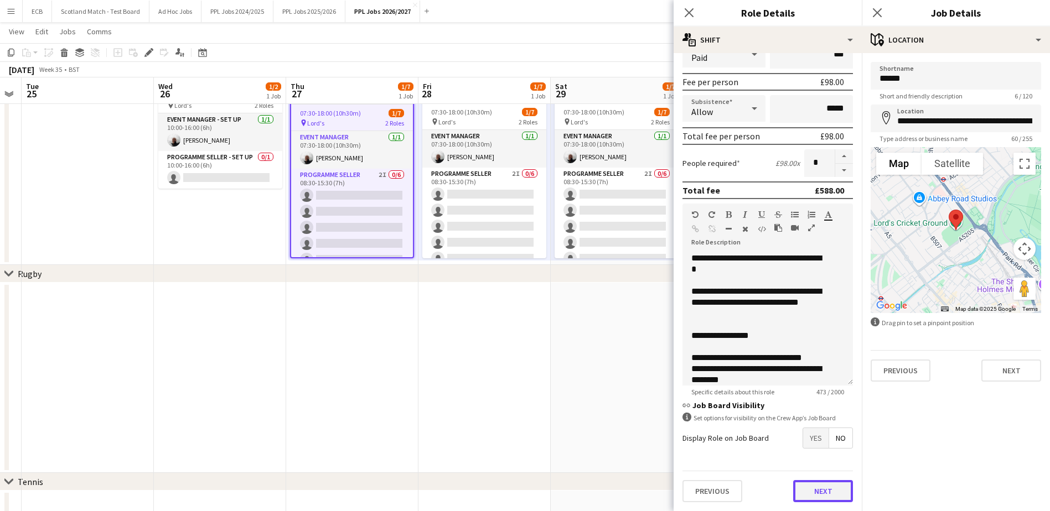
click at [816, 493] on button "Next" at bounding box center [823, 491] width 60 height 22
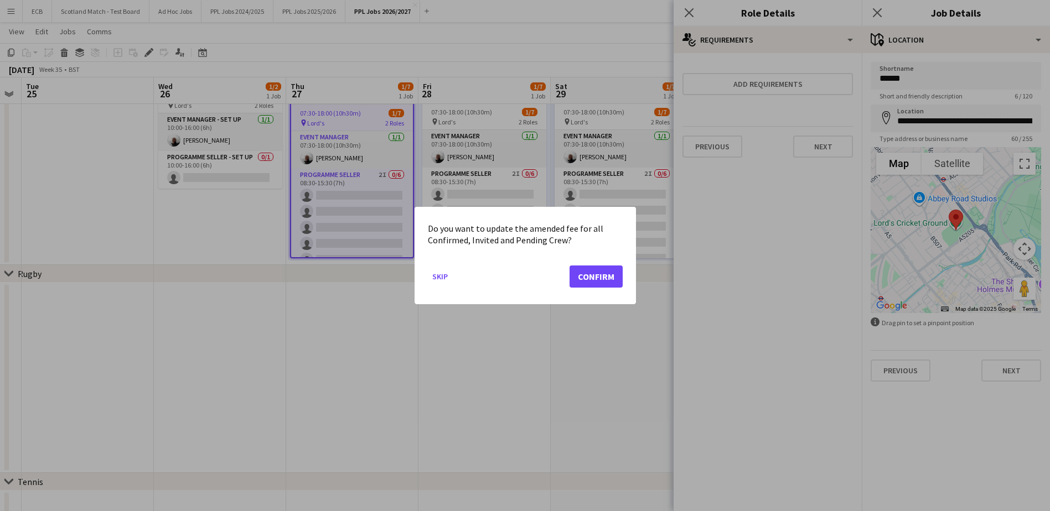
scroll to position [0, 0]
click at [594, 273] on button "Confirm" at bounding box center [595, 277] width 53 height 22
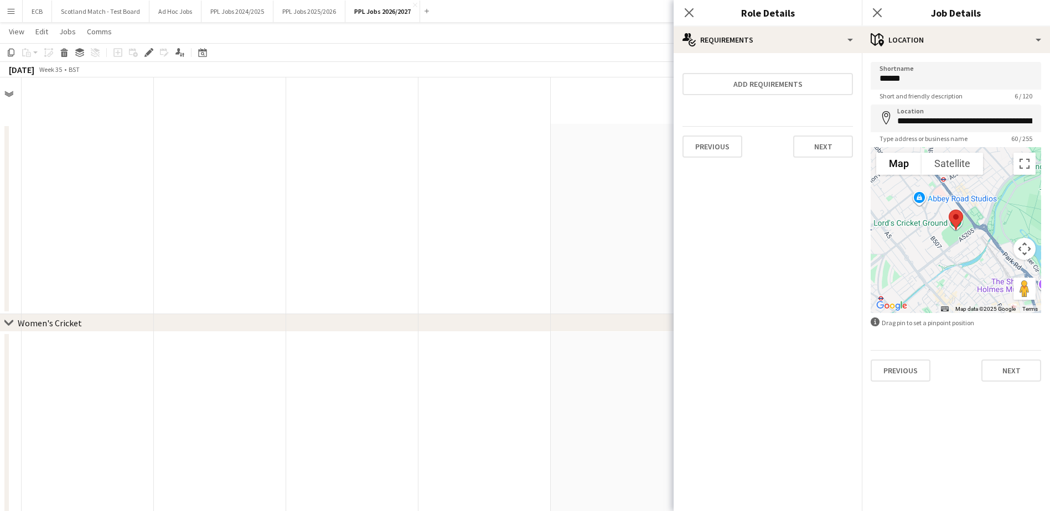
scroll to position [494, 0]
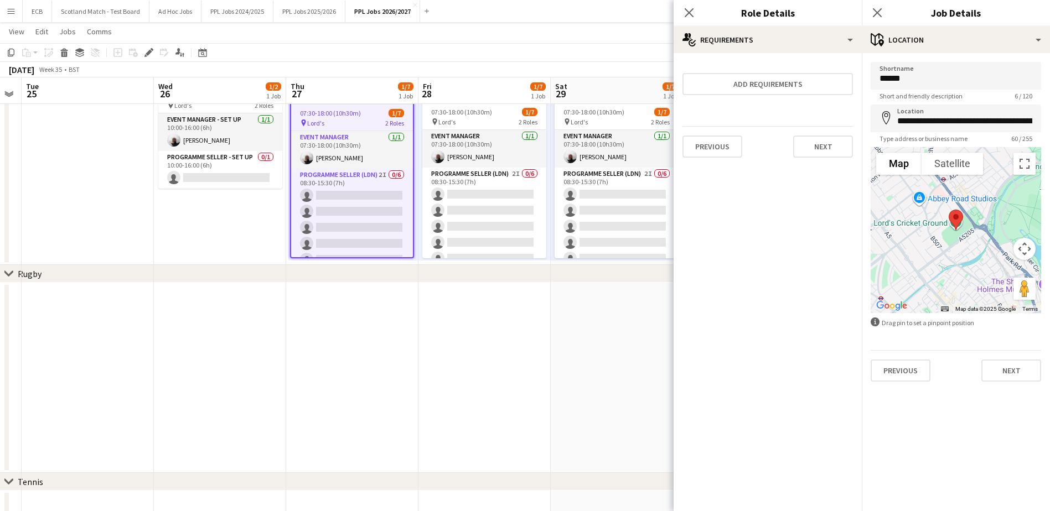
click at [496, 311] on app-date-cell at bounding box center [484, 378] width 132 height 190
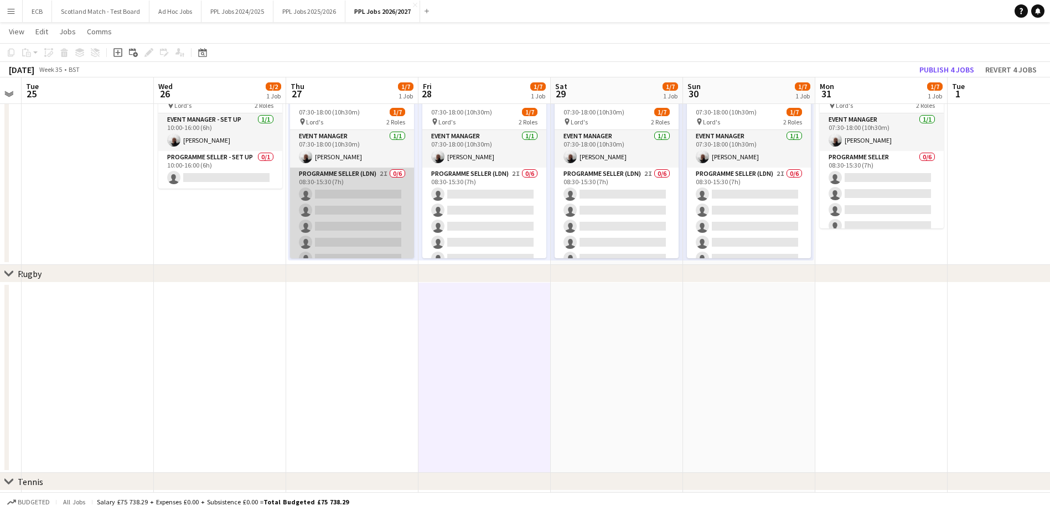
click at [365, 189] on app-card-role "Programme Seller (LDN) 2I 0/6 08:30-15:30 (7h) single-neutral-actions single-ne…" at bounding box center [352, 227] width 124 height 118
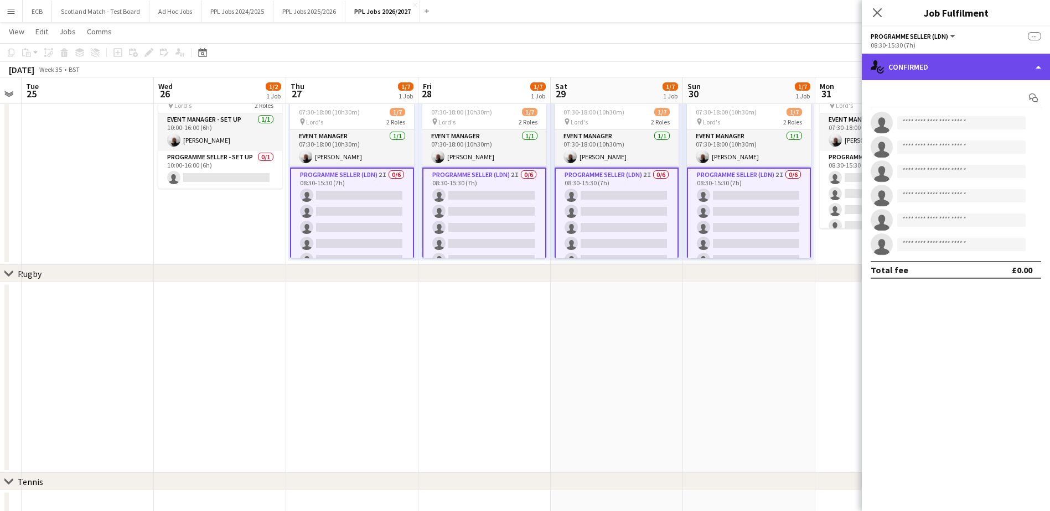
click at [836, 71] on div "single-neutral-actions-check-2 Confirmed" at bounding box center [956, 67] width 188 height 27
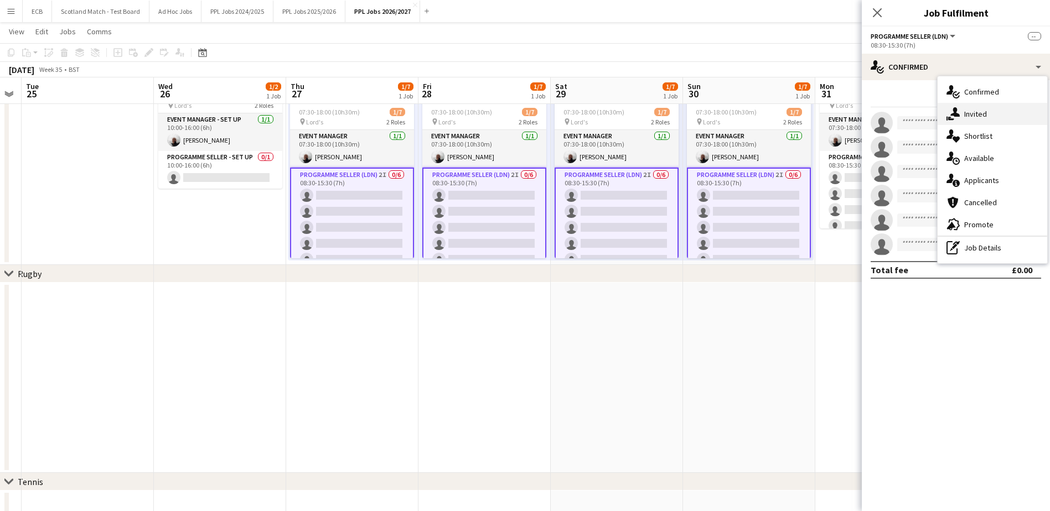
click at [836, 116] on span "Invited" at bounding box center [975, 114] width 23 height 10
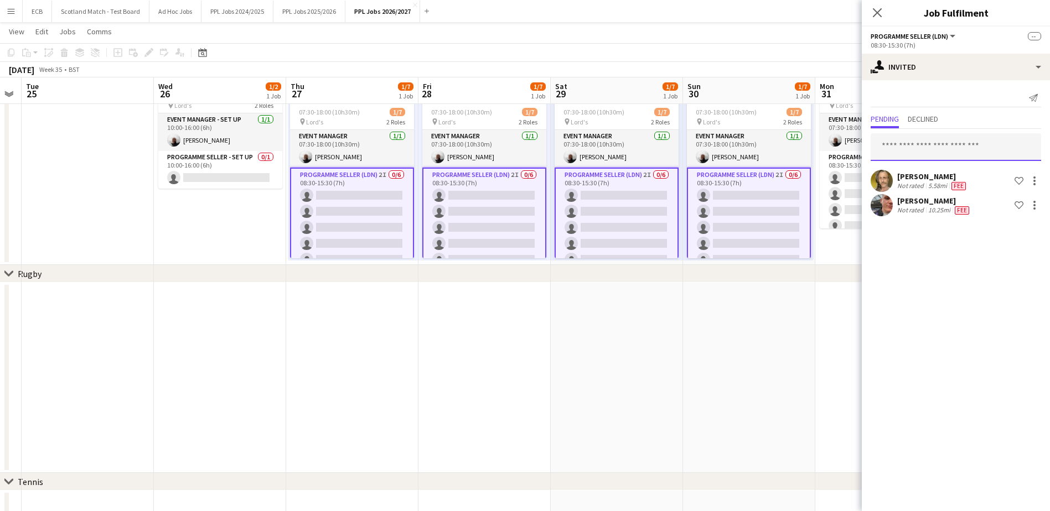
click at [836, 152] on input "text" at bounding box center [955, 147] width 170 height 28
type input "***"
click at [836, 182] on span "[EMAIL_ADDRESS][DOMAIN_NAME]" at bounding box center [955, 183] width 153 height 9
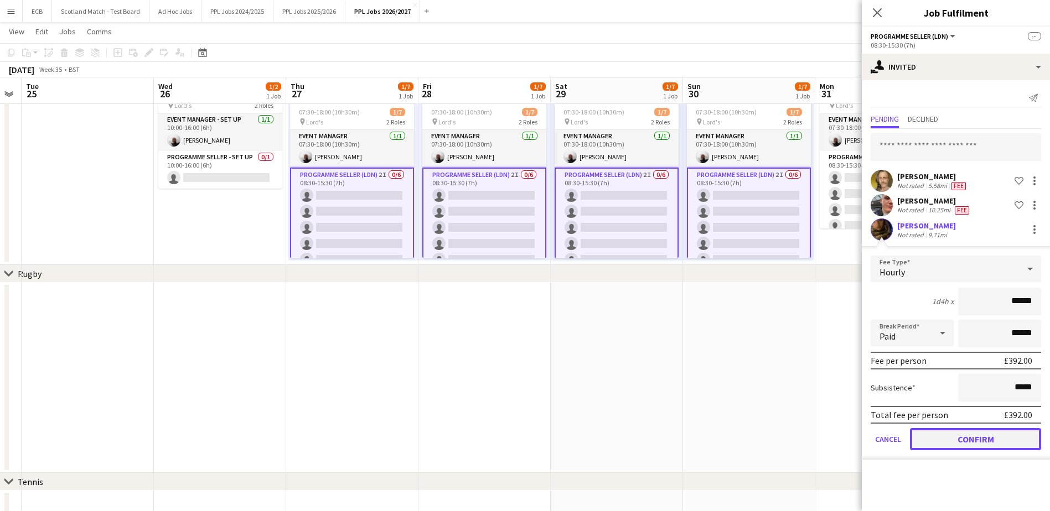
click at [836, 441] on button "Confirm" at bounding box center [975, 439] width 131 height 22
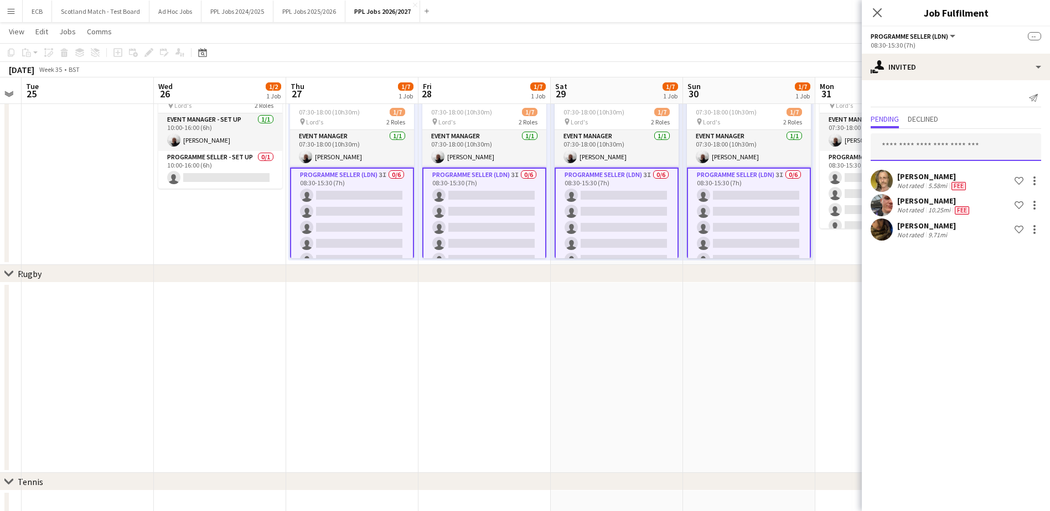
click at [836, 157] on input "text" at bounding box center [955, 147] width 170 height 28
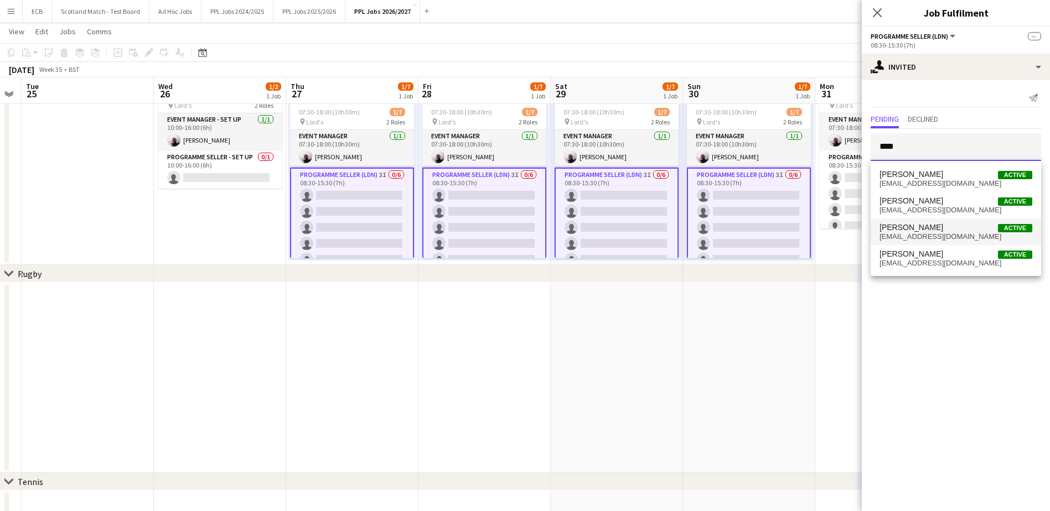
type input "****"
click at [836, 227] on span "[PERSON_NAME]" at bounding box center [911, 227] width 64 height 9
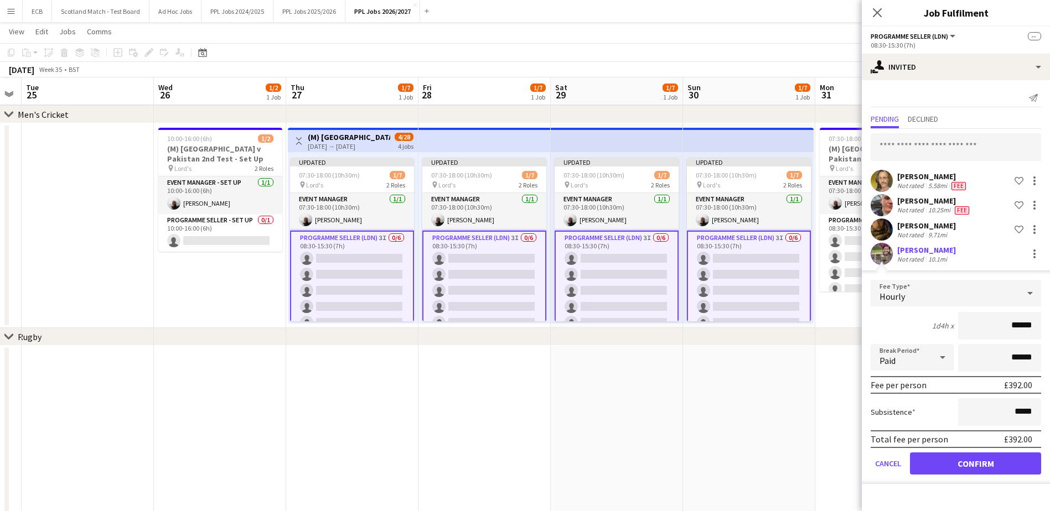
scroll to position [432, 0]
click at [836, 458] on button "Confirm" at bounding box center [975, 464] width 131 height 22
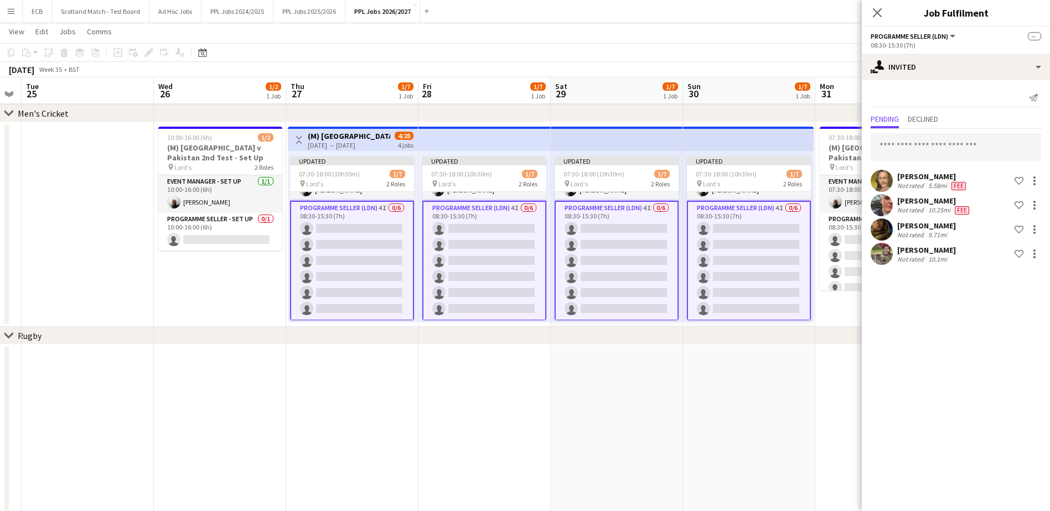
scroll to position [29, 0]
click at [836, 148] on input "text" at bounding box center [955, 147] width 170 height 28
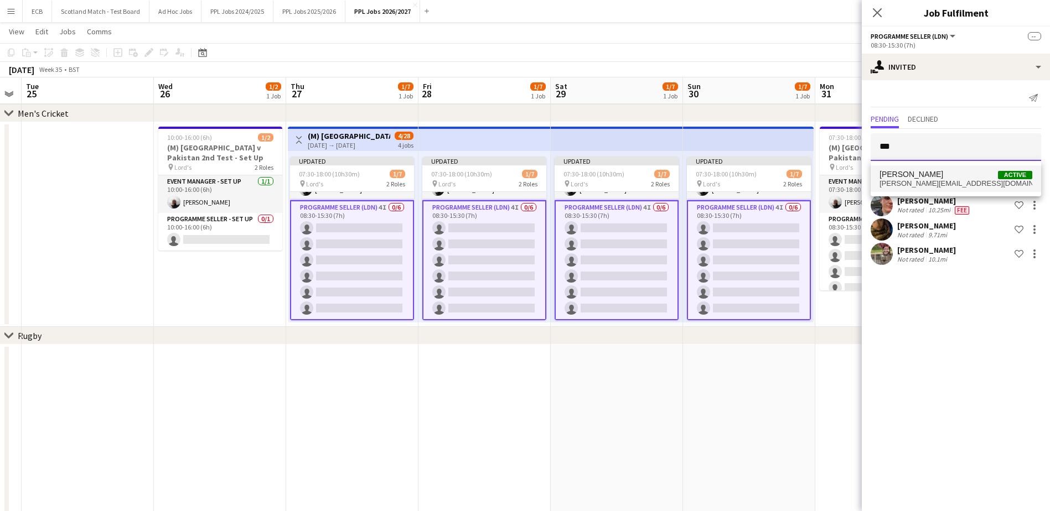
type input "***"
click at [836, 176] on span "[PERSON_NAME]" at bounding box center [911, 174] width 64 height 9
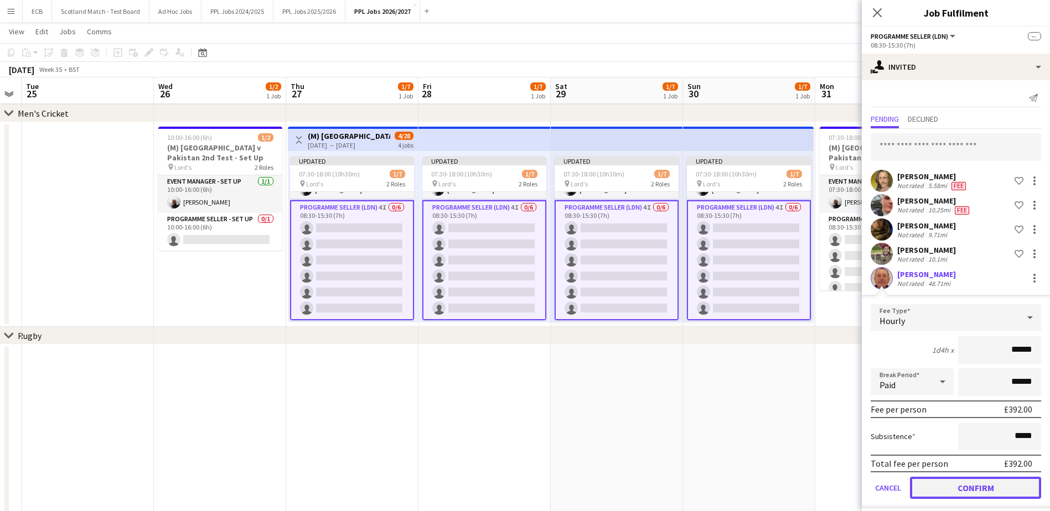
click at [836, 487] on button "Confirm" at bounding box center [975, 488] width 131 height 22
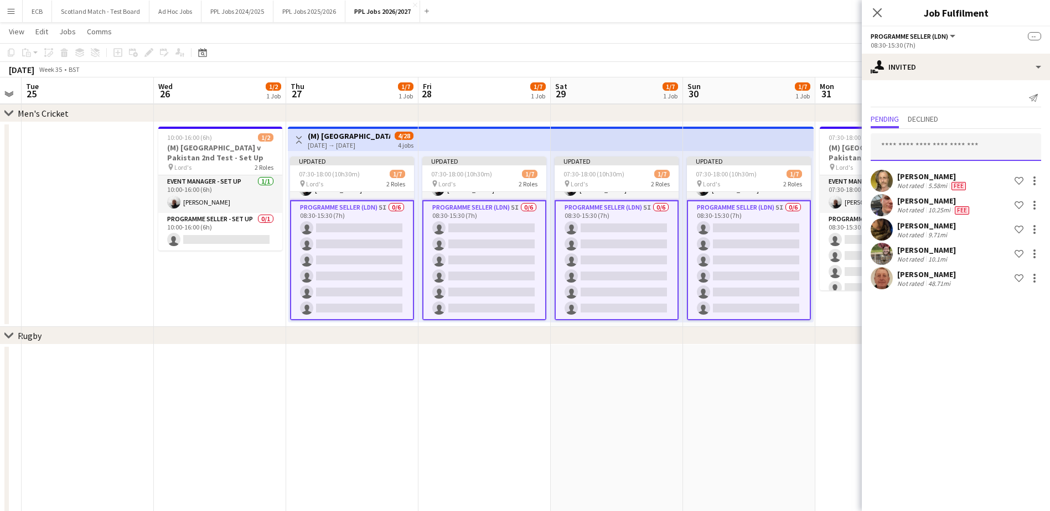
click at [836, 152] on input "text" at bounding box center [955, 147] width 170 height 28
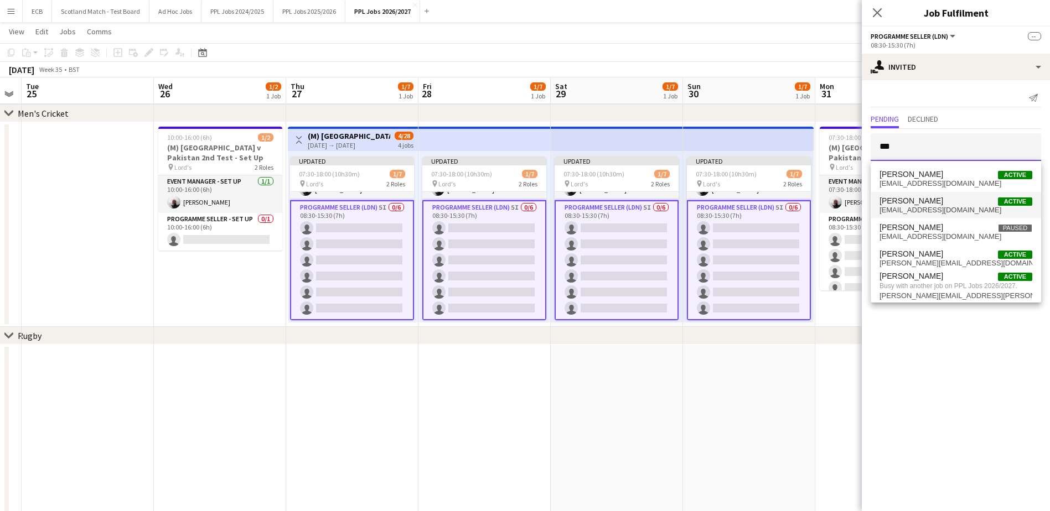
type input "***"
click at [836, 205] on span "[PERSON_NAME]" at bounding box center [911, 200] width 64 height 9
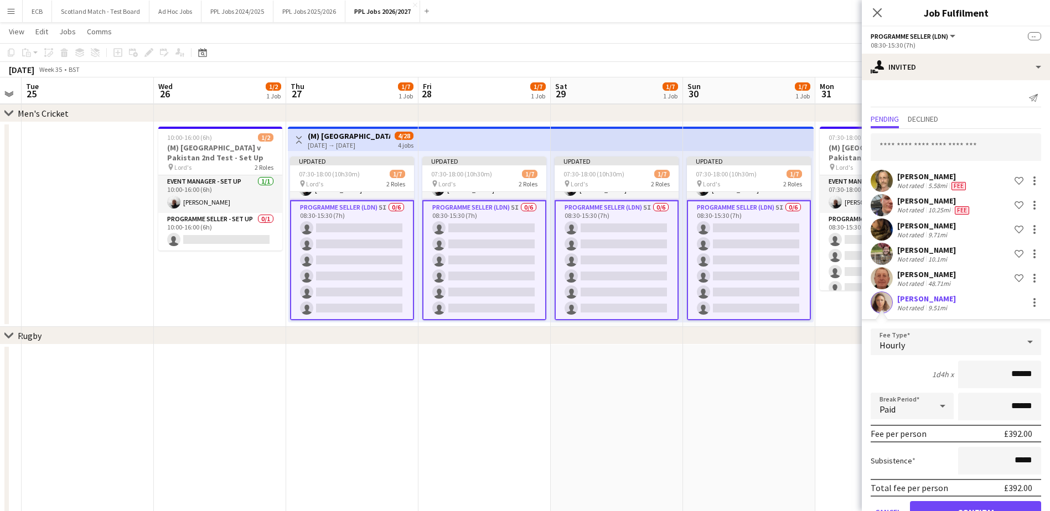
scroll to position [33, 0]
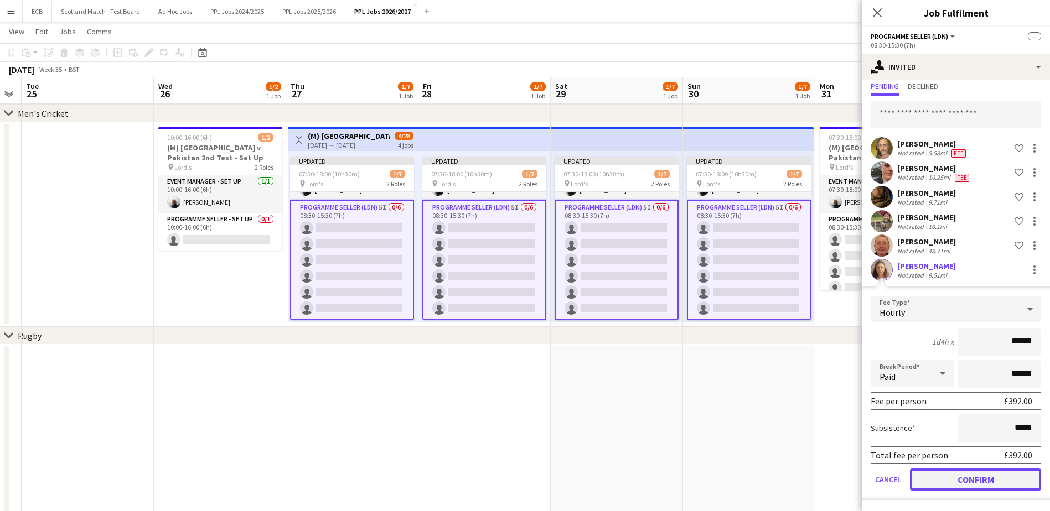
click at [836, 487] on button "Confirm" at bounding box center [975, 480] width 131 height 22
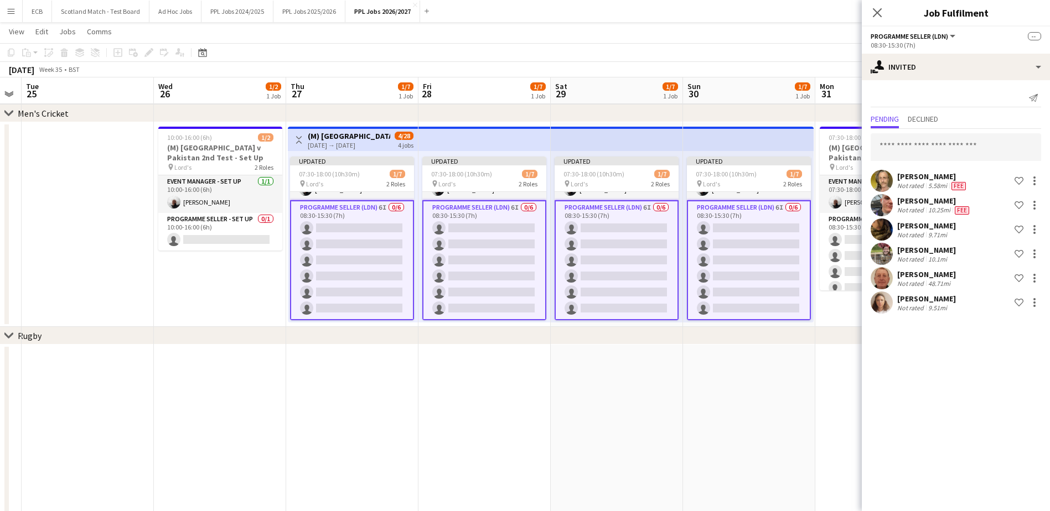
scroll to position [0, 0]
click at [497, 355] on app-date-cell at bounding box center [484, 440] width 132 height 190
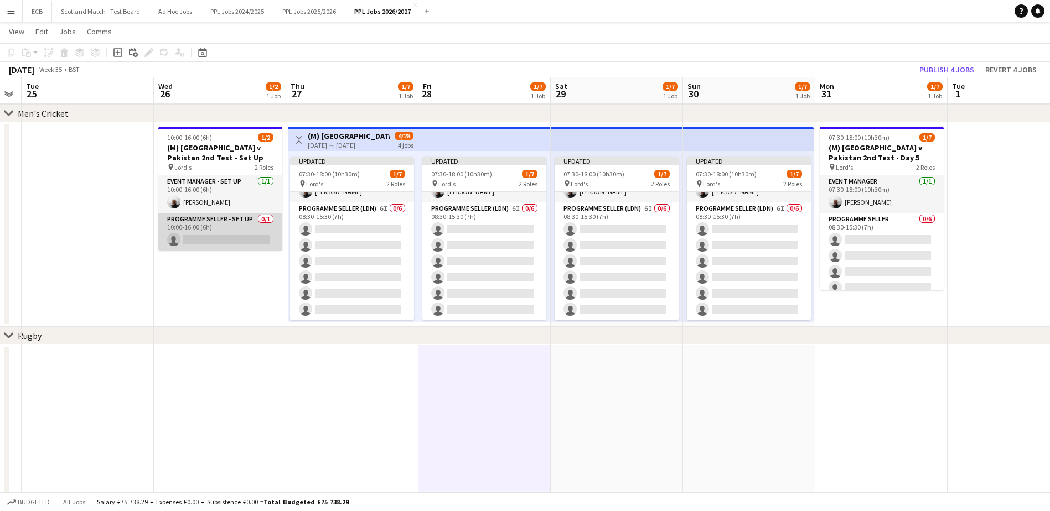
click at [199, 235] on app-card-role "Programme Seller - Set Up 0/1 10:00-16:00 (6h) single-neutral-actions" at bounding box center [220, 232] width 124 height 38
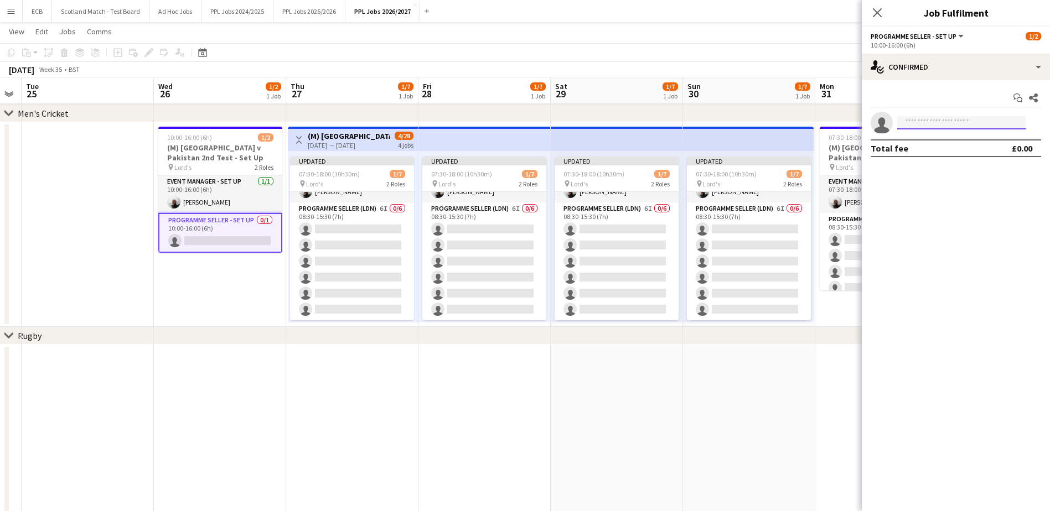
click at [836, 128] on input at bounding box center [961, 122] width 128 height 13
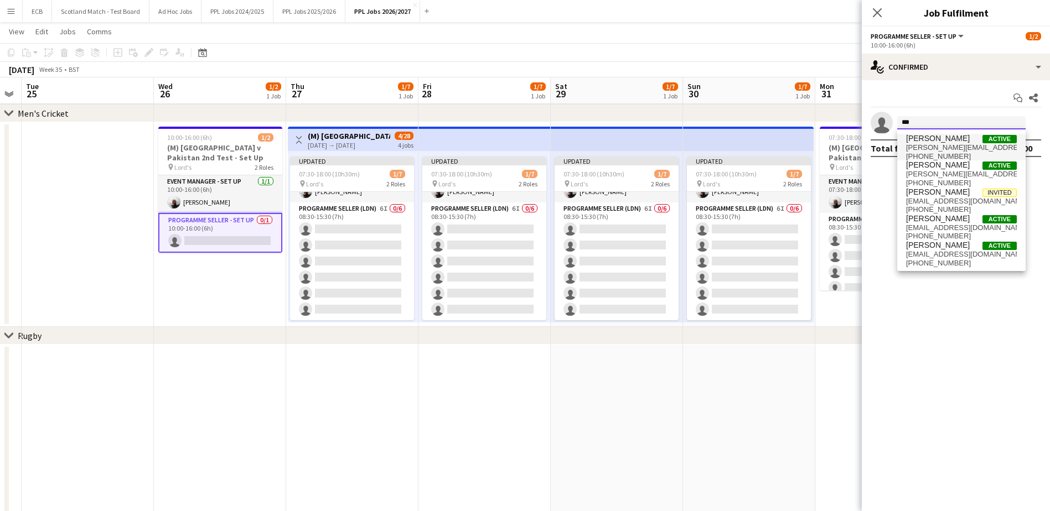
type input "***"
click at [836, 144] on span "[PERSON_NAME][EMAIL_ADDRESS][PERSON_NAME][DOMAIN_NAME]" at bounding box center [961, 147] width 111 height 9
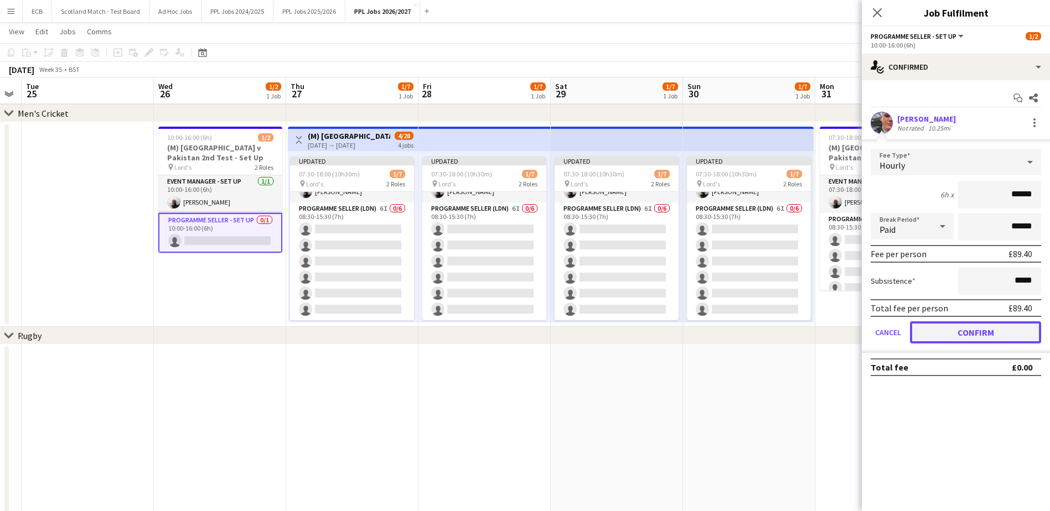
click at [836, 331] on button "Confirm" at bounding box center [975, 333] width 131 height 22
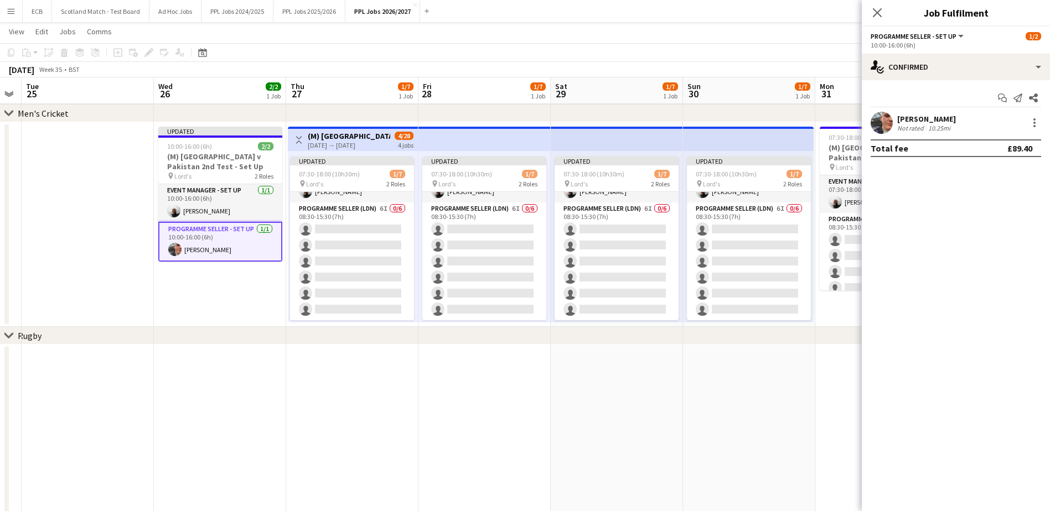
click at [705, 388] on app-date-cell at bounding box center [749, 440] width 132 height 190
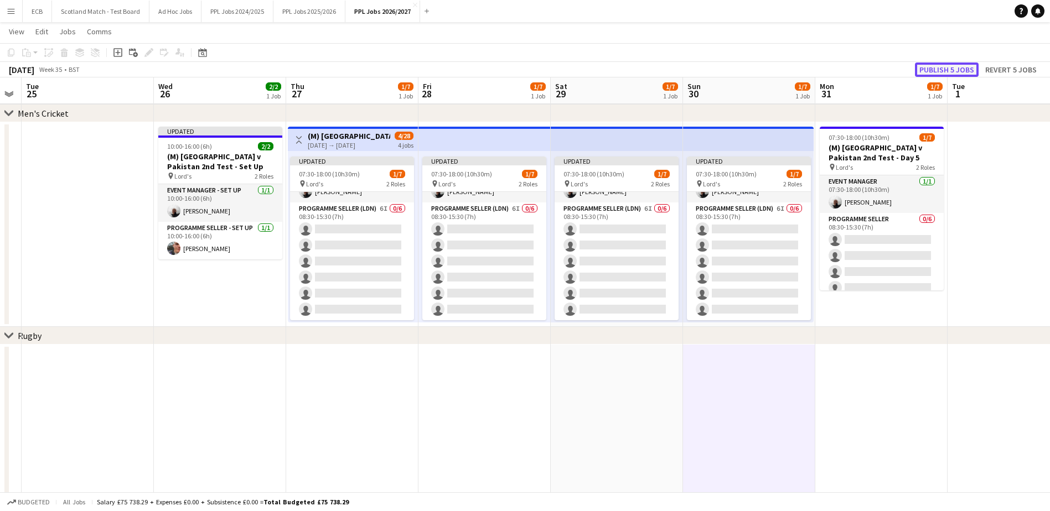
click at [836, 70] on button "Publish 5 jobs" at bounding box center [947, 70] width 64 height 14
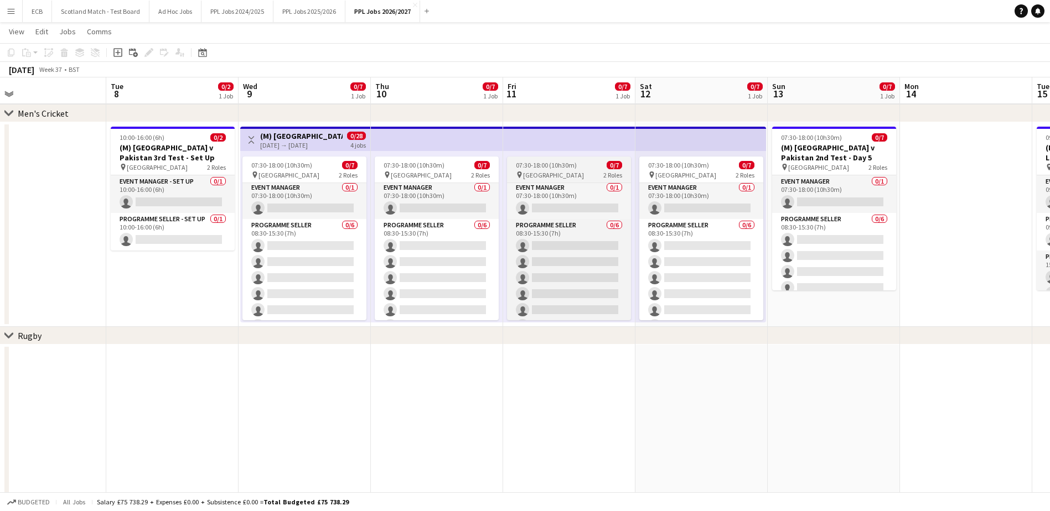
scroll to position [0, 0]
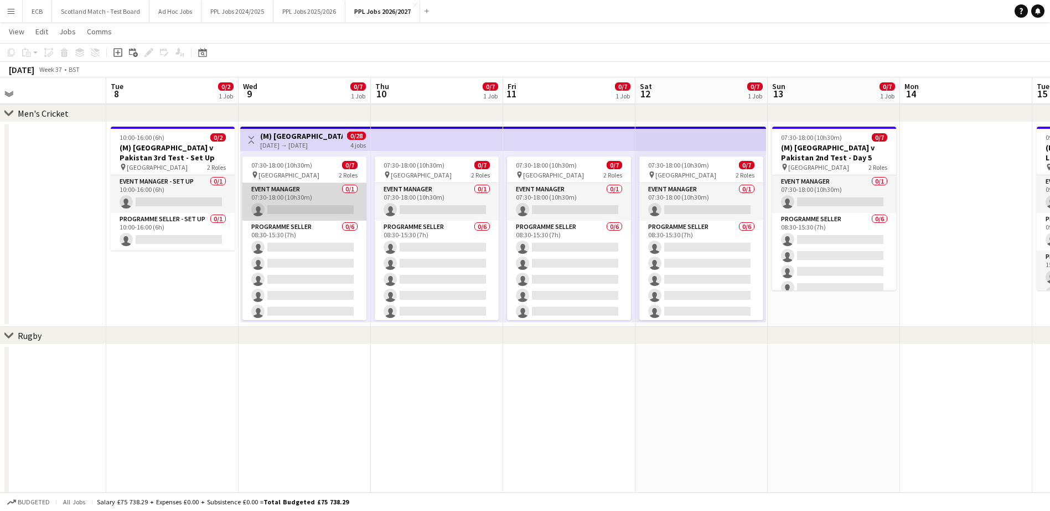
click at [315, 206] on app-card-role "Event Manager 0/1 07:30-18:00 (10h30m) single-neutral-actions" at bounding box center [304, 202] width 124 height 38
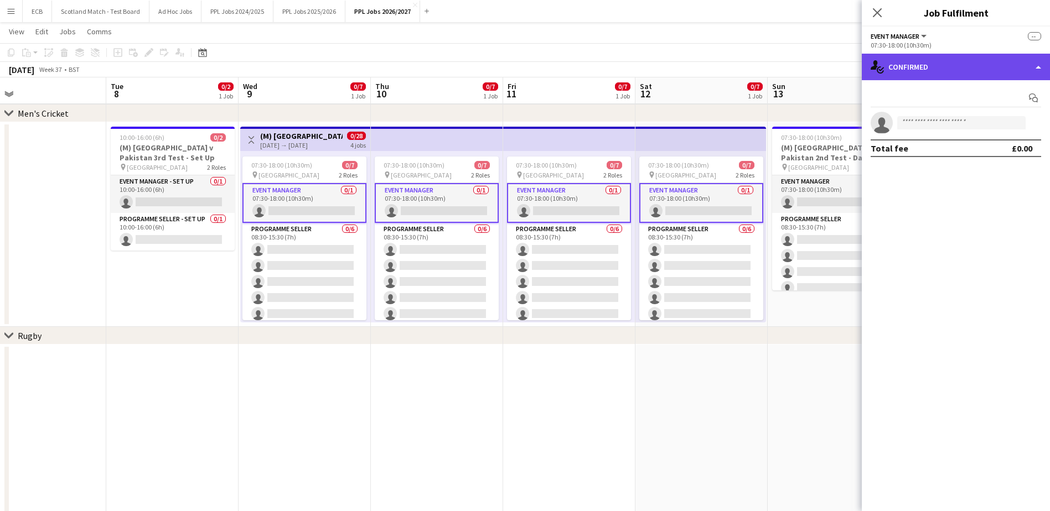
click at [836, 66] on div "single-neutral-actions-check-2 Confirmed" at bounding box center [956, 67] width 188 height 27
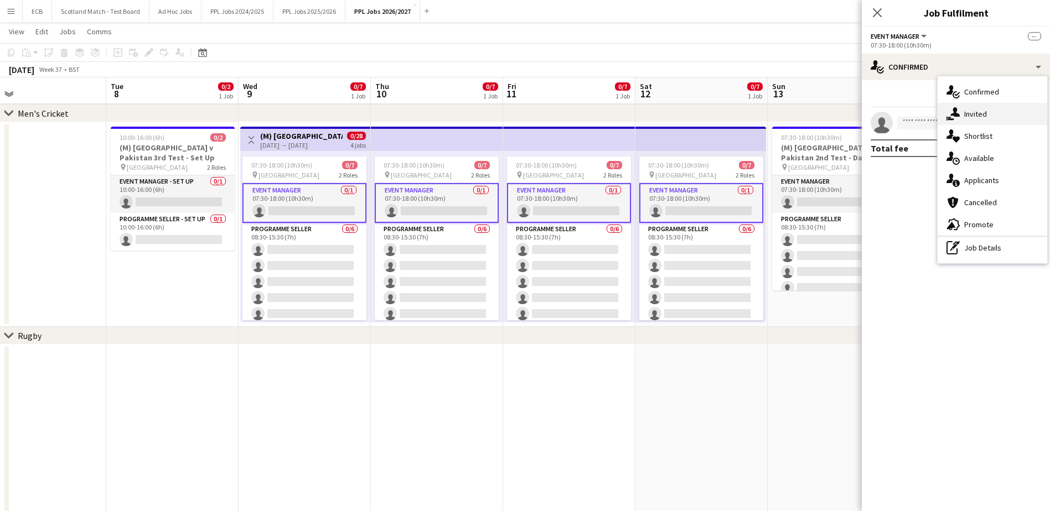
click at [836, 114] on span "Invited" at bounding box center [975, 114] width 23 height 10
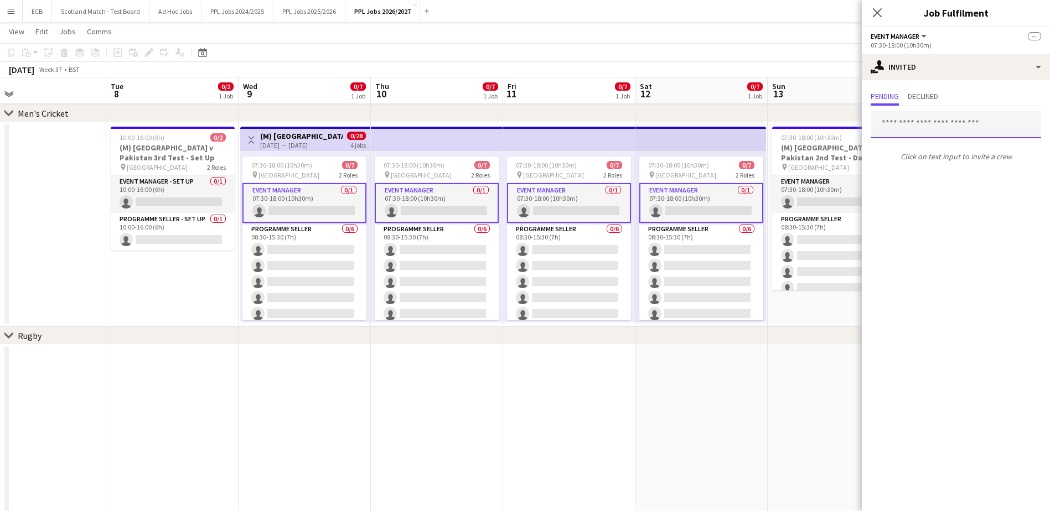
click at [836, 128] on input "text" at bounding box center [955, 125] width 170 height 28
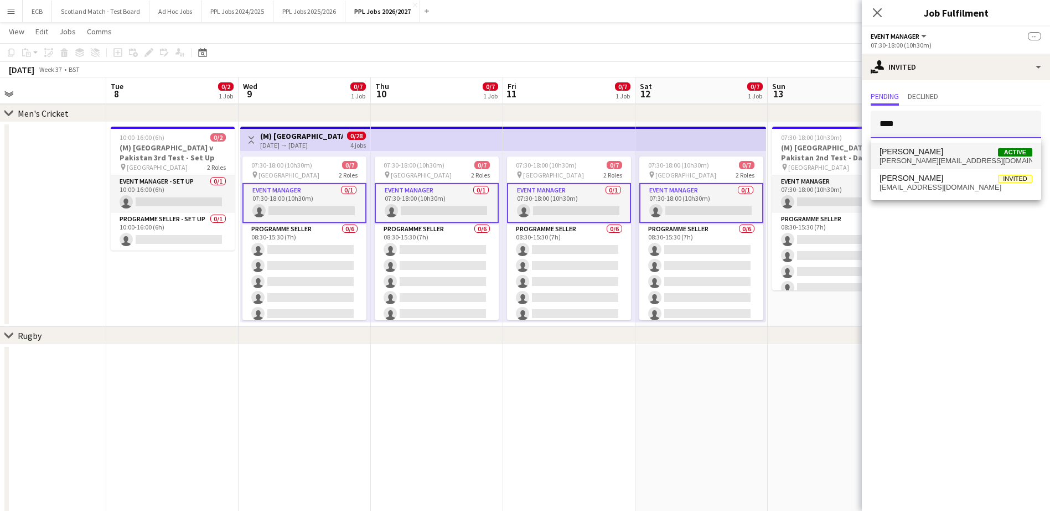
type input "****"
click at [836, 158] on span "[PERSON_NAME][EMAIL_ADDRESS][DOMAIN_NAME]" at bounding box center [955, 161] width 153 height 9
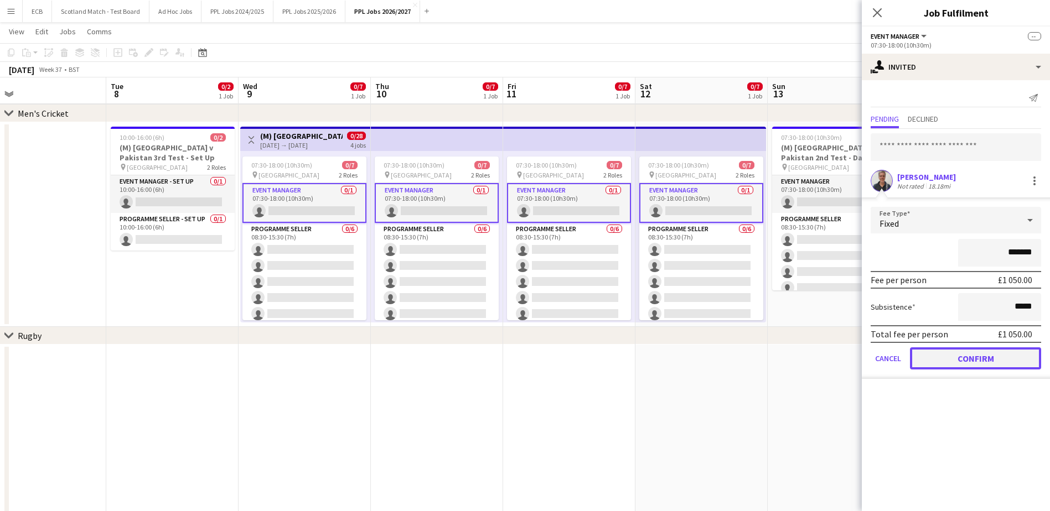
click at [836, 360] on button "Confirm" at bounding box center [975, 359] width 131 height 22
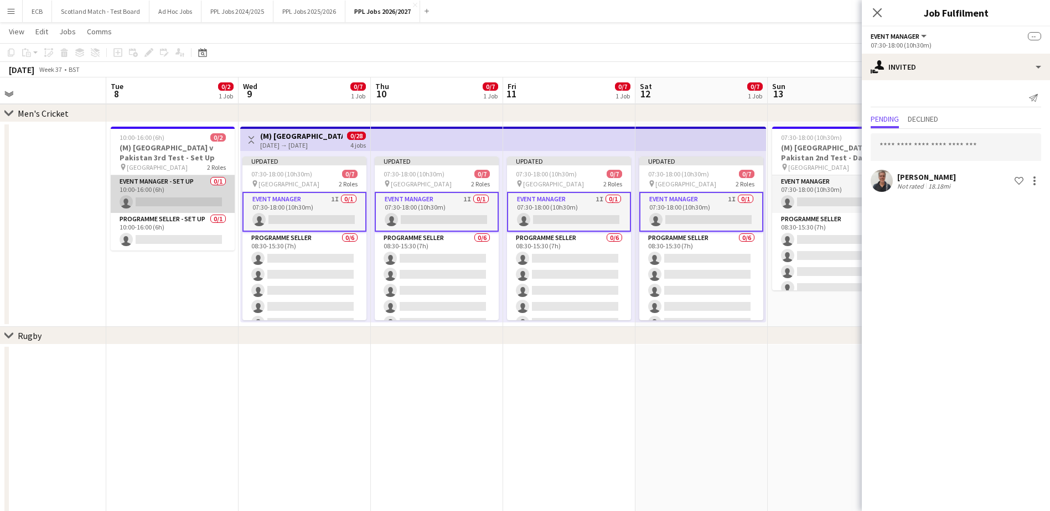
click at [158, 198] on app-card-role "Event Manager - Set up 0/1 10:00-16:00 (6h) single-neutral-actions" at bounding box center [173, 194] width 124 height 38
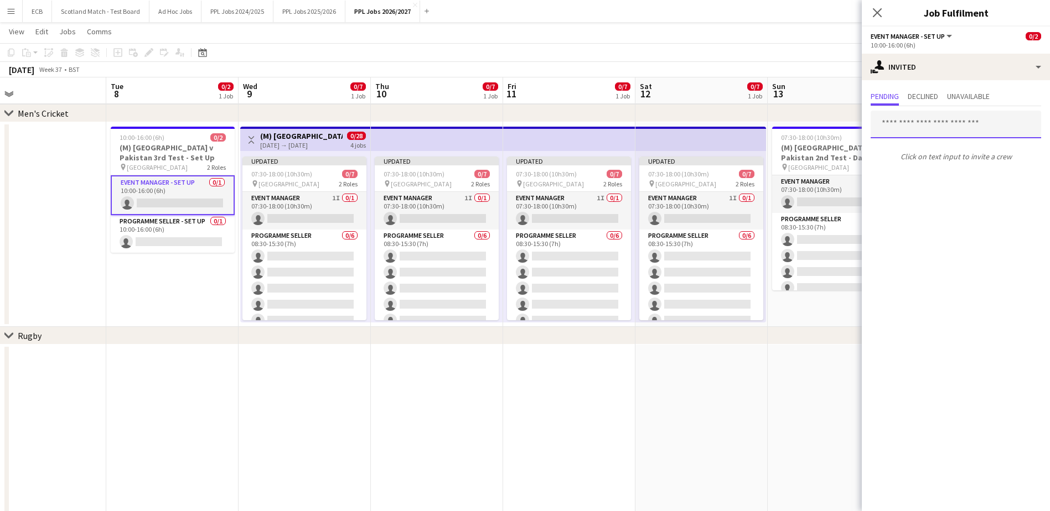
click at [836, 119] on input "text" at bounding box center [955, 125] width 170 height 28
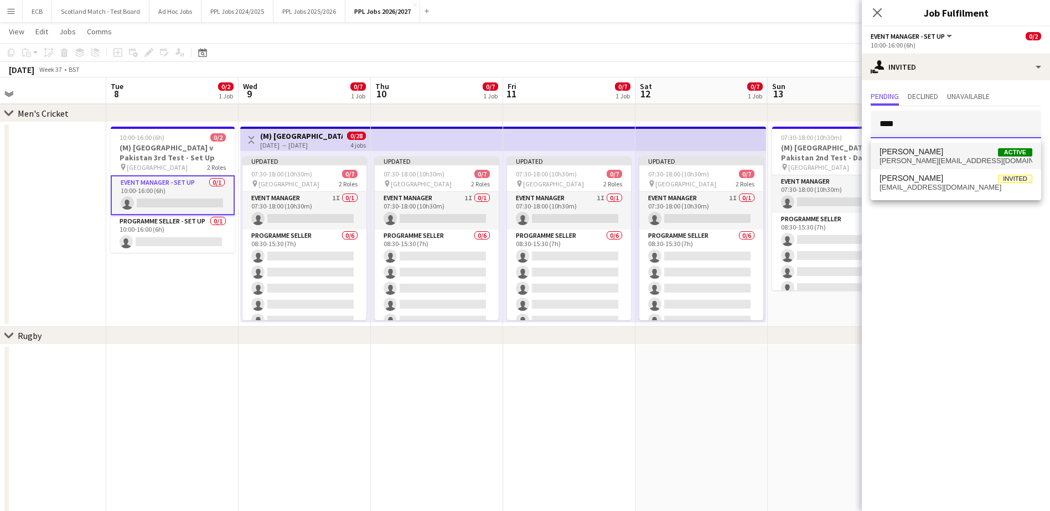
type input "****"
click at [836, 152] on span "[PERSON_NAME] Active" at bounding box center [955, 151] width 153 height 9
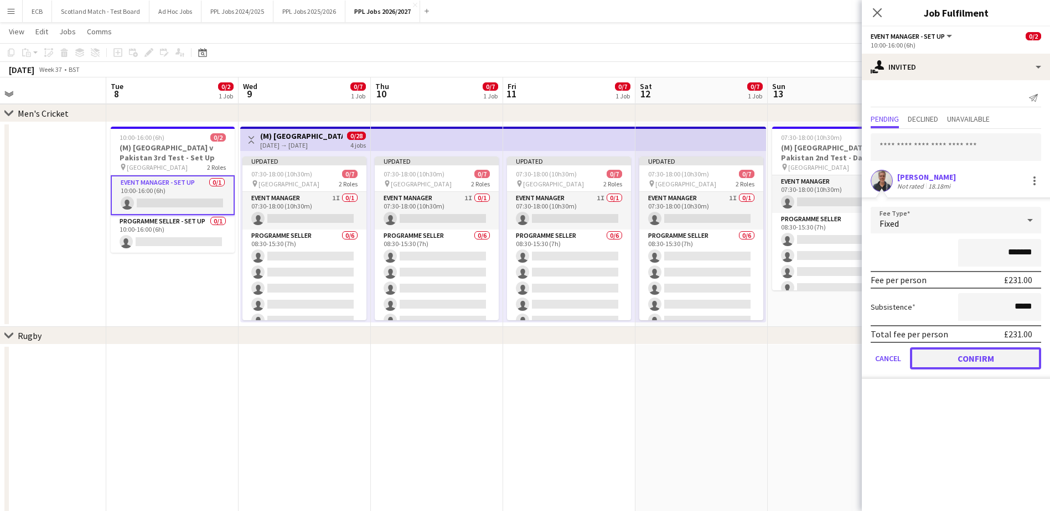
click at [836, 362] on button "Confirm" at bounding box center [975, 359] width 131 height 22
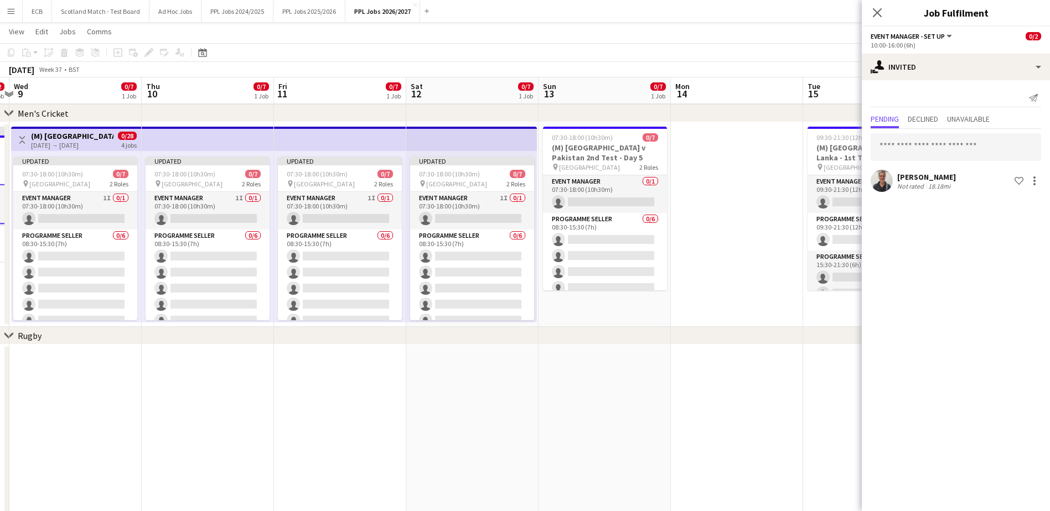
scroll to position [0, 388]
click at [600, 186] on app-card-role "Event Manager 0/1 07:30-18:00 (10h30m) single-neutral-actions" at bounding box center [604, 194] width 124 height 38
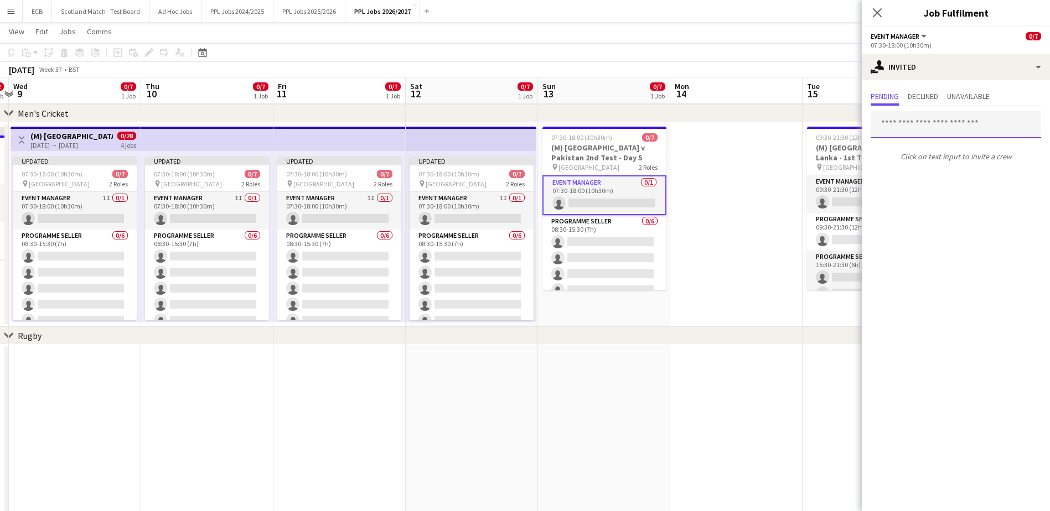
click at [836, 116] on input "text" at bounding box center [955, 125] width 170 height 28
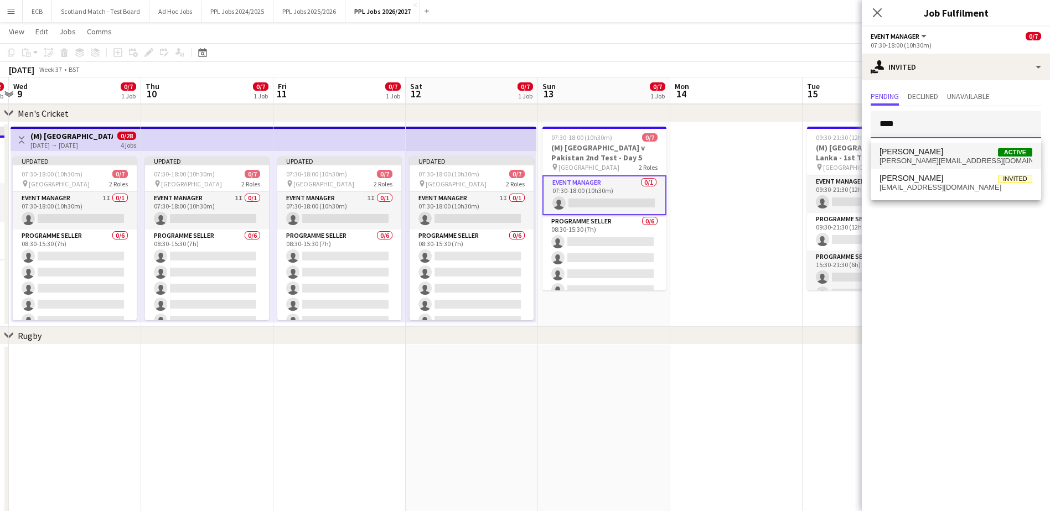
type input "****"
click at [836, 149] on span "[PERSON_NAME] Active" at bounding box center [955, 151] width 153 height 9
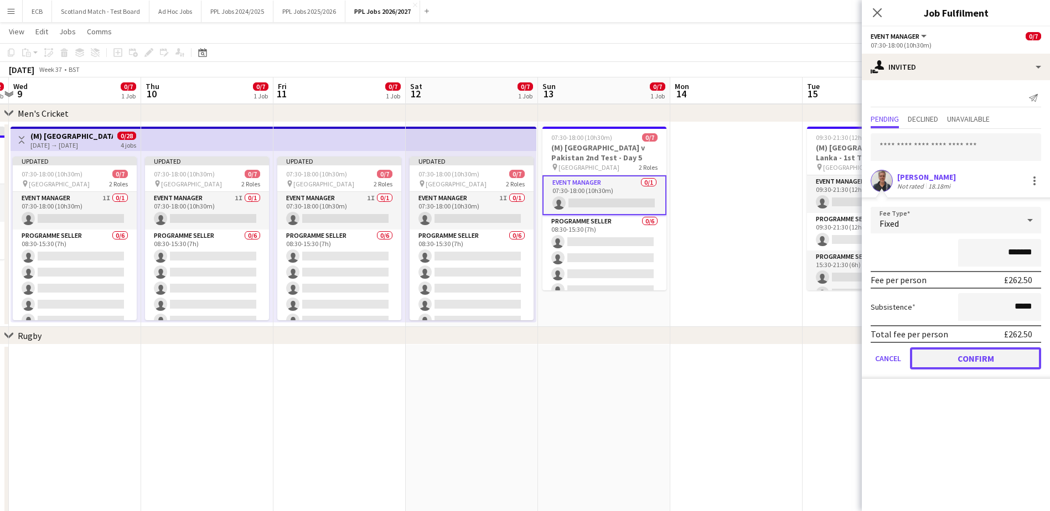
click at [836, 360] on button "Confirm" at bounding box center [975, 359] width 131 height 22
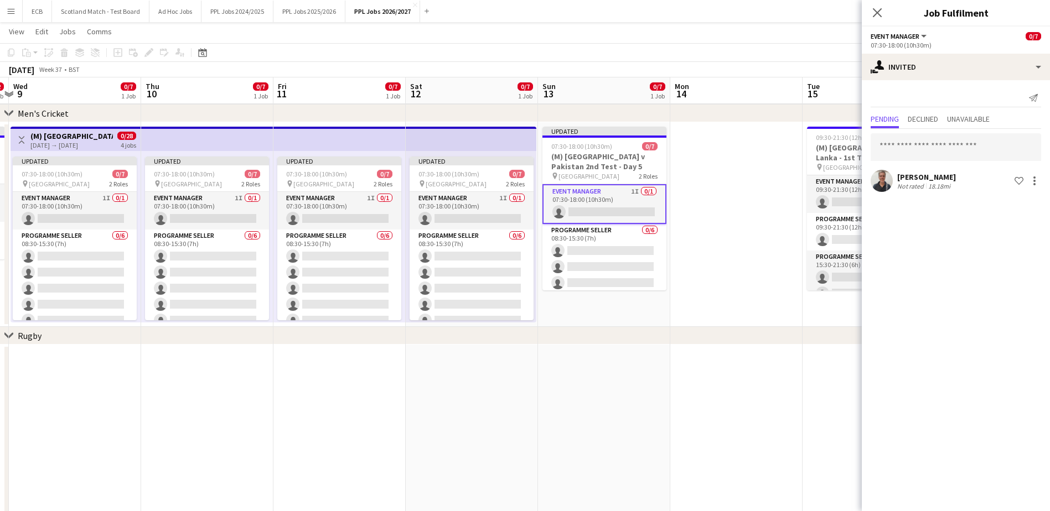
click at [759, 265] on app-date-cell at bounding box center [736, 224] width 132 height 205
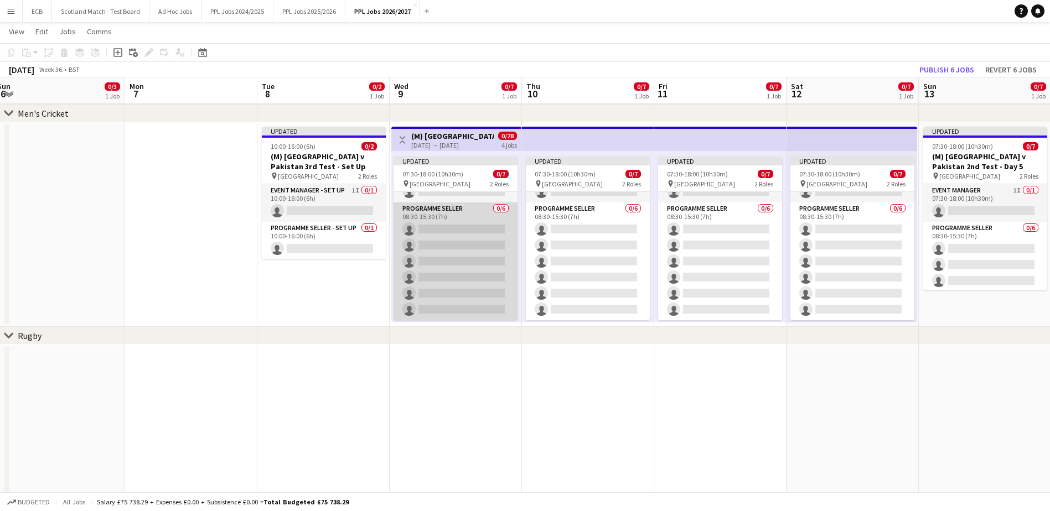
scroll to position [27, 0]
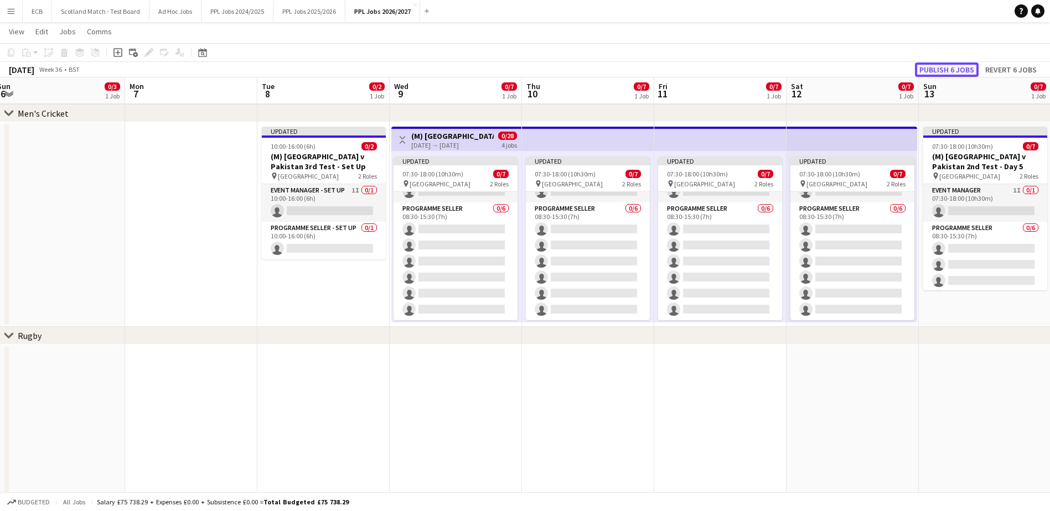
click at [836, 73] on button "Publish 6 jobs" at bounding box center [947, 70] width 64 height 14
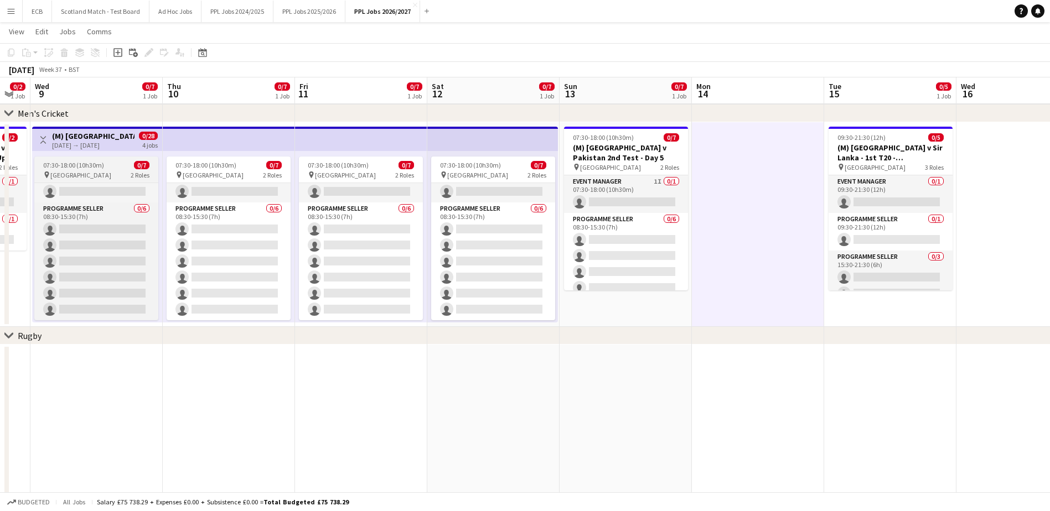
scroll to position [0, 367]
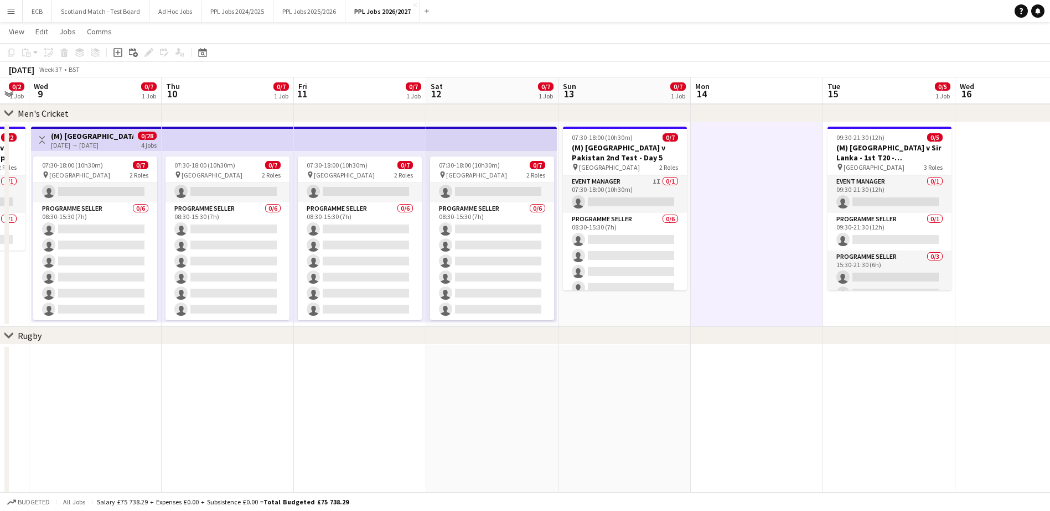
click at [79, 142] on div "[DATE] → [DATE]" at bounding box center [92, 145] width 82 height 8
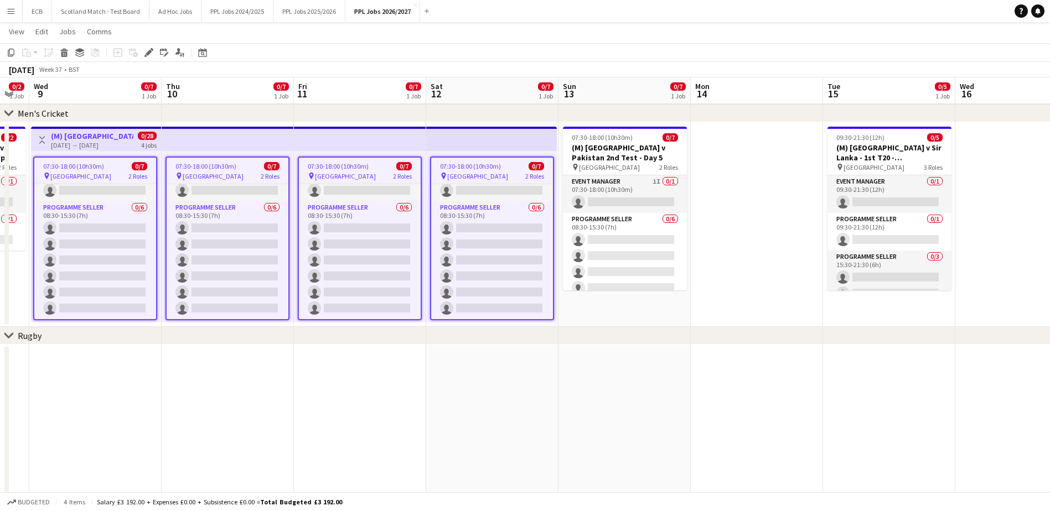
click at [79, 142] on div "[DATE] → [DATE]" at bounding box center [92, 145] width 82 height 8
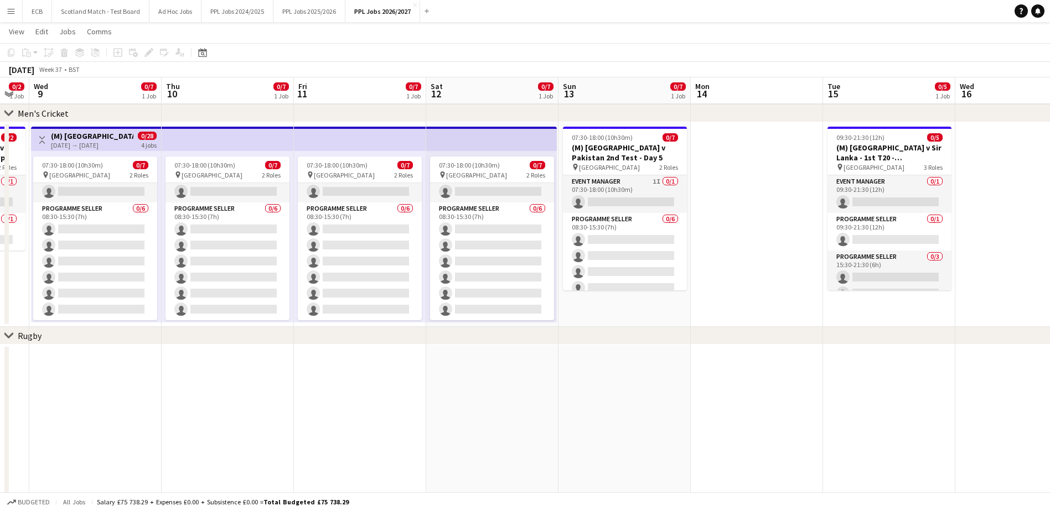
click at [79, 142] on div "[DATE] → [DATE]" at bounding box center [92, 145] width 82 height 8
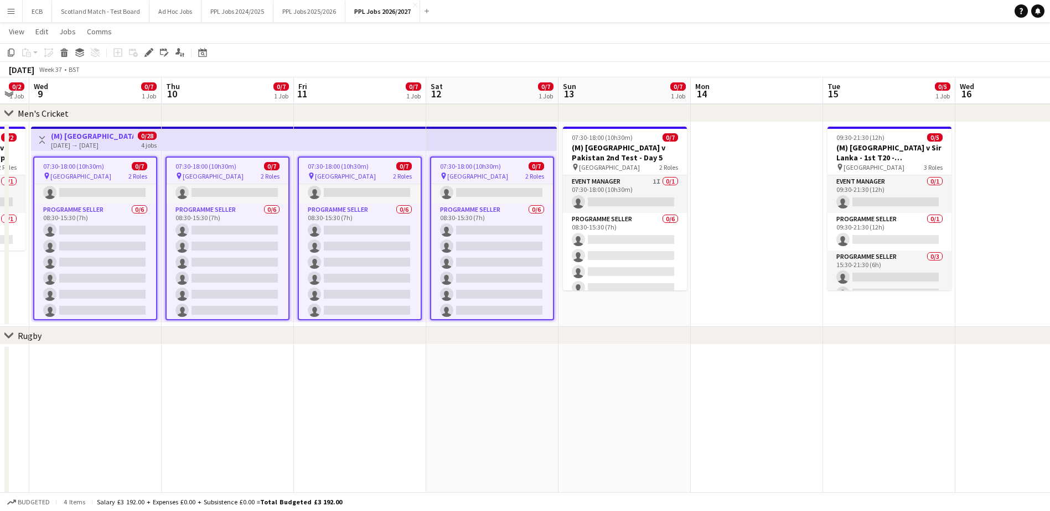
scroll to position [20, 0]
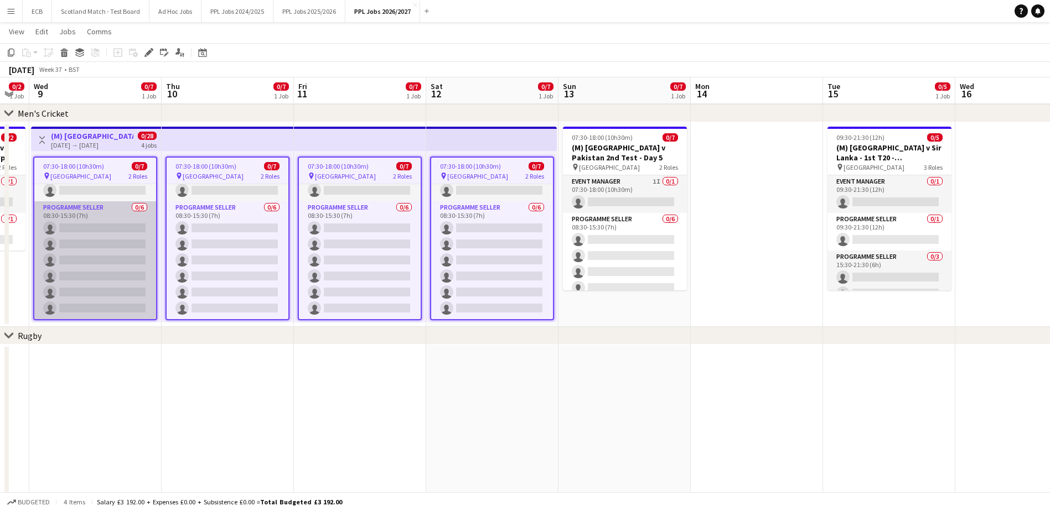
click at [99, 222] on app-card-role "Programme Seller 0/6 08:30-15:30 (7h) single-neutral-actions single-neutral-act…" at bounding box center [95, 260] width 122 height 118
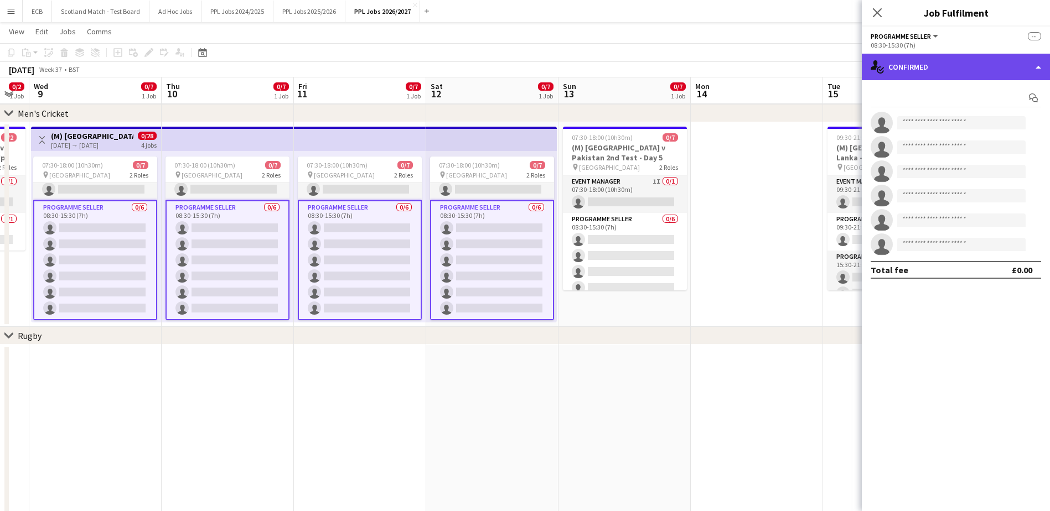
click at [836, 65] on div "single-neutral-actions-check-2 Confirmed" at bounding box center [956, 67] width 188 height 27
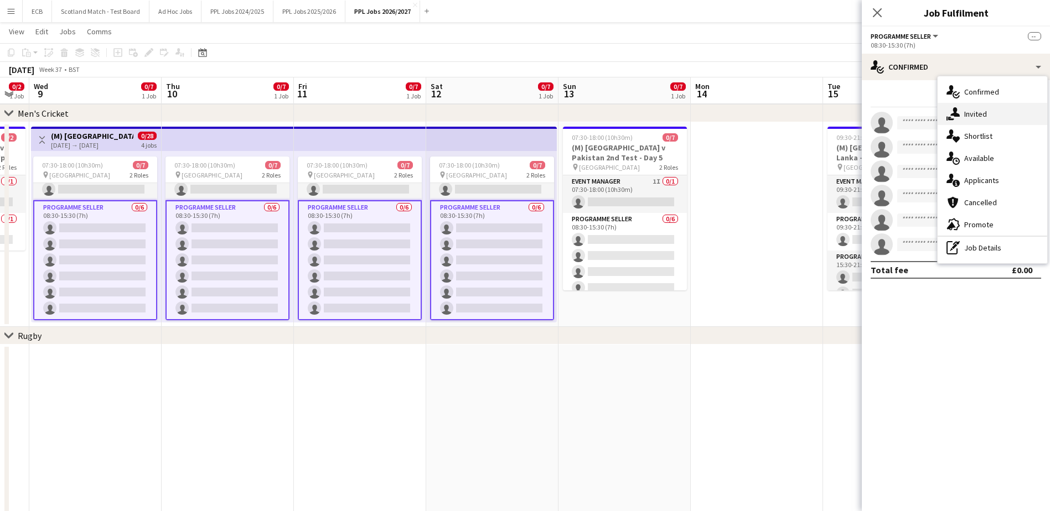
click at [836, 110] on span "Invited" at bounding box center [975, 114] width 23 height 10
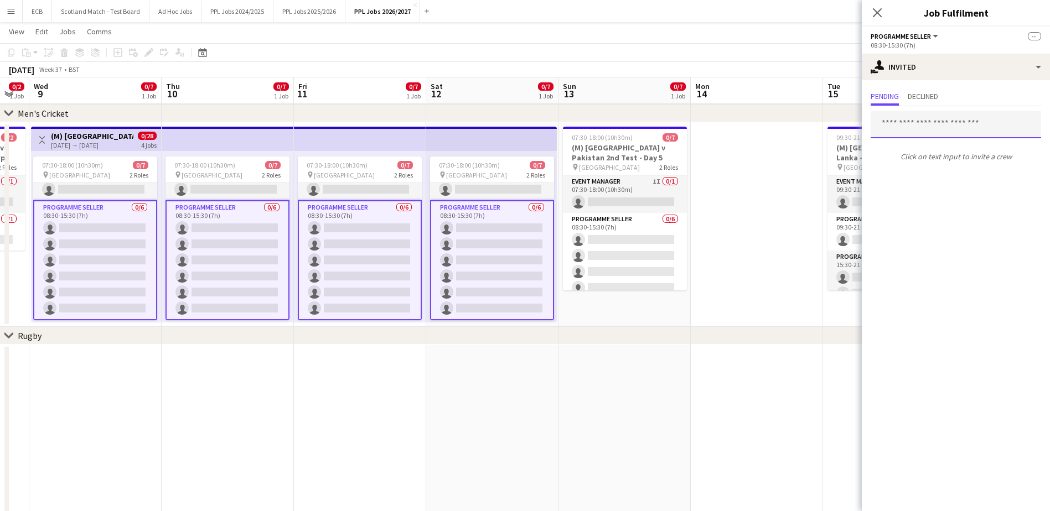
click at [836, 120] on input "text" at bounding box center [955, 125] width 170 height 28
type input "***"
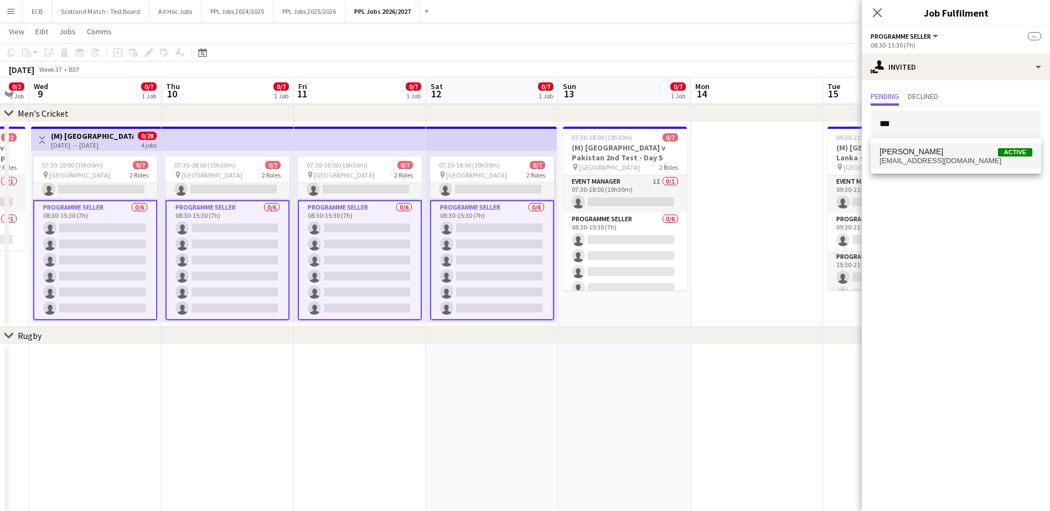
click at [836, 159] on span "[EMAIL_ADDRESS][DOMAIN_NAME]" at bounding box center [955, 161] width 153 height 9
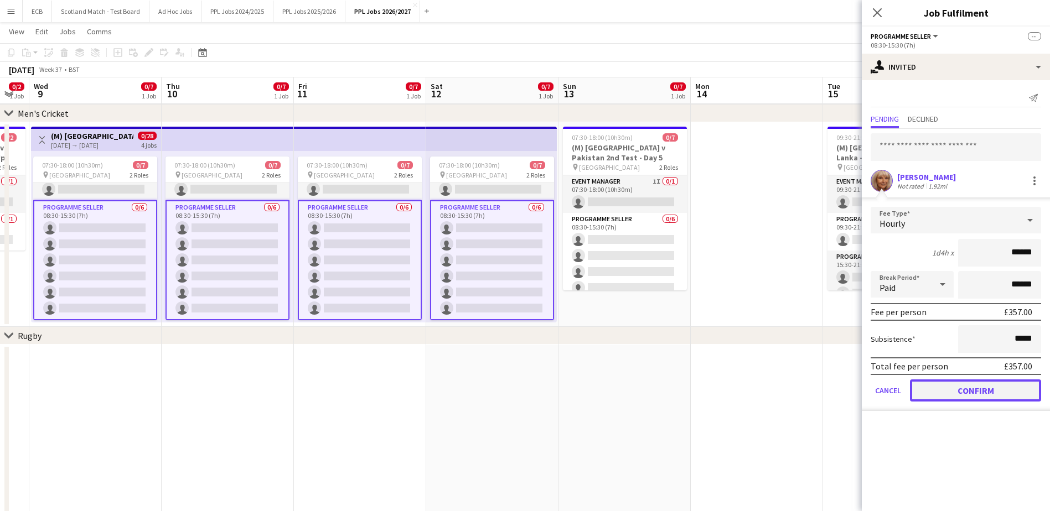
click at [836, 391] on button "Confirm" at bounding box center [975, 391] width 131 height 22
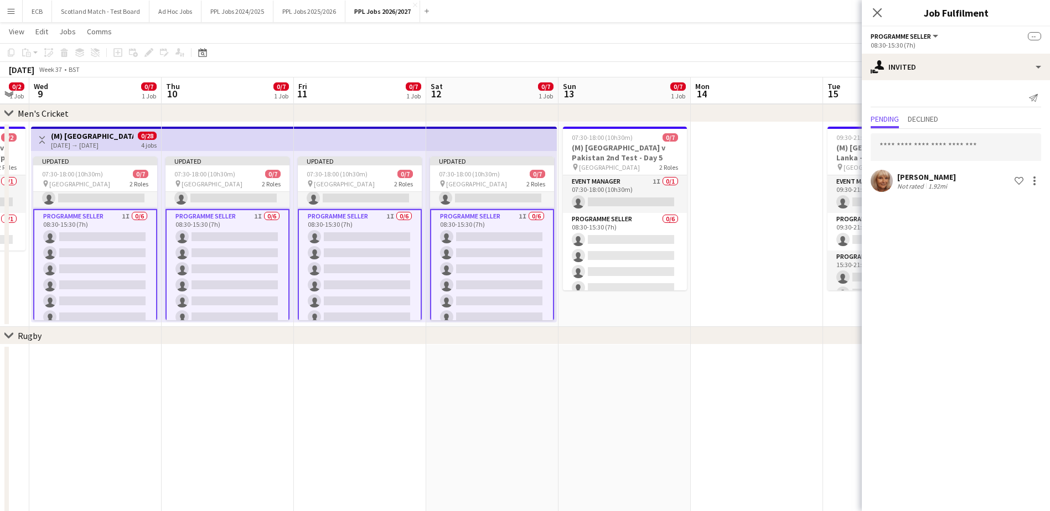
scroll to position [27, 0]
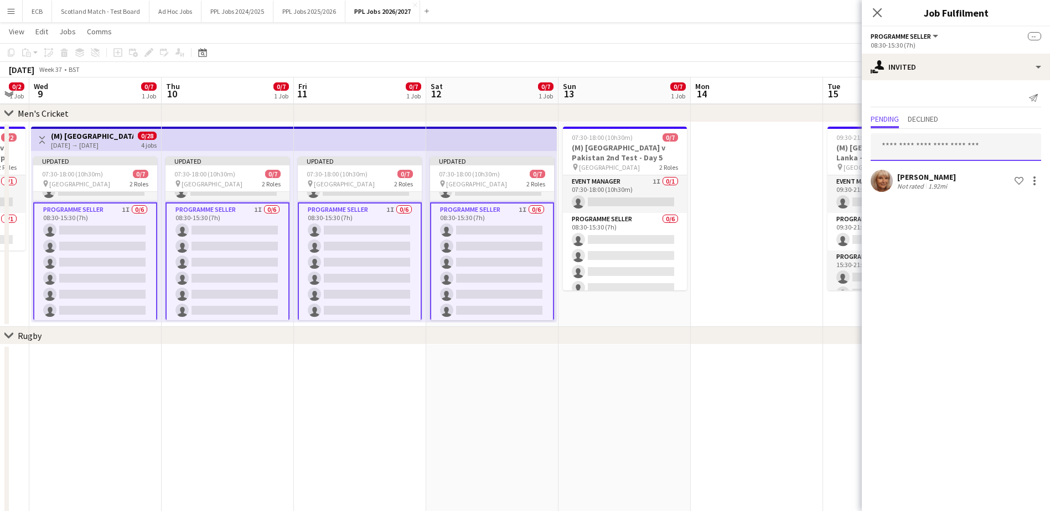
click at [836, 149] on input "text" at bounding box center [955, 147] width 170 height 28
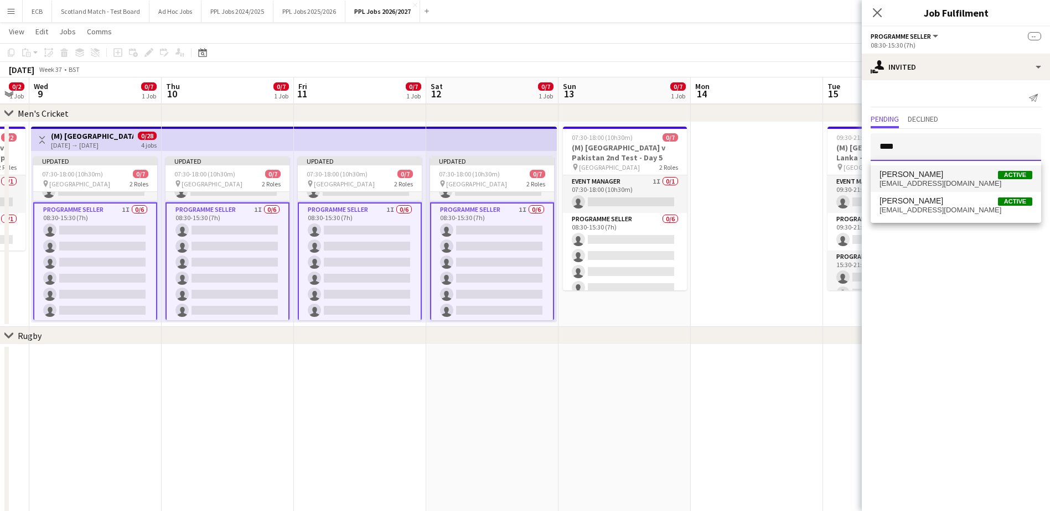
type input "****"
click at [836, 178] on span "[PERSON_NAME] Active" at bounding box center [955, 174] width 153 height 9
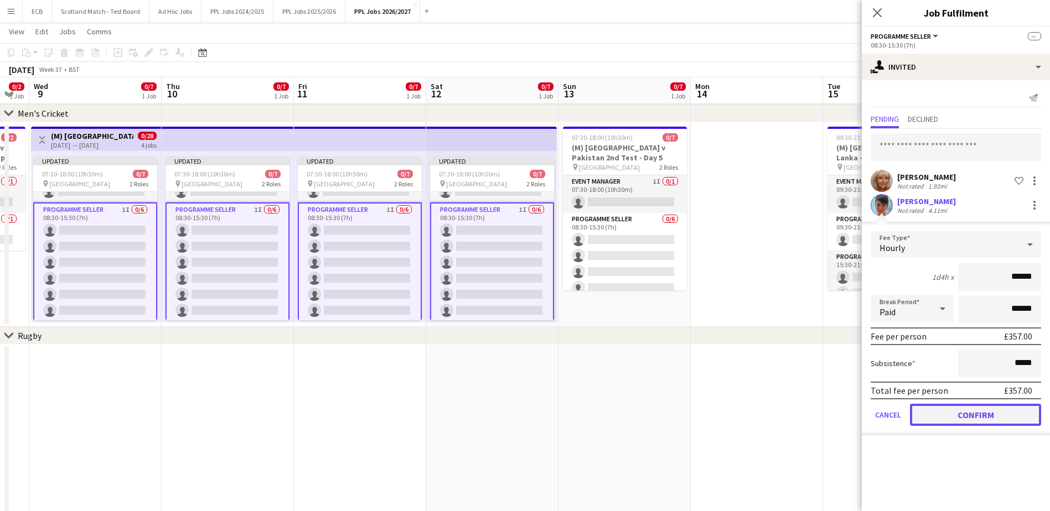
click at [836, 412] on button "Confirm" at bounding box center [975, 415] width 131 height 22
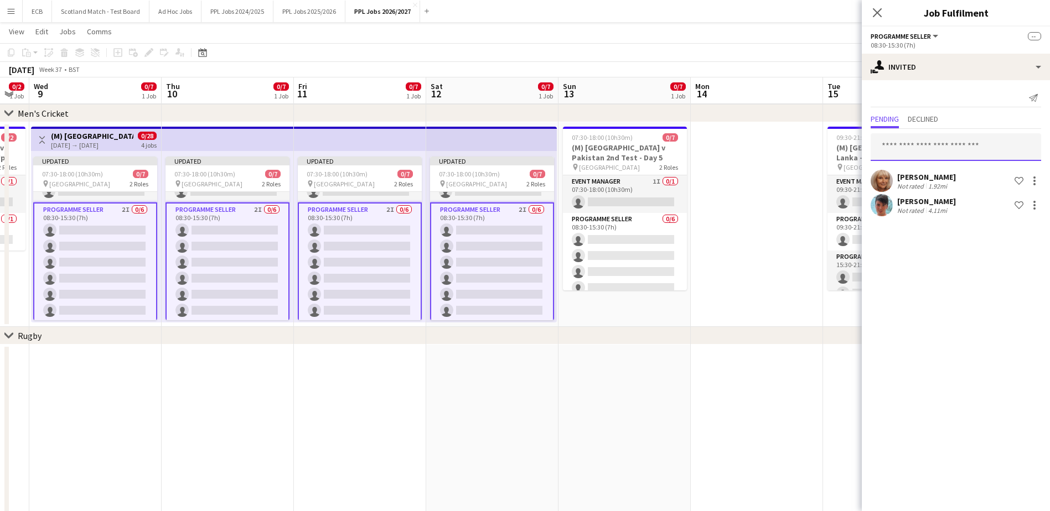
click at [836, 143] on input "text" at bounding box center [955, 147] width 170 height 28
type input "****"
click at [836, 175] on span "[PERSON_NAME] Active" at bounding box center [955, 174] width 153 height 9
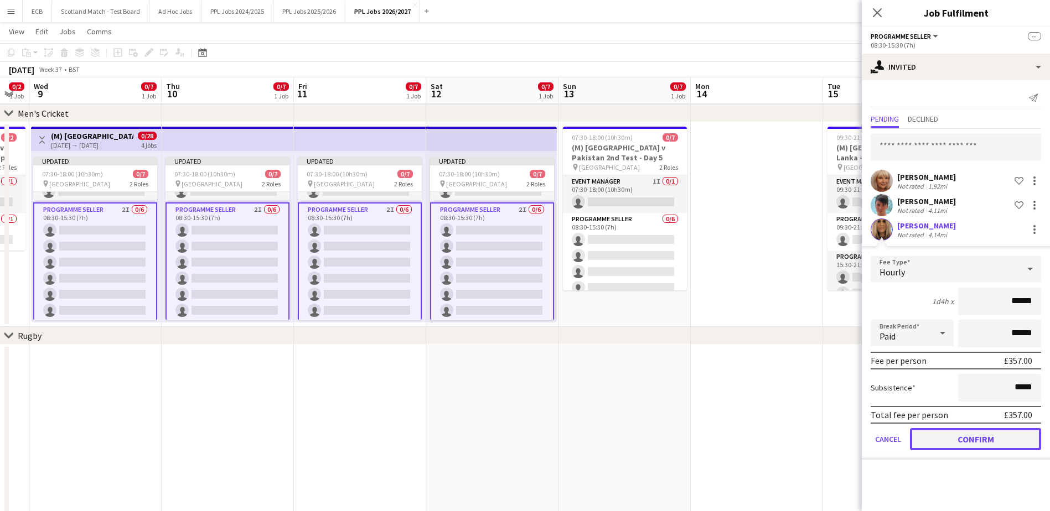
click at [836, 443] on button "Confirm" at bounding box center [975, 439] width 131 height 22
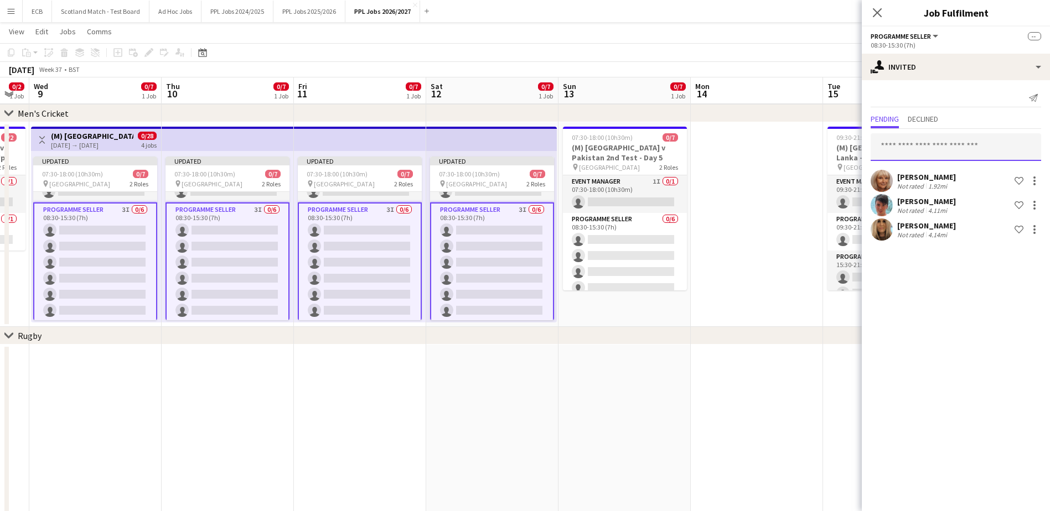
click at [836, 146] on input "text" at bounding box center [955, 147] width 170 height 28
type input "****"
click at [836, 182] on span "[EMAIL_ADDRESS][DOMAIN_NAME]" at bounding box center [955, 183] width 153 height 9
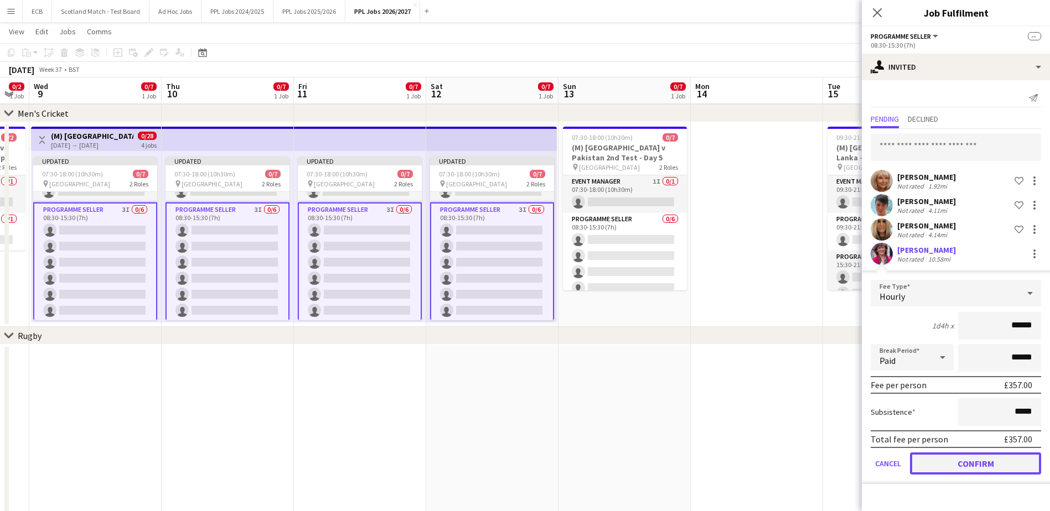
click at [836, 460] on button "Confirm" at bounding box center [975, 464] width 131 height 22
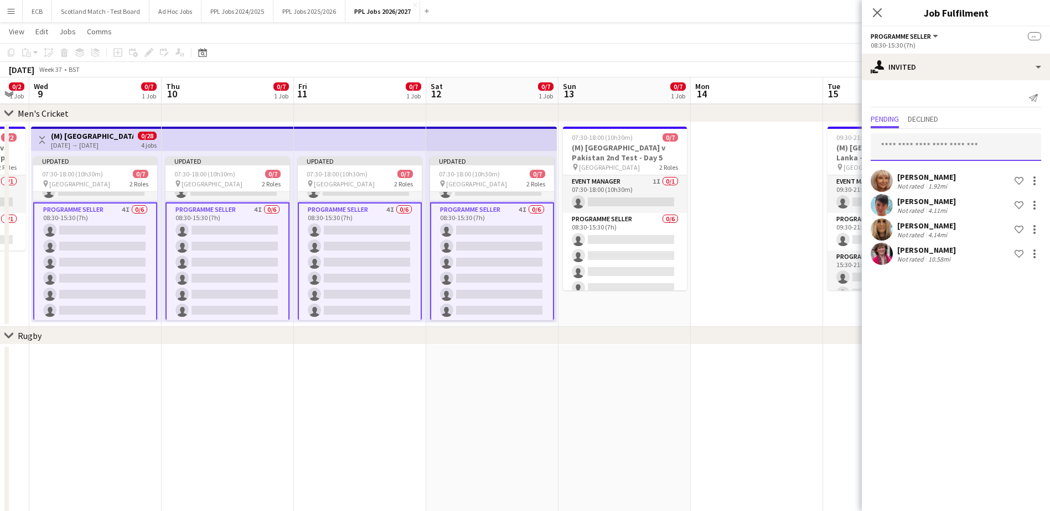
click at [836, 152] on input "text" at bounding box center [955, 147] width 170 height 28
type input "***"
click at [836, 183] on span "[EMAIL_ADDRESS][DOMAIN_NAME]" at bounding box center [955, 183] width 153 height 9
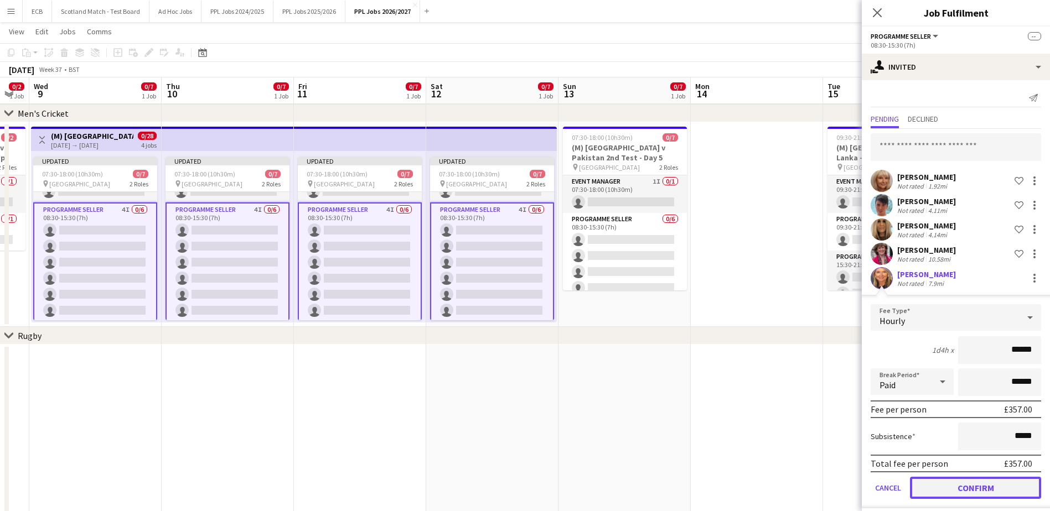
click at [836, 485] on button "Confirm" at bounding box center [975, 488] width 131 height 22
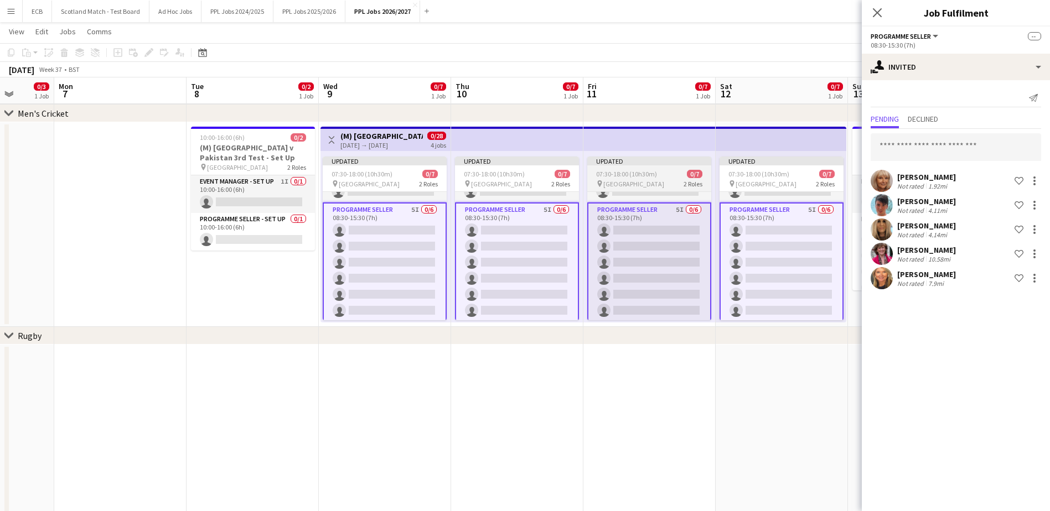
scroll to position [0, 270]
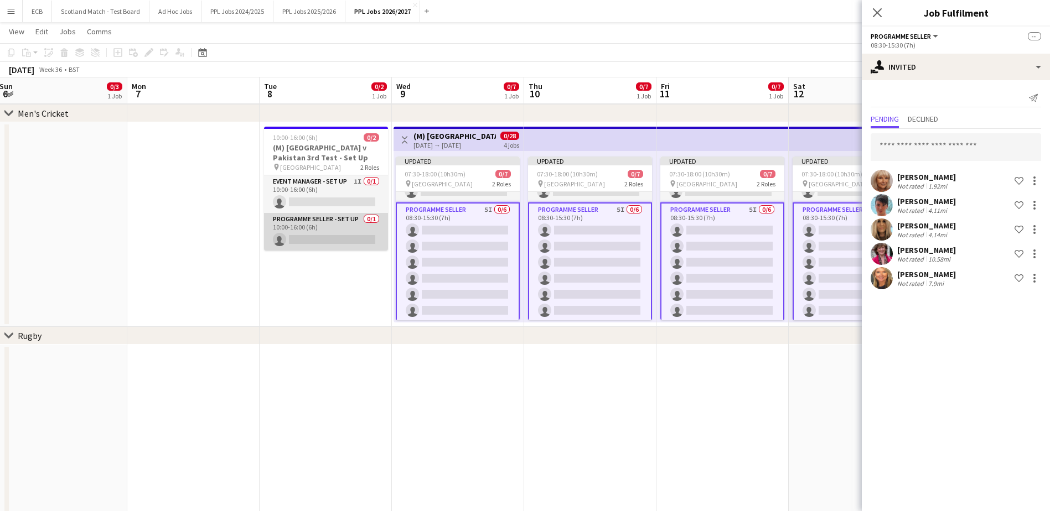
click at [329, 232] on app-card-role "Programme Seller - Set Up 0/1 10:00-16:00 (6h) single-neutral-actions" at bounding box center [326, 232] width 124 height 38
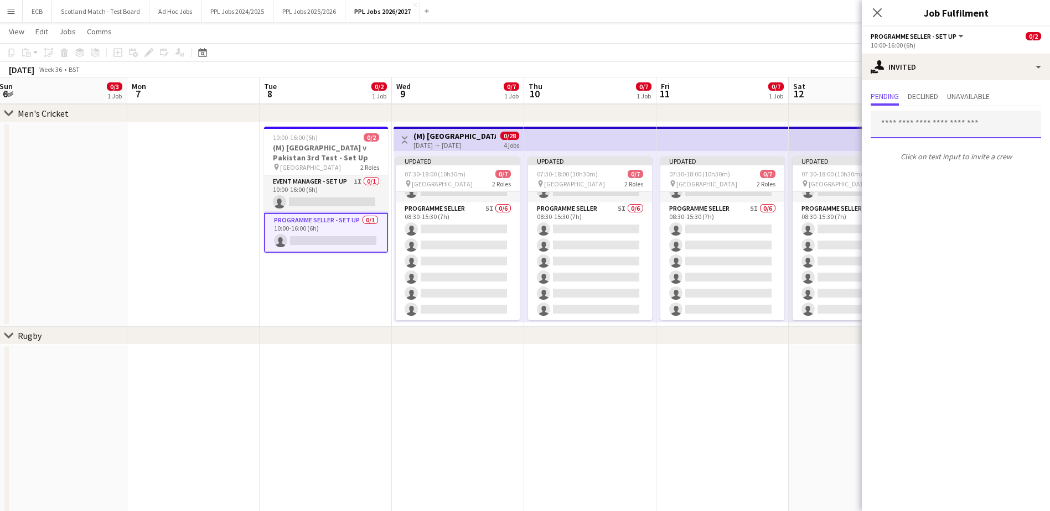
click at [836, 129] on input "text" at bounding box center [955, 125] width 170 height 28
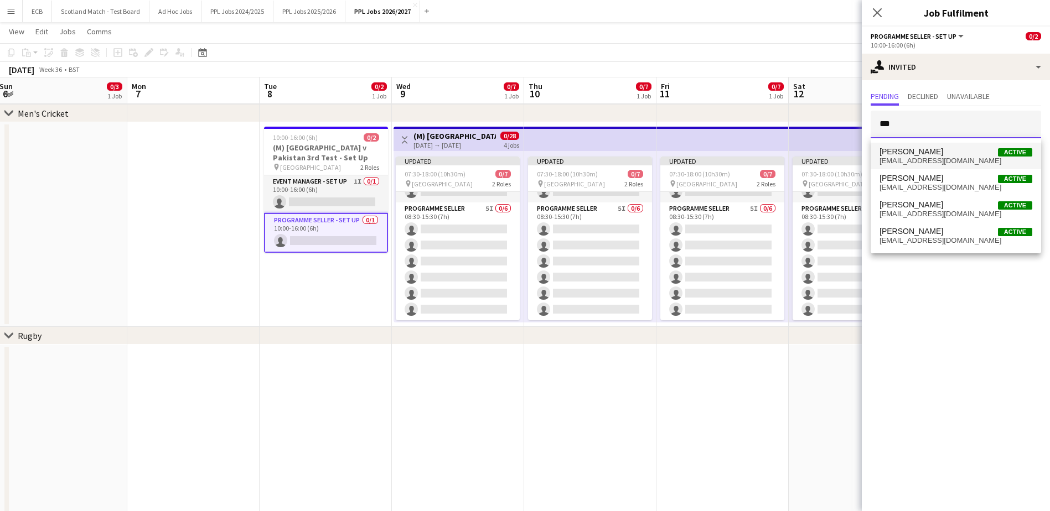
type input "***"
click at [836, 150] on span "[PERSON_NAME] Active" at bounding box center [955, 151] width 153 height 9
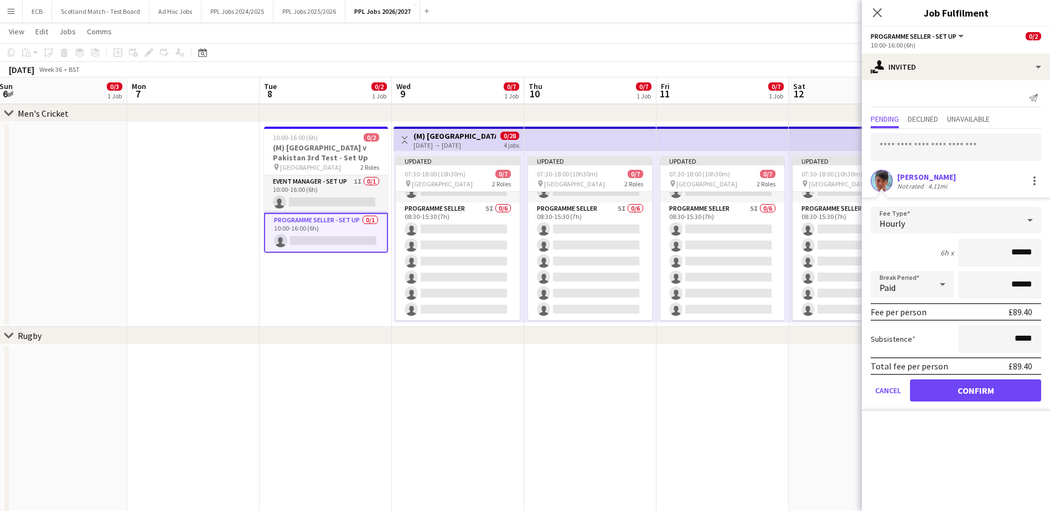
click at [714, 376] on app-date-cell at bounding box center [722, 440] width 132 height 190
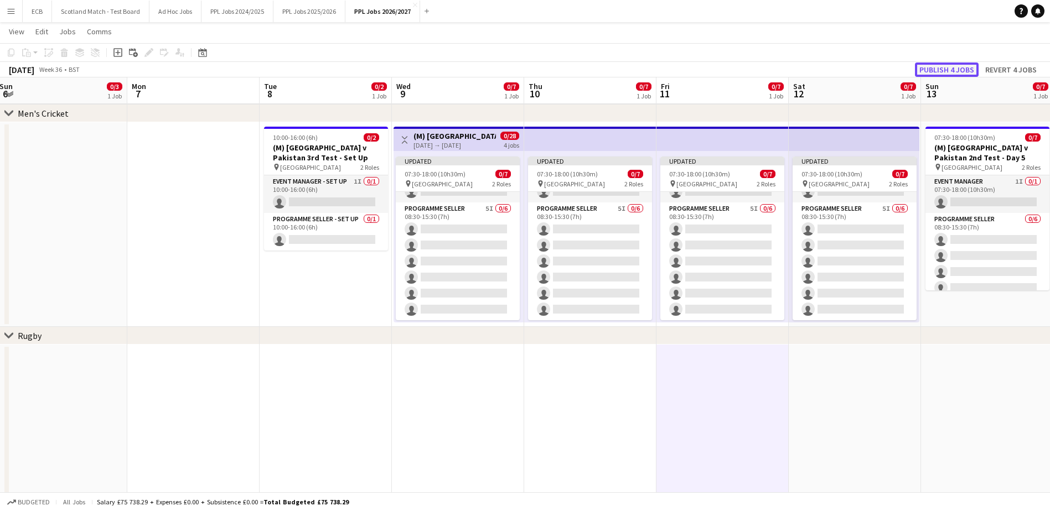
click at [836, 72] on button "Publish 4 jobs" at bounding box center [947, 70] width 64 height 14
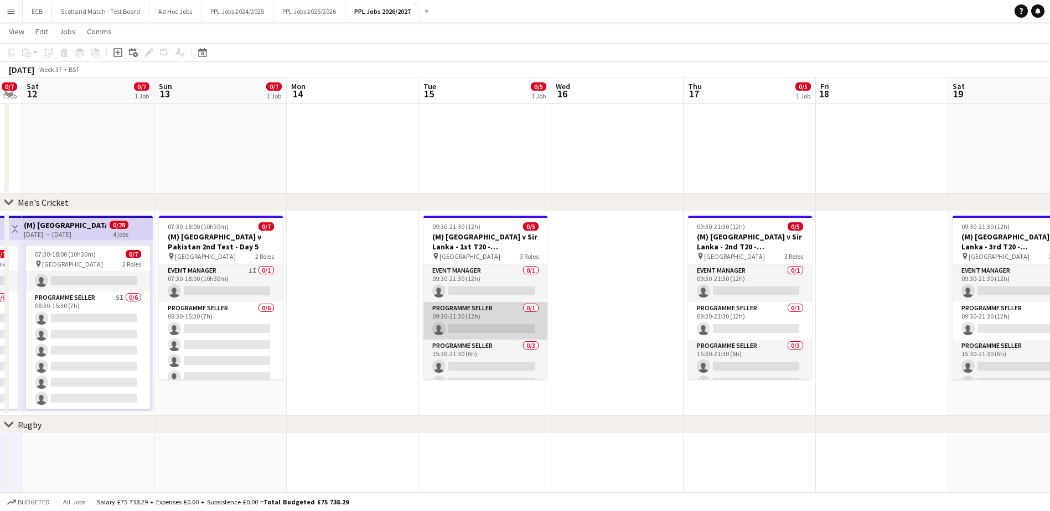
scroll to position [30, 0]
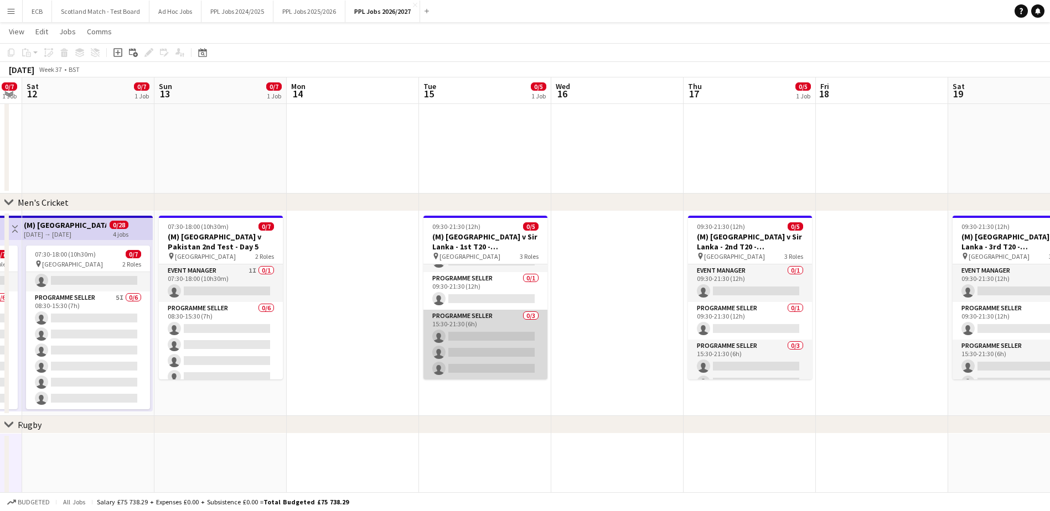
click at [476, 331] on app-card-role "Programme Seller 0/3 15:30-21:30 (6h) single-neutral-actions single-neutral-act…" at bounding box center [485, 345] width 124 height 70
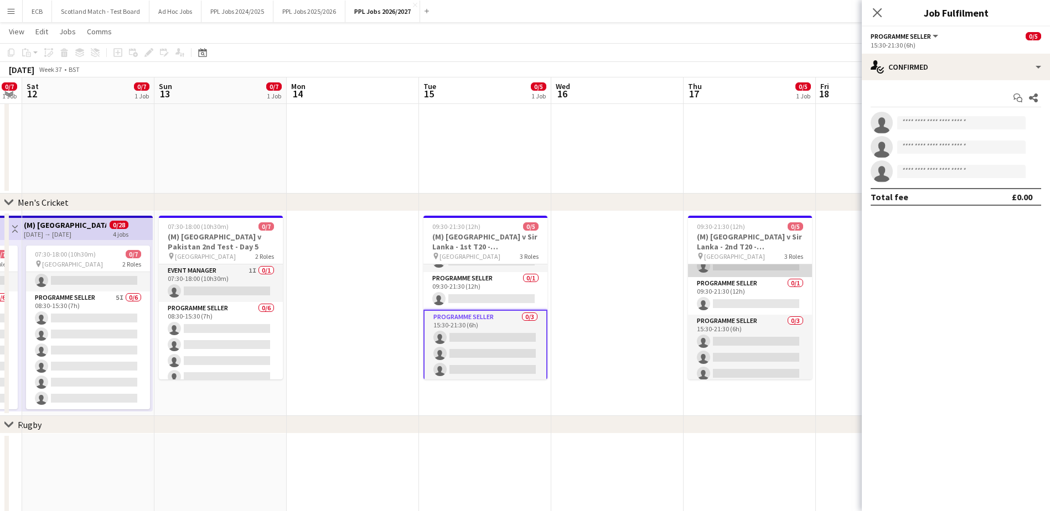
scroll to position [28, 0]
click at [524, 328] on app-card-role "Programme Seller 0/3 15:30-21:30 (6h) single-neutral-actions single-neutral-act…" at bounding box center [485, 346] width 124 height 72
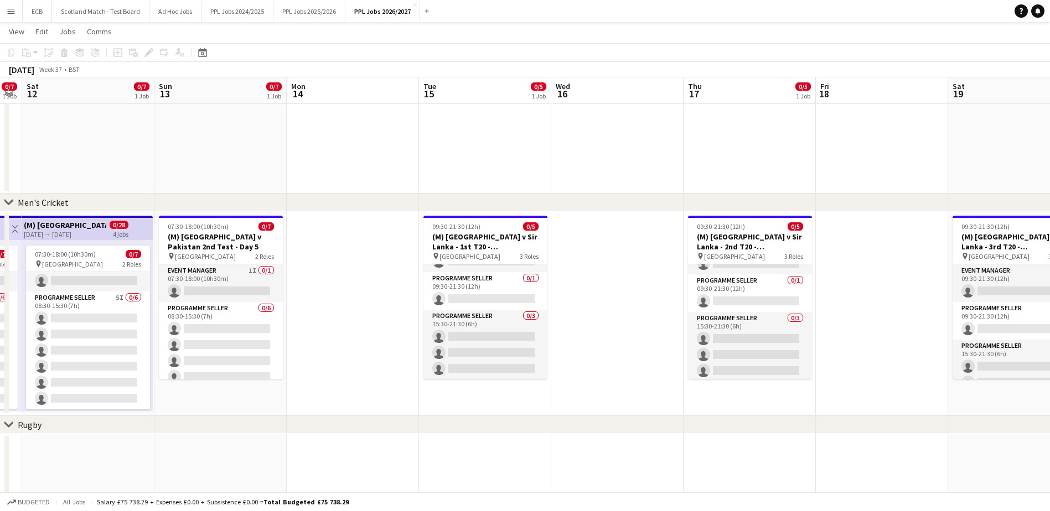
drag, startPoint x: 524, startPoint y: 328, endPoint x: 464, endPoint y: 250, distance: 98.7
click at [464, 250] on h3 "(M) [GEOGRAPHIC_DATA] v Sir Lanka - 1st T20 - [GEOGRAPHIC_DATA] - 6:30pm" at bounding box center [485, 242] width 124 height 20
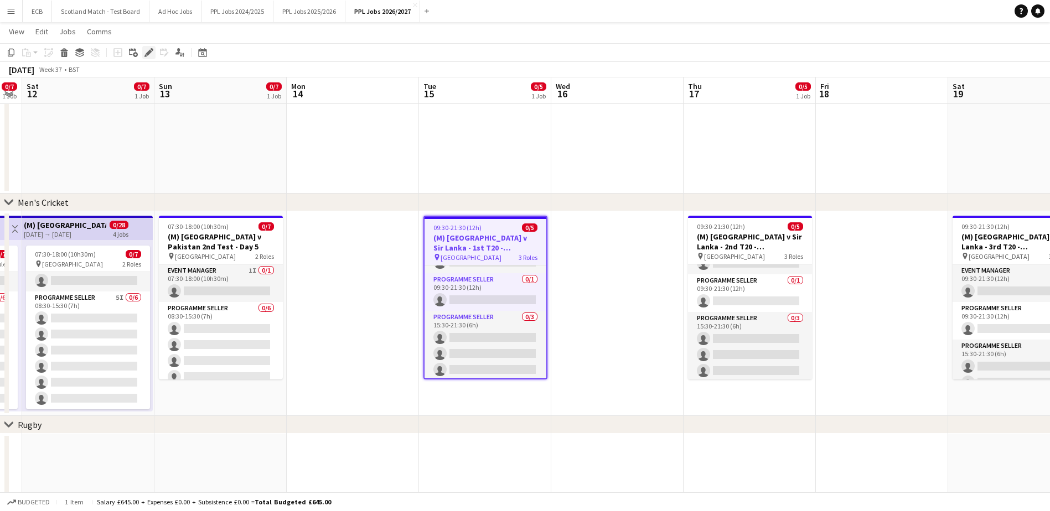
click at [149, 51] on icon at bounding box center [149, 53] width 6 height 6
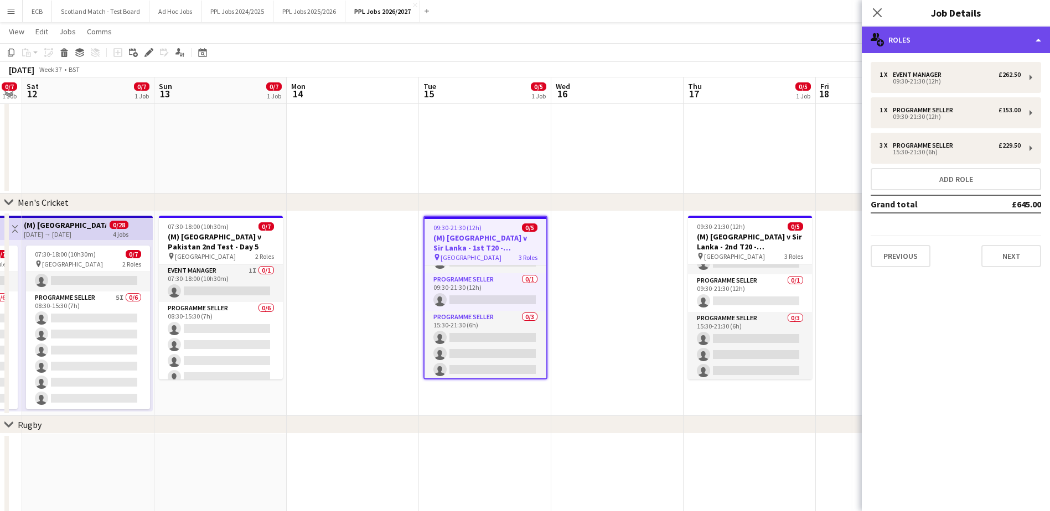
click at [836, 43] on div "multiple-users-add Roles" at bounding box center [956, 40] width 188 height 27
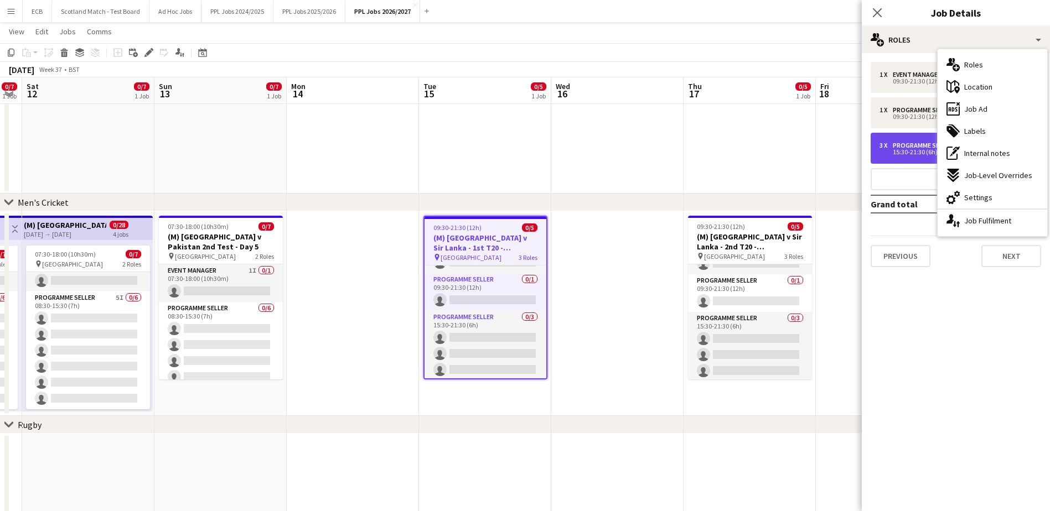
click at [836, 138] on div "3 x Programme Seller £229.50 15:30-21:30 (6h)" at bounding box center [955, 148] width 170 height 31
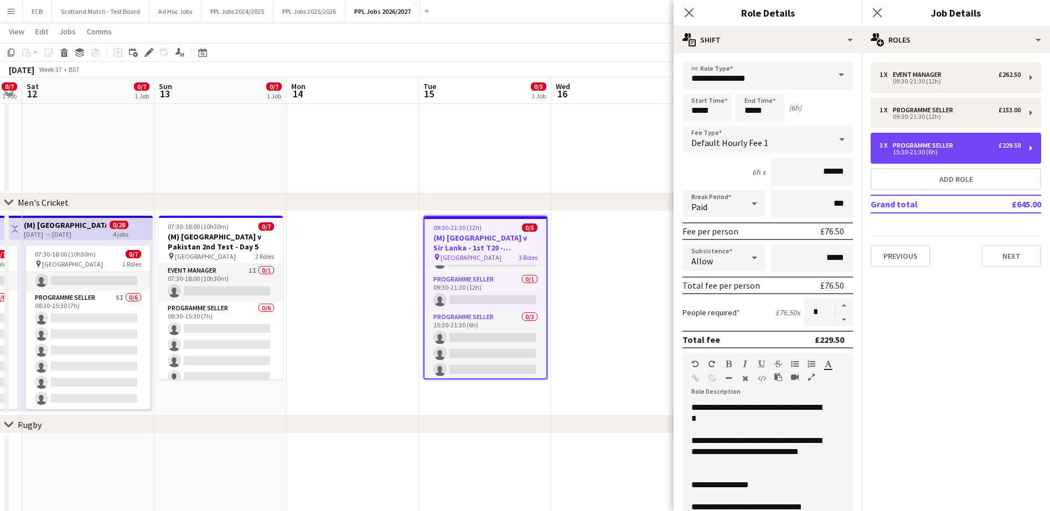
scroll to position [149, 0]
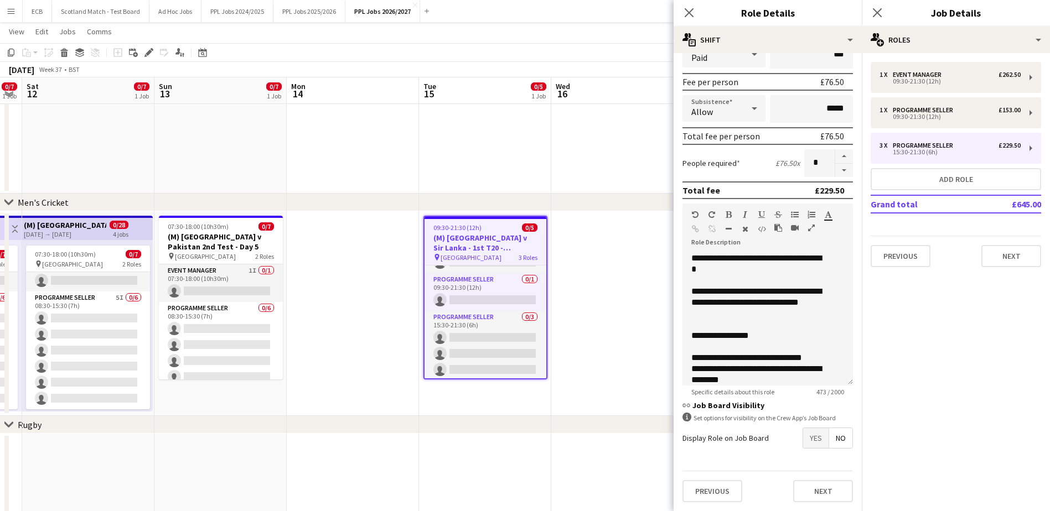
click at [815, 441] on span "Yes" at bounding box center [815, 438] width 25 height 20
click at [830, 463] on span "No" at bounding box center [840, 462] width 23 height 20
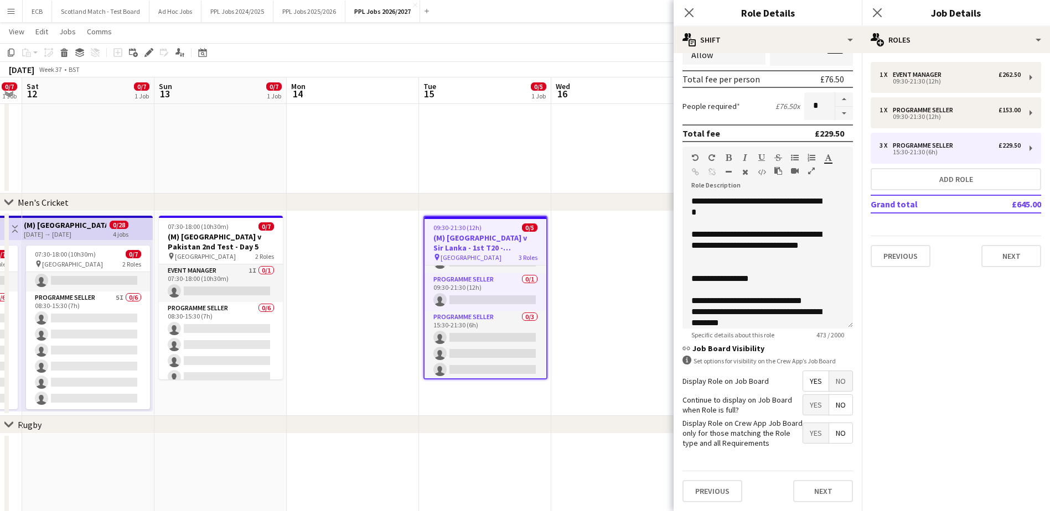
click at [832, 406] on span "No" at bounding box center [840, 405] width 23 height 20
click at [811, 428] on span "Yes" at bounding box center [815, 433] width 25 height 20
click at [832, 437] on span "No" at bounding box center [840, 433] width 23 height 20
click at [823, 489] on button "Next" at bounding box center [823, 491] width 60 height 22
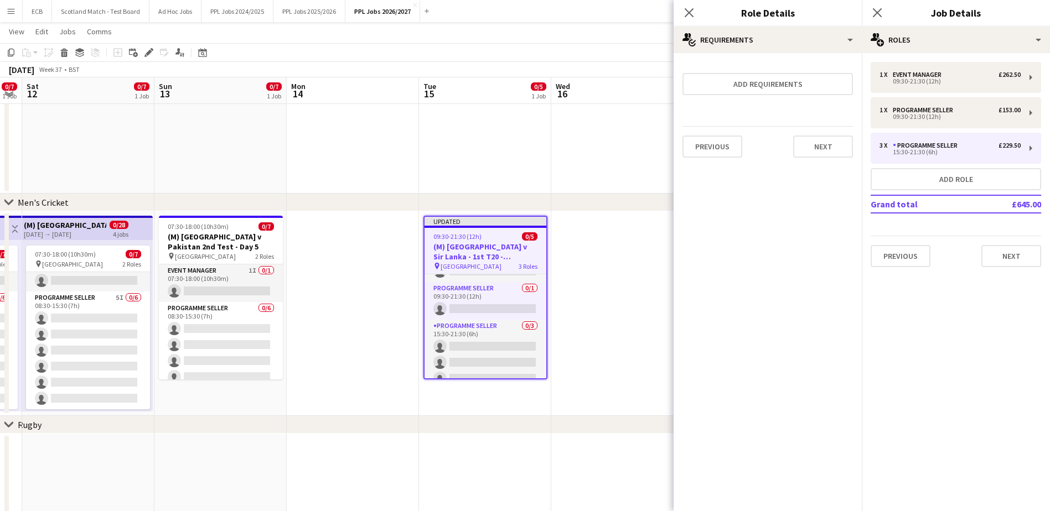
click at [585, 267] on app-date-cell at bounding box center [617, 313] width 132 height 205
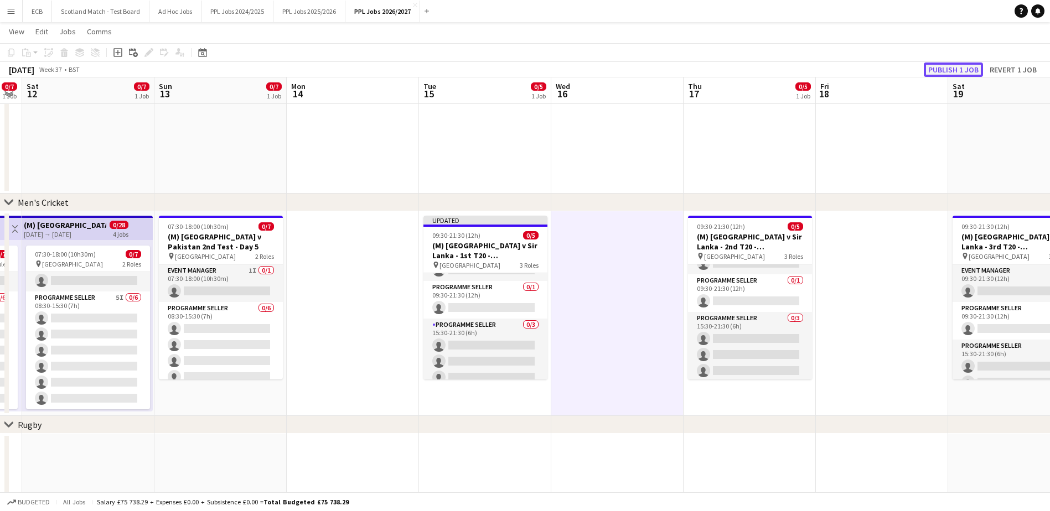
click at [836, 65] on button "Publish 1 job" at bounding box center [953, 70] width 59 height 14
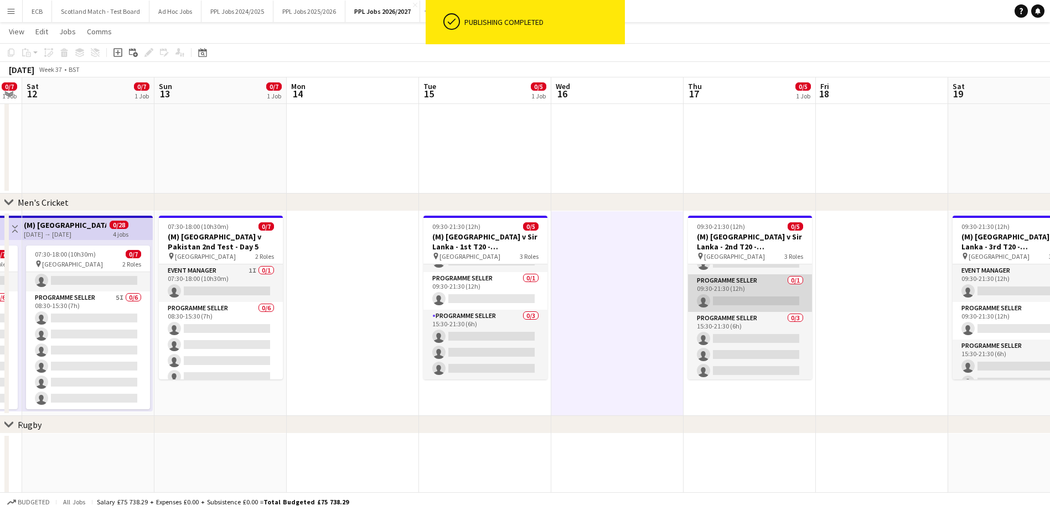
scroll to position [30, 0]
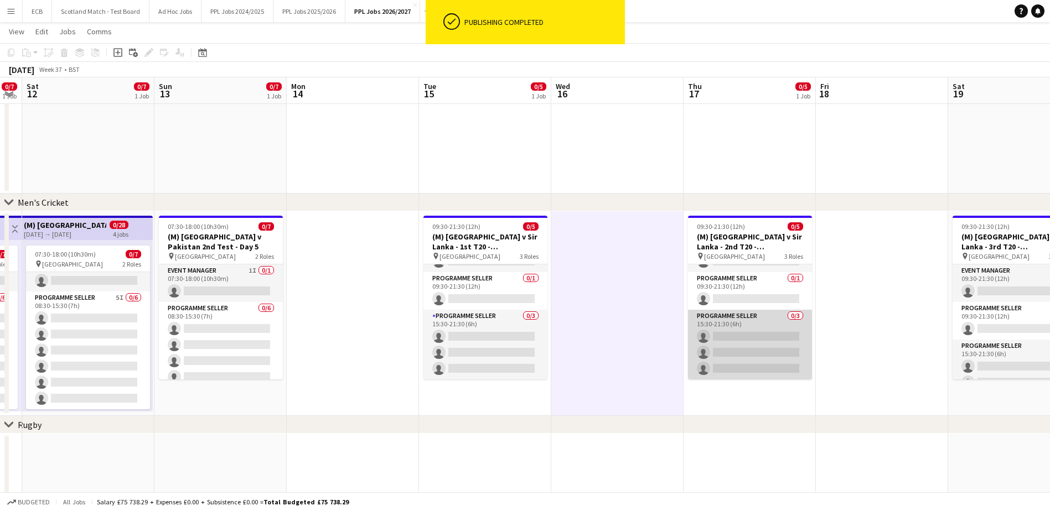
click at [735, 323] on app-card-role "Programme Seller 0/3 15:30-21:30 (6h) single-neutral-actions single-neutral-act…" at bounding box center [750, 345] width 124 height 70
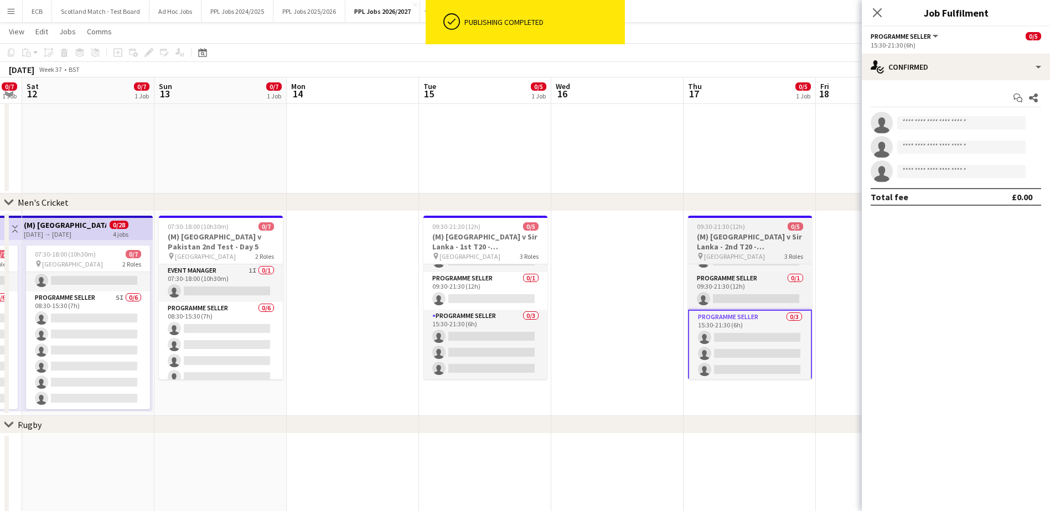
click at [760, 231] on app-job-card "09:30-21:30 (12h) 0/5 (M) [GEOGRAPHIC_DATA] v [GEOGRAPHIC_DATA] - 2nd T20 - [GE…" at bounding box center [750, 298] width 124 height 164
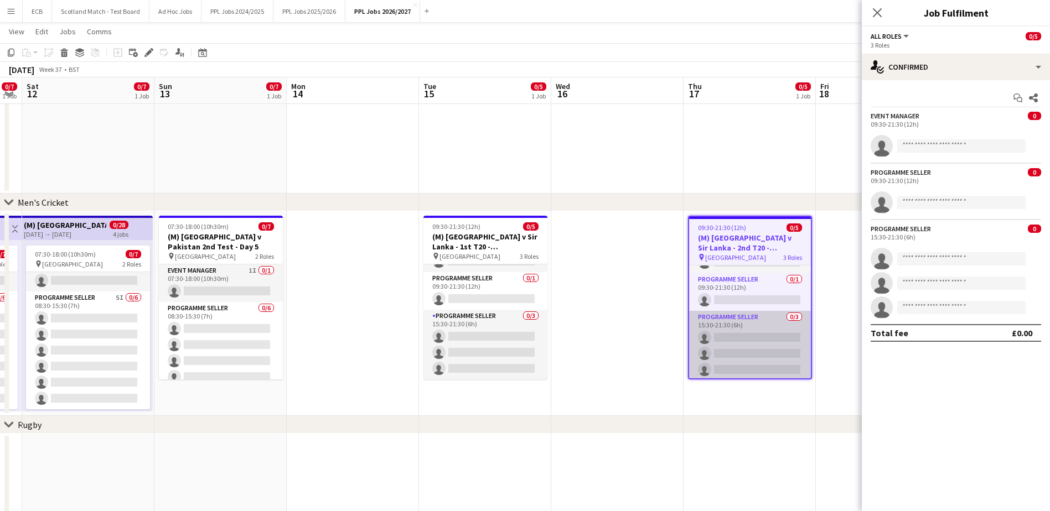
click at [754, 311] on app-card-role "Programme Seller 0/3 15:30-21:30 (6h) single-neutral-actions single-neutral-act…" at bounding box center [750, 346] width 122 height 70
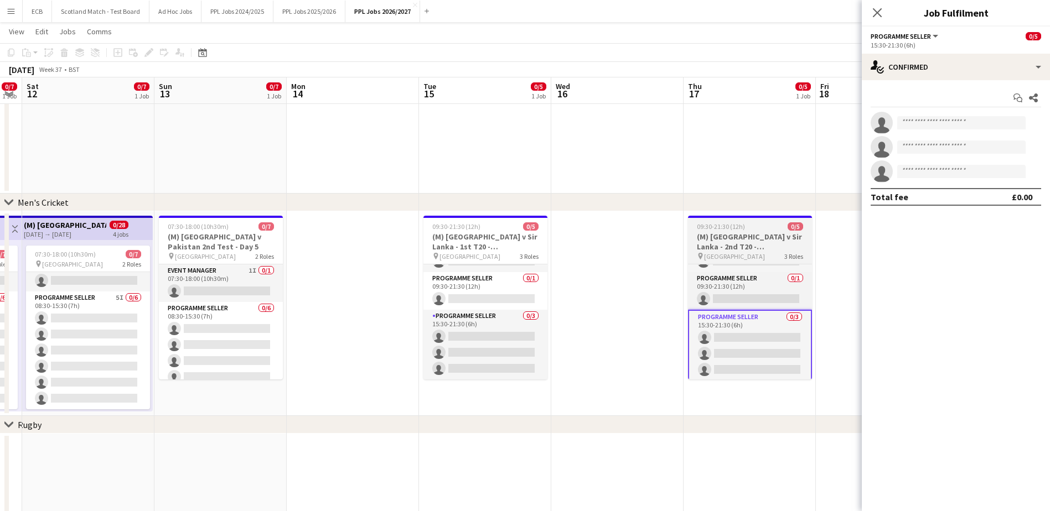
click at [719, 255] on span "[GEOGRAPHIC_DATA]" at bounding box center [734, 256] width 61 height 8
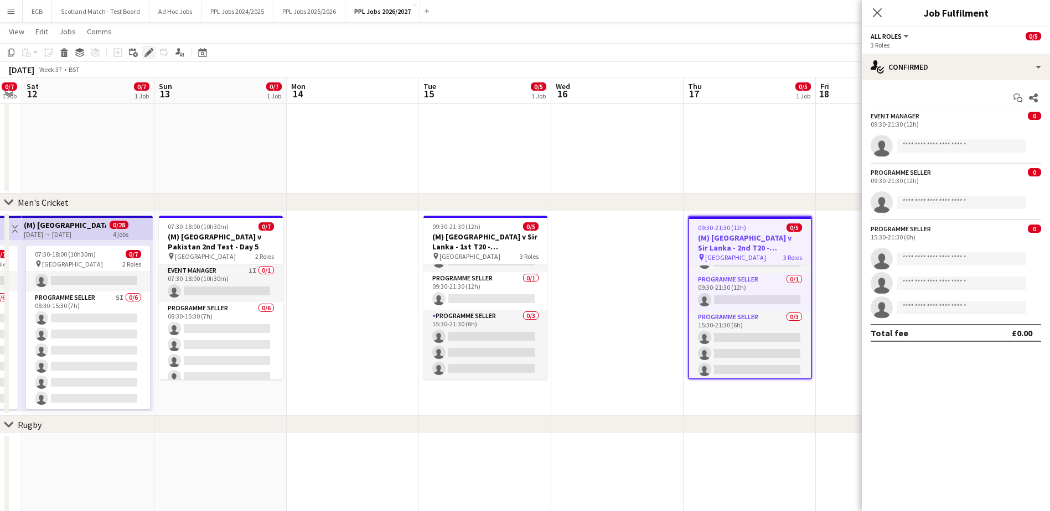
click at [148, 52] on icon at bounding box center [149, 53] width 6 height 6
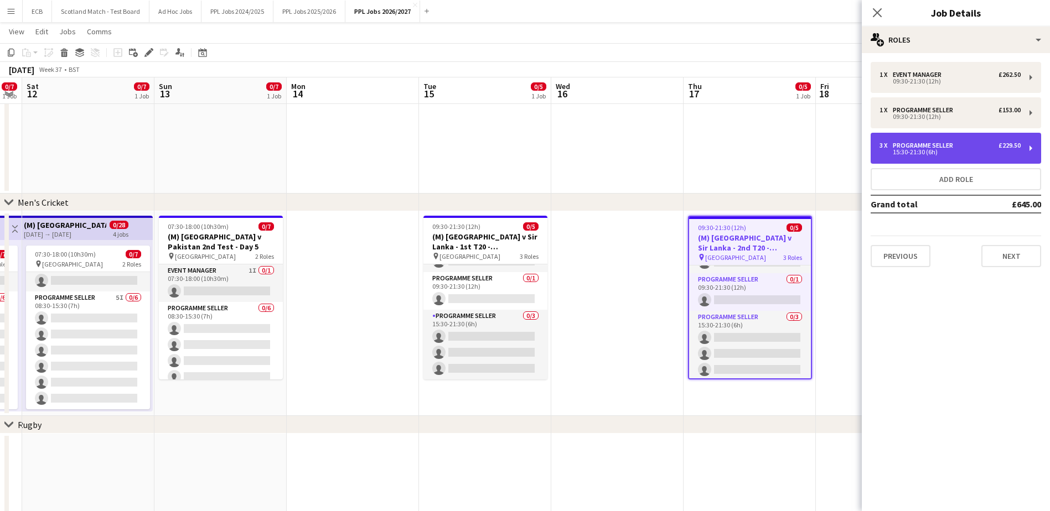
click at [836, 145] on div "Programme Seller" at bounding box center [925, 146] width 65 height 8
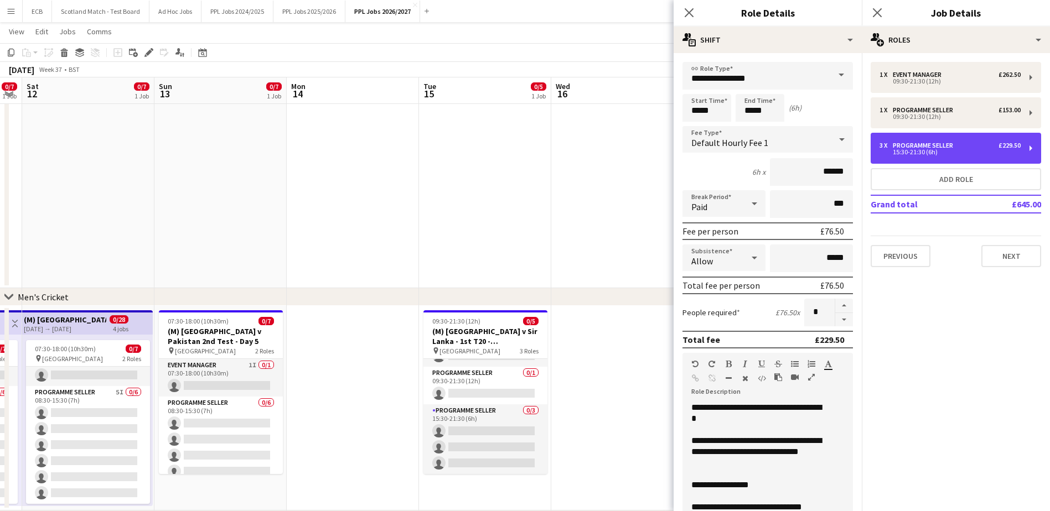
scroll to position [149, 0]
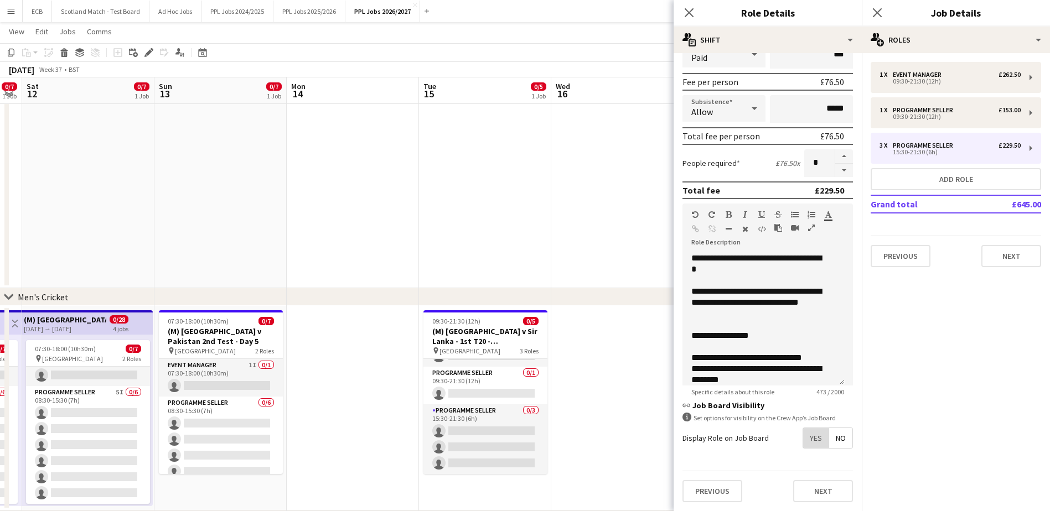
click at [813, 448] on span "Yes" at bounding box center [815, 438] width 25 height 20
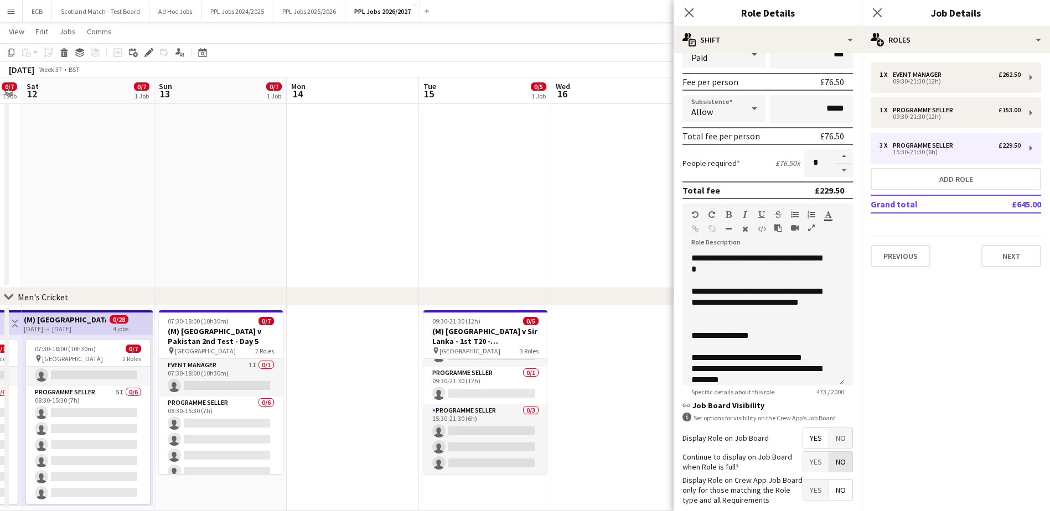
click at [834, 459] on span "No" at bounding box center [840, 462] width 23 height 20
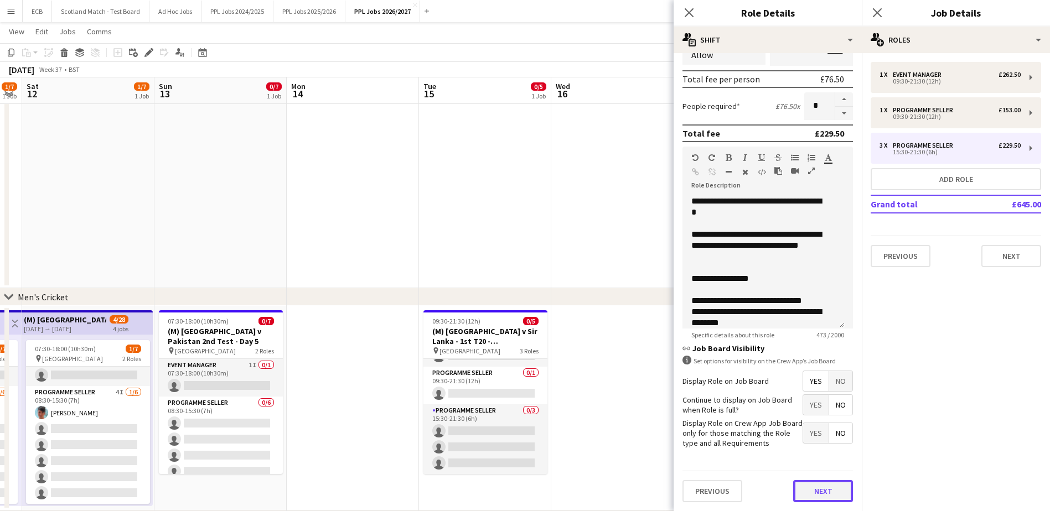
click at [812, 492] on button "Next" at bounding box center [823, 491] width 60 height 22
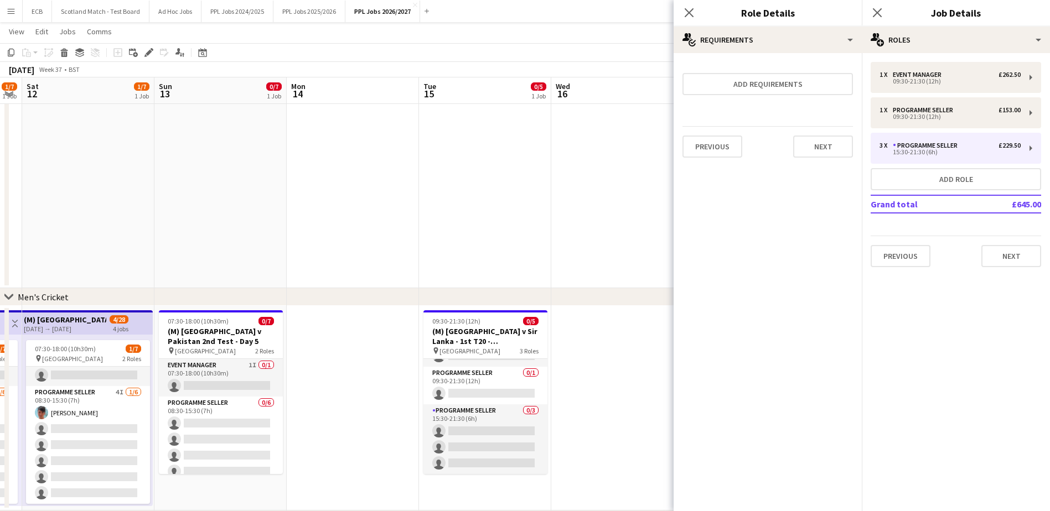
click at [616, 356] on app-date-cell at bounding box center [617, 408] width 132 height 205
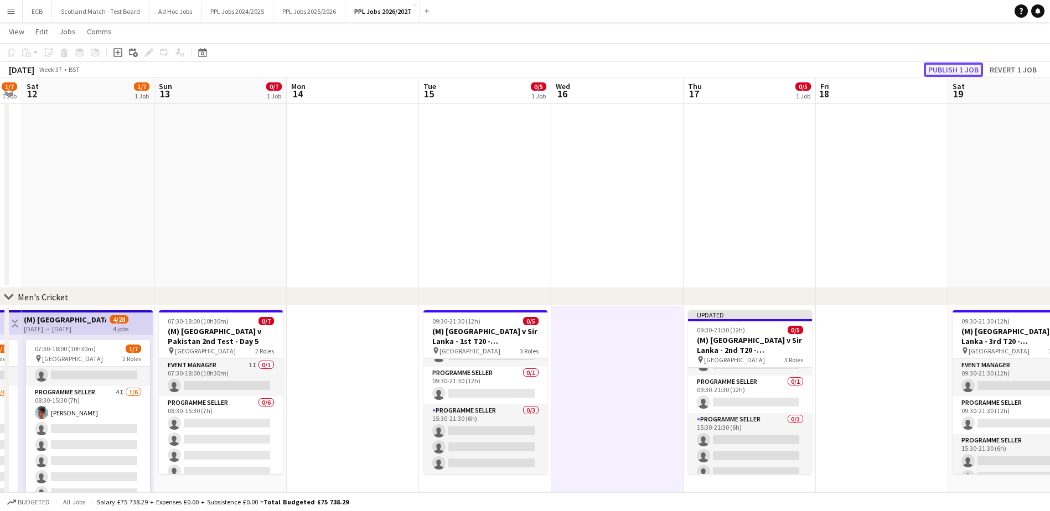
click at [836, 70] on button "Publish 1 job" at bounding box center [953, 70] width 59 height 14
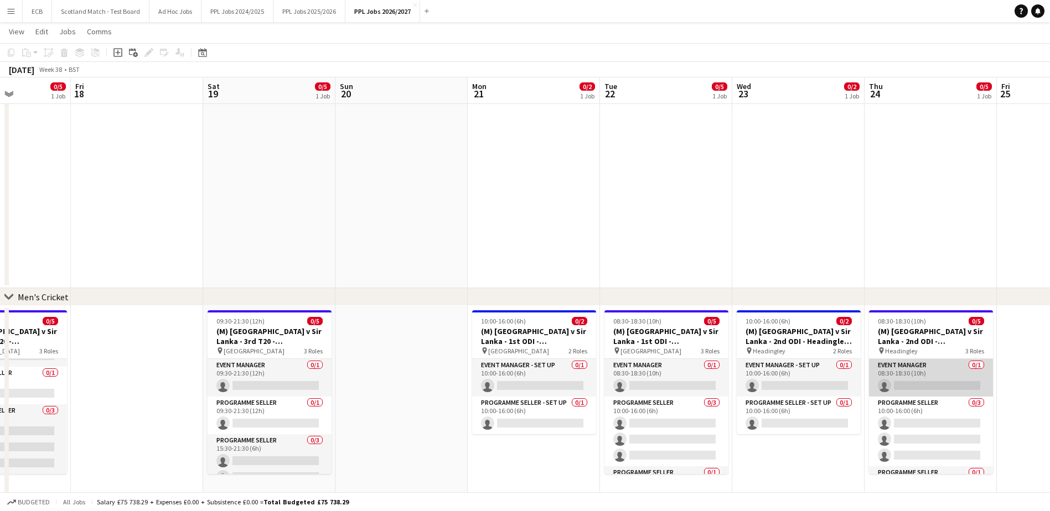
click at [836, 377] on app-card-role "Event Manager 0/1 08:30-18:30 (10h) single-neutral-actions" at bounding box center [931, 378] width 124 height 38
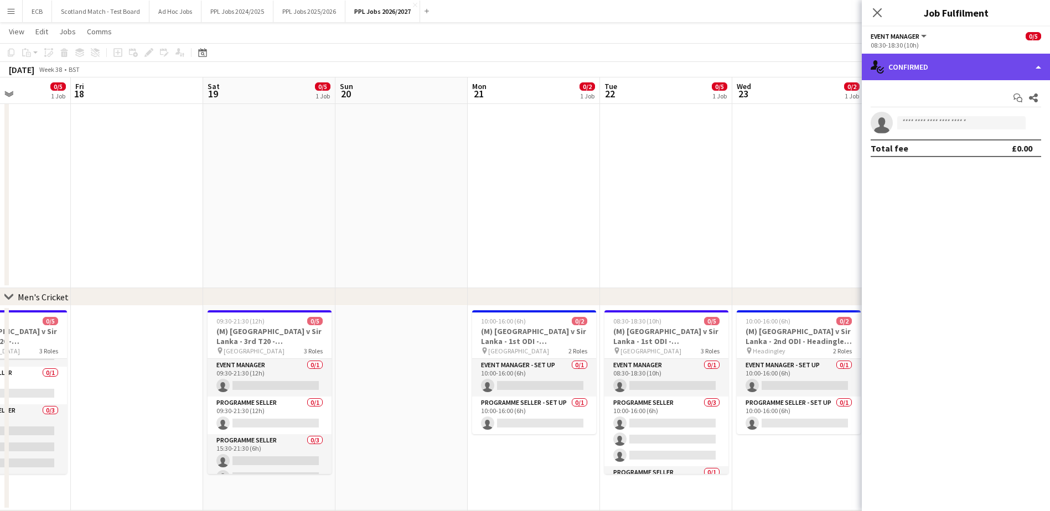
click at [836, 64] on div "single-neutral-actions-check-2 Confirmed" at bounding box center [956, 67] width 188 height 27
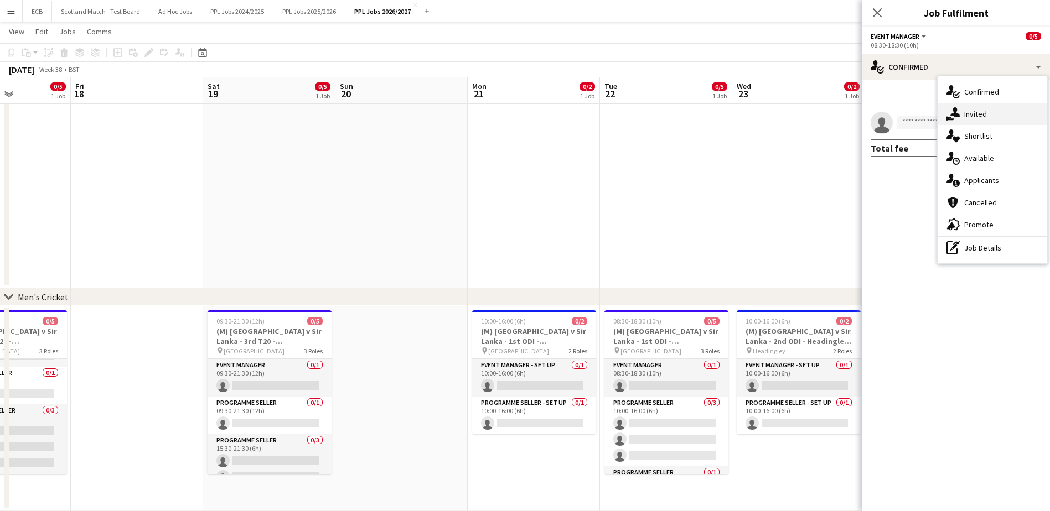
click at [836, 120] on div "single-neutral-actions-share-1 Invited" at bounding box center [992, 114] width 110 height 22
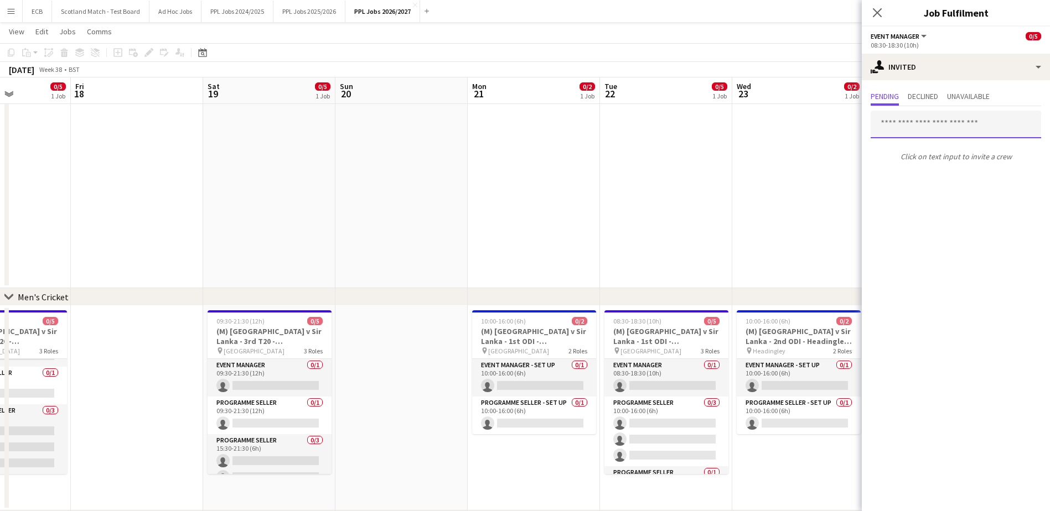
click at [836, 131] on input "text" at bounding box center [955, 125] width 170 height 28
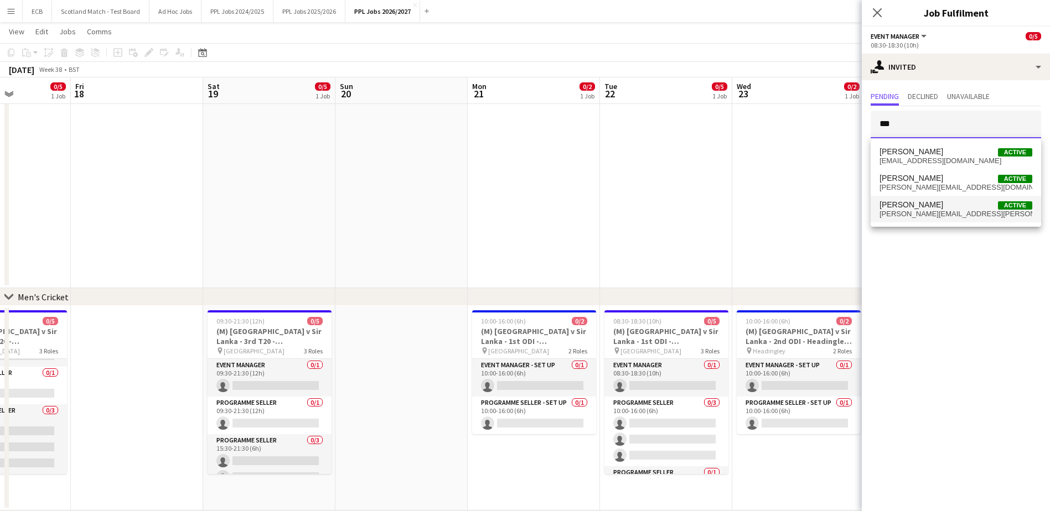
type input "***"
click at [836, 208] on span "[PERSON_NAME] Active" at bounding box center [955, 204] width 153 height 9
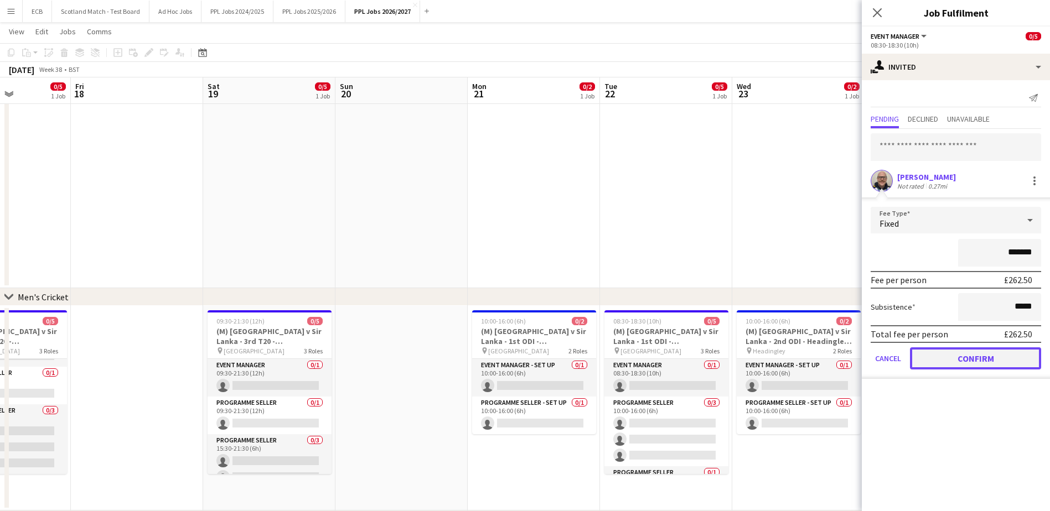
click at [836, 366] on button "Confirm" at bounding box center [975, 359] width 131 height 22
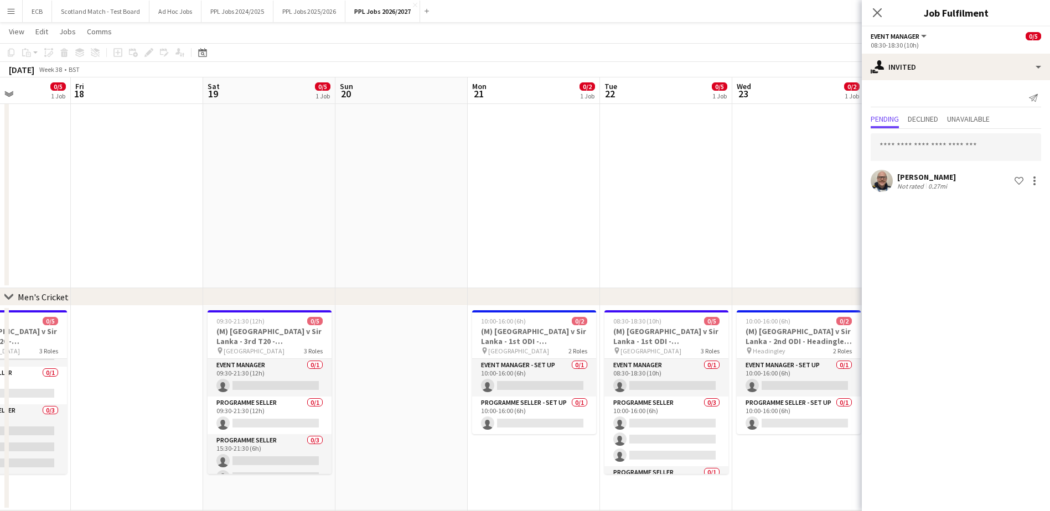
click at [822, 242] on app-date-cell at bounding box center [798, 186] width 132 height 205
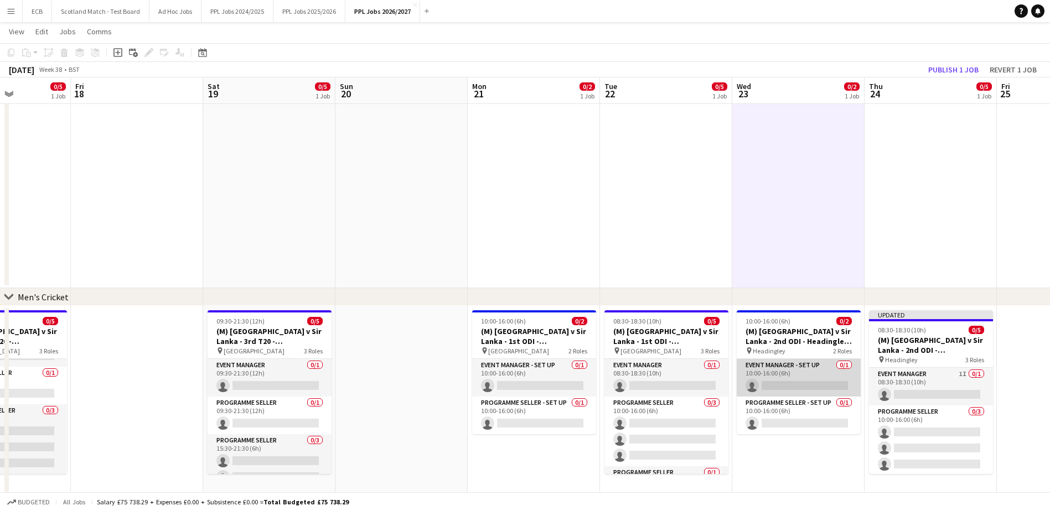
click at [782, 370] on app-card-role "Event Manager - Set up 0/1 10:00-16:00 (6h) single-neutral-actions" at bounding box center [799, 378] width 124 height 38
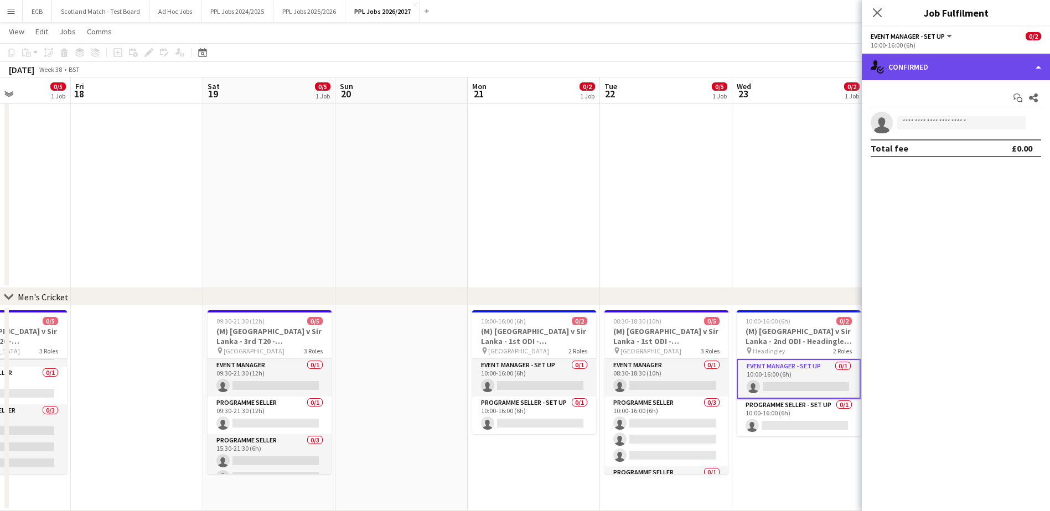
click at [836, 61] on div "single-neutral-actions-check-2 Confirmed" at bounding box center [956, 67] width 188 height 27
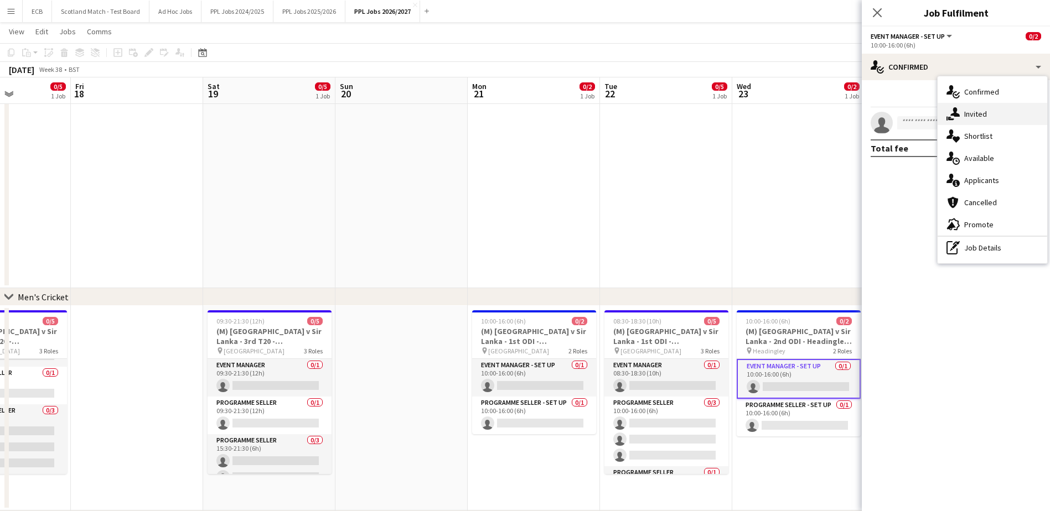
click at [836, 115] on div "single-neutral-actions-share-1 Invited" at bounding box center [992, 114] width 110 height 22
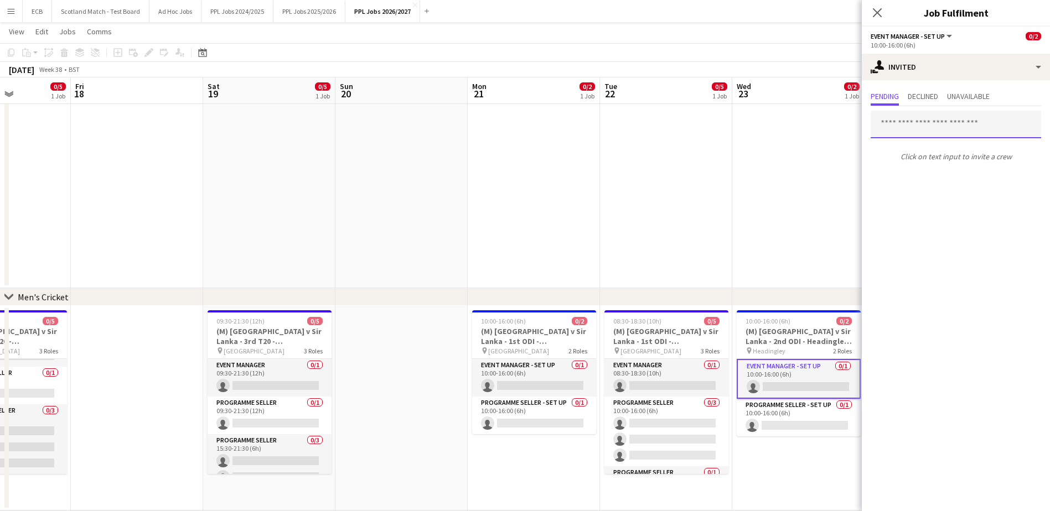
click at [836, 125] on input "text" at bounding box center [955, 125] width 170 height 28
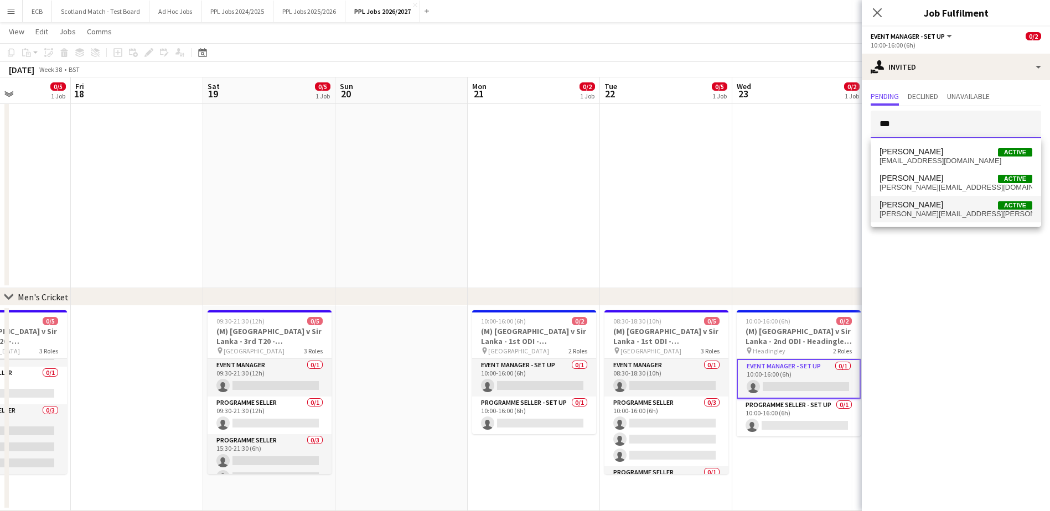
type input "***"
click at [836, 205] on span "[PERSON_NAME]" at bounding box center [911, 204] width 64 height 9
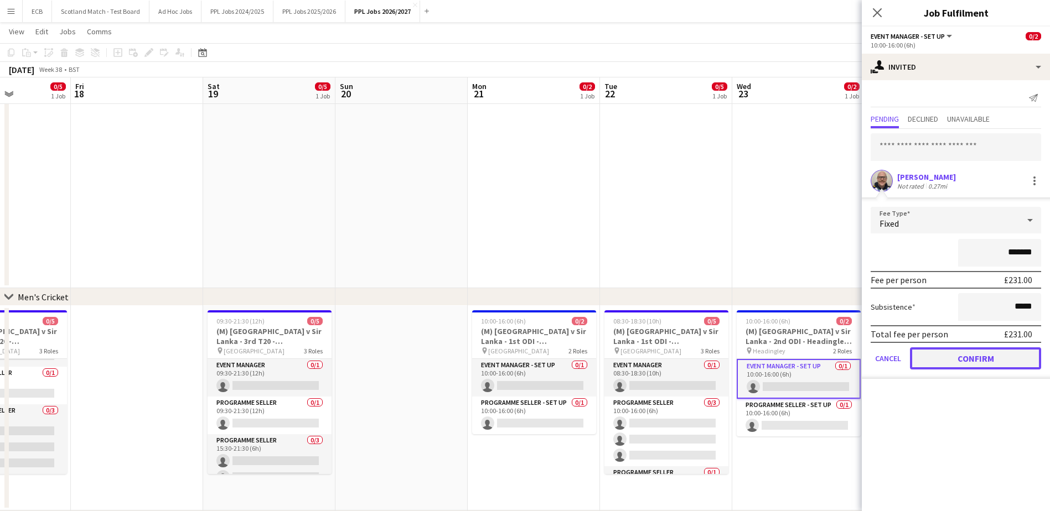
click at [836, 356] on button "Confirm" at bounding box center [975, 359] width 131 height 22
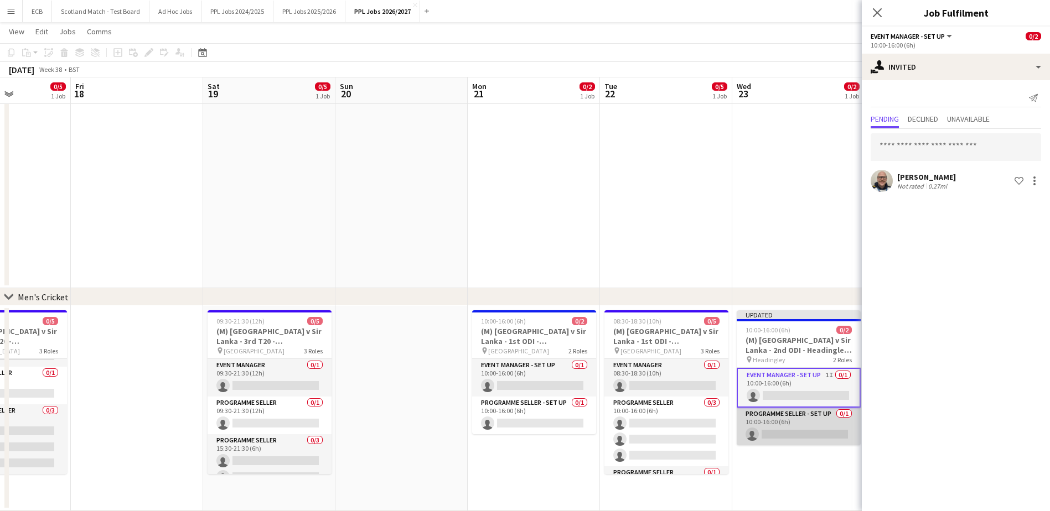
click at [796, 426] on app-card-role "Programme Seller - Set Up 0/1 10:00-16:00 (6h) single-neutral-actions" at bounding box center [799, 427] width 124 height 38
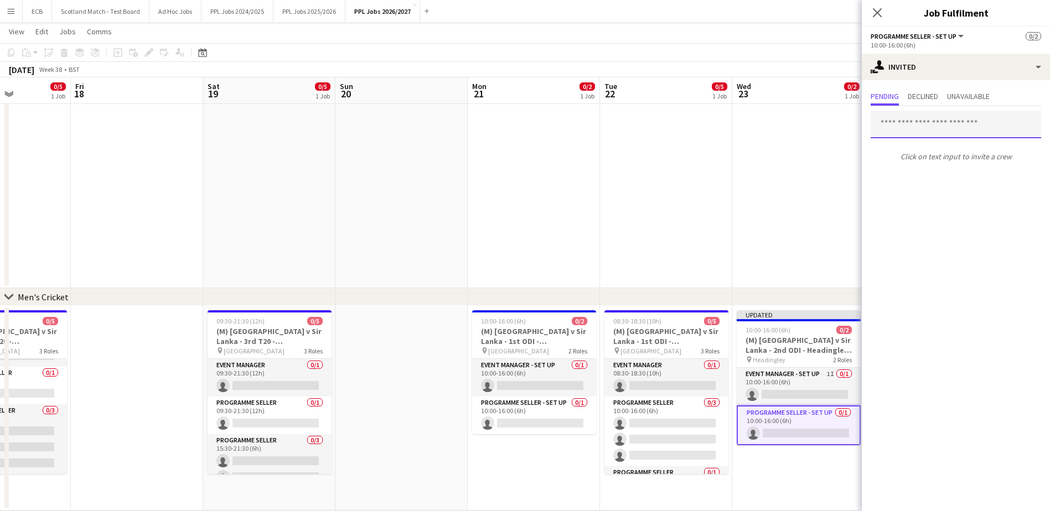
click at [836, 126] on input "text" at bounding box center [955, 125] width 170 height 28
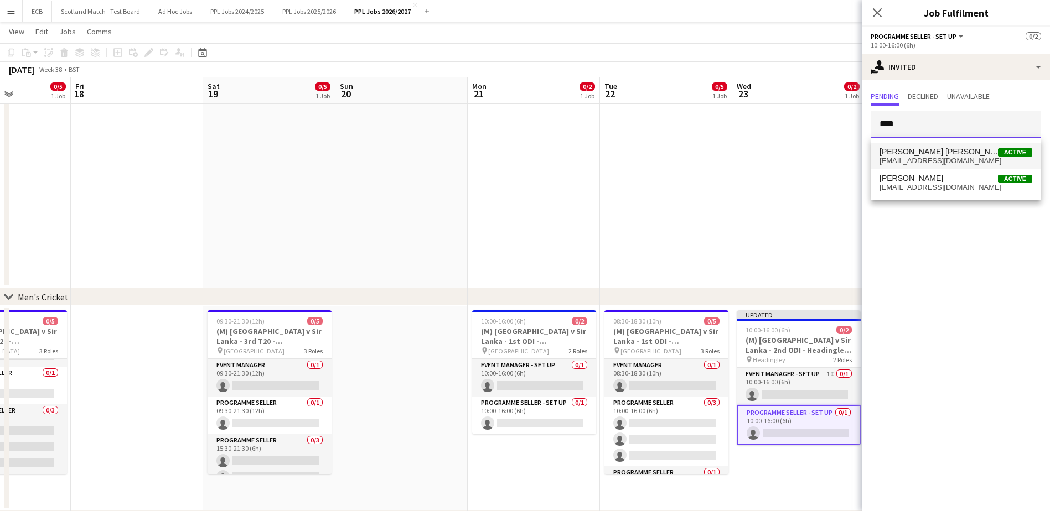
type input "****"
click at [836, 153] on span "[PERSON_NAME] [PERSON_NAME]" at bounding box center [938, 151] width 118 height 9
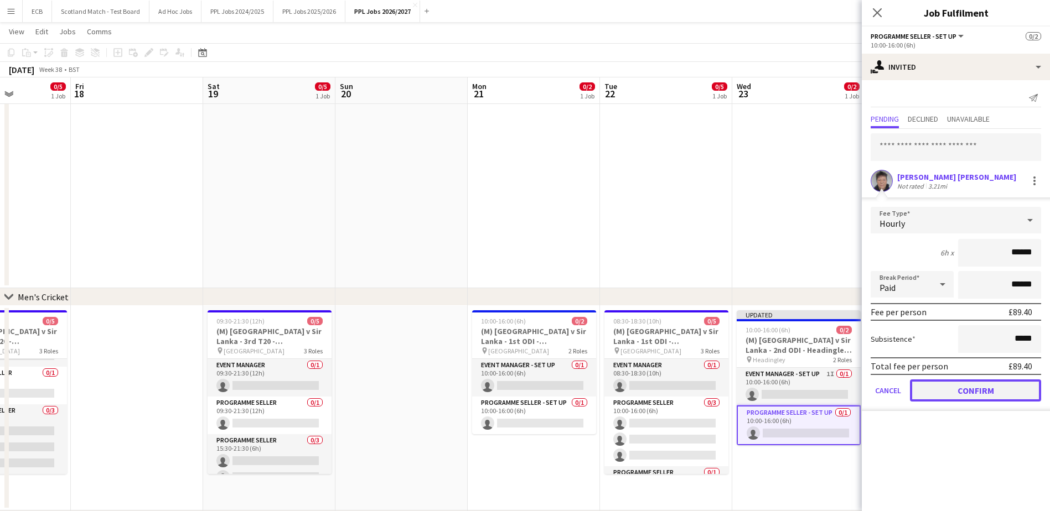
click at [836, 390] on button "Confirm" at bounding box center [975, 391] width 131 height 22
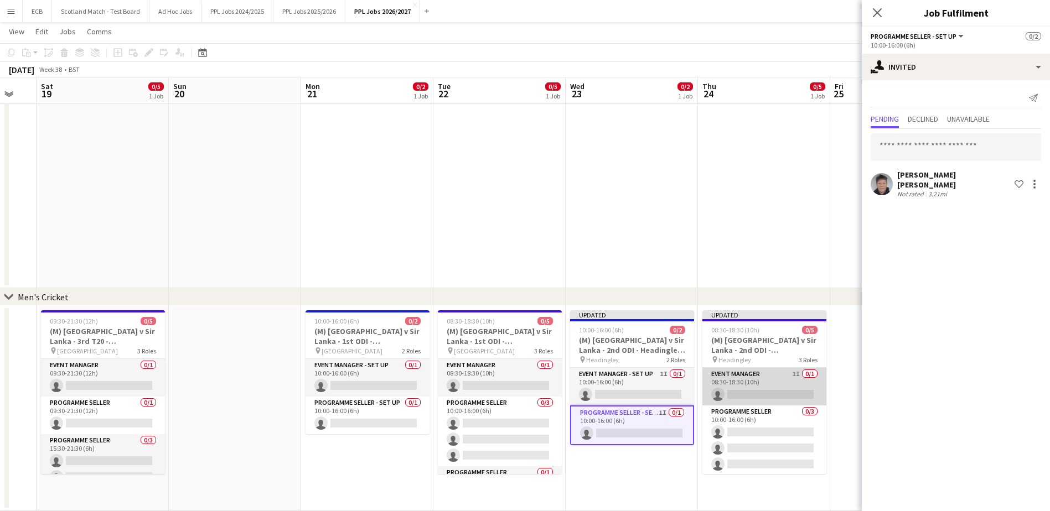
scroll to position [0, 361]
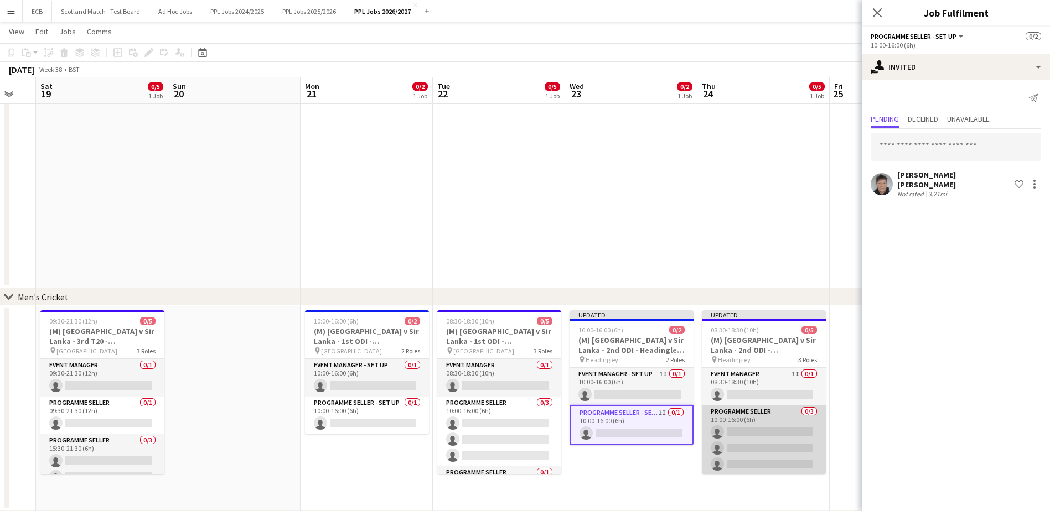
click at [755, 420] on app-card-role "Programme Seller 0/3 10:00-16:00 (6h) single-neutral-actions single-neutral-act…" at bounding box center [764, 441] width 124 height 70
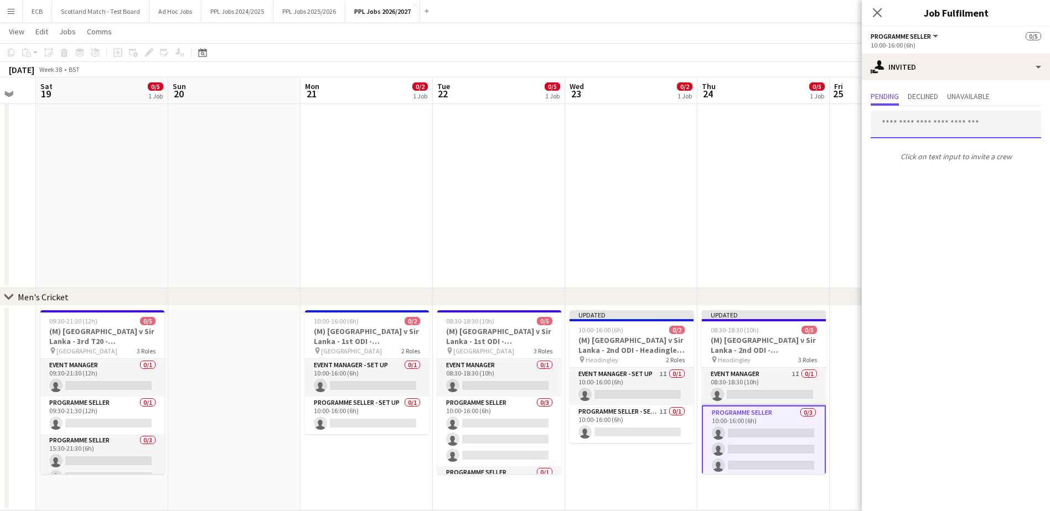
click at [836, 122] on input "text" at bounding box center [955, 125] width 170 height 28
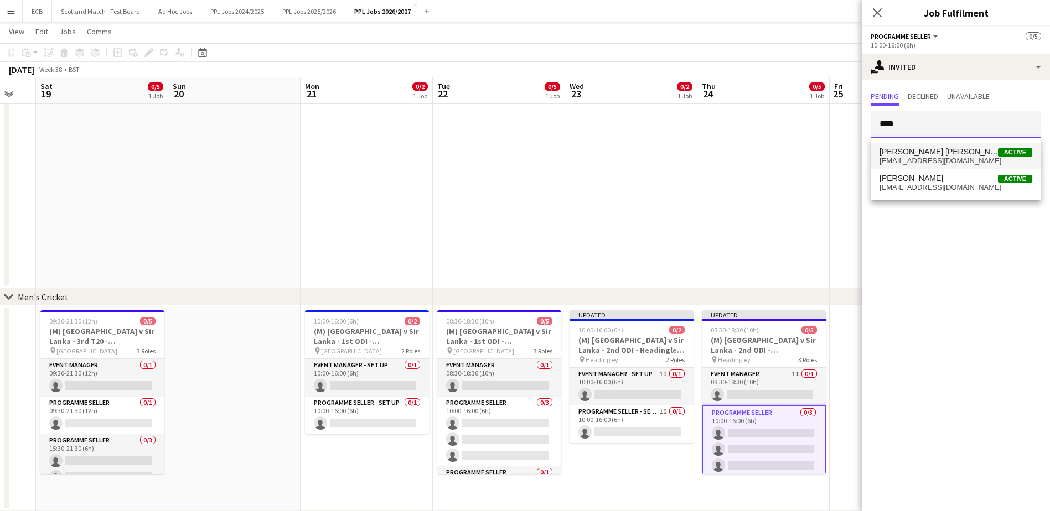
type input "****"
click at [836, 159] on span "[EMAIL_ADDRESS][DOMAIN_NAME]" at bounding box center [955, 161] width 153 height 9
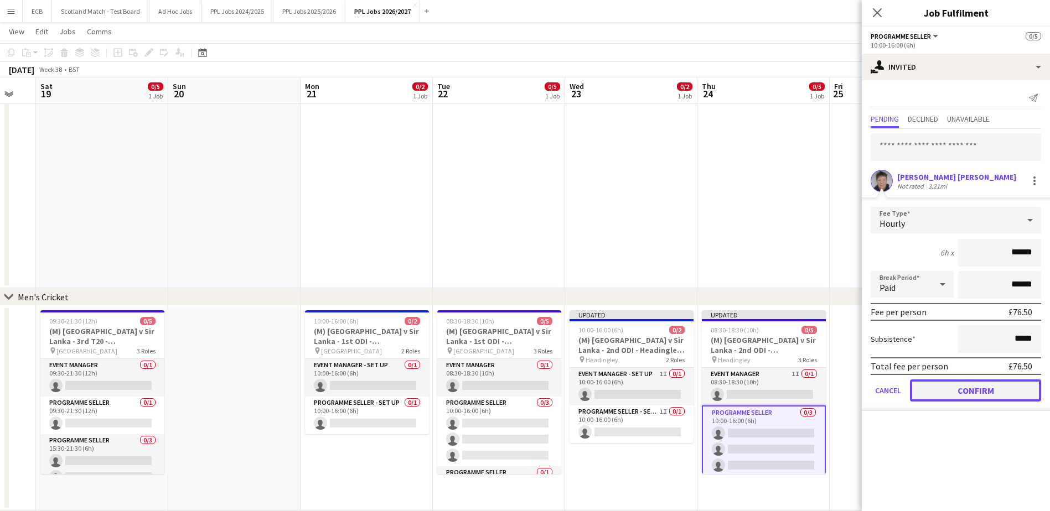
click at [836, 388] on button "Confirm" at bounding box center [975, 391] width 131 height 22
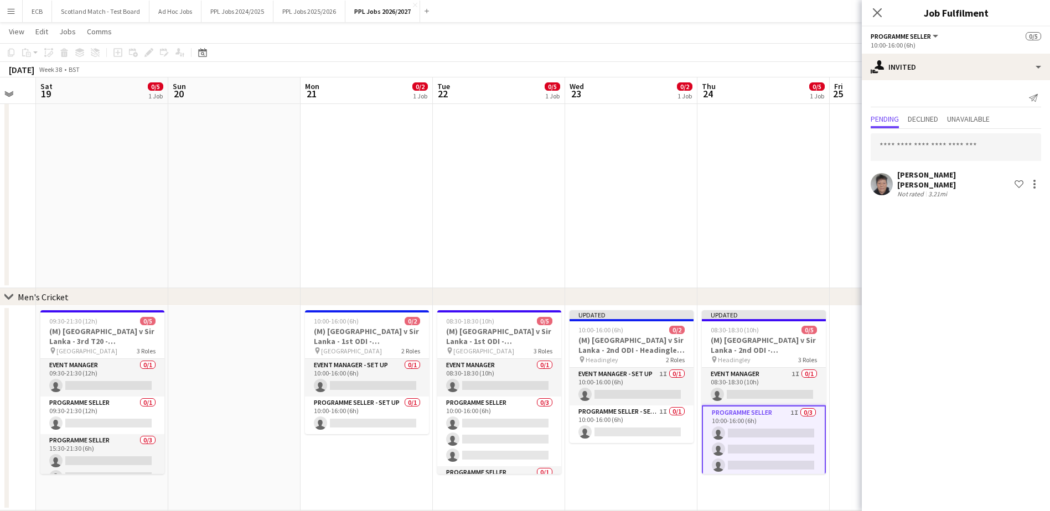
click at [801, 220] on app-date-cell at bounding box center [763, 186] width 132 height 205
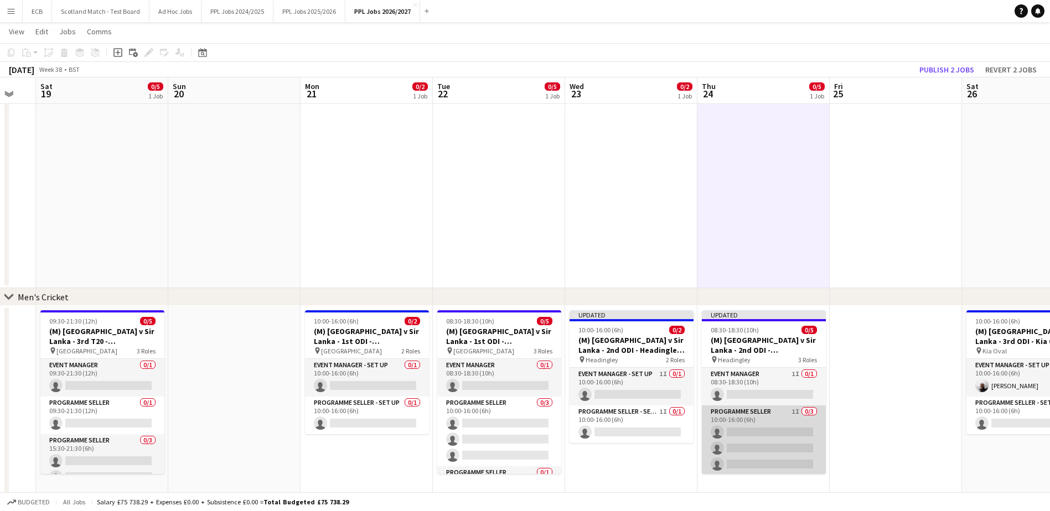
click at [760, 416] on app-card-role "Programme Seller 1I 0/3 10:00-16:00 (6h) single-neutral-actions single-neutral-…" at bounding box center [764, 441] width 124 height 70
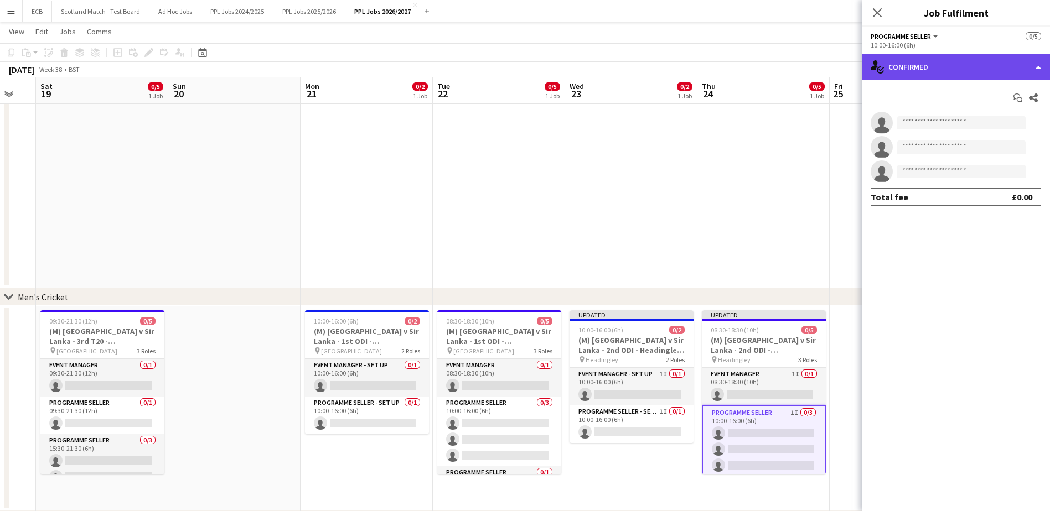
click at [836, 77] on div "single-neutral-actions-check-2 Confirmed" at bounding box center [956, 67] width 188 height 27
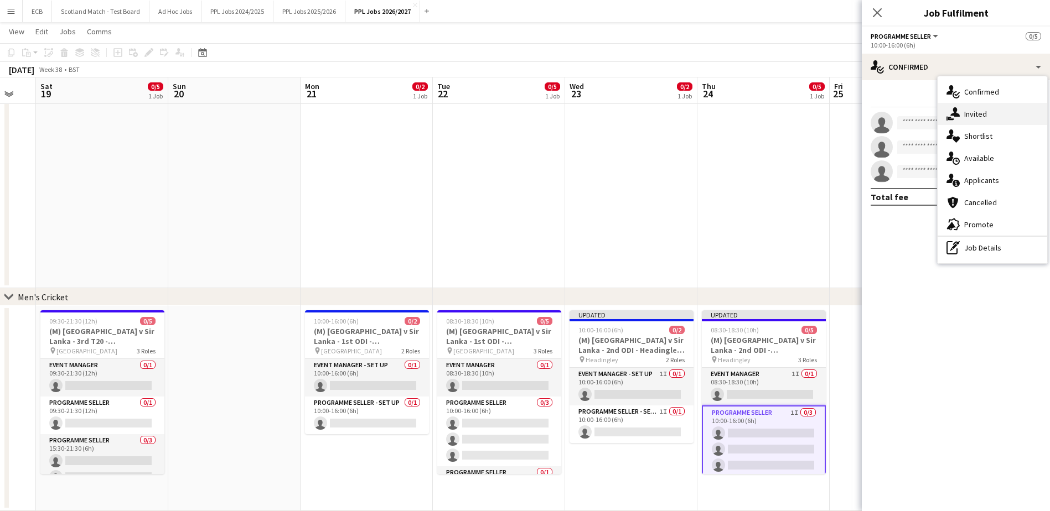
click at [836, 121] on div "single-neutral-actions-share-1 Invited" at bounding box center [992, 114] width 110 height 22
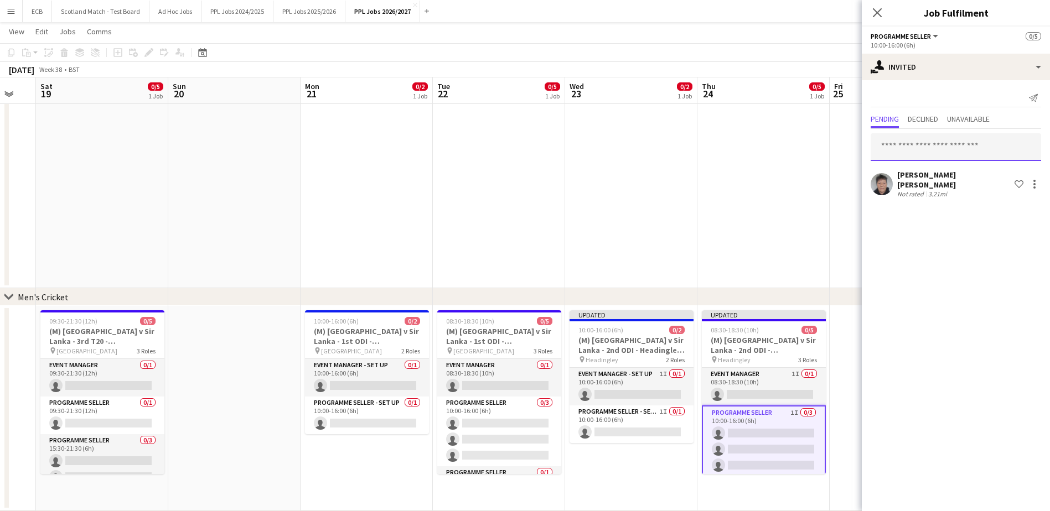
click at [836, 148] on input "text" at bounding box center [955, 147] width 170 height 28
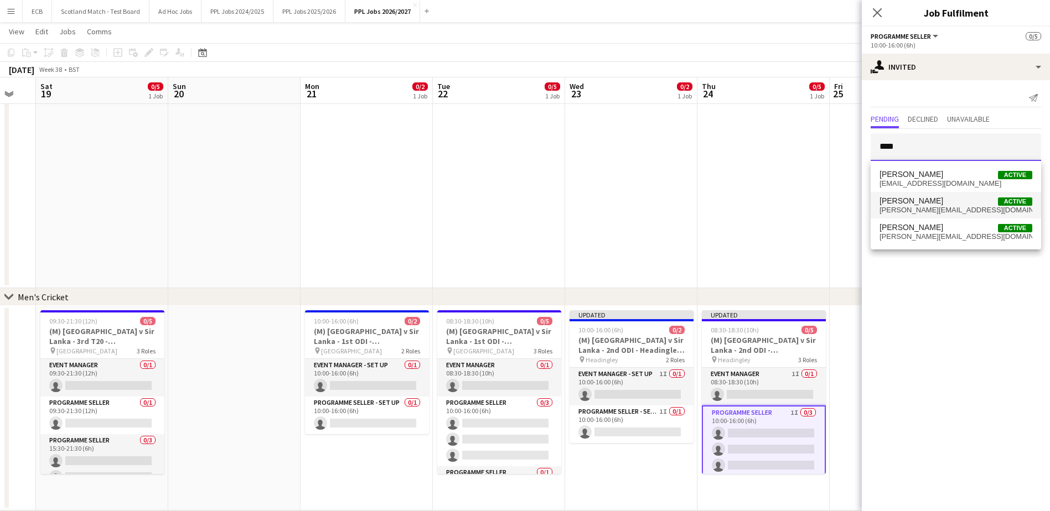
type input "****"
click at [836, 210] on span "[PERSON_NAME][EMAIL_ADDRESS][DOMAIN_NAME]" at bounding box center [955, 210] width 153 height 9
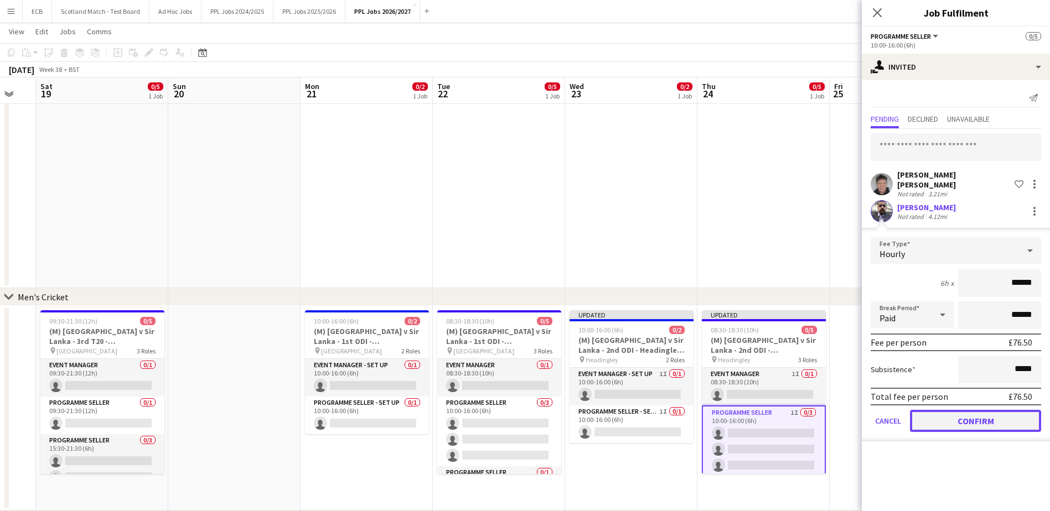
click at [836, 416] on button "Confirm" at bounding box center [975, 421] width 131 height 22
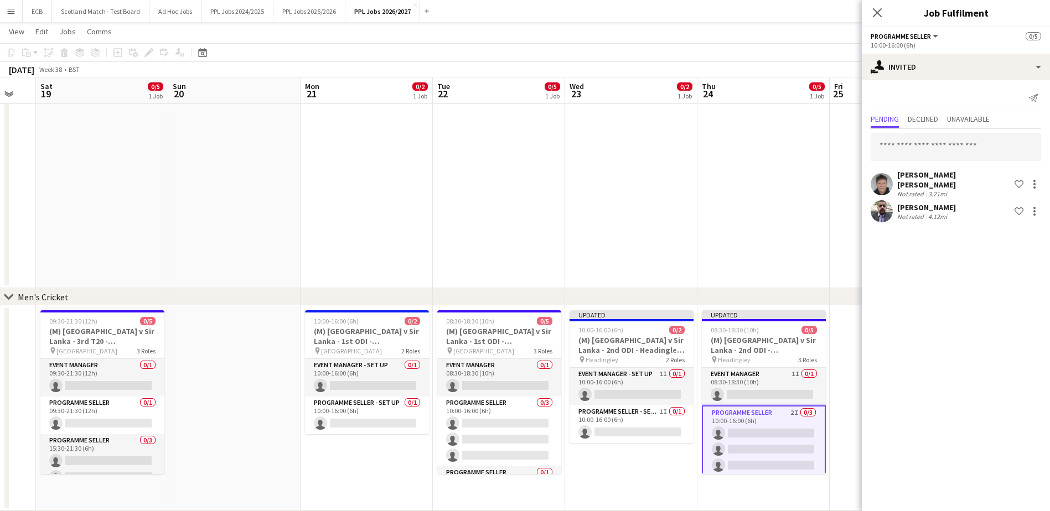
click at [769, 237] on app-date-cell at bounding box center [763, 186] width 132 height 205
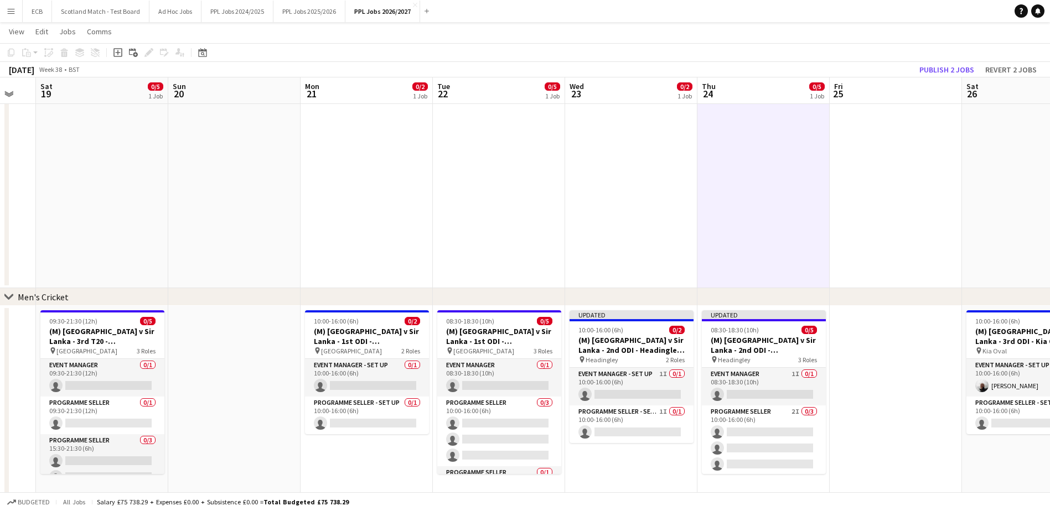
click at [769, 237] on app-date-cell at bounding box center [763, 186] width 132 height 205
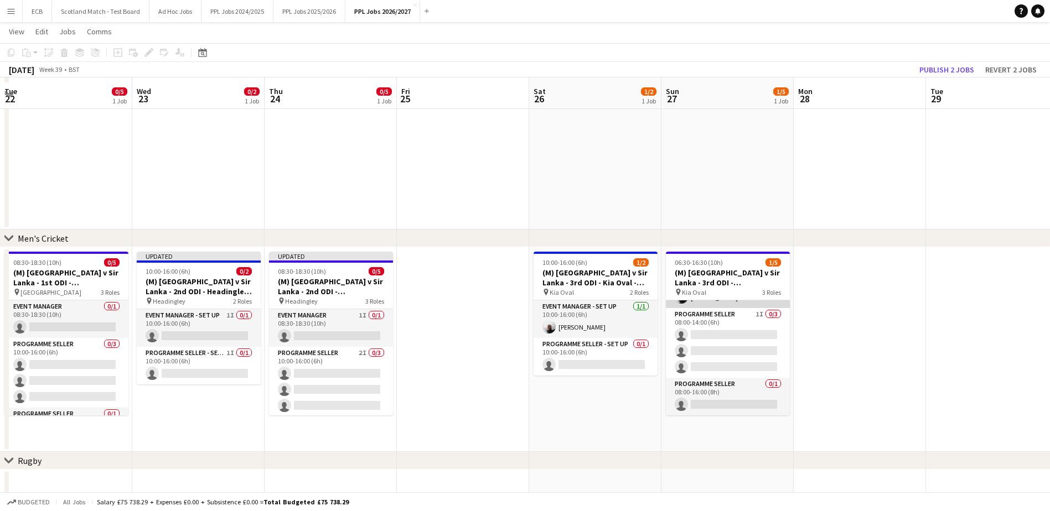
scroll to position [313, 0]
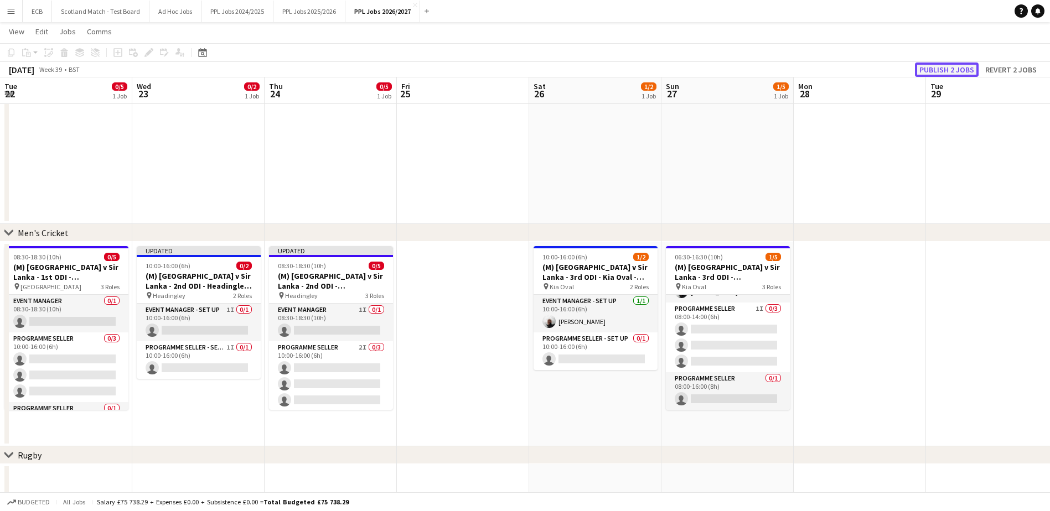
click at [836, 70] on button "Publish 2 jobs" at bounding box center [947, 70] width 64 height 14
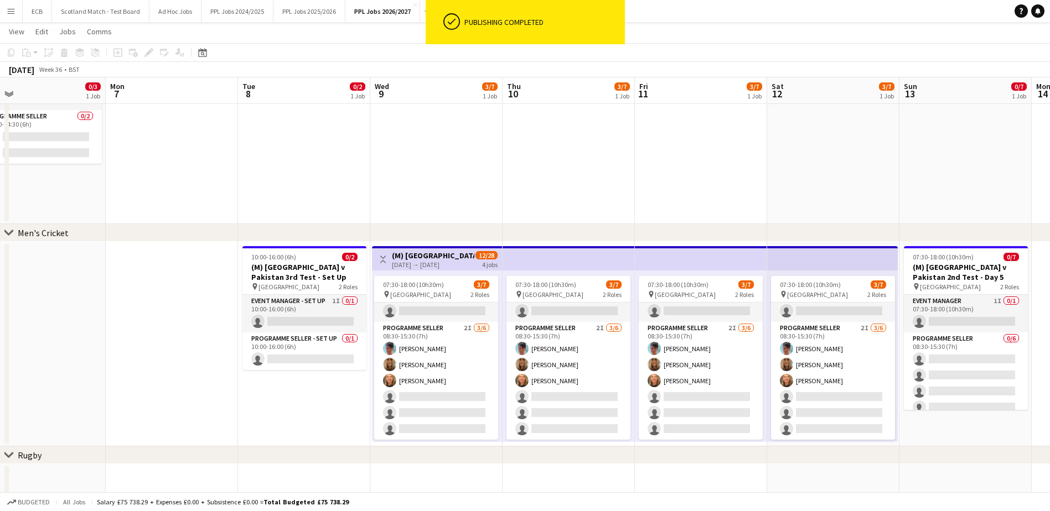
scroll to position [0, 423]
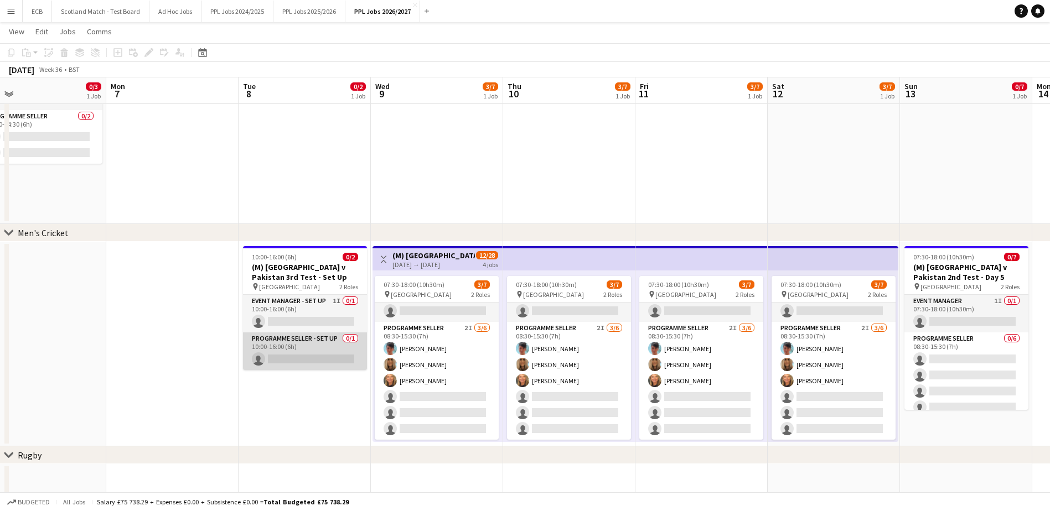
click at [309, 354] on app-card-role "Programme Seller - Set Up 0/1 10:00-16:00 (6h) single-neutral-actions" at bounding box center [305, 352] width 124 height 38
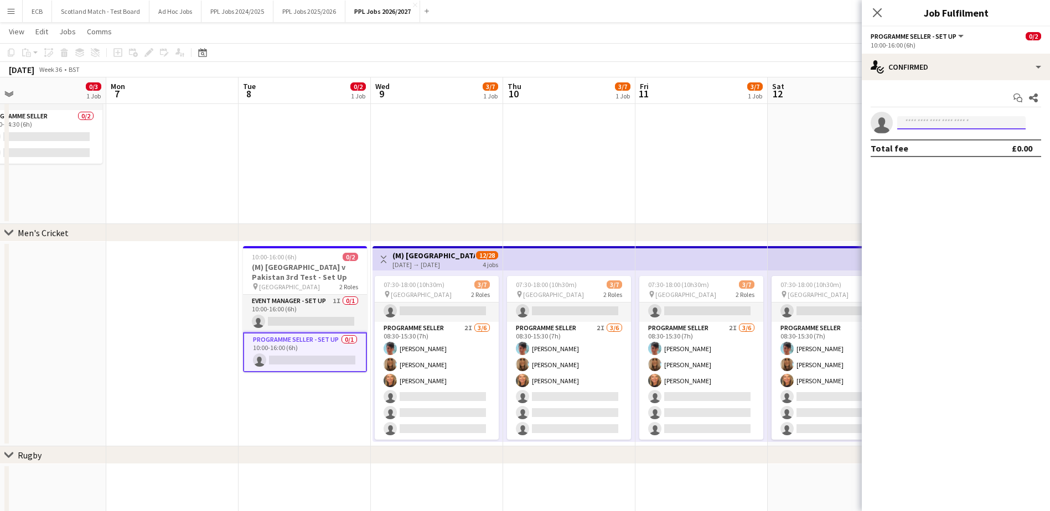
click at [836, 127] on input at bounding box center [961, 122] width 128 height 13
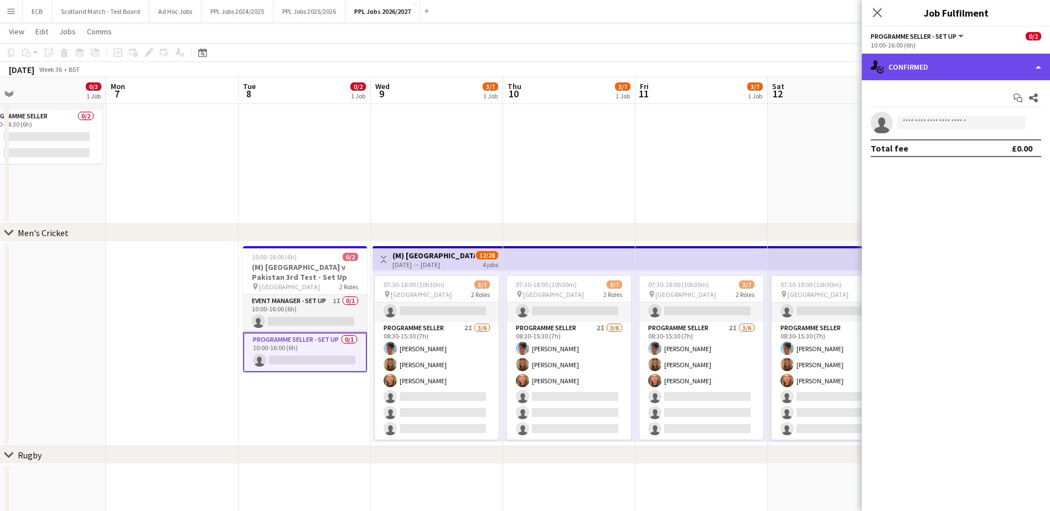
click at [836, 79] on div "single-neutral-actions-check-2 Confirmed" at bounding box center [956, 67] width 188 height 27
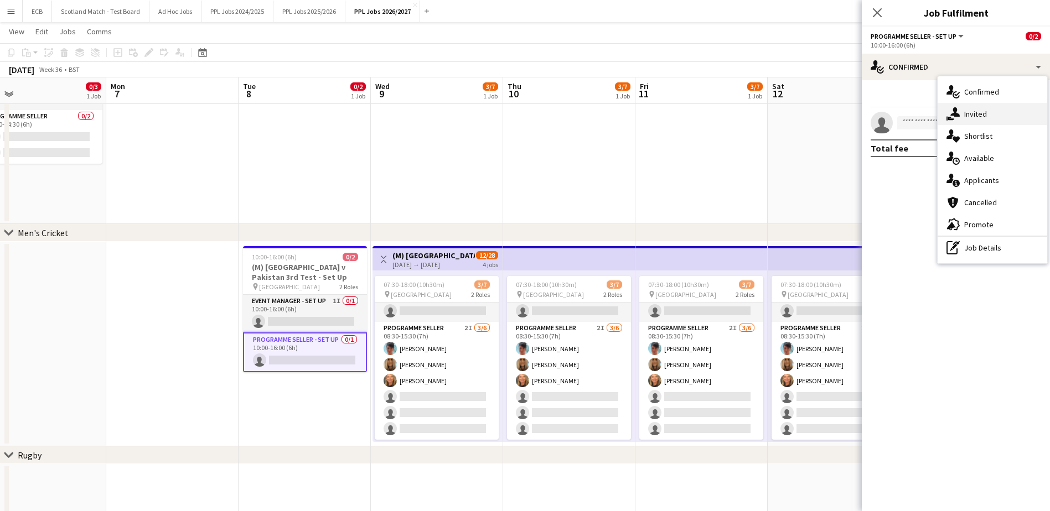
click at [836, 112] on span "Invited" at bounding box center [975, 114] width 23 height 10
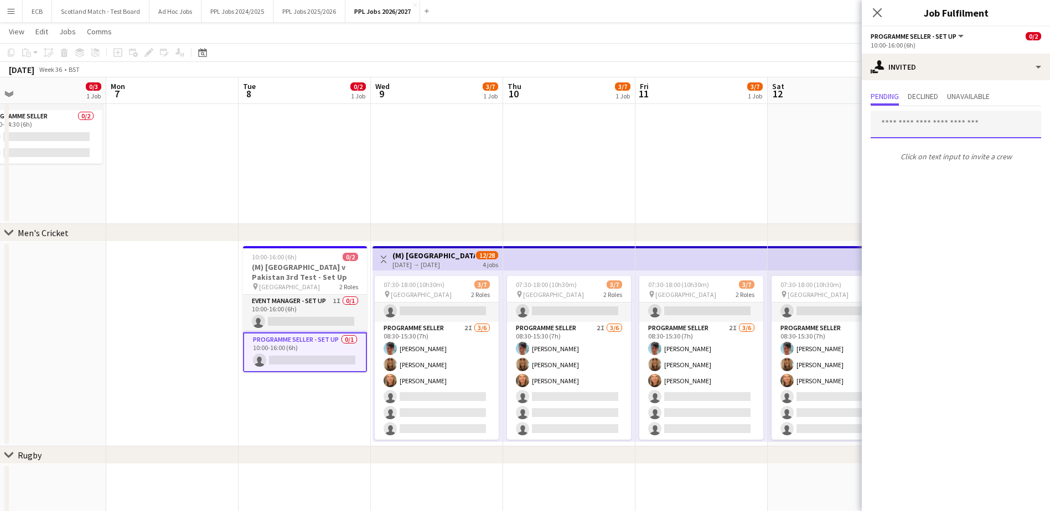
click at [836, 123] on input "text" at bounding box center [955, 125] width 170 height 28
type input "*"
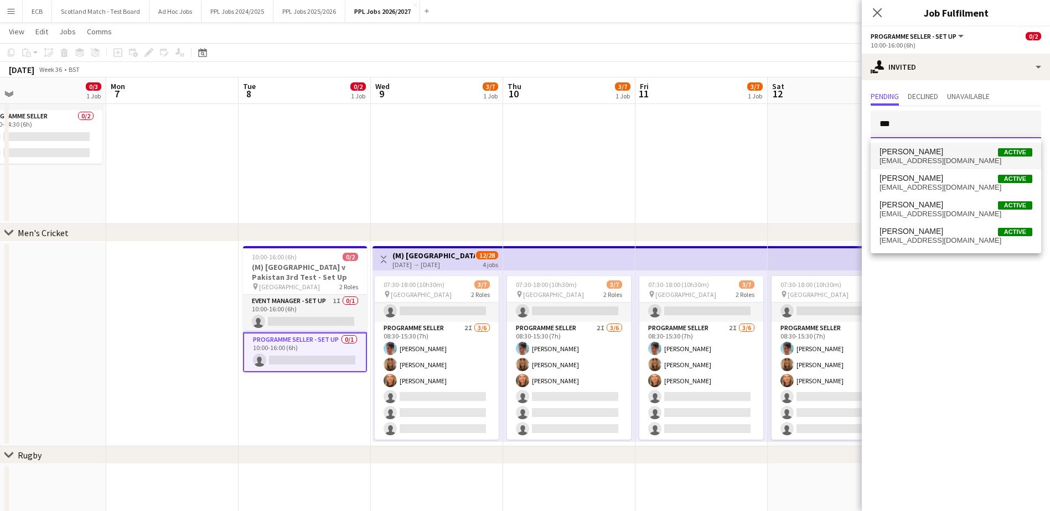
type input "***"
click at [836, 152] on span "[PERSON_NAME] Active" at bounding box center [955, 151] width 153 height 9
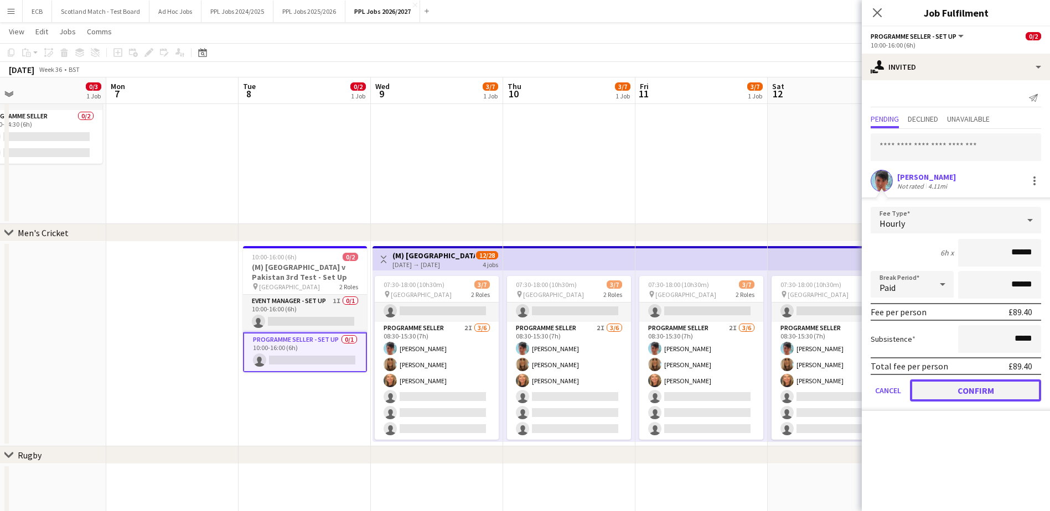
click at [836, 390] on button "Confirm" at bounding box center [975, 391] width 131 height 22
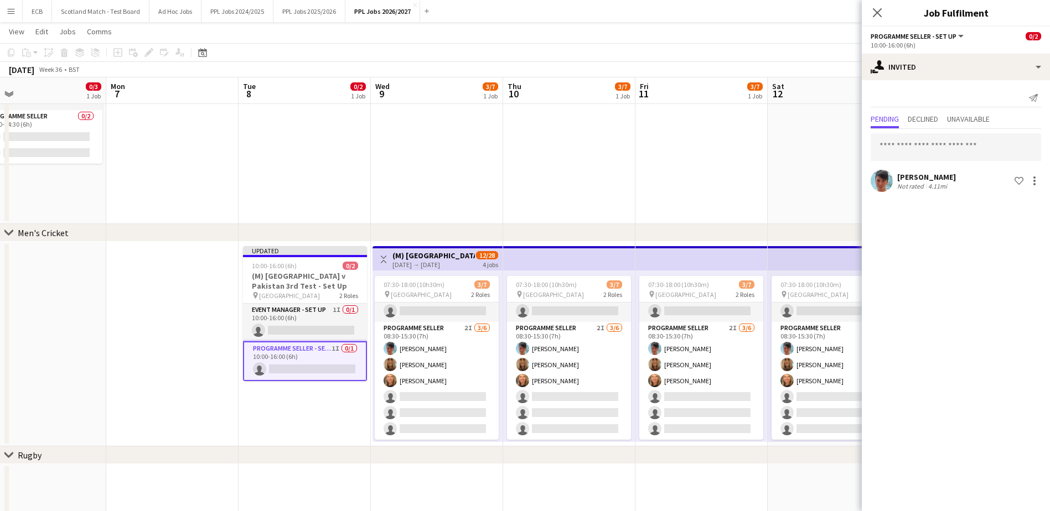
click at [709, 167] on app-date-cell at bounding box center [701, 121] width 132 height 205
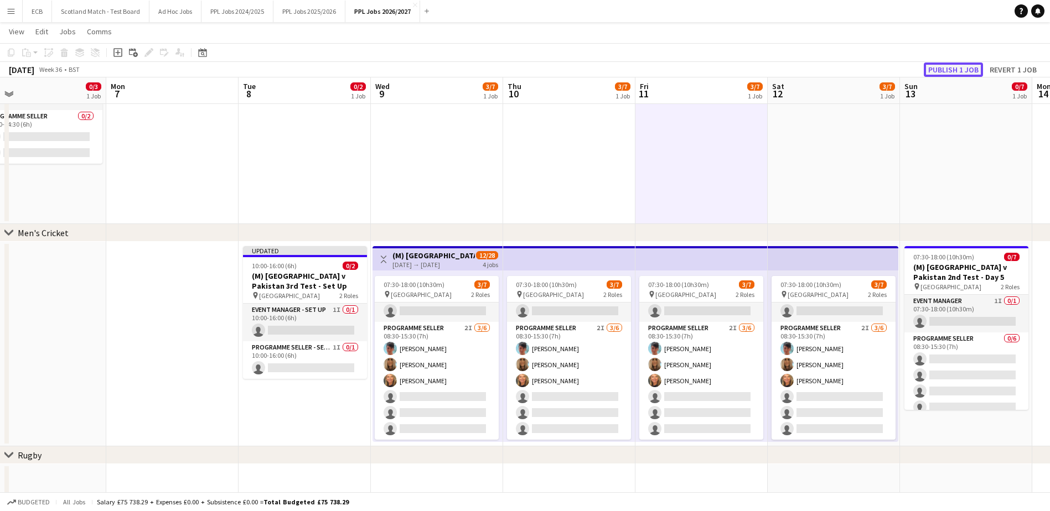
click at [836, 68] on button "Publish 1 job" at bounding box center [953, 70] width 59 height 14
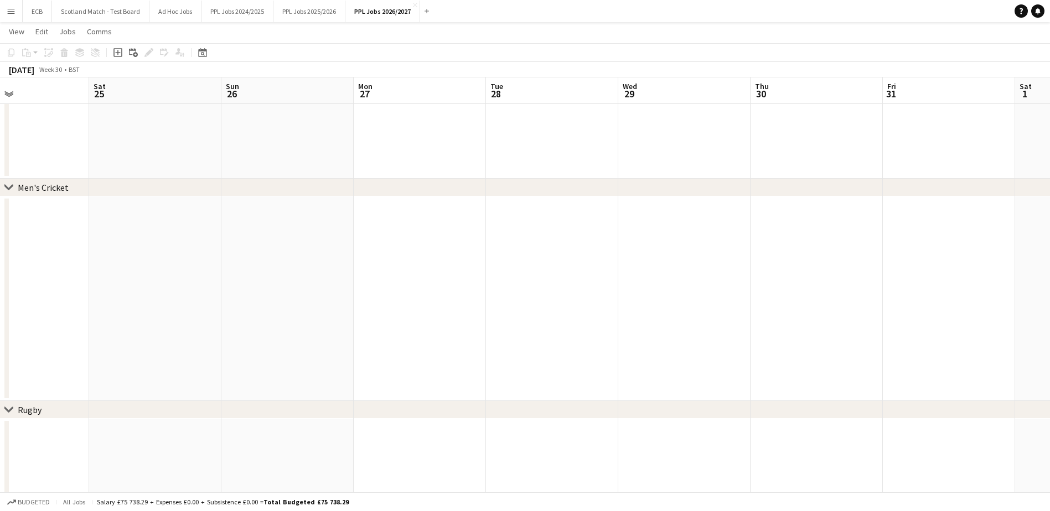
scroll to position [0, 307]
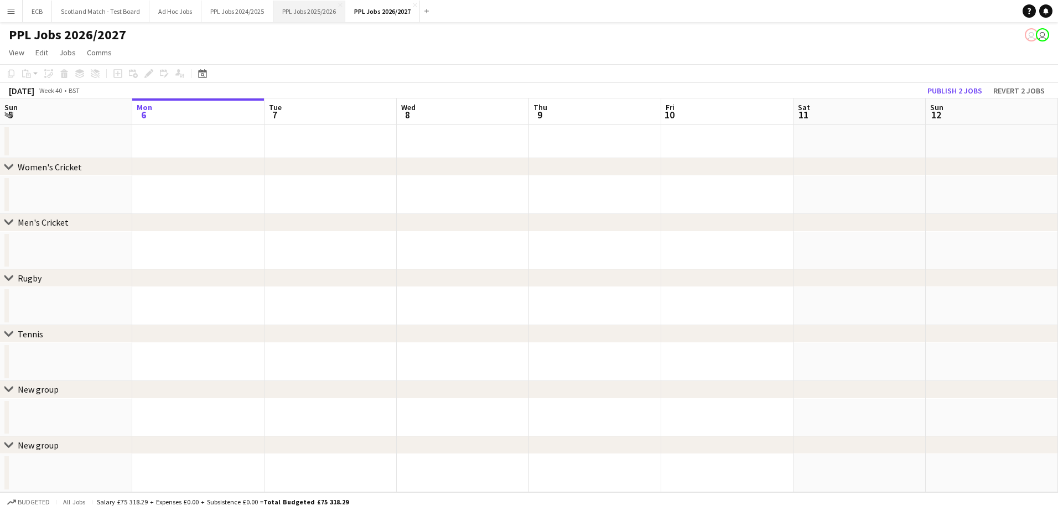
click at [318, 11] on button "PPL Jobs 2025/2026 Close" at bounding box center [309, 12] width 72 height 22
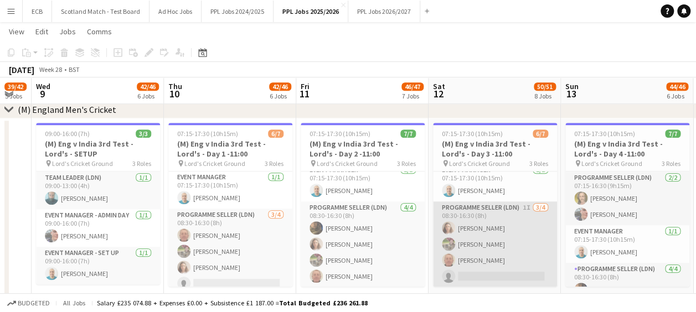
scroll to position [475, 0]
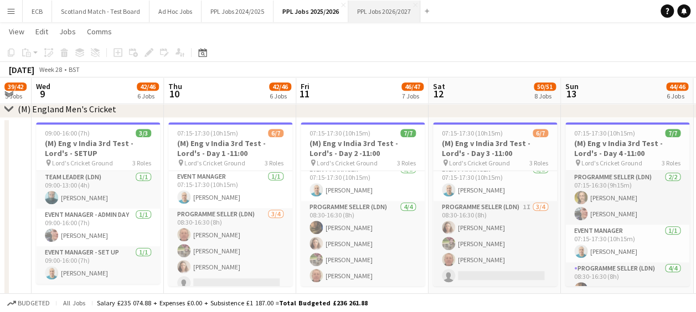
click at [370, 14] on button "PPL Jobs 2026/2027 Close" at bounding box center [384, 12] width 72 height 22
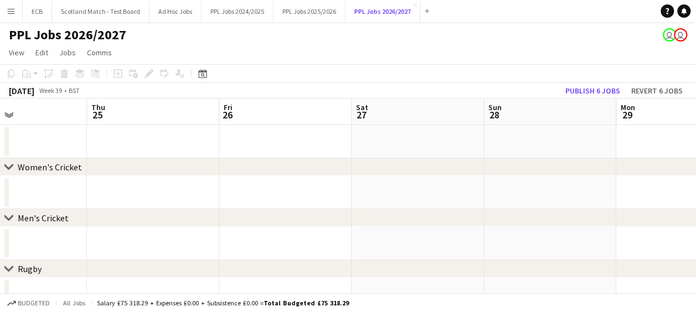
scroll to position [0, 309]
click at [206, 76] on icon at bounding box center [202, 73] width 8 height 9
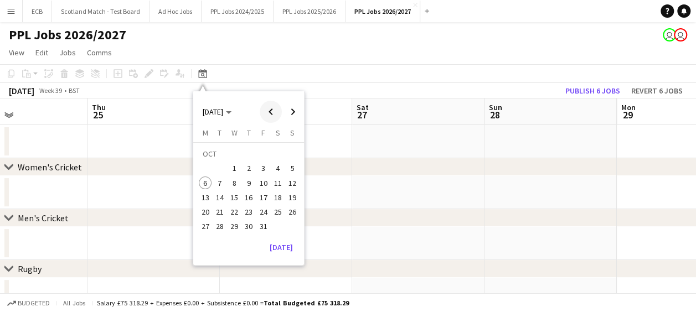
click at [268, 113] on span "Previous month" at bounding box center [271, 112] width 22 height 22
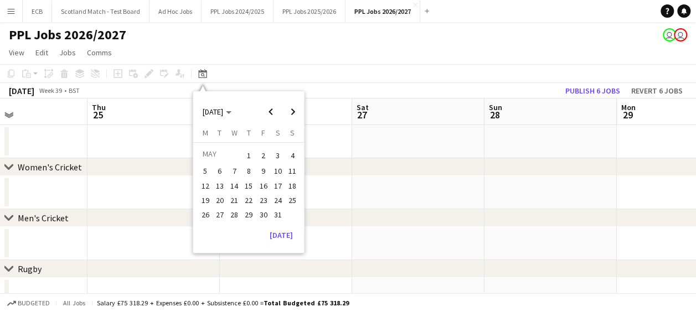
click at [281, 169] on span "10" at bounding box center [277, 171] width 13 height 13
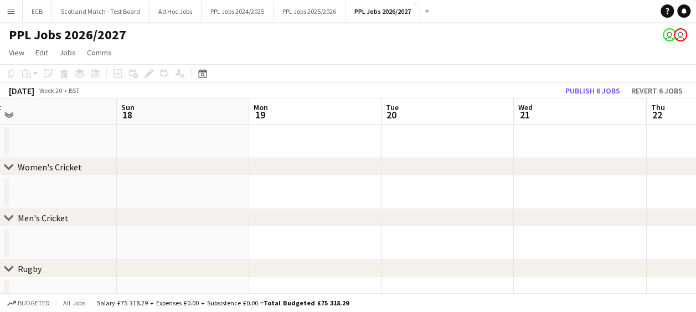
scroll to position [0, 279]
click at [309, 12] on button "PPL Jobs 2025/2026 Close" at bounding box center [309, 12] width 72 height 22
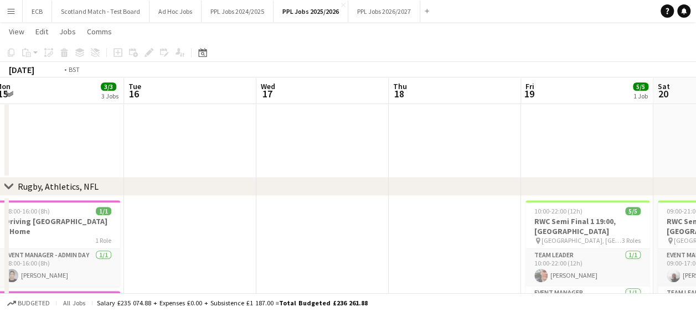
scroll to position [399, 0]
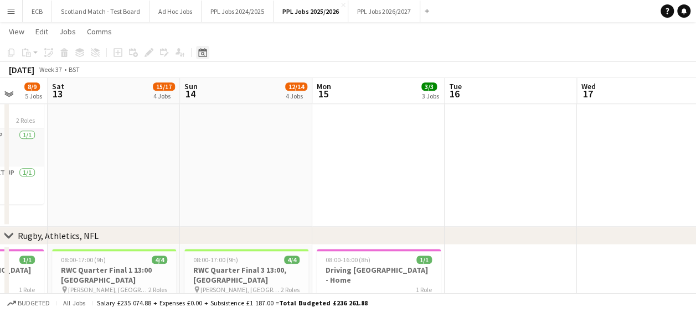
click at [202, 53] on icon "Date picker" at bounding box center [202, 52] width 9 height 9
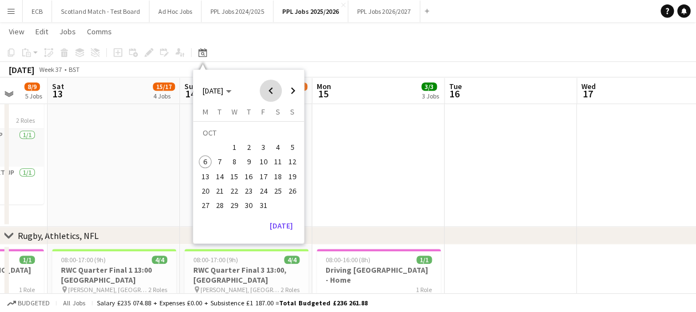
click at [265, 96] on span "Previous month" at bounding box center [271, 91] width 22 height 22
click at [222, 145] on span "1" at bounding box center [219, 147] width 13 height 13
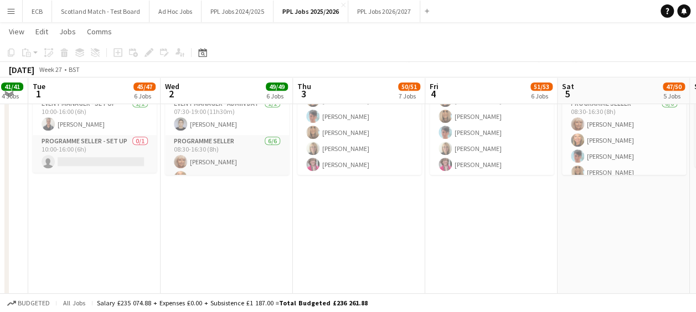
scroll to position [0, 236]
